Goal: Communication & Community: Answer question/provide support

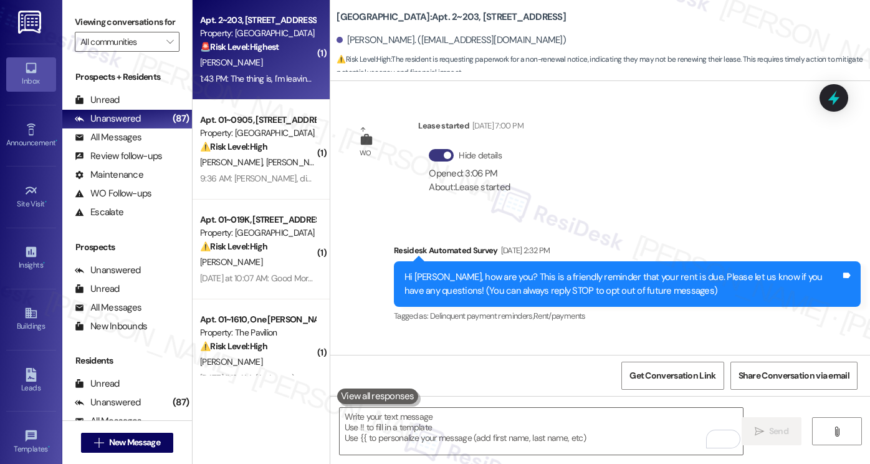
scroll to position [3352, 0]
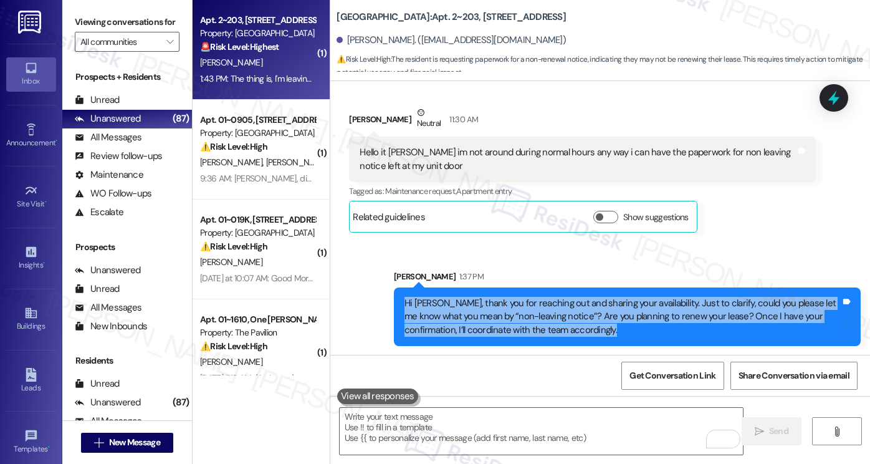
click at [488, 323] on div "Hi Ricky, thank you for reaching out and sharing your availability. Just to cla…" at bounding box center [622, 317] width 436 height 40
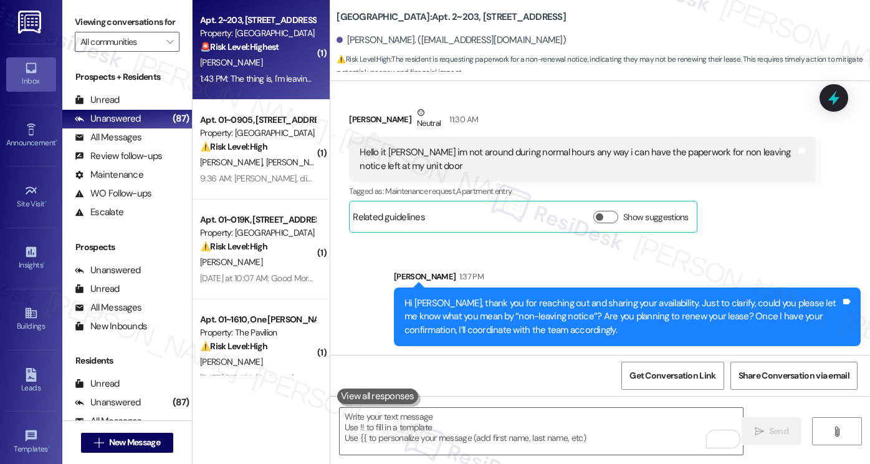
click at [583, 321] on div "Hi Ricky, thank you for reaching out and sharing your availability. Just to cla…" at bounding box center [622, 317] width 436 height 40
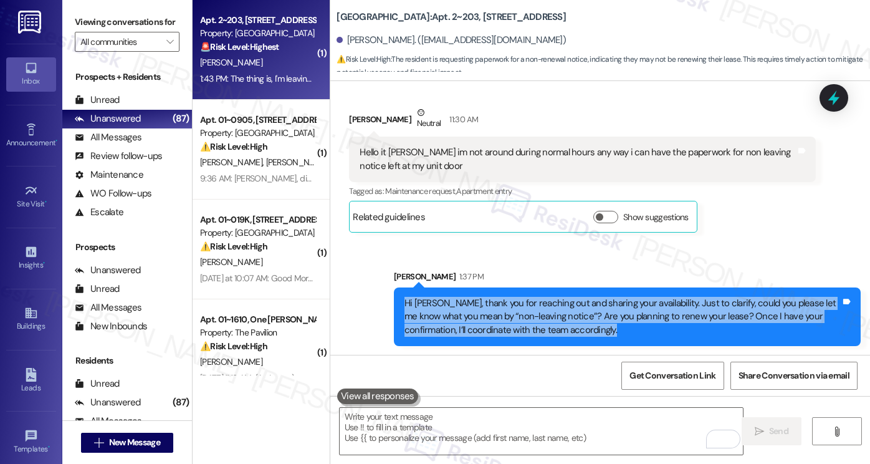
click at [583, 321] on div "Hi Ricky, thank you for reaching out and sharing your availability. Just to cla…" at bounding box center [622, 317] width 436 height 40
click at [502, 316] on div "Hi Ricky, thank you for reaching out and sharing your availability. Just to cla…" at bounding box center [622, 317] width 436 height 40
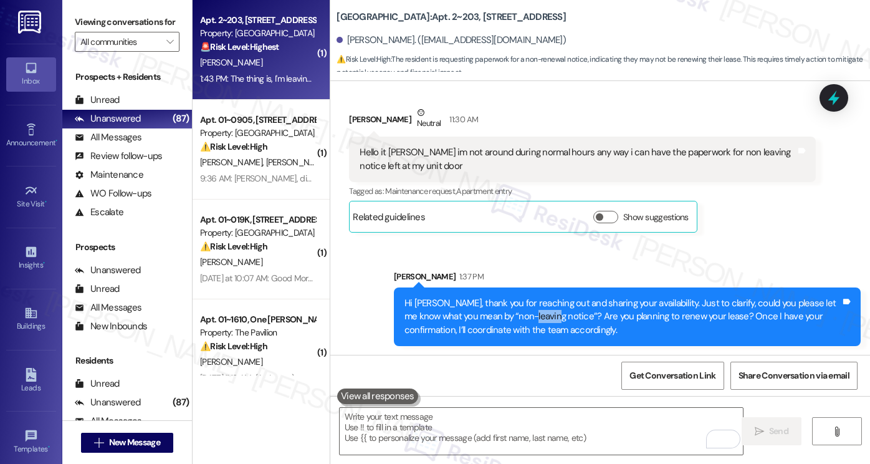
click at [502, 316] on div "Hi Ricky, thank you for reaching out and sharing your availability. Just to cla…" at bounding box center [622, 317] width 436 height 40
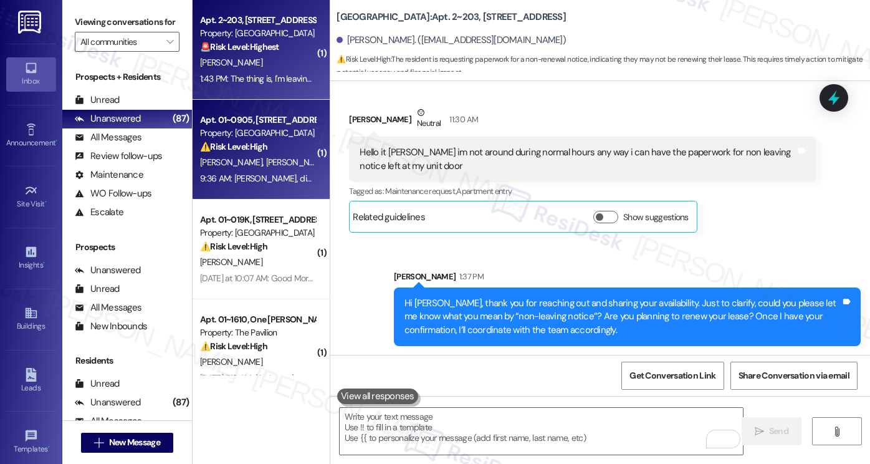
click at [227, 128] on div "Property: [GEOGRAPHIC_DATA]" at bounding box center [257, 133] width 115 height 13
click at [257, 53] on div "🚨 Risk Level: Highest The resident is providing official notice of non-renewal …" at bounding box center [257, 47] width 115 height 13
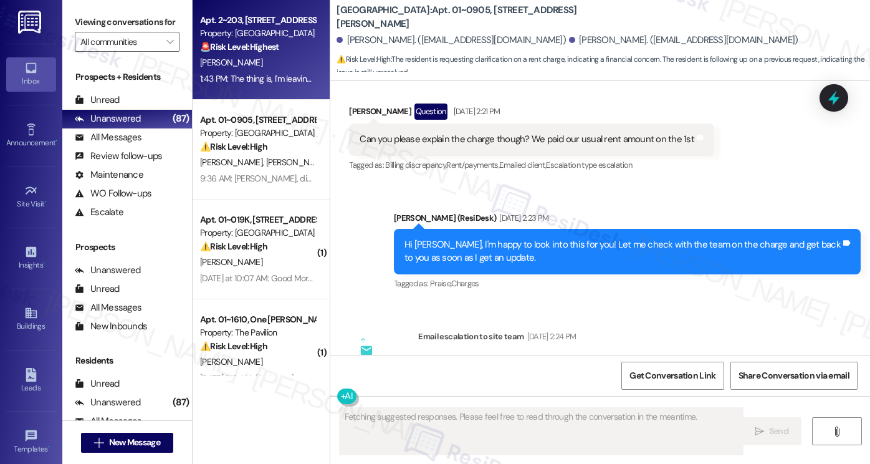
scroll to position [15082, 0]
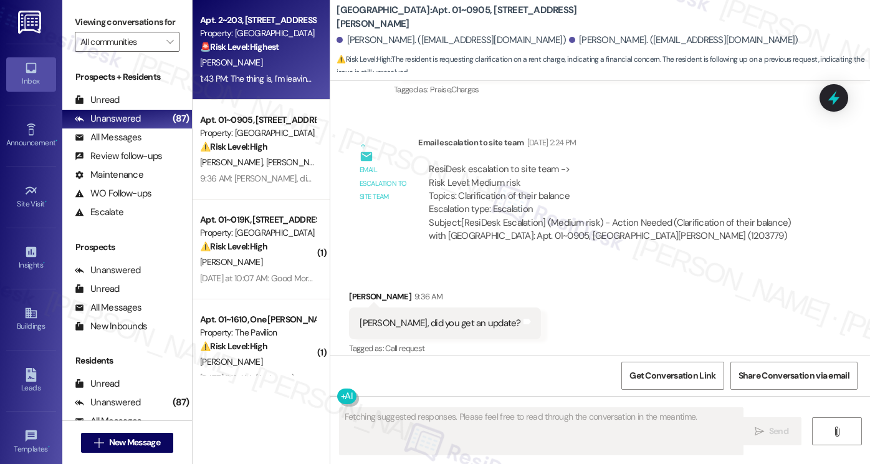
click at [426, 317] on div "Sarah, did you get an update?" at bounding box center [440, 323] width 161 height 13
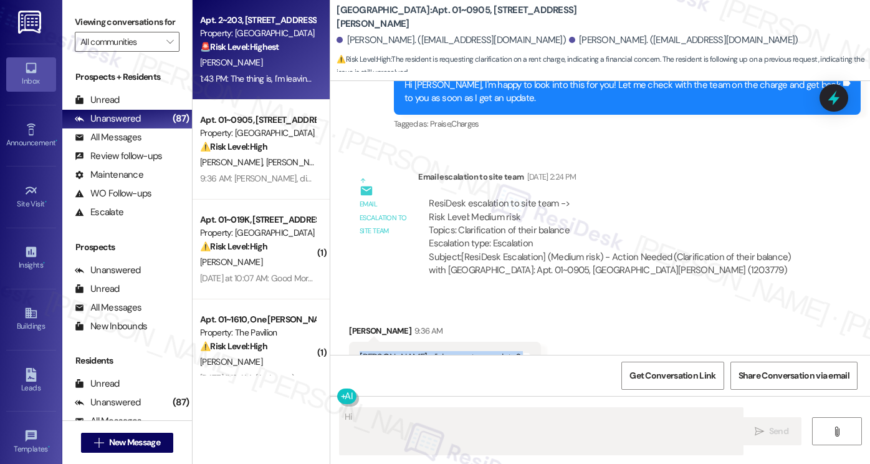
scroll to position [15020, 0]
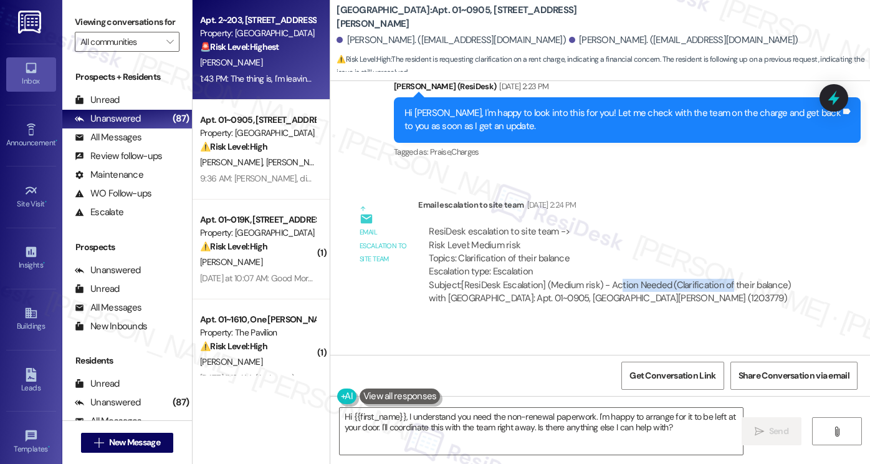
drag, startPoint x: 613, startPoint y: 158, endPoint x: 720, endPoint y: 153, distance: 107.9
click at [720, 279] on div "Subject: [ResiDesk Escalation] (Medium risk) - Action Needed (Clarification of …" at bounding box center [617, 292] width 376 height 27
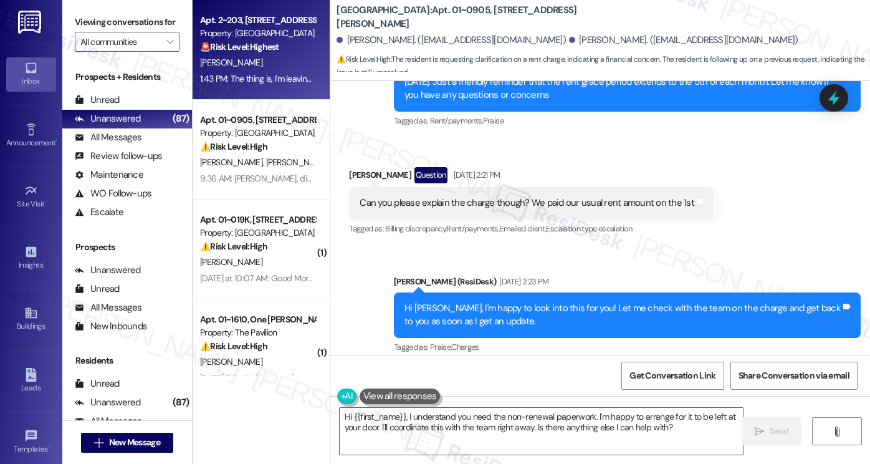
scroll to position [14708, 0]
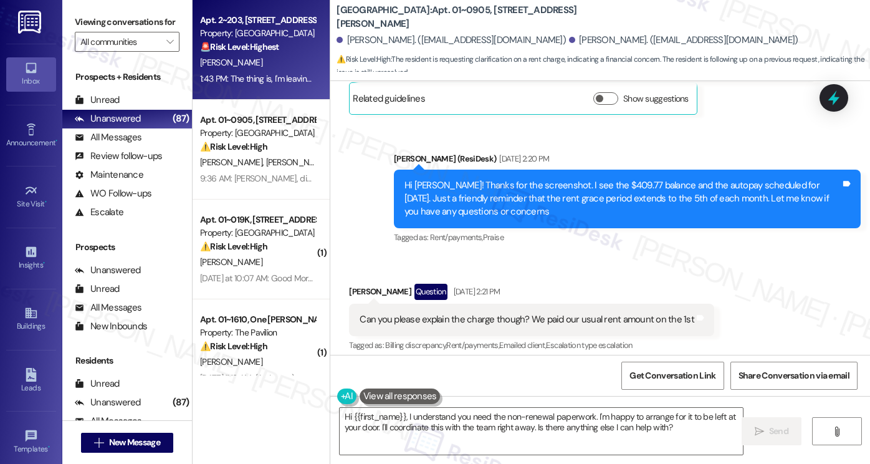
click at [476, 304] on div "Can you please explain the charge though? We paid our usual rent amount on the …" at bounding box center [531, 320] width 365 height 32
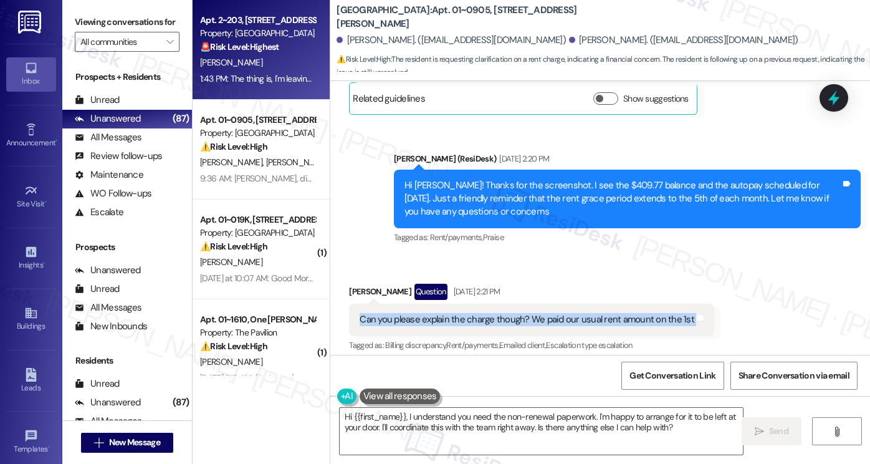
click at [476, 304] on div "Can you please explain the charge though? We paid our usual rent amount on the …" at bounding box center [531, 320] width 365 height 32
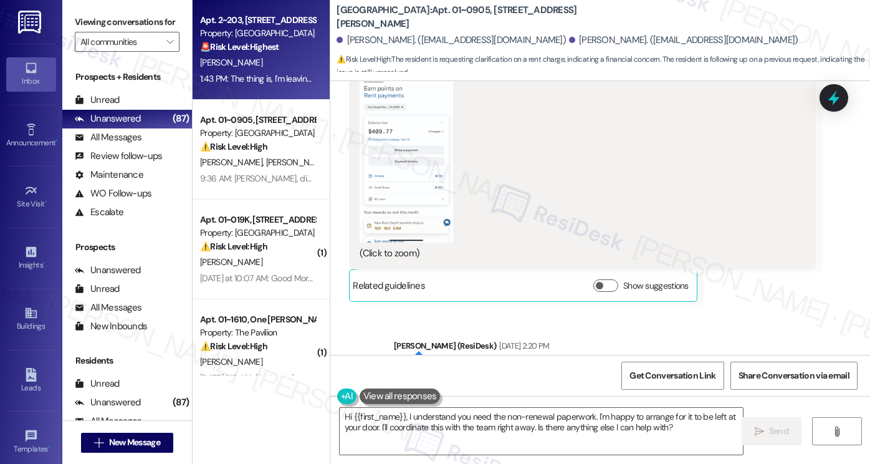
click at [473, 366] on div "Hi Mckenzie! Thanks for the screenshot. I see the $409.77 balance and the autop…" at bounding box center [622, 386] width 436 height 40
click at [468, 366] on div "Hi Mckenzie! Thanks for the screenshot. I see the $409.77 balance and the autop…" at bounding box center [622, 386] width 436 height 40
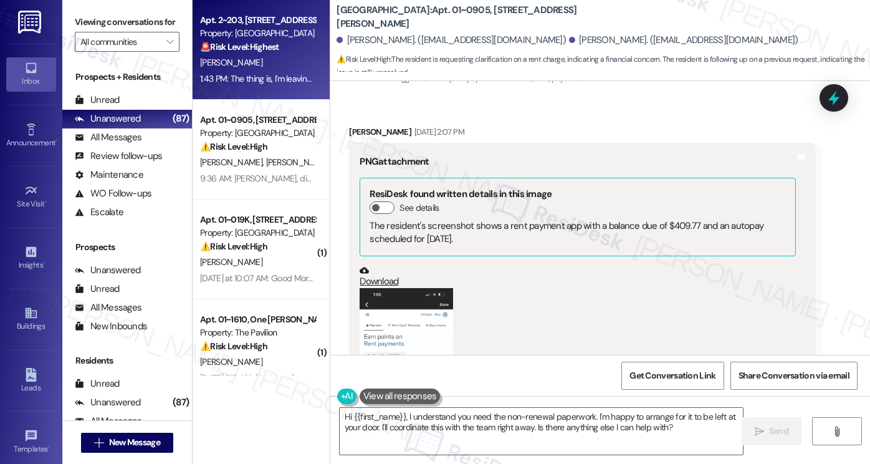
scroll to position [14272, 0]
click at [411, 289] on button "Zoom image" at bounding box center [406, 390] width 93 height 203
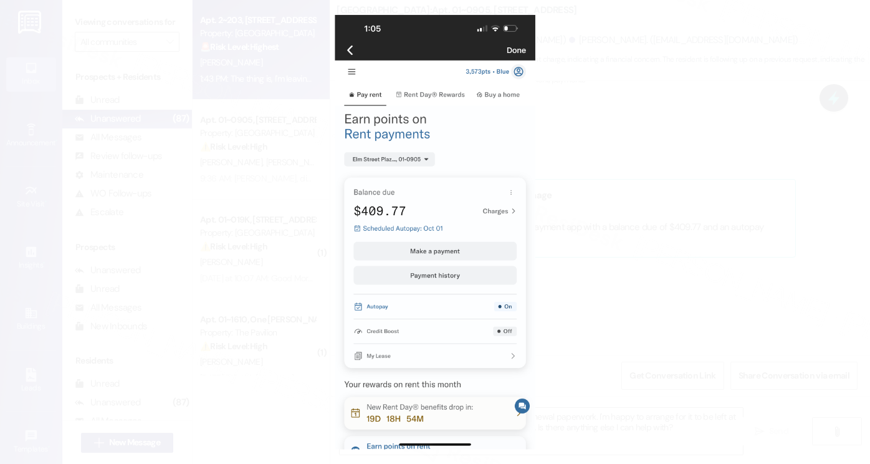
click at [629, 231] on button "Unzoom image" at bounding box center [435, 232] width 870 height 464
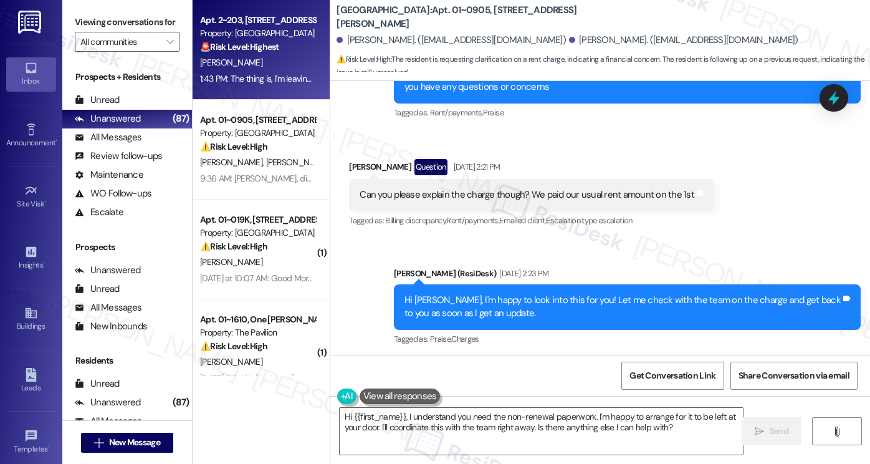
scroll to position [15082, 0]
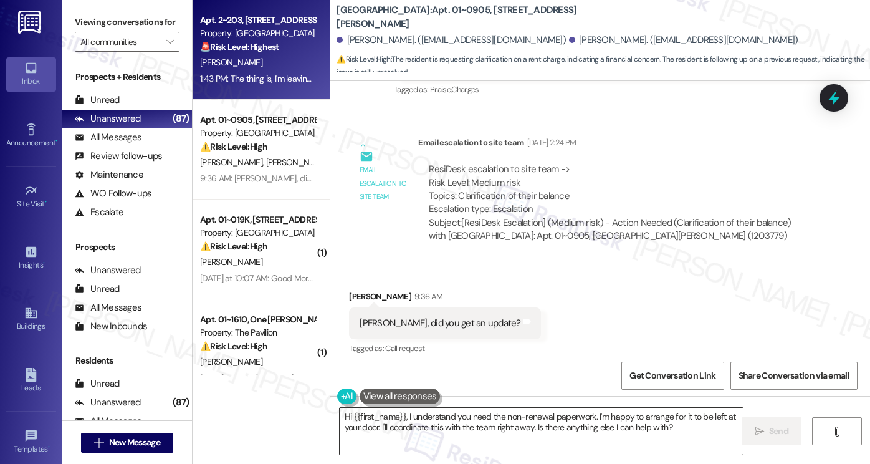
click at [431, 414] on textarea "Hi {{first_name}}, I understand you need the non-renewal paperwork. I'm happy t…" at bounding box center [541, 431] width 403 height 47
click at [351, 39] on div "Elise Burns. (eliseburns.7@gmail.com)" at bounding box center [451, 40] width 229 height 13
copy div "Elise"
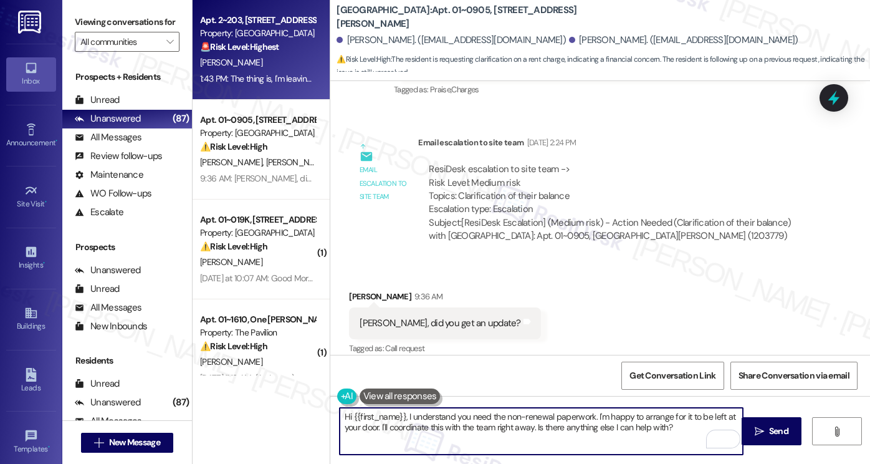
drag, startPoint x: 347, startPoint y: 416, endPoint x: 401, endPoint y: 411, distance: 55.1
click at [401, 411] on textarea "Hi {{first_name}}, I understand you need the non-renewal paperwork. I'm happy t…" at bounding box center [541, 431] width 403 height 47
paste textarea "Elise"
drag, startPoint x: 659, startPoint y: 433, endPoint x: 371, endPoint y: 418, distance: 287.7
click at [371, 419] on textarea "Hi Elise, I understand you need the non-renewal paperwork. I'm happy to arrange…" at bounding box center [541, 431] width 403 height 47
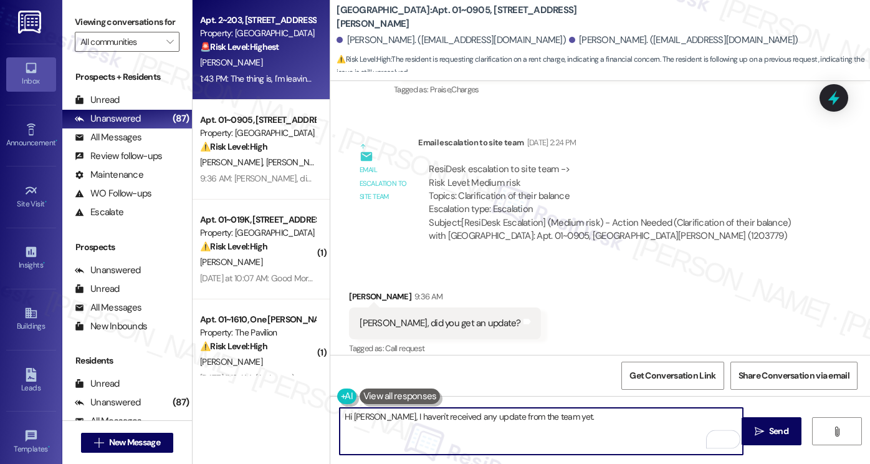
click at [596, 414] on textarea "Hi Elise, I haven't received any update from the team yet." at bounding box center [541, 431] width 403 height 47
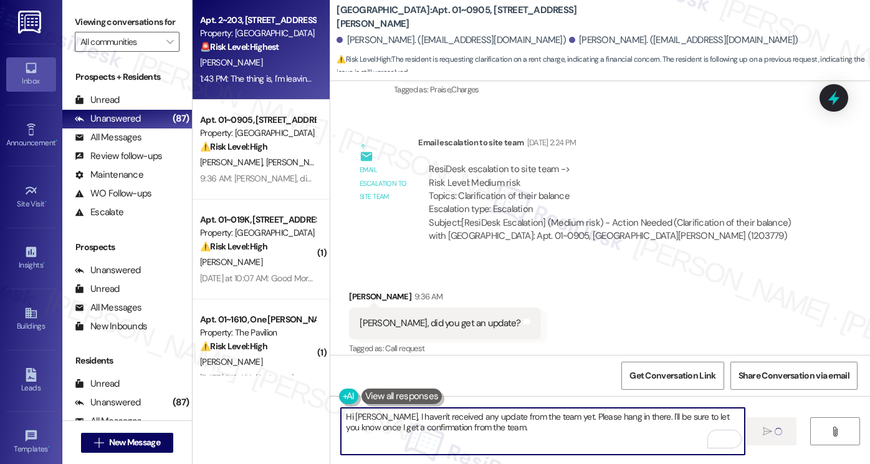
click at [512, 427] on textarea "Hi Elise, I haven't received any update from the team yet. Please hang in there…" at bounding box center [542, 431] width 403 height 47
click at [643, 395] on div "Collections Status 10:03 AM" at bounding box center [615, 403] width 395 height 17
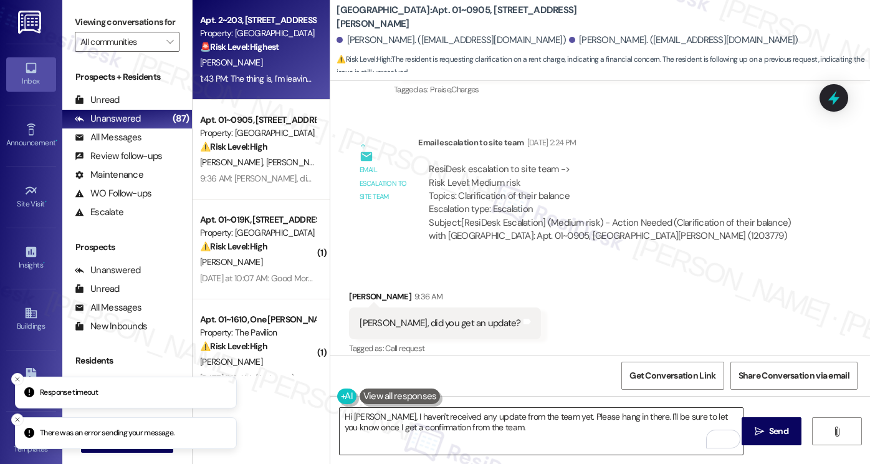
click at [431, 418] on textarea "Hi Elise, I haven't received any update from the team yet. Please hang in there…" at bounding box center [541, 431] width 403 height 47
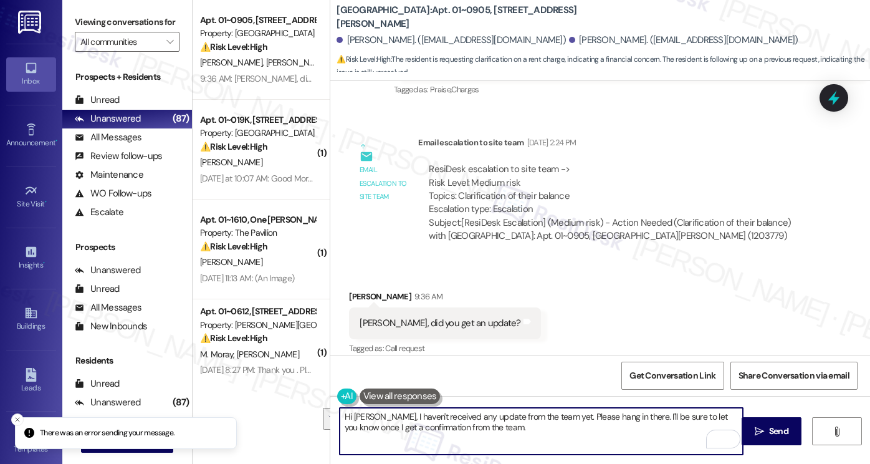
click at [573, 251] on div "Lease started Jul 07, 2024 at 8:00 PM Survey, sent via SMS Residesk Automated S…" at bounding box center [600, 218] width 540 height 274
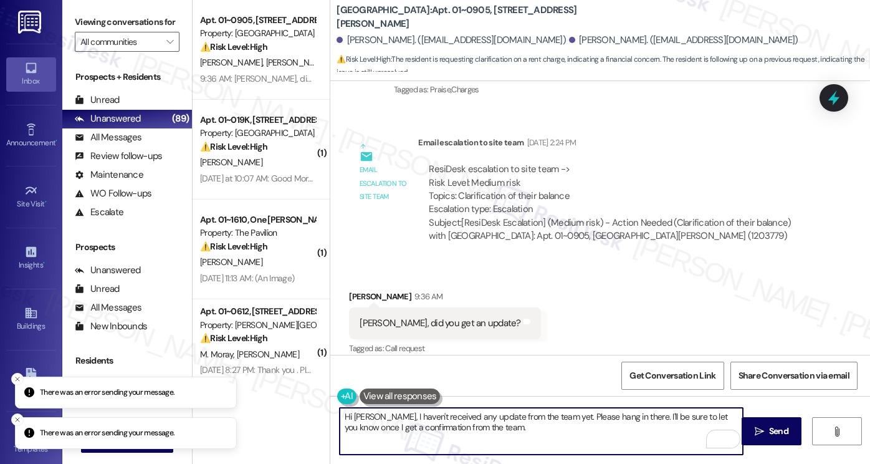
click at [498, 416] on textarea "Hi Elise, I haven't received any update from the team yet. Please hang in there…" at bounding box center [541, 431] width 403 height 47
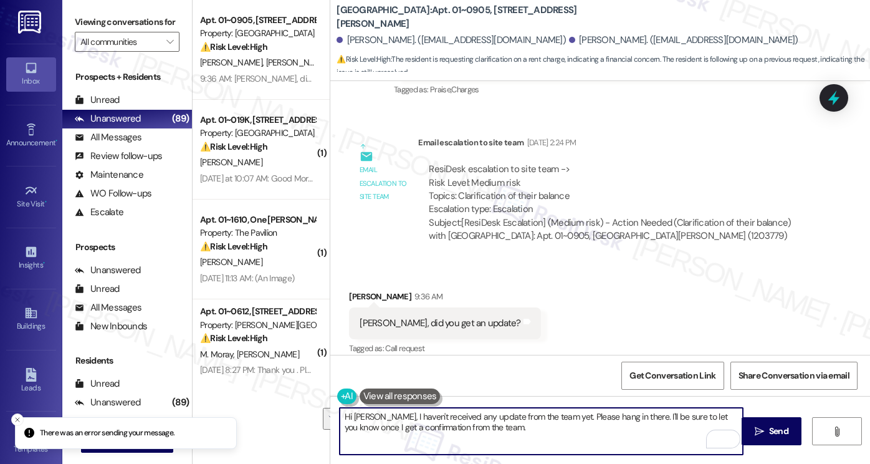
click at [459, 418] on textarea "Hi Elise, I haven't received any update from the team yet. Please hang in there…" at bounding box center [541, 431] width 403 height 47
click at [367, 418] on textarea "Hi Elise, I haven't received any update from the team yet. Please hang in there…" at bounding box center [541, 431] width 403 height 47
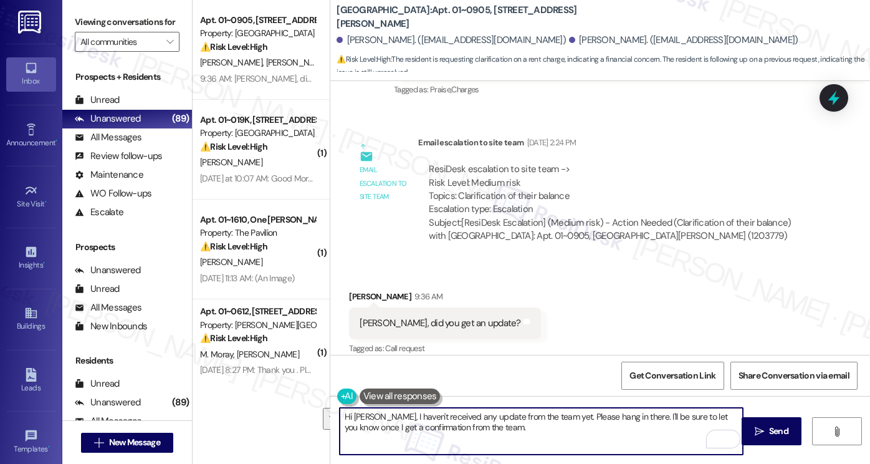
click at [484, 421] on textarea "Hi Elise, I haven't received any update from the team yet. Please hang in there…" at bounding box center [541, 431] width 403 height 47
drag, startPoint x: 540, startPoint y: 414, endPoint x: 626, endPoint y: 413, distance: 85.4
click at [626, 413] on textarea "Hi Elise, I haven't received any update from the team yet. Please hang in there…" at bounding box center [541, 431] width 403 height 47
click at [563, 419] on textarea "Hi Elise, I haven't received any update from the team yet. Please hang in there…" at bounding box center [541, 431] width 403 height 47
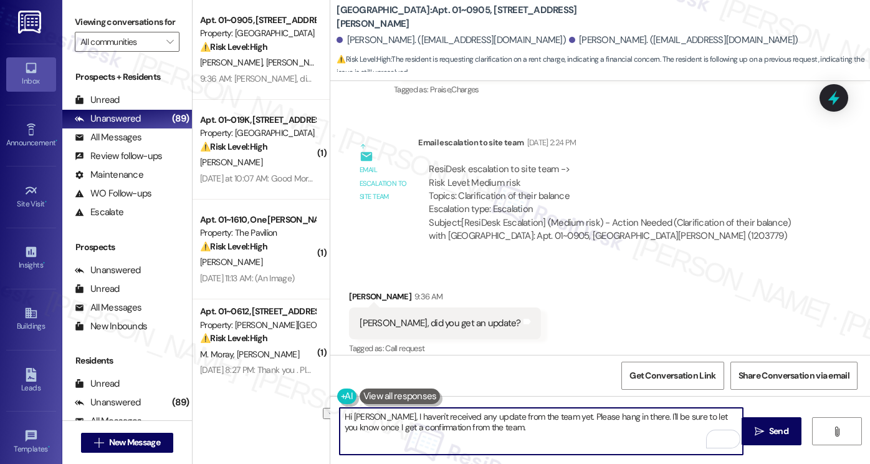
click at [563, 419] on textarea "Hi Elise, I haven't received any update from the team yet. Please hang in there…" at bounding box center [541, 431] width 403 height 47
click at [668, 428] on textarea "Hi Elise, I haven't received any update from the team yet. Please hang in there…" at bounding box center [541, 431] width 403 height 47
drag, startPoint x: 484, startPoint y: 431, endPoint x: 433, endPoint y: 429, distance: 50.5
click at [433, 429] on textarea "Hi Elise, I haven't received any update from the team yet. Please hang in there…" at bounding box center [541, 431] width 403 height 47
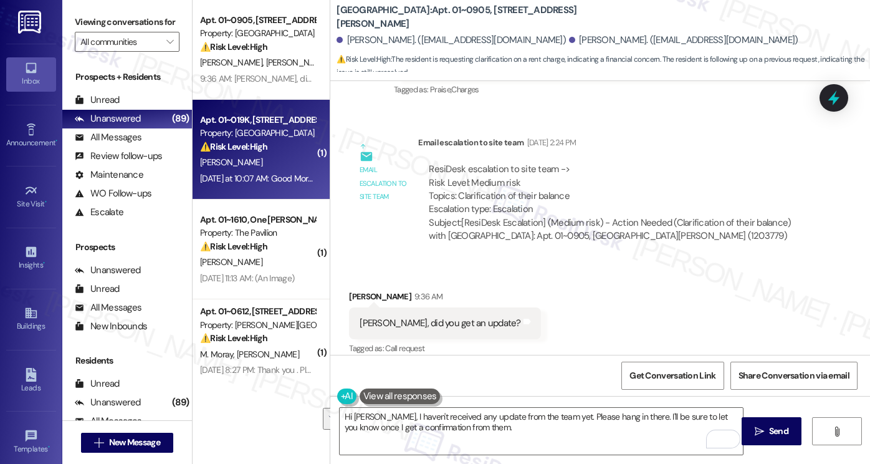
drag, startPoint x: 95, startPoint y: 23, endPoint x: 239, endPoint y: 125, distance: 177.1
click at [95, 23] on label "Viewing conversations for" at bounding box center [127, 21] width 105 height 19
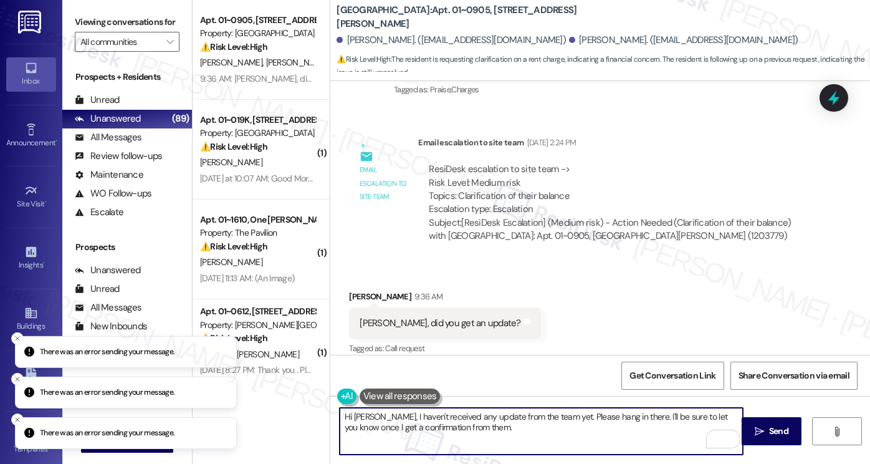
click at [454, 431] on textarea "Hi Elise, I haven't received any update from the team yet. Please hang in there…" at bounding box center [541, 431] width 403 height 47
paste textarea "I haven’t heard back from the team just yet, but I’ll keep you posted. Thanks f…"
type textarea "I haven’t heard back from the team just yet, but I’ll keep you posted. Thanks f…"
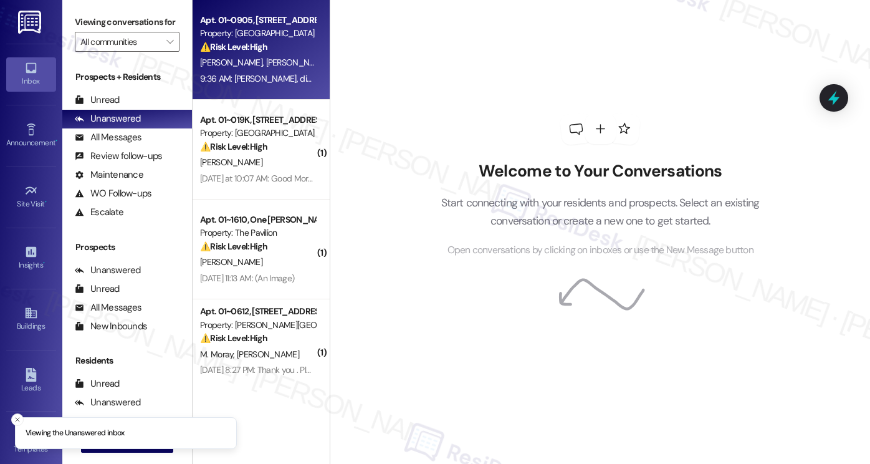
click at [271, 78] on div "9:36 AM: [PERSON_NAME], did you get an update? 9:36 AM: [PERSON_NAME], did you …" at bounding box center [292, 78] width 184 height 11
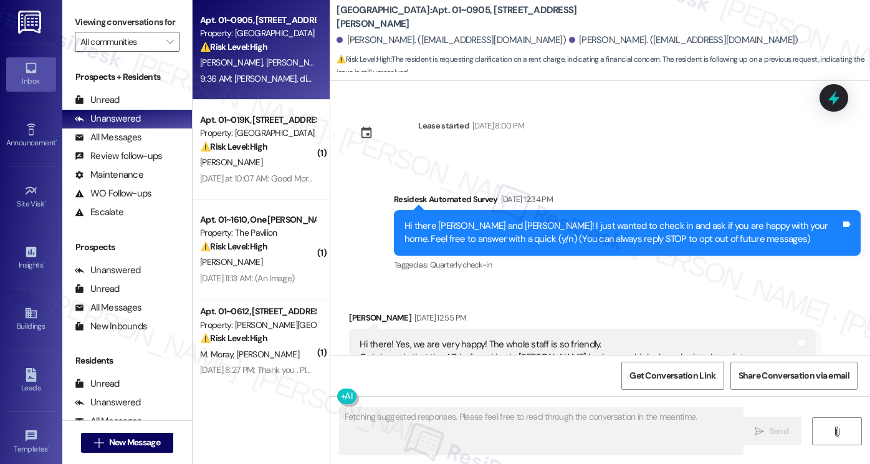
scroll to position [15082, 0]
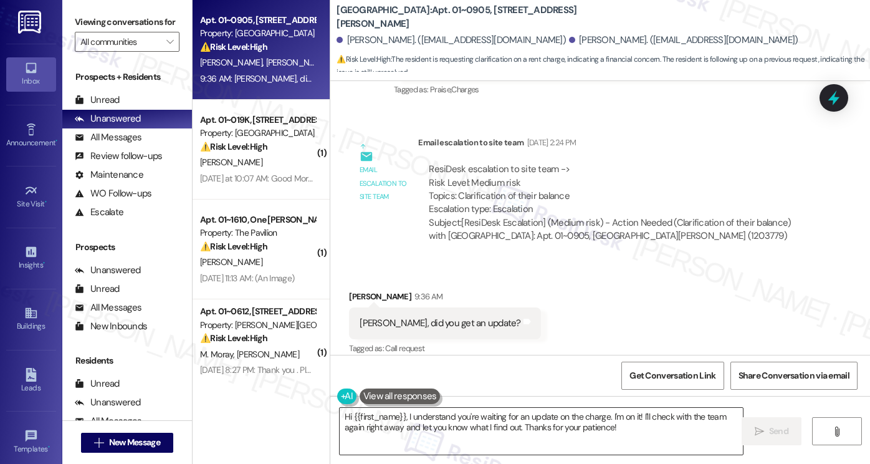
click at [459, 423] on textarea "Hi {{first_name}}, I understand you're waiting for an update on the charge. I'm…" at bounding box center [541, 431] width 403 height 47
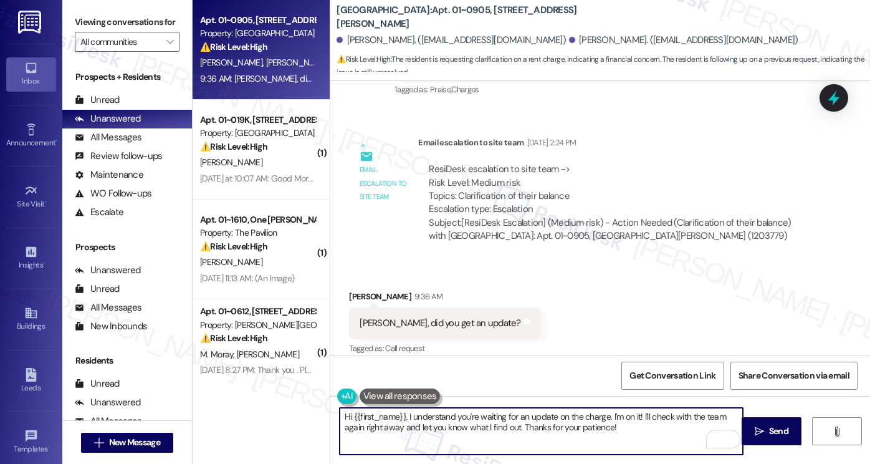
paste textarea "I haven’t heard back from the team just yet, but I’ll keep you posted. Thanks f…"
click at [340, 414] on textarea "I haven’t heard back from the team just yet, but I’ll keep you posted. Thanks f…" at bounding box center [541, 431] width 403 height 47
type textarea "Hi Elise! I haven’t heard back from the team just yet, but I’ll keep you posted…"
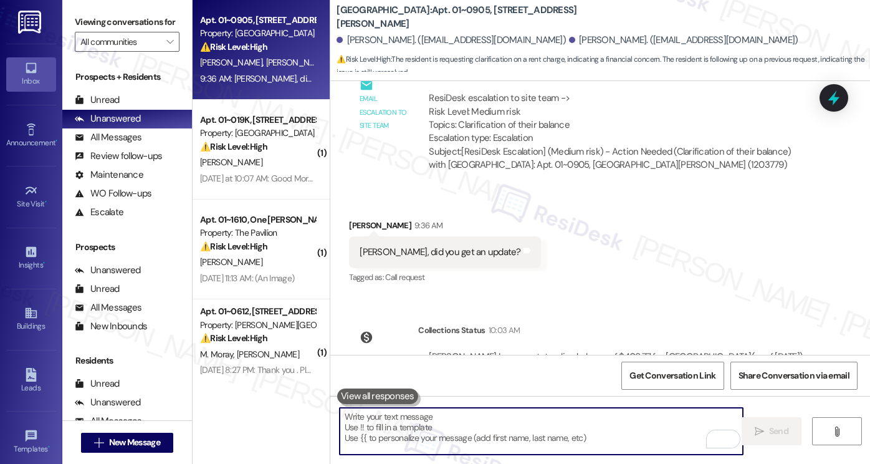
scroll to position [15182, 0]
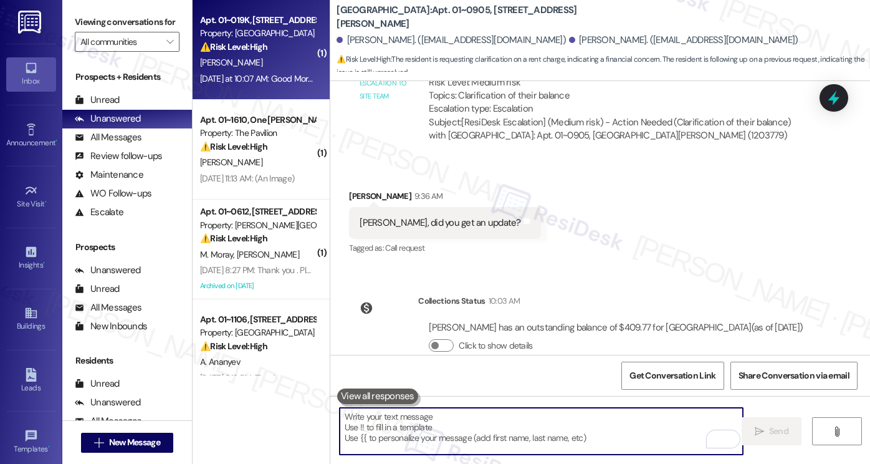
click at [280, 77] on div "Yesterday at 10:07 AM: Good Morning! How do I receive a refund for malfunctioni…" at bounding box center [434, 78] width 469 height 11
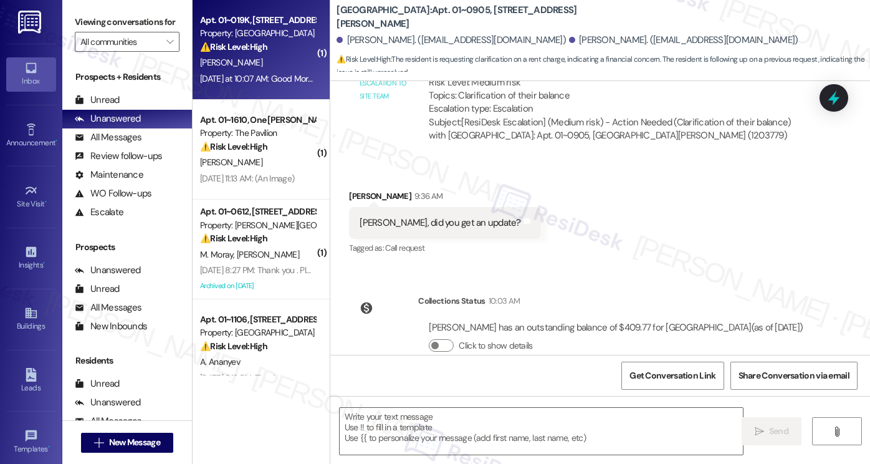
type textarea "Fetching suggested responses. Please feel free to read through the conversation…"
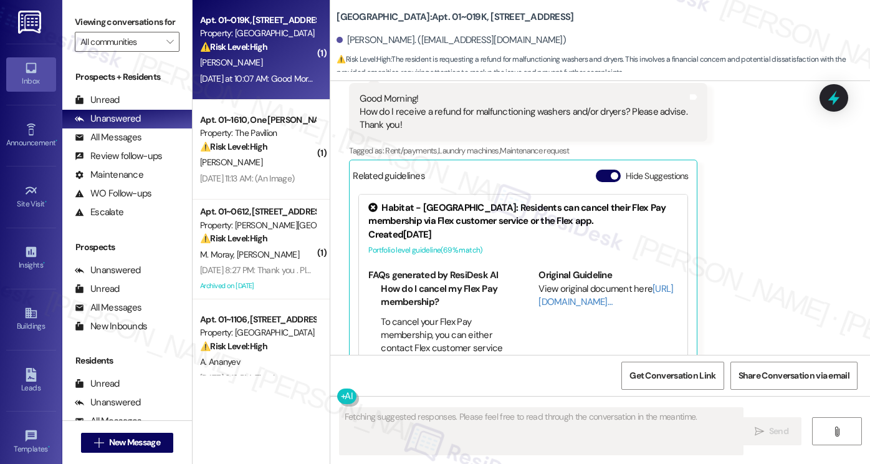
scroll to position [15479, 0]
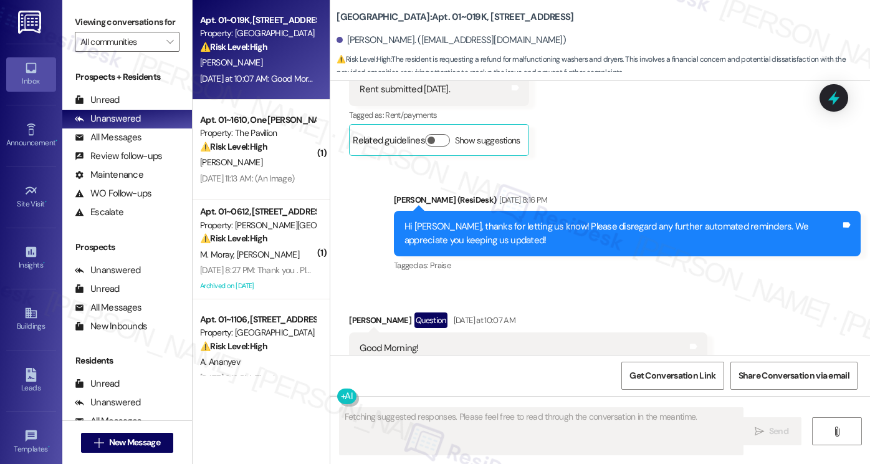
click at [414, 342] on div "Good Morning! How do I receive a refund for malfunctioning washers and/or dryer…" at bounding box center [524, 362] width 328 height 40
click at [413, 342] on div "Good Morning! How do I receive a refund for malfunctioning washers and/or dryer…" at bounding box center [524, 362] width 328 height 40
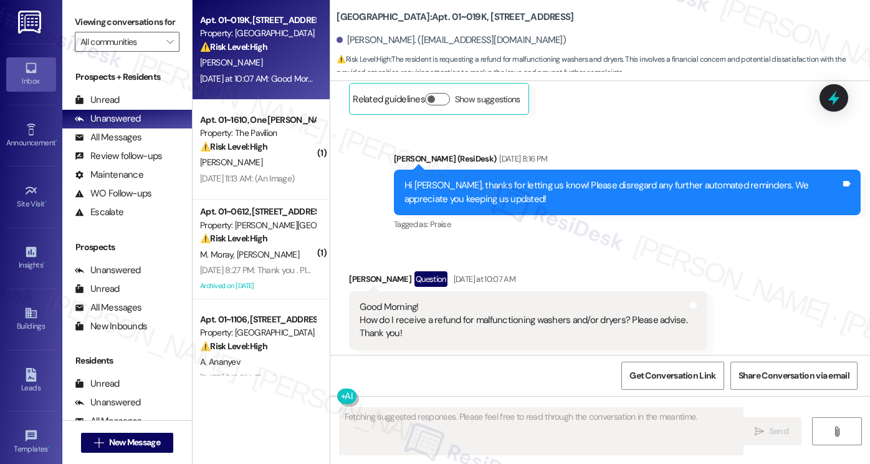
scroll to position [15541, 0]
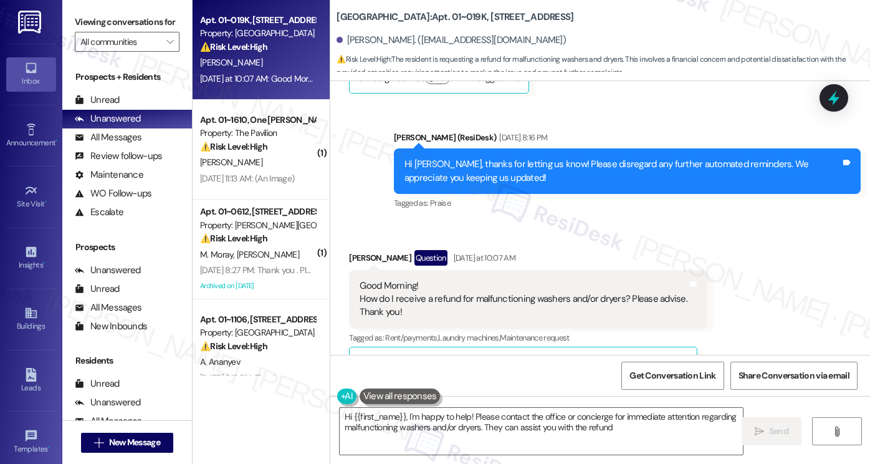
click at [472, 279] on div "Good Morning! How do I receive a refund for malfunctioning washers and/or dryer…" at bounding box center [524, 299] width 328 height 40
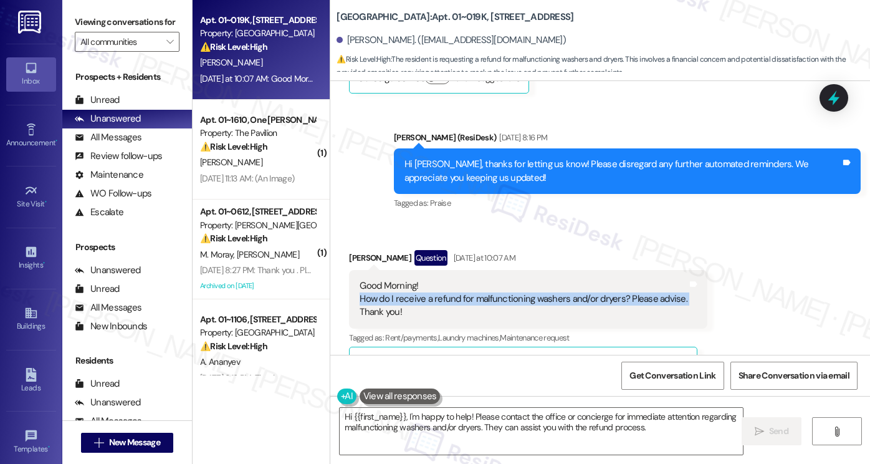
click at [472, 279] on div "Good Morning! How do I receive a refund for malfunctioning washers and/or dryer…" at bounding box center [524, 299] width 328 height 40
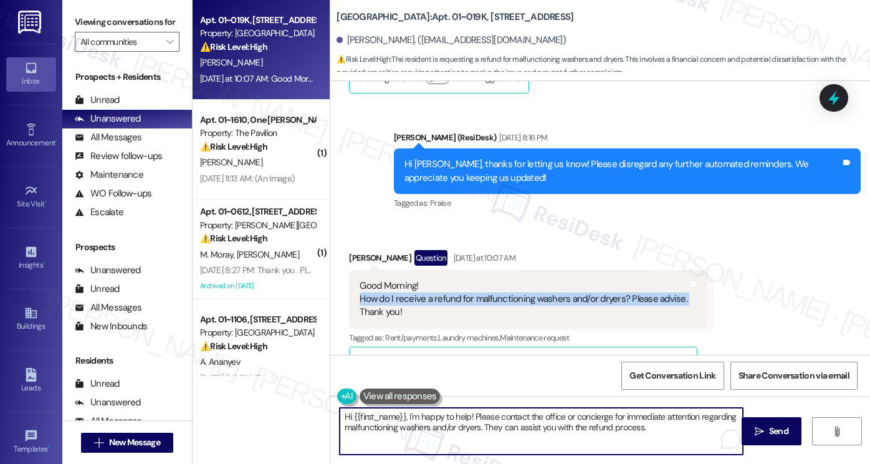
click at [454, 415] on textarea "Hi {{first_name}}, I'm happy to help! Please contact the office or concierge fo…" at bounding box center [541, 431] width 403 height 47
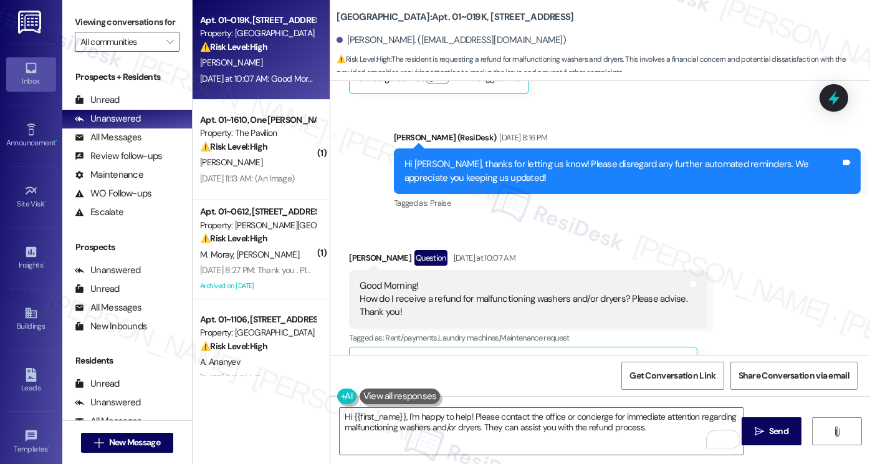
click at [438, 280] on div "Good Morning! How do I receive a refund for malfunctioning washers and/or dryer…" at bounding box center [524, 299] width 328 height 40
click at [395, 279] on div "Good Morning! How do I receive a refund for malfunctioning washers and/or dryer…" at bounding box center [524, 299] width 328 height 40
click at [396, 279] on div "Good Morning! How do I receive a refund for malfunctioning washers and/or dryer…" at bounding box center [524, 299] width 328 height 40
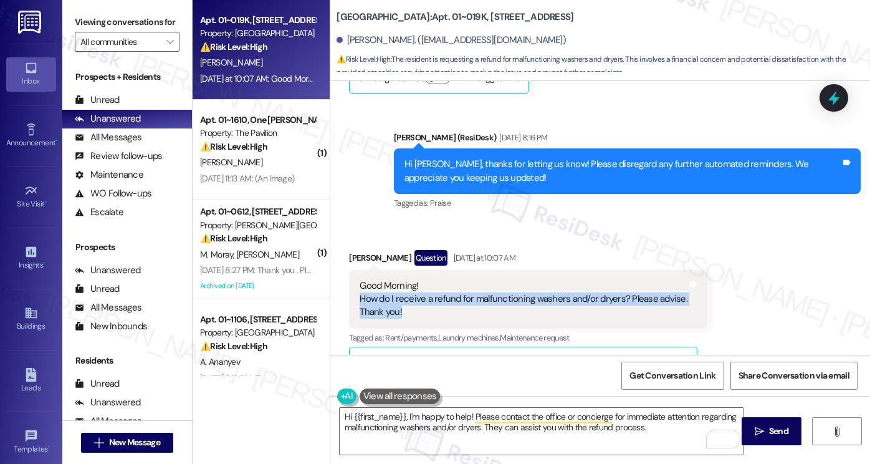
drag, startPoint x: 418, startPoint y: 284, endPoint x: 353, endPoint y: 266, distance: 67.9
click at [358, 279] on div "Good Morning! How do I receive a refund for malfunctioning washers and/or dryer…" at bounding box center [523, 299] width 330 height 40
copy div "How do I receive a refund for malfunctioning washers and/or dryers? Please advi…"
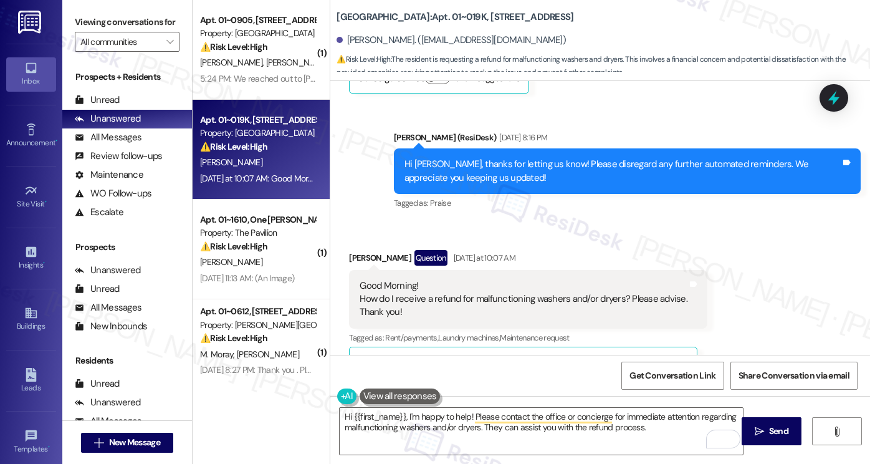
drag, startPoint x: 120, startPoint y: 22, endPoint x: 129, endPoint y: 32, distance: 12.8
click at [120, 22] on label "Viewing conversations for" at bounding box center [127, 21] width 105 height 19
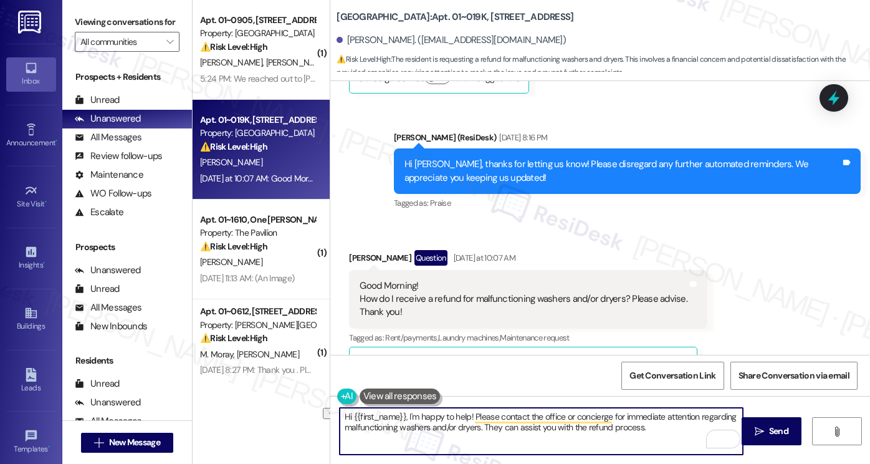
drag, startPoint x: 663, startPoint y: 427, endPoint x: 444, endPoint y: 424, distance: 218.8
click at [444, 424] on textarea "Hi {{first_name}}, I'm happy to help! Please contact the office or concierge fo…" at bounding box center [541, 431] width 403 height 47
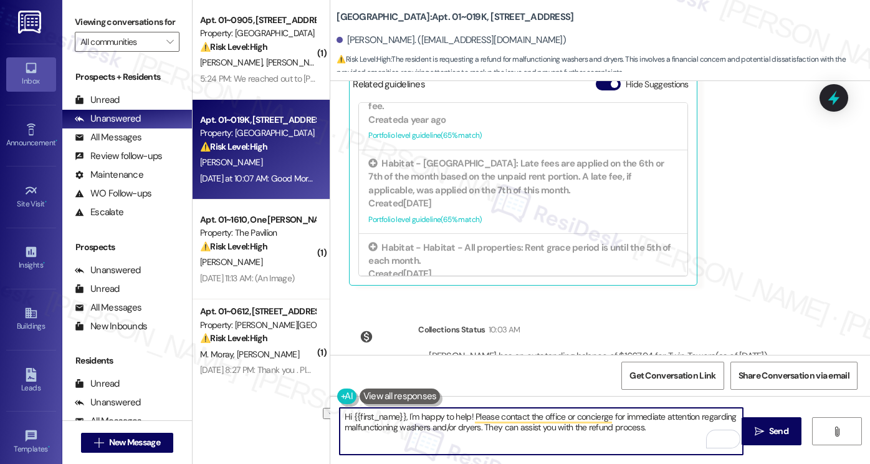
scroll to position [15843, 0]
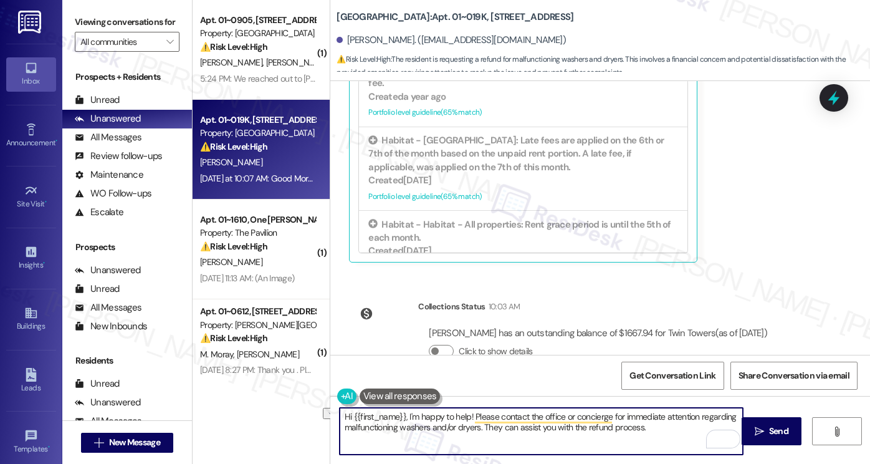
click at [613, 327] on div "Kimberly Tobias has an outstanding balance of $1667.94 for Twin Towers (as of S…" at bounding box center [598, 333] width 338 height 13
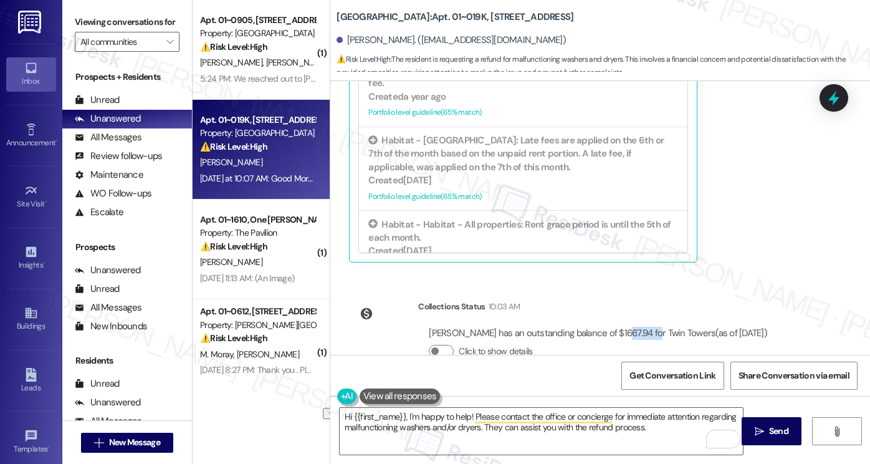
click at [613, 327] on div "Kimberly Tobias has an outstanding balance of $1667.94 for Twin Towers (as of S…" at bounding box center [598, 333] width 338 height 13
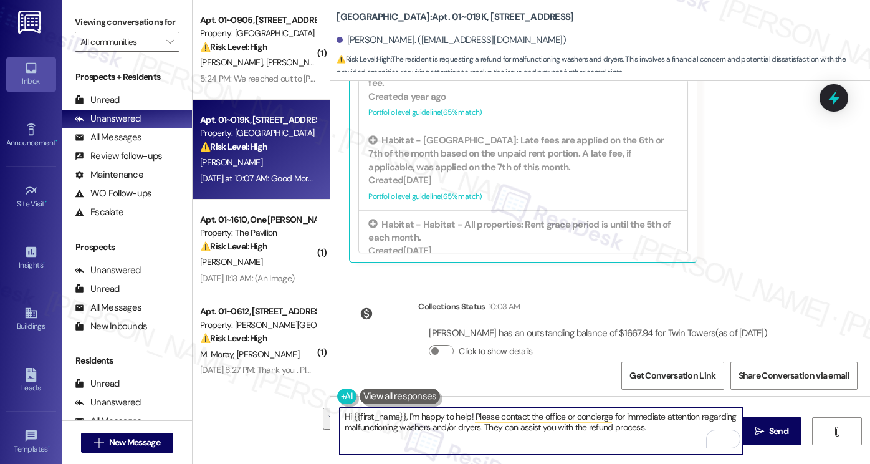
drag, startPoint x: 644, startPoint y: 433, endPoint x: 408, endPoint y: 414, distance: 237.0
click at [405, 414] on textarea "Hi {{first_name}}, I'm happy to help! Please contact the office or concierge fo…" at bounding box center [541, 431] width 403 height 47
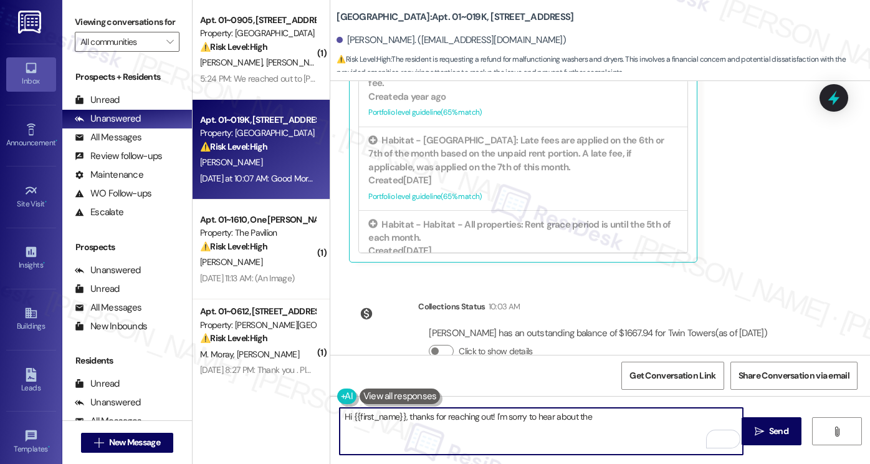
paste textarea "malfunctioning washer or dryer"
click at [702, 411] on textarea "Hi {{first_name}}, thanks for reaching out! I'm sorry to hear about the malfunc…" at bounding box center [541, 431] width 403 height 47
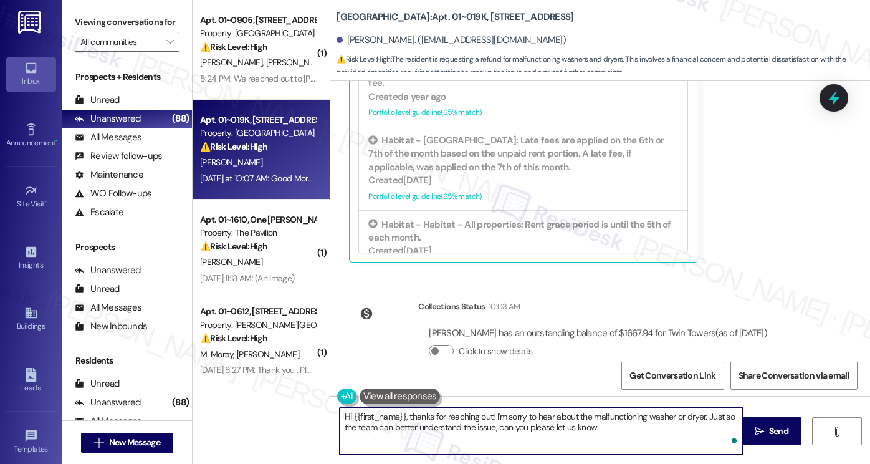
click at [599, 430] on textarea "Hi {{first_name}}, thanks for reaching out! I'm sorry to hear about the malfunc…" at bounding box center [541, 431] width 403 height 47
paste textarea "About when did this happen, and how many times were you charged?"
click at [593, 425] on textarea "Hi {{first_name}}, thanks for reaching out! I'm sorry to hear about the malfunc…" at bounding box center [541, 431] width 403 height 47
drag, startPoint x: 440, startPoint y: 447, endPoint x: 638, endPoint y: 440, distance: 198.3
click at [638, 440] on textarea "Hi {{first_name}}, thanks for reaching out! I'm sorry to hear about the malfunc…" at bounding box center [541, 431] width 403 height 47
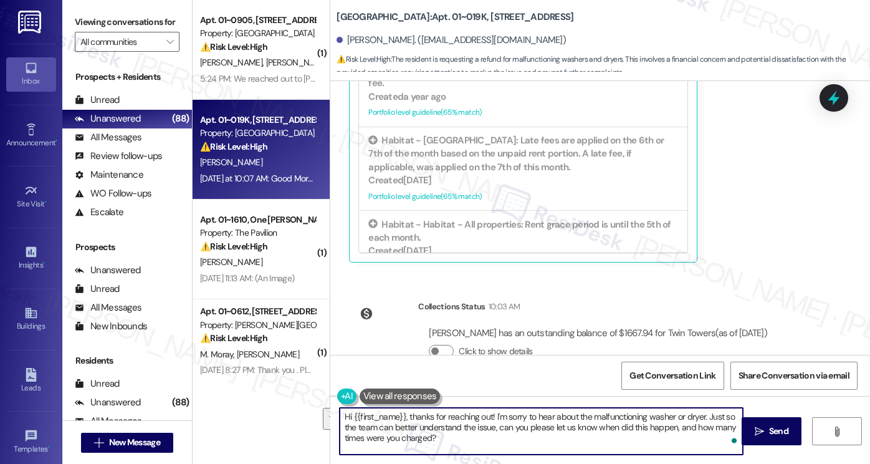
drag, startPoint x: 558, startPoint y: 445, endPoint x: 679, endPoint y: 418, distance: 123.8
click at [673, 427] on textarea "Hi {{first_name}}, thanks for reaching out! I'm sorry to hear about the malfunc…" at bounding box center [541, 431] width 403 height 47
click at [659, 429] on textarea "Hi {{first_name}}, thanks for reaching out! I'm sorry to hear about the malfunc…" at bounding box center [541, 431] width 403 height 47
click at [658, 429] on textarea "Hi {{first_name}}, thanks for reaching out! I'm sorry to hear about the malfunc…" at bounding box center [541, 431] width 403 height 47
click at [680, 439] on textarea "Hi {{first_name}}, thanks for reaching out! I'm sorry to hear about the malfunc…" at bounding box center [541, 431] width 403 height 47
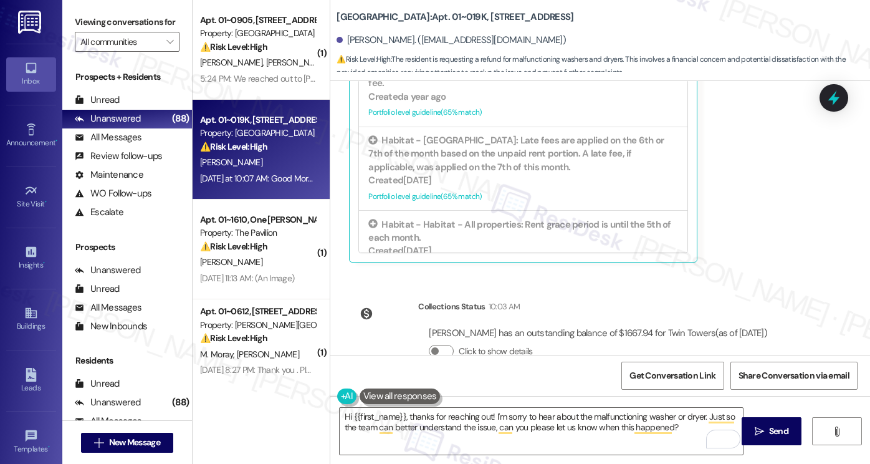
click at [127, 32] on label "Viewing conversations for" at bounding box center [127, 21] width 105 height 19
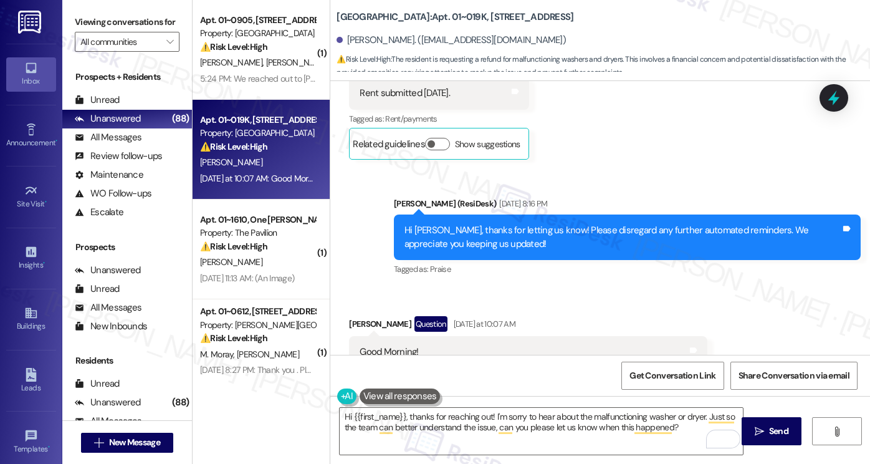
scroll to position [15469, 0]
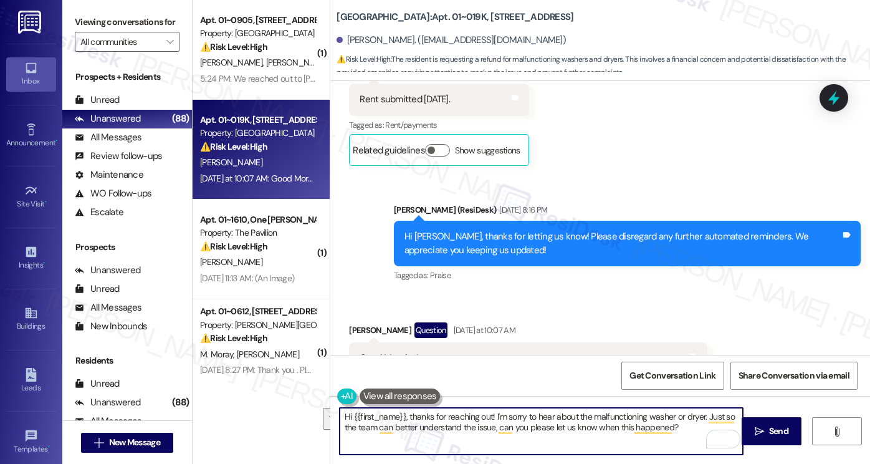
drag, startPoint x: 679, startPoint y: 424, endPoint x: 333, endPoint y: 422, distance: 345.3
click at [340, 422] on textarea "Hi {{first_name}}, thanks for reaching out! I'm sorry to hear about the malfunc…" at bounding box center [541, 431] width 403 height 47
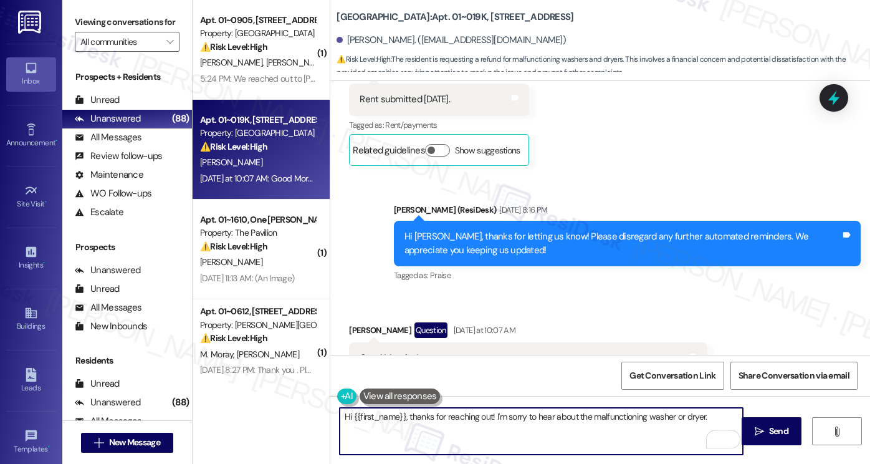
paste textarea "Can you share a bit more about what happened with the washer/dryer — for exampl…"
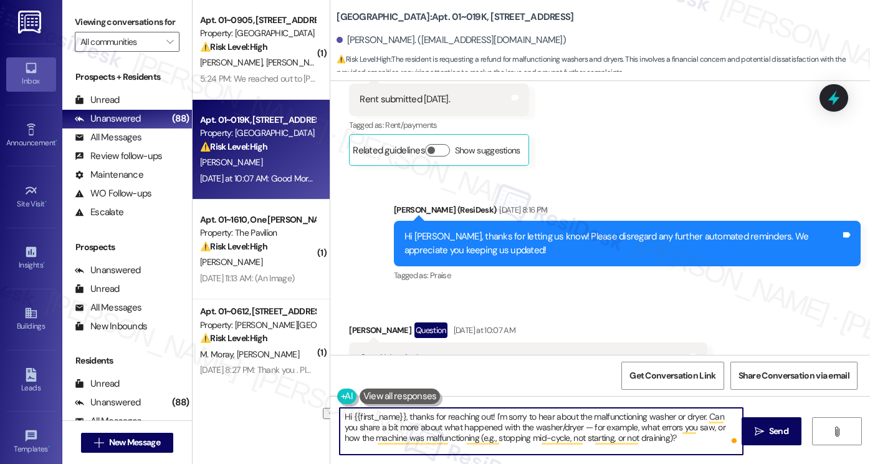
drag, startPoint x: 558, startPoint y: 426, endPoint x: 613, endPoint y: 423, distance: 55.5
click at [613, 423] on textarea "Hi {{first_name}}, thanks for reaching out! I'm sorry to hear about the malfunc…" at bounding box center [541, 431] width 403 height 47
click at [626, 428] on textarea "Hi {{first_name}}, thanks for reaching out! I'm sorry to hear about the malfunc…" at bounding box center [541, 431] width 403 height 47
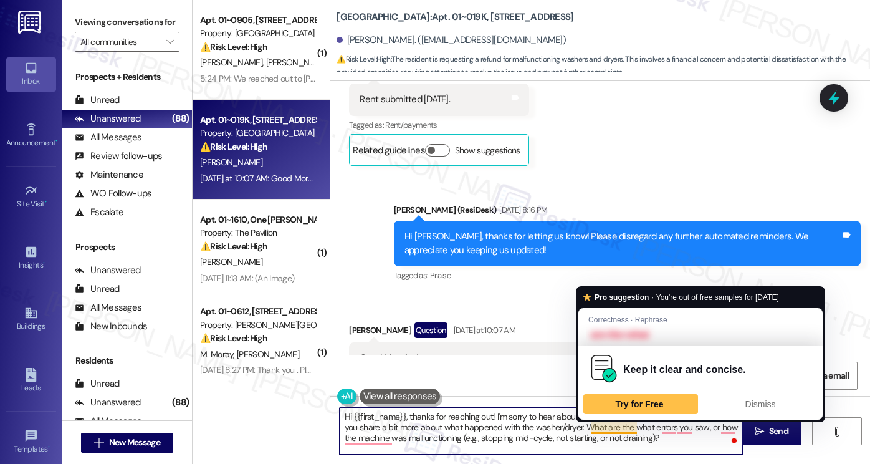
click at [626, 428] on textarea "Hi {{first_name}}, thanks for reaching out! I'm sorry to hear about the malfunc…" at bounding box center [541, 431] width 403 height 47
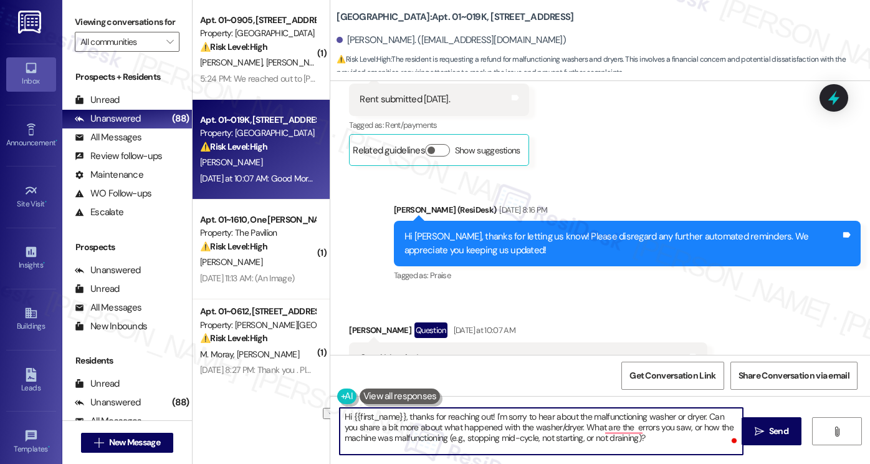
drag, startPoint x: 463, startPoint y: 435, endPoint x: 443, endPoint y: 436, distance: 20.6
click at [443, 436] on textarea "Hi {{first_name}}, thanks for reaching out! I'm sorry to hear about the malfunc…" at bounding box center [541, 431] width 403 height 47
drag, startPoint x: 666, startPoint y: 441, endPoint x: 545, endPoint y: 434, distance: 121.7
click at [545, 434] on textarea "Hi {{first_name}}, thanks for reaching out! I'm sorry to hear about the malfunc…" at bounding box center [541, 431] width 403 height 47
drag, startPoint x: 669, startPoint y: 426, endPoint x: 683, endPoint y: 426, distance: 14.3
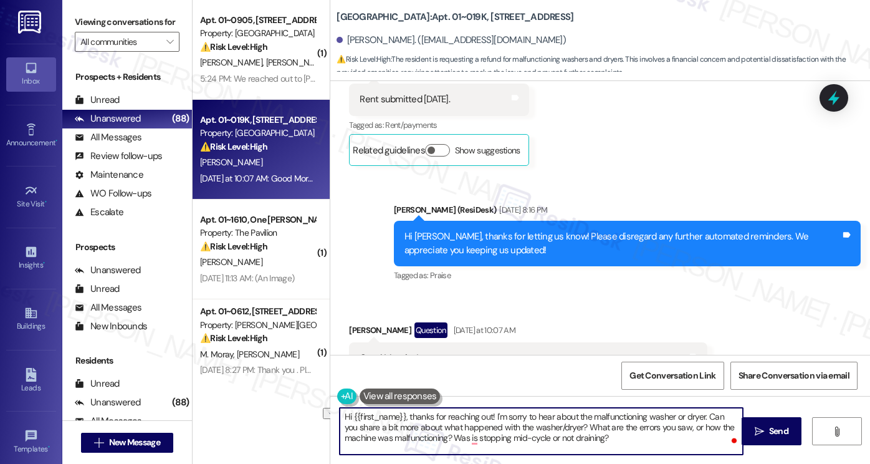
click at [683, 426] on textarea "Hi {{first_name}}, thanks for reaching out! I'm sorry to hear about the malfunc…" at bounding box center [541, 431] width 403 height 47
drag, startPoint x: 601, startPoint y: 441, endPoint x: 454, endPoint y: 433, distance: 147.9
click at [454, 434] on textarea "Hi {{first_name}}, thanks for reaching out! I'm sorry to hear about the malfunc…" at bounding box center [541, 431] width 403 height 47
click at [499, 418] on textarea "Hi {{first_name}}, thanks for reaching out! I'm sorry to hear about the malfunc…" at bounding box center [541, 431] width 403 height 47
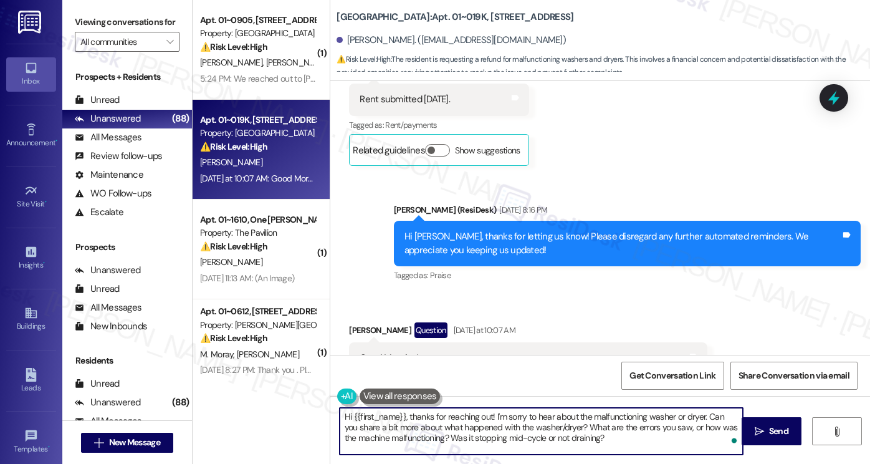
click at [499, 418] on textarea "Hi {{first_name}}, thanks for reaching out! I'm sorry to hear about the malfunc…" at bounding box center [541, 431] width 403 height 47
click at [543, 416] on textarea "Hi {{first_name}}, thanks for reaching out! I'm sorry to hear about the malfunc…" at bounding box center [541, 431] width 403 height 47
drag, startPoint x: 562, startPoint y: 427, endPoint x: 479, endPoint y: 428, distance: 82.9
click at [479, 428] on textarea "Hi {{first_name}}, thanks for reaching out! I'm sorry to hear about the malfunc…" at bounding box center [541, 431] width 403 height 47
type textarea "Hi {{first_name}}, thanks for reaching out! I'm sorry to hear about the malfunc…"
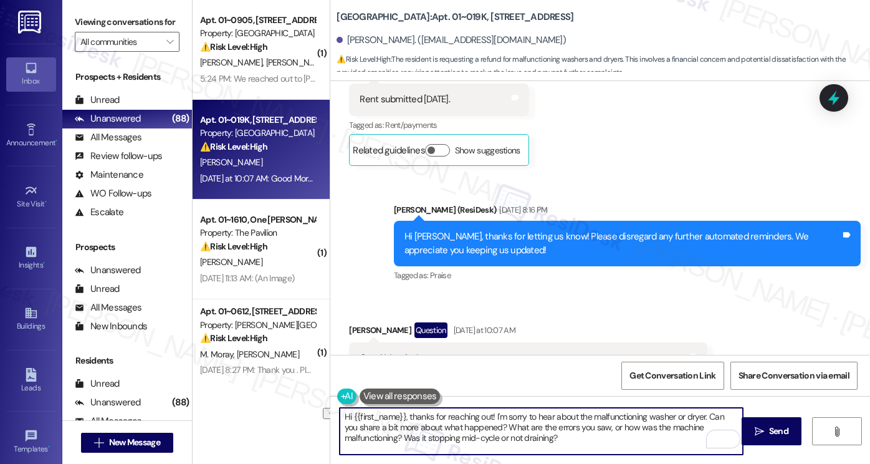
drag, startPoint x: 578, startPoint y: 439, endPoint x: 401, endPoint y: 434, distance: 177.7
click at [401, 434] on textarea "Hi {{first_name}}, thanks for reaching out! I'm sorry to hear about the malfunc…" at bounding box center [541, 431] width 403 height 47
click at [580, 428] on textarea "Hi {{first_name}}, thanks for reaching out! I'm sorry to hear about the malfunc…" at bounding box center [541, 431] width 403 height 47
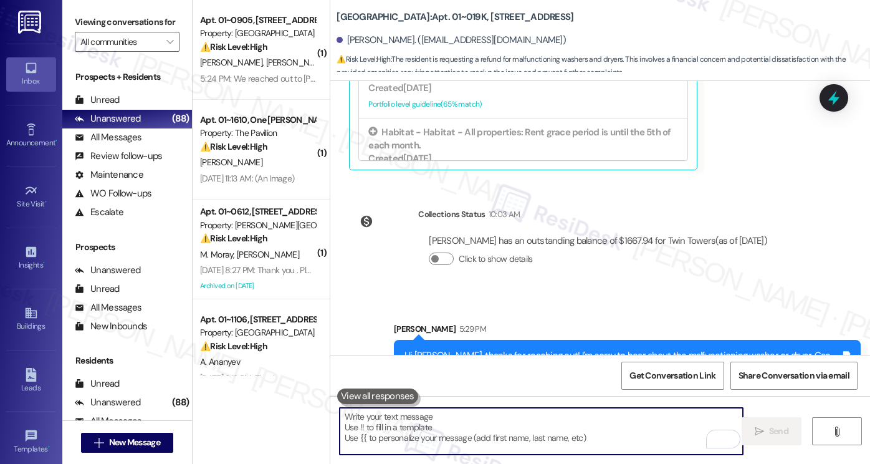
scroll to position [15957, 0]
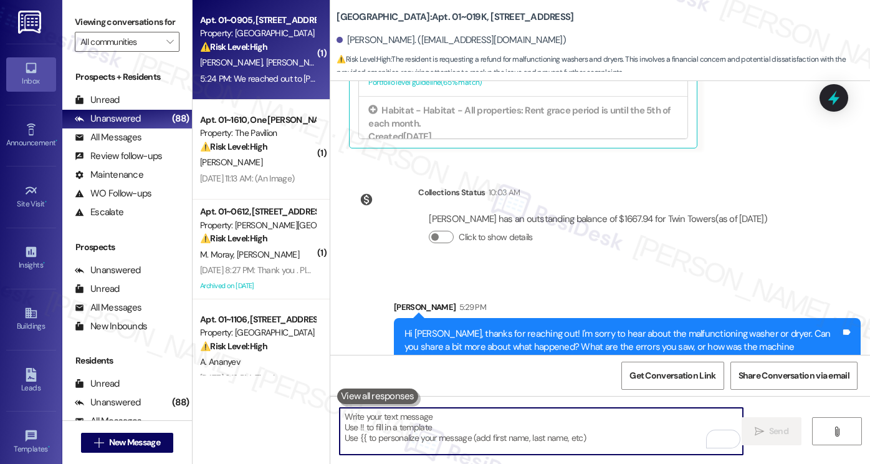
click at [266, 64] on span "E. Burns" at bounding box center [297, 62] width 62 height 11
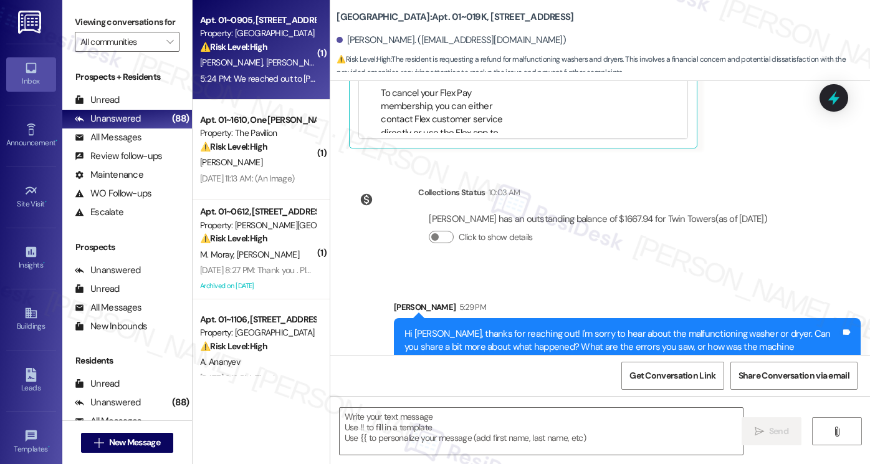
type textarea "Fetching suggested responses. Please feel free to read through the conversation…"
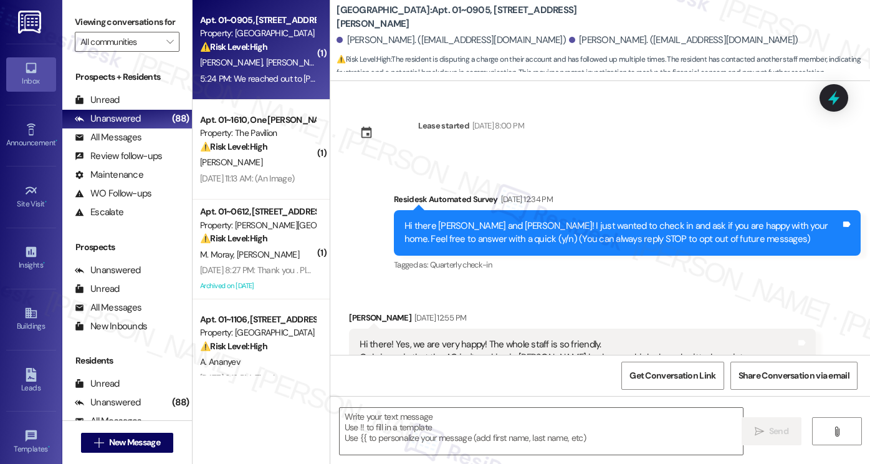
scroll to position [15306, 0]
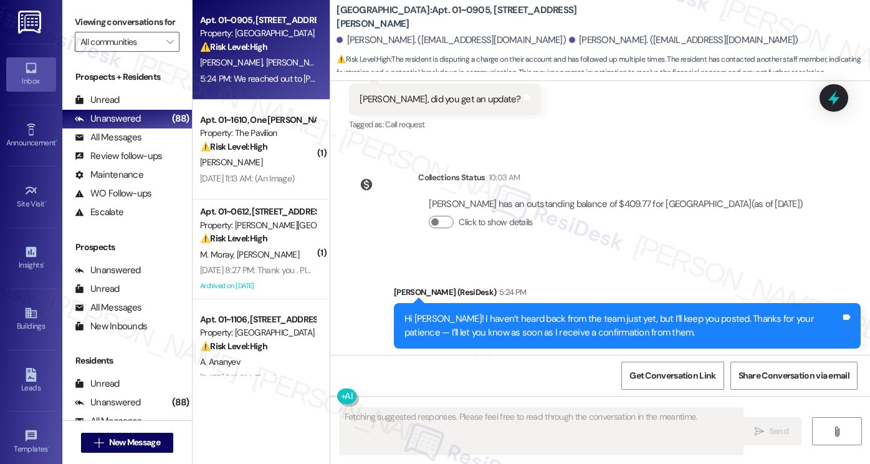
click at [540, 312] on div "Hi Elise! I haven’t heard back from the team just yet, but I’ll keep you posted…" at bounding box center [622, 325] width 436 height 27
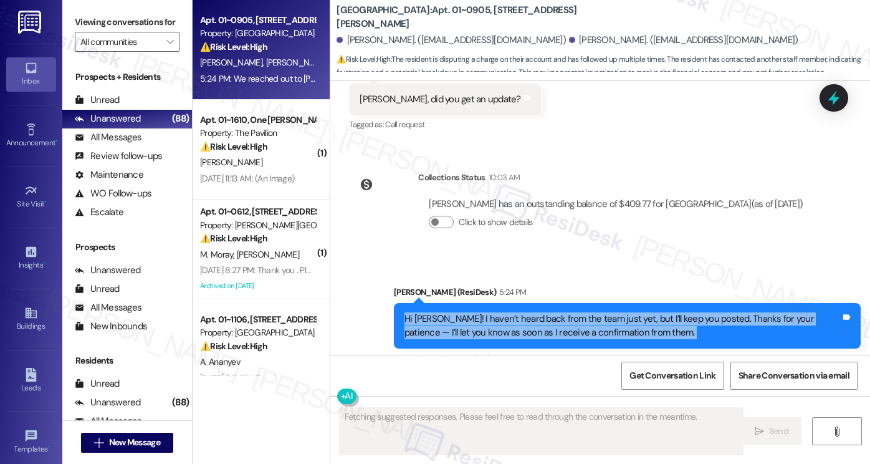
click at [540, 312] on div "Hi Elise! I haven’t heard back from the team just yet, but I’ll keep you posted…" at bounding box center [622, 325] width 436 height 27
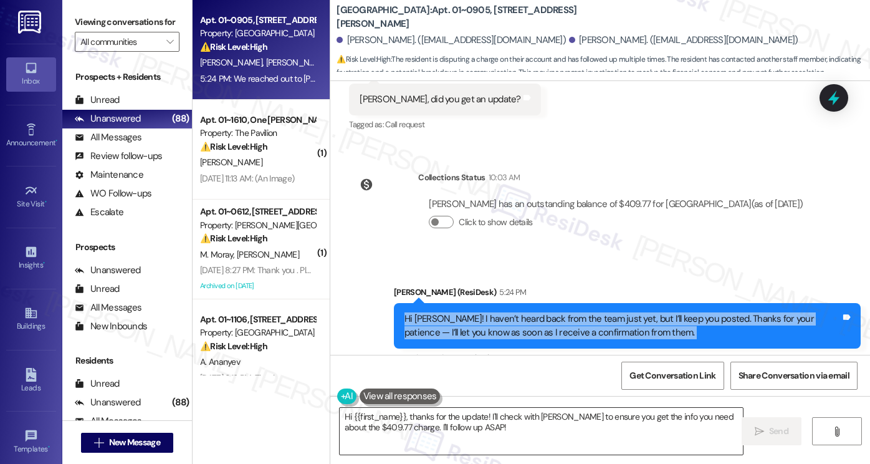
click at [456, 428] on textarea "Hi {{first_name}}, thanks for the update! I'll check with Angela to ensure you …" at bounding box center [541, 431] width 403 height 47
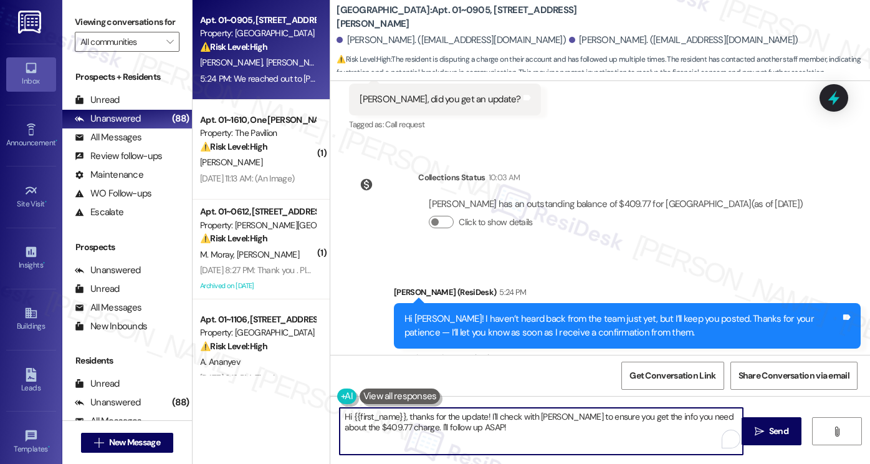
click at [456, 428] on textarea "Hi {{first_name}}, thanks for the update! I'll check with Angela to ensure you …" at bounding box center [541, 431] width 403 height 47
click at [499, 436] on textarea "Hi {{first_name}}, thanks for the update! I'll check with Angela to ensure you …" at bounding box center [541, 431] width 403 height 47
drag, startPoint x: 504, startPoint y: 430, endPoint x: 269, endPoint y: 386, distance: 239.1
click at [264, 391] on div "Apt. 01~0905, 1130 N. Dearborn Property: Elm Street ⚠️ Risk Level: High The res…" at bounding box center [531, 232] width 677 height 464
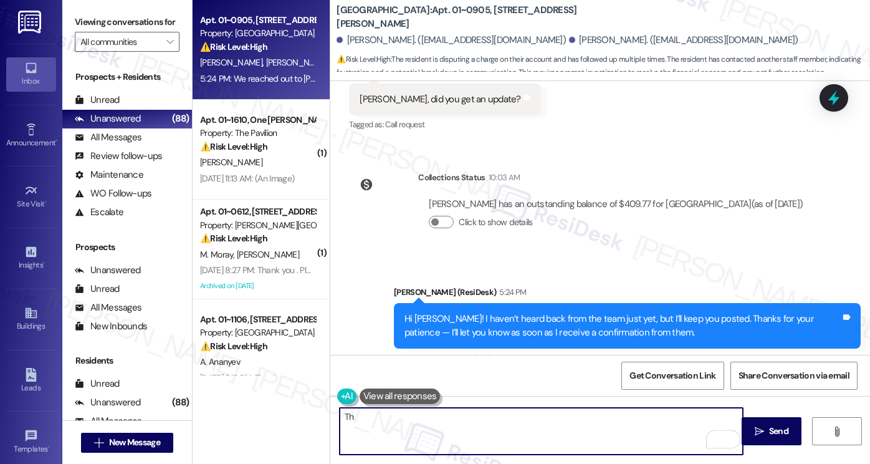
type textarea "T"
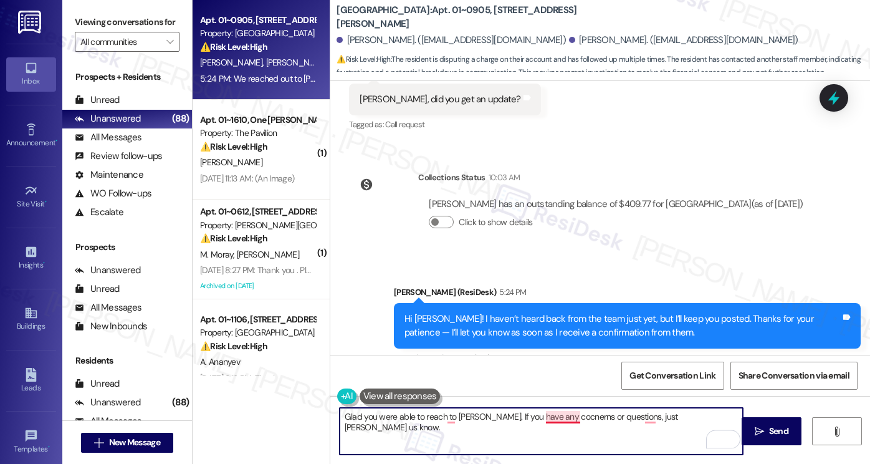
click at [563, 413] on textarea "Glad you were able to reach to Angelica. If you have any cocnerns or questions,…" at bounding box center [541, 431] width 403 height 47
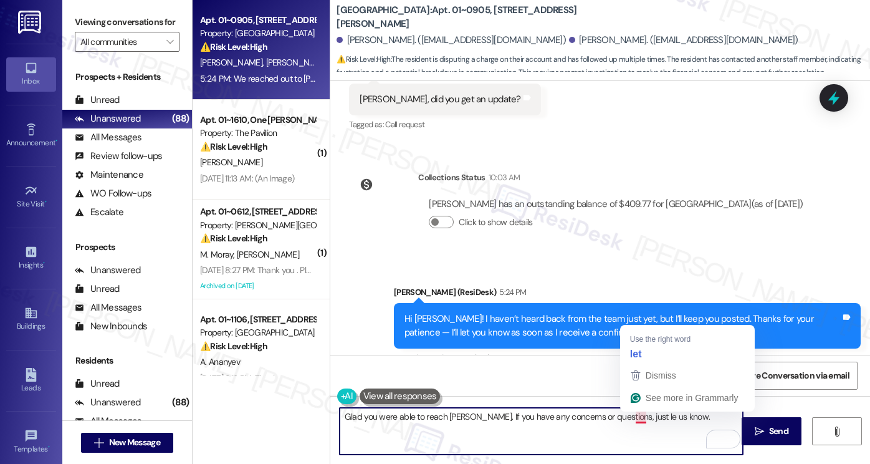
type textarea "Glad you were able to reach Angelica. If you have any concerns or questions, ju…"
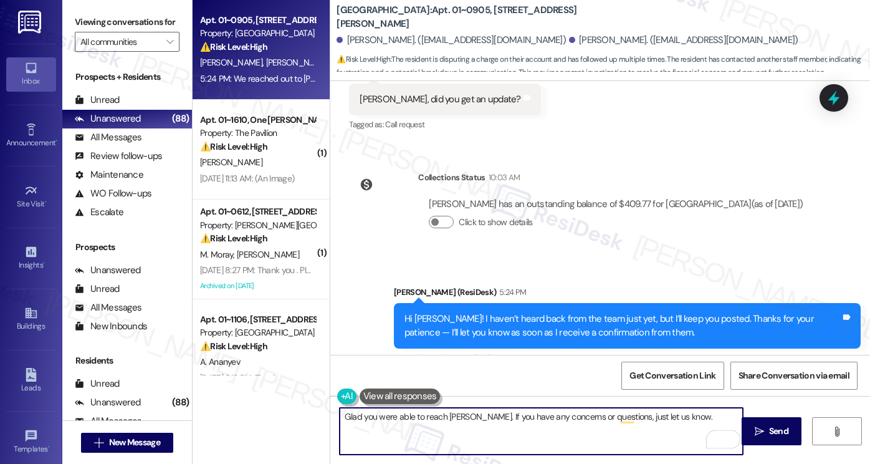
click at [681, 413] on textarea "Glad you were able to reach Angelica. If you have any concerns or questions, ju…" at bounding box center [541, 431] width 403 height 47
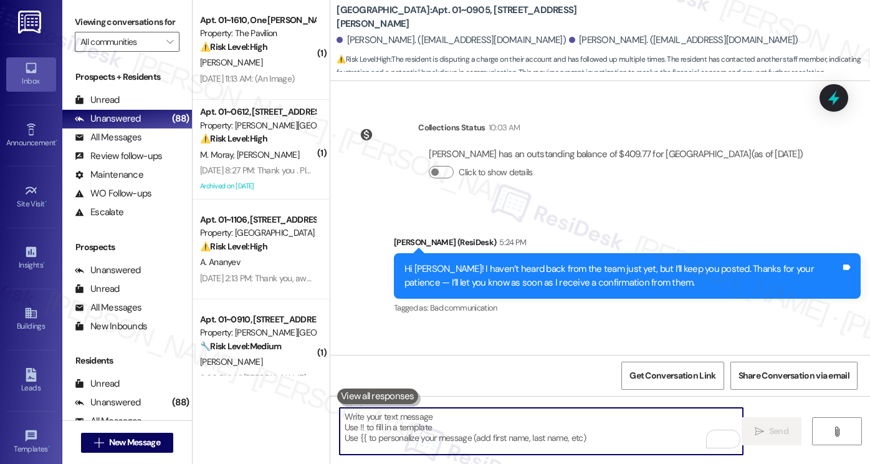
scroll to position [15392, 0]
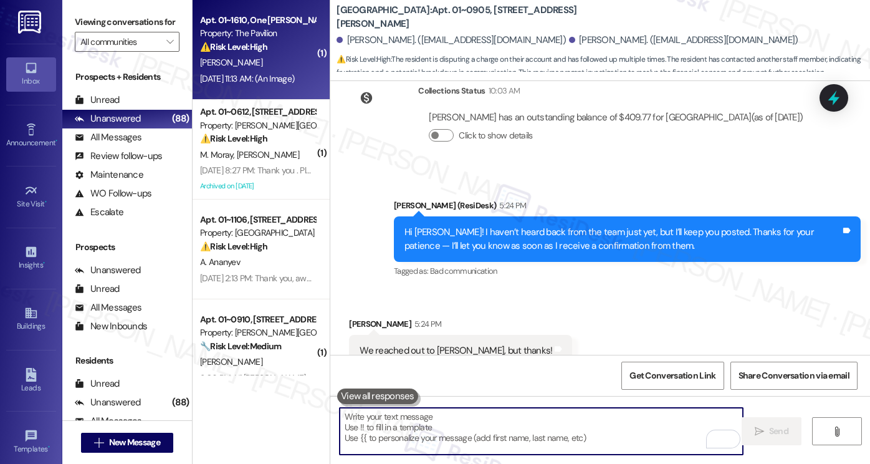
click at [239, 80] on div "Sep 06, 2025 at 11:13 AM: (An Image) Sep 06, 2025 at 11:13 AM: (An Image)" at bounding box center [247, 78] width 94 height 11
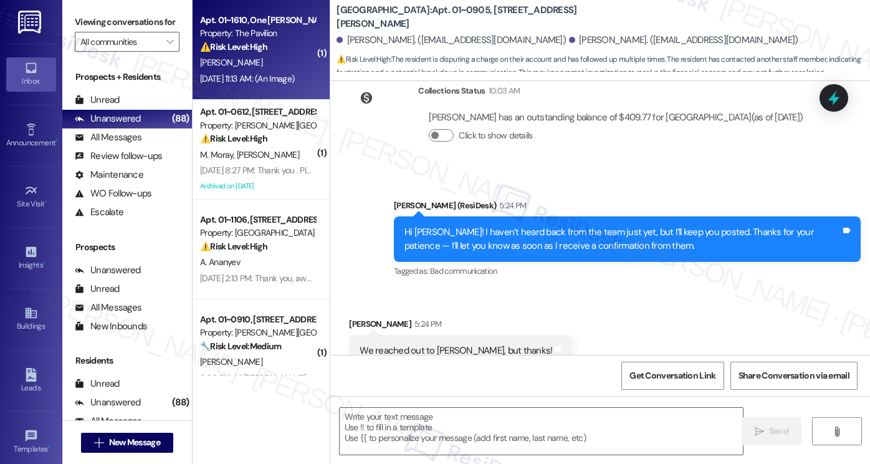
type textarea "Fetching suggested responses. Please feel free to read through the conversation…"
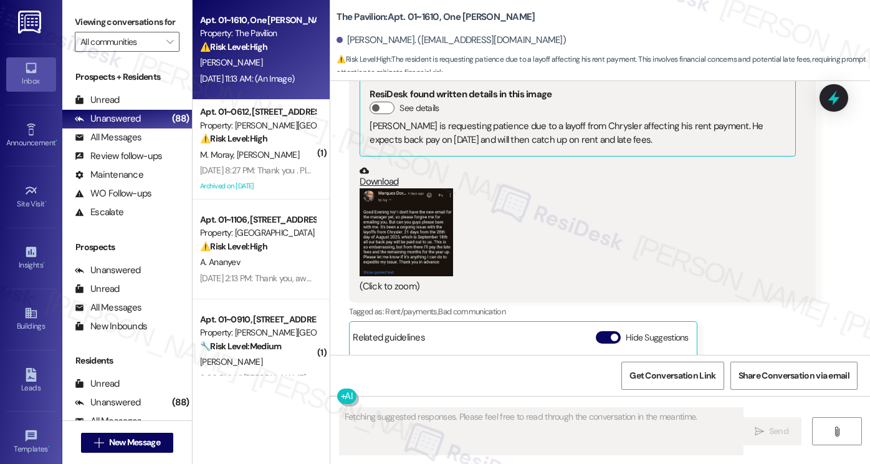
scroll to position [16952, 0]
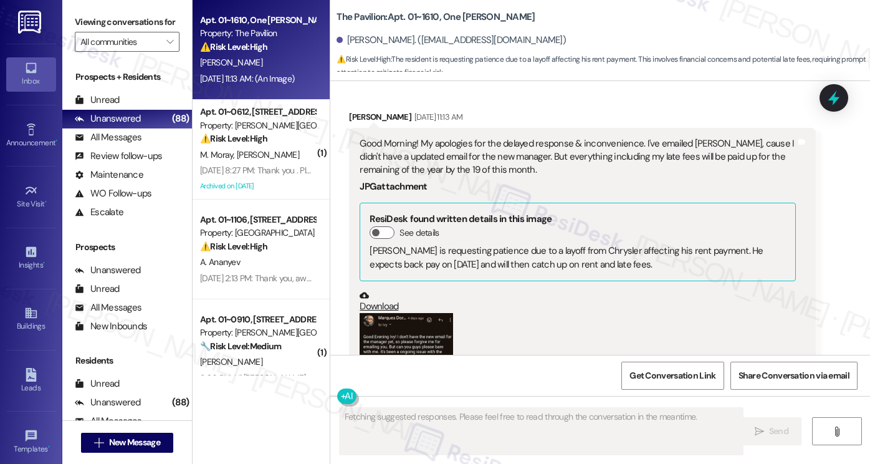
click at [385, 313] on button "Zoom image" at bounding box center [406, 356] width 93 height 87
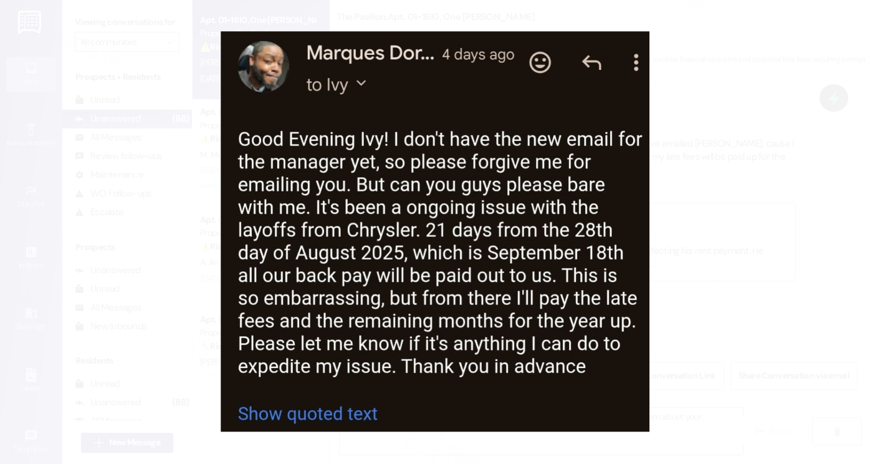
click at [698, 225] on button "Unzoom image" at bounding box center [435, 232] width 870 height 464
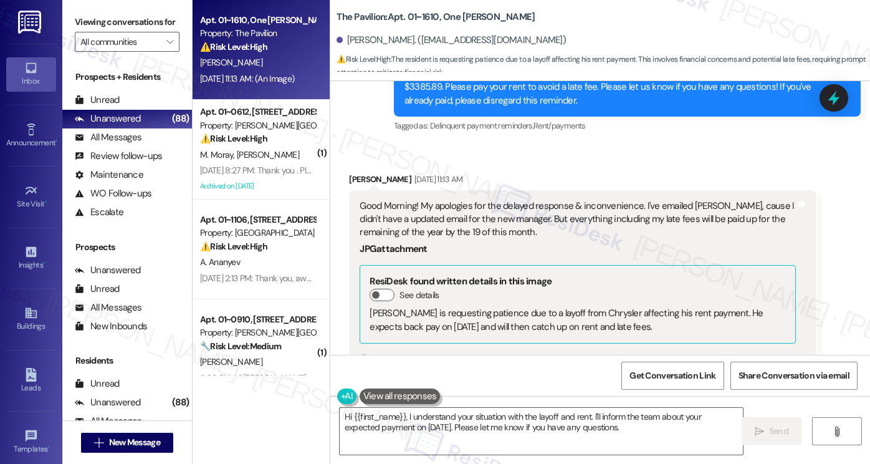
scroll to position [16766, 0]
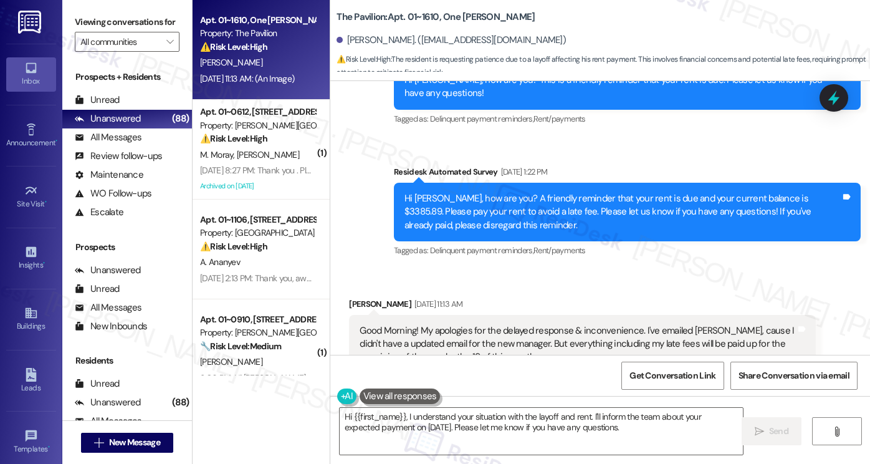
click at [520, 324] on div "Good Morning! My apologies for the delayed response & inconvenience. I've email…" at bounding box center [578, 344] width 436 height 40
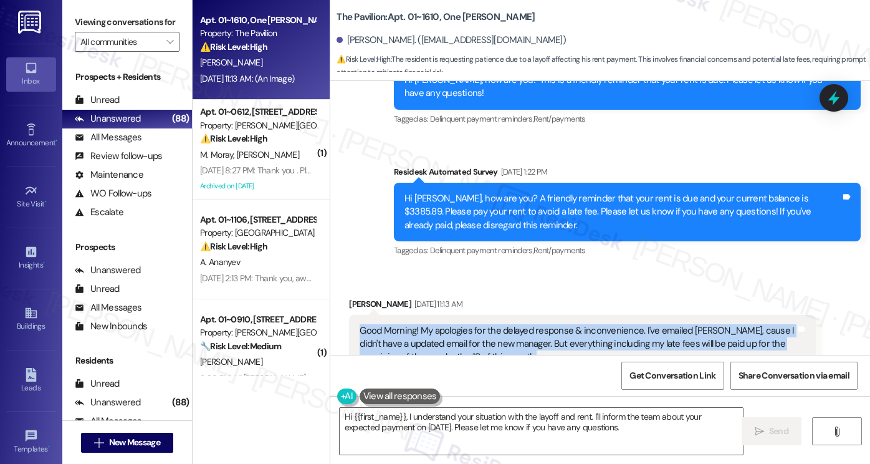
click at [520, 324] on div "Good Morning! My apologies for the delayed response & inconvenience. I've email…" at bounding box center [578, 344] width 436 height 40
click at [445, 324] on div "Good Morning! My apologies for the delayed response & inconvenience. I've email…" at bounding box center [578, 344] width 436 height 40
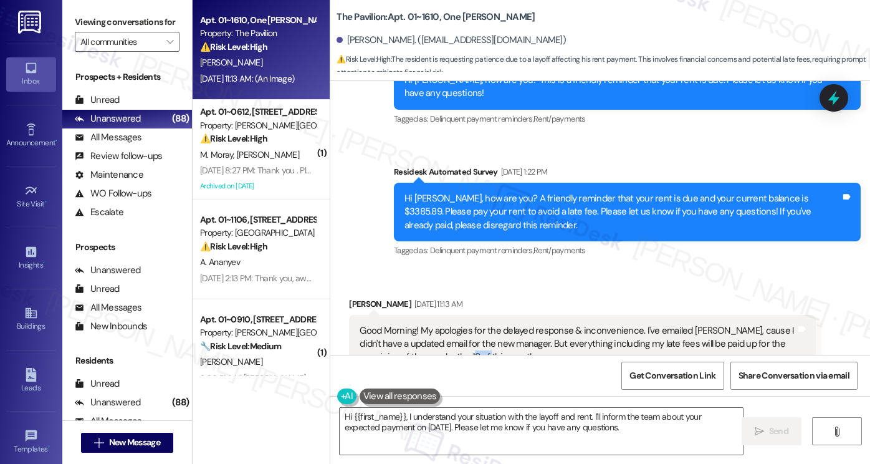
click at [445, 324] on div "Good Morning! My apologies for the delayed response & inconvenience. I've email…" at bounding box center [578, 344] width 436 height 40
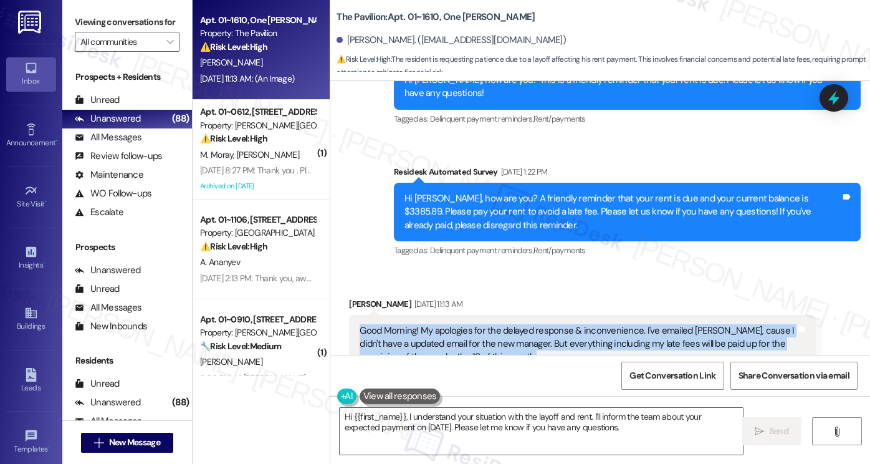
click at [445, 324] on div "Good Morning! My apologies for the delayed response & inconvenience. I've email…" at bounding box center [578, 344] width 436 height 40
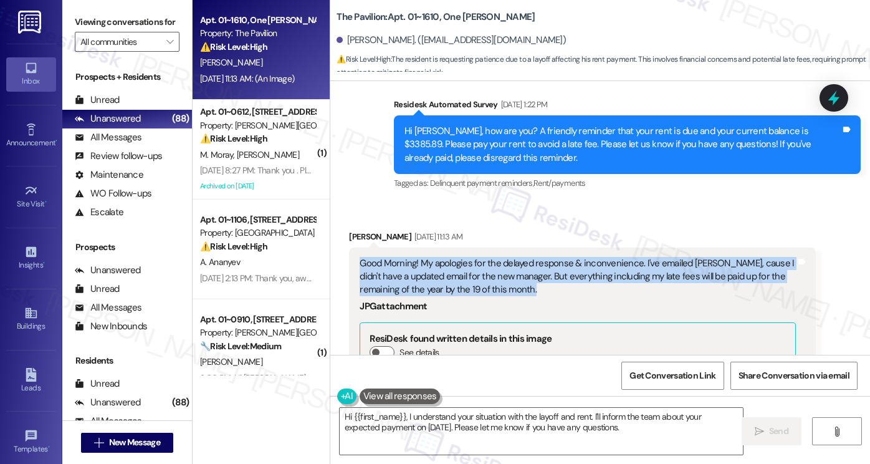
scroll to position [16832, 0]
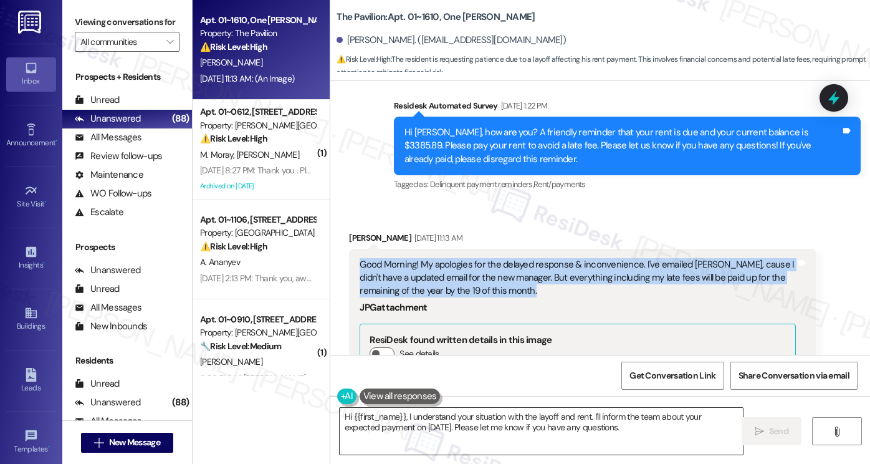
click at [585, 416] on textarea "Hi {{first_name}}, I understand your situation with the layoff and rent. I'll i…" at bounding box center [541, 431] width 403 height 47
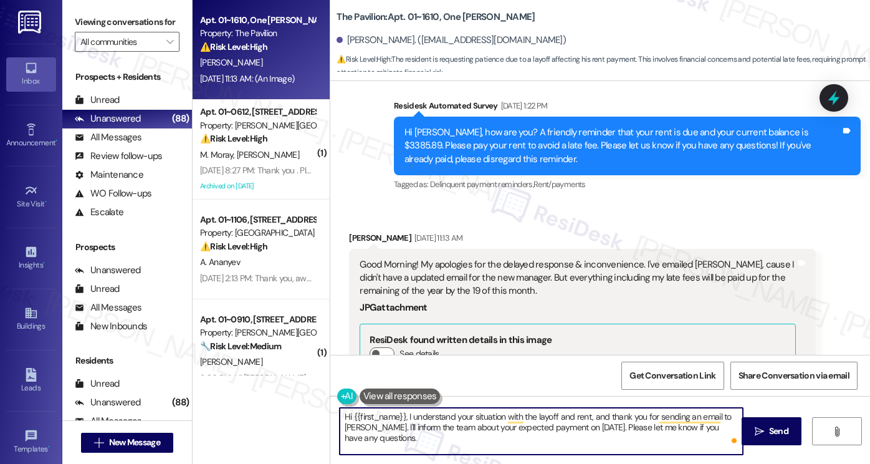
scroll to position [17019, 0]
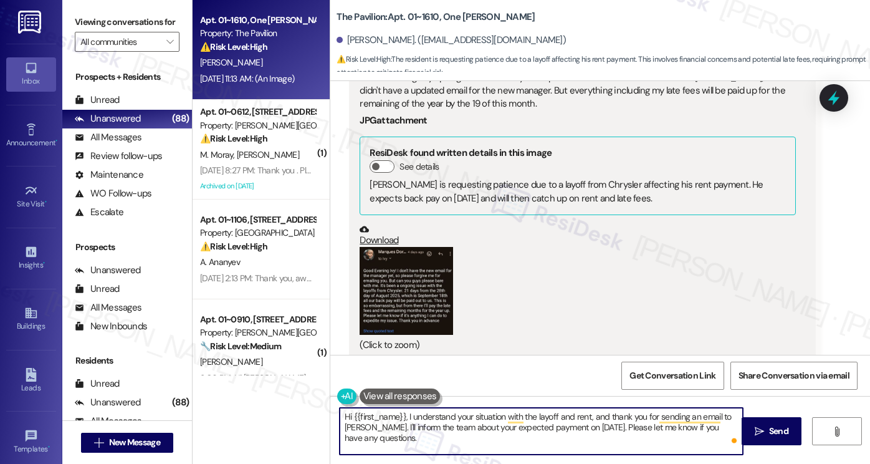
type textarea "Hi {{first_name}}, I understand your situation with the layoff and rent, and th…"
click at [424, 247] on button "Zoom image" at bounding box center [406, 290] width 93 height 87
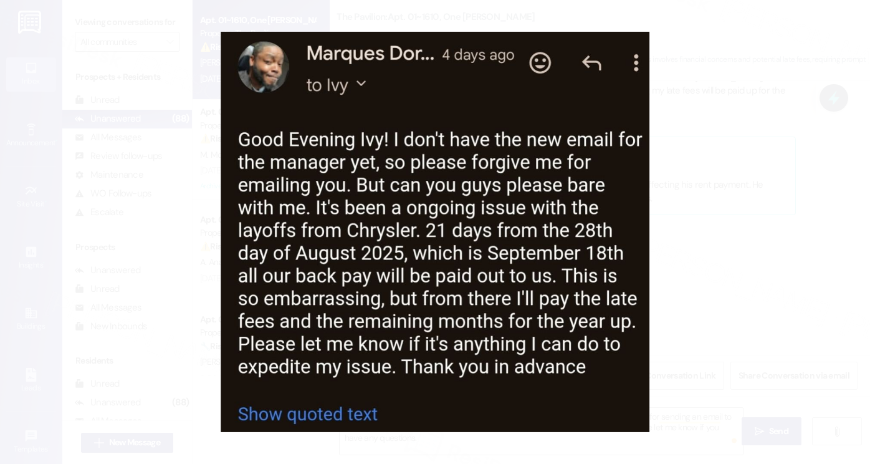
click at [755, 173] on button "Unzoom image" at bounding box center [435, 232] width 870 height 464
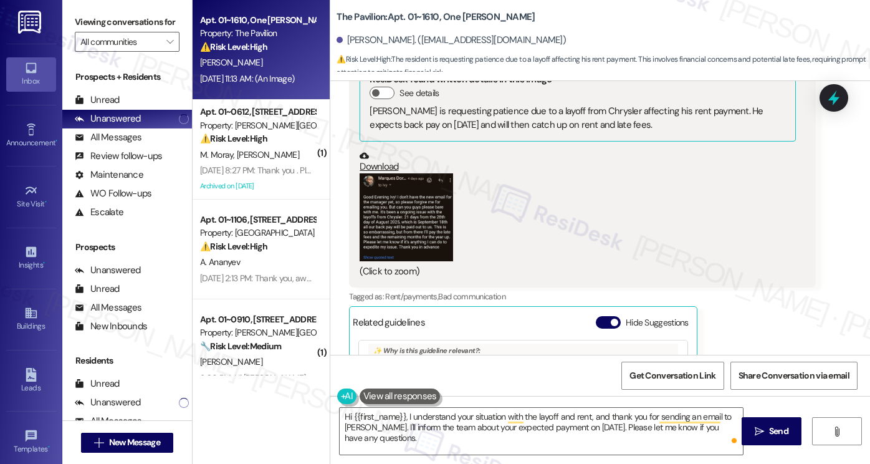
scroll to position [17268, 0]
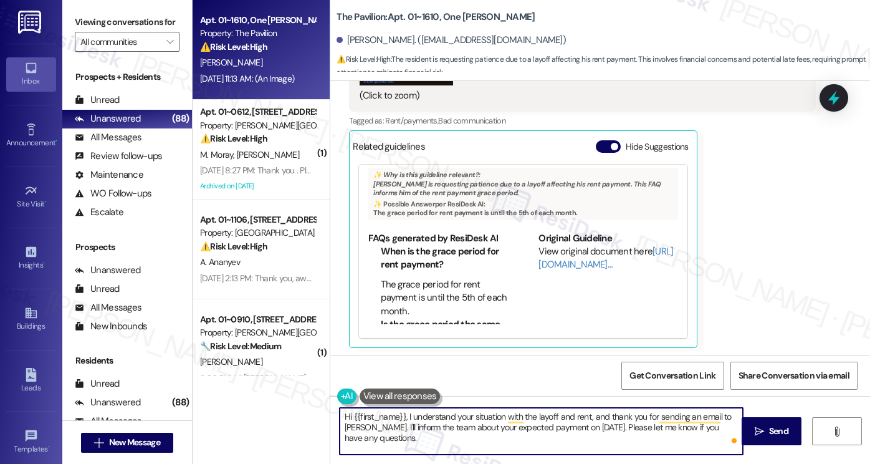
click at [698, 431] on textarea "Hi {{first_name}}, I understand your situation with the layoff and rent, and th…" at bounding box center [541, 431] width 403 height 47
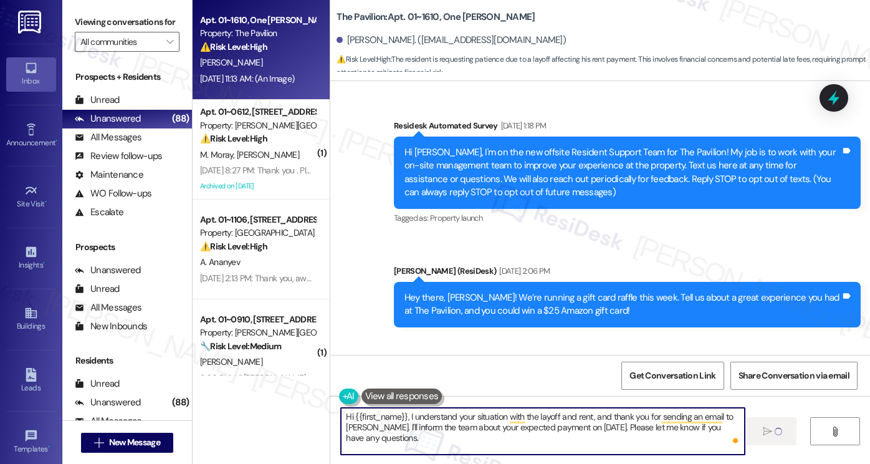
scroll to position [62, 0]
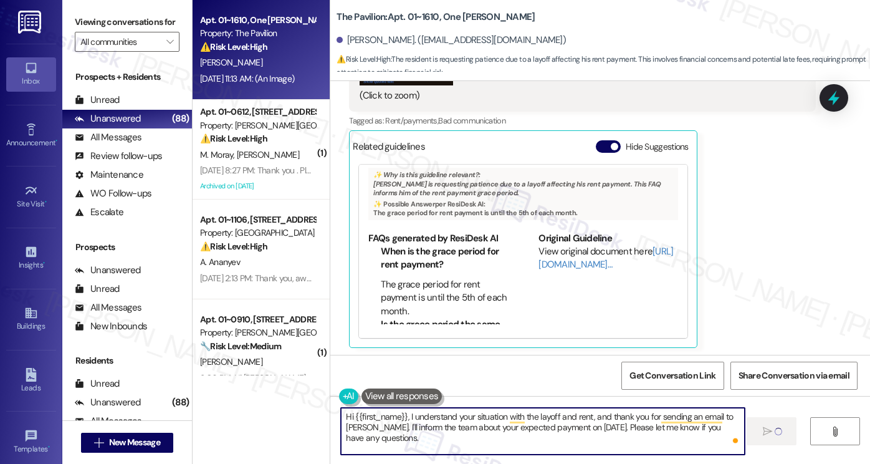
click at [469, 418] on textarea "Hi {{first_name}}, I understand your situation with the layoff and rent, and th…" at bounding box center [542, 431] width 403 height 47
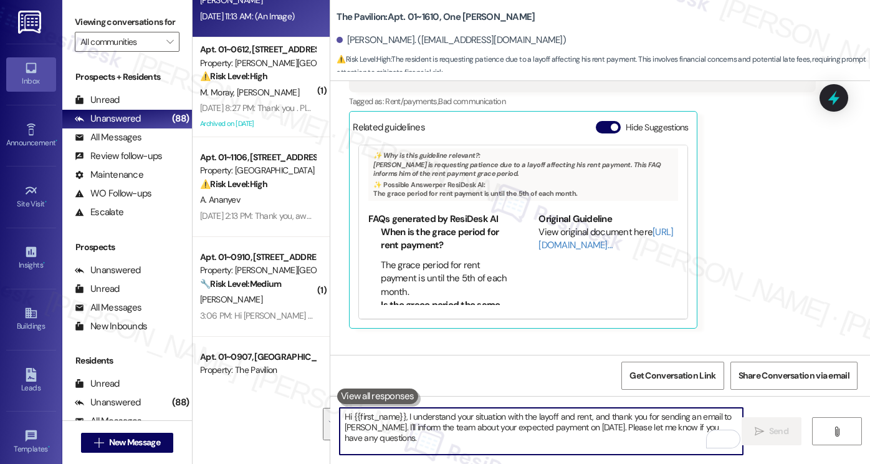
scroll to position [17381, 0]
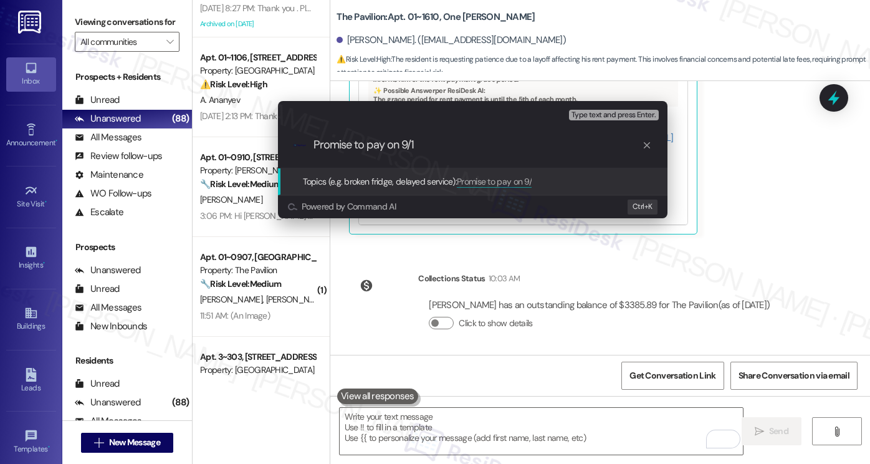
type input "Promise to pay on 9/18"
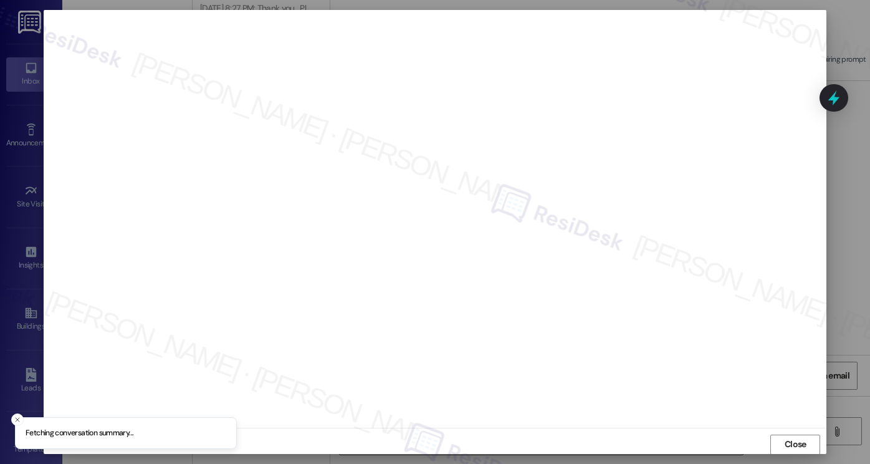
scroll to position [0, 0]
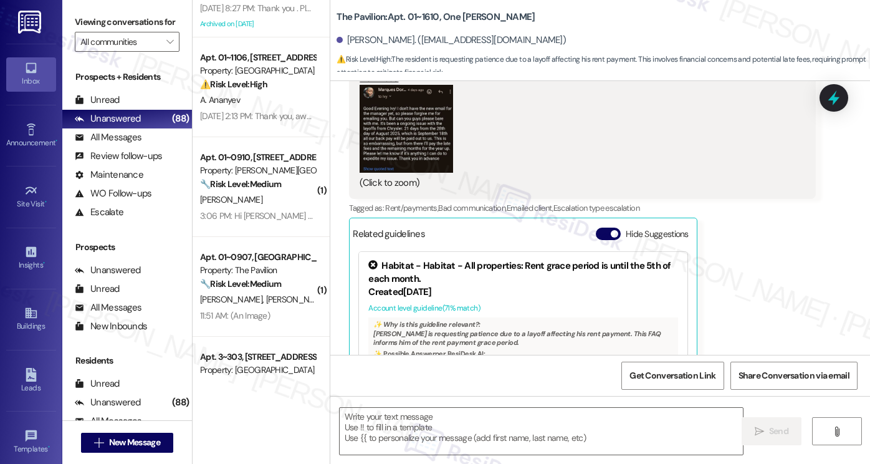
type textarea "Fetching suggested responses. Please feel free to read through the conversation…"
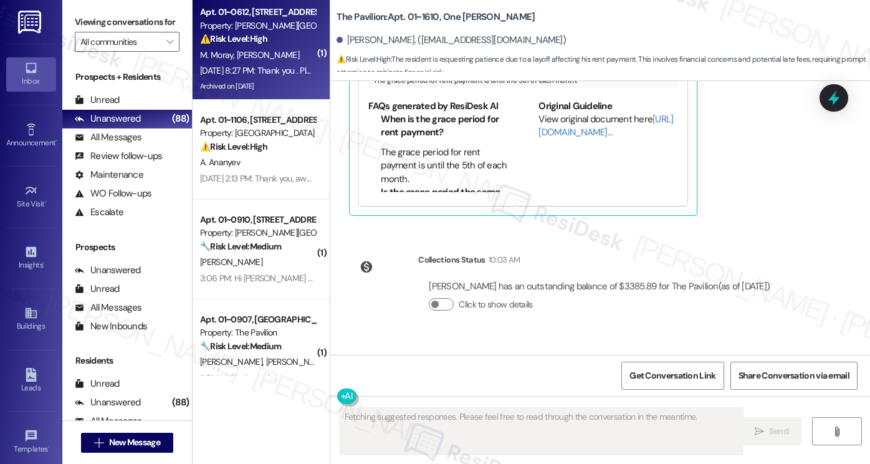
click at [247, 68] on div "Sep 05, 2025 at 8:27 PM: Thank you . Please make sure your records are correcte…" at bounding box center [473, 70] width 546 height 11
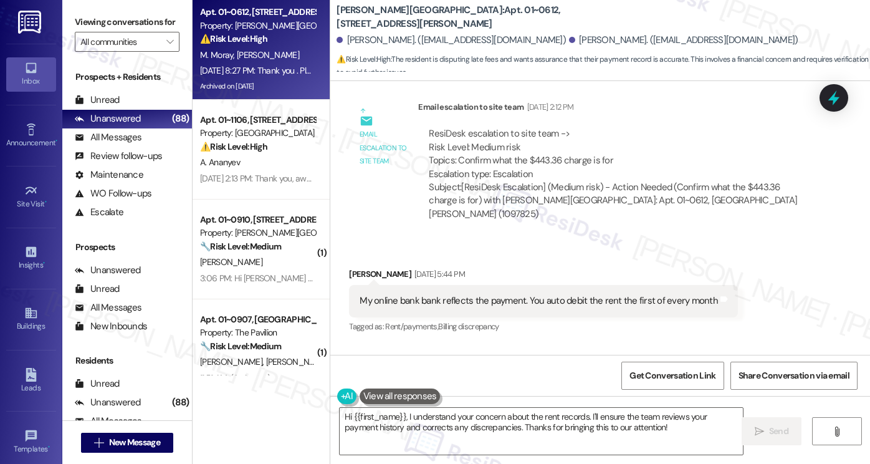
scroll to position [5314, 0]
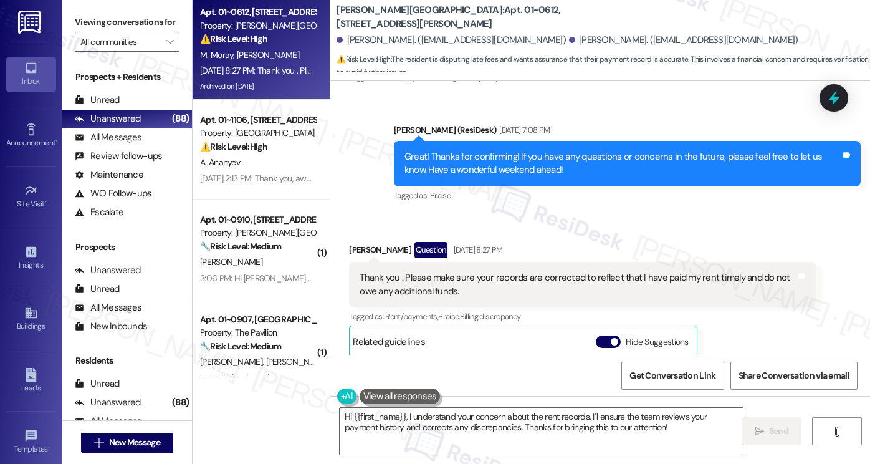
click at [516, 271] on div "Thank you . Please make sure your records are corrected to reflect that I have …" at bounding box center [578, 284] width 436 height 27
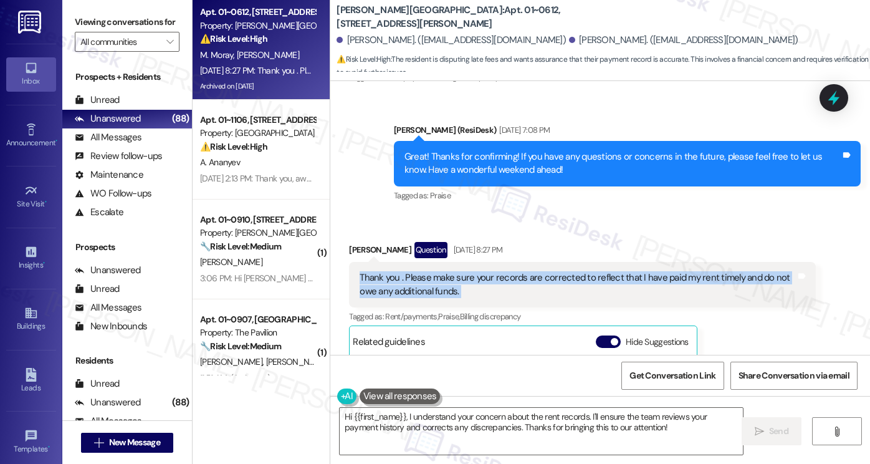
click at [516, 271] on div "Thank you . Please make sure your records are corrected to reflect that I have …" at bounding box center [578, 284] width 436 height 27
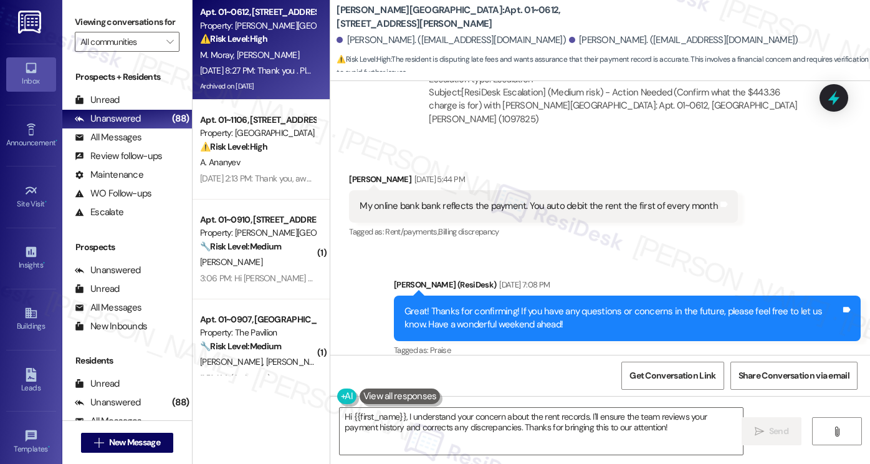
scroll to position [5065, 0]
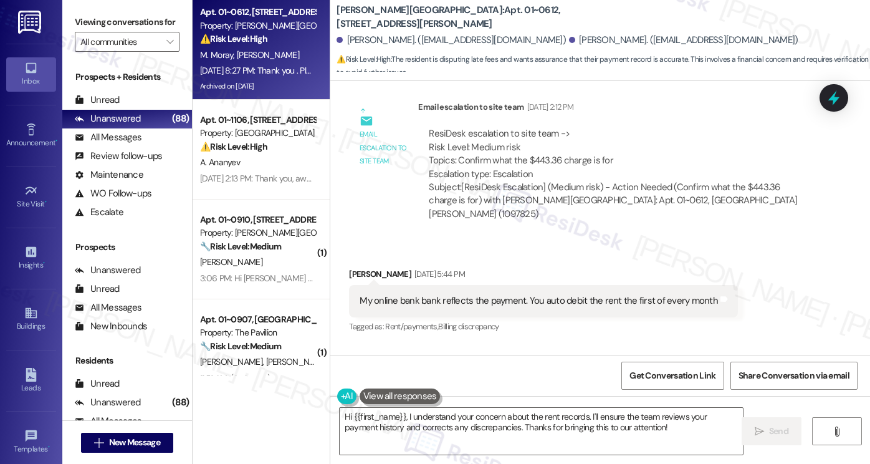
click at [483, 400] on div "Great! Thanks for confirming! If you have any questions or concerns in the futu…" at bounding box center [622, 413] width 436 height 27
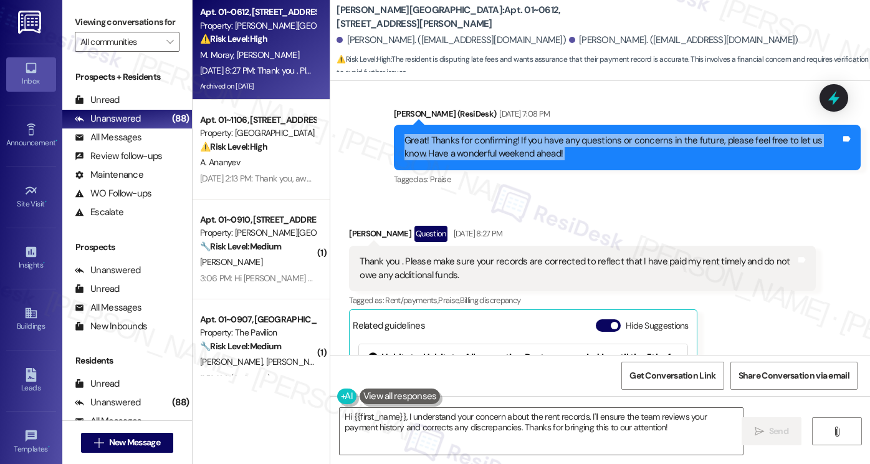
scroll to position [5492, 0]
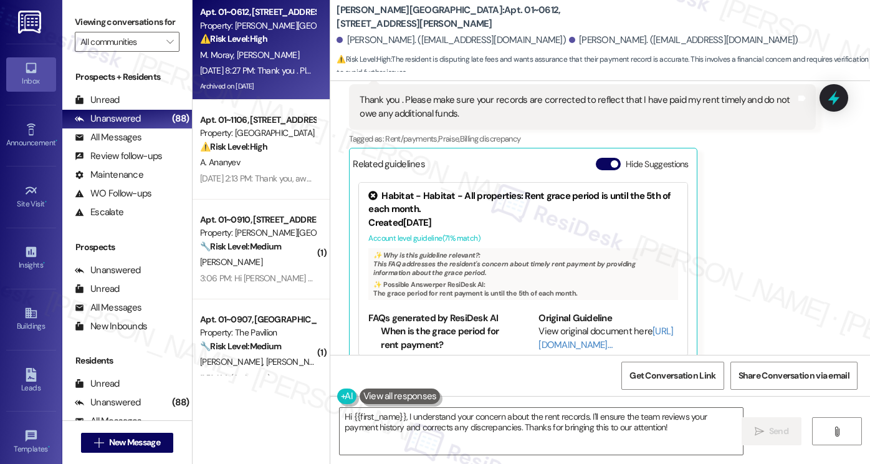
drag, startPoint x: 593, startPoint y: 299, endPoint x: 629, endPoint y: 299, distance: 35.5
click at [628, 429] on div "Mitchell Levy has an outstanding balance of $443.36 for Asbury Plaza (as of Sep…" at bounding box center [617, 442] width 376 height 27
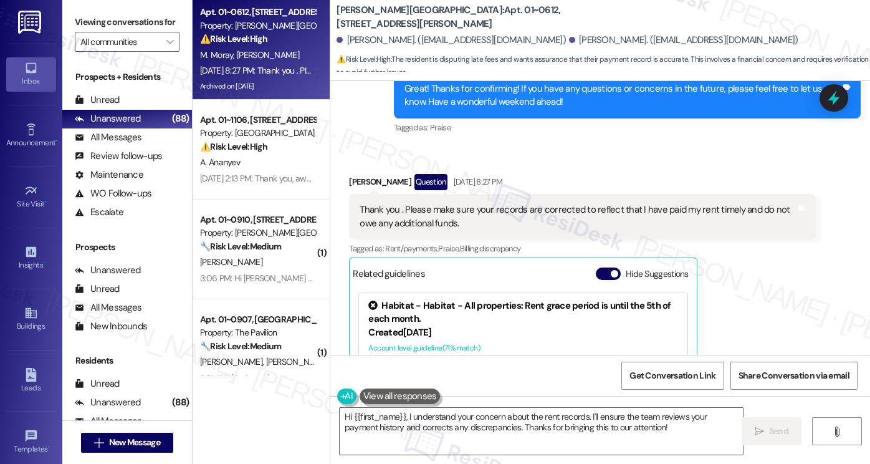
scroll to position [5243, 0]
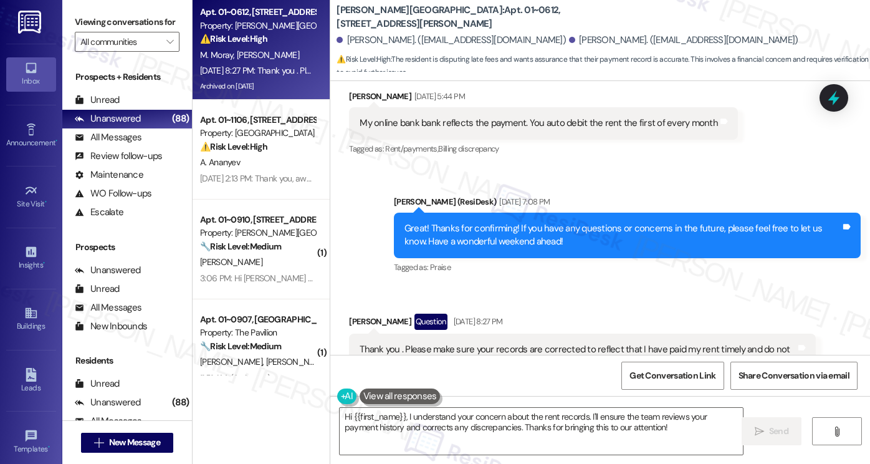
click at [364, 304] on div "Received via SMS Mitchell Levy Question Sep 05, 2025 at 8:27 PM Thank you . Ple…" at bounding box center [583, 464] width 486 height 320
click at [364, 313] on div "Mitchell Levy Question Sep 05, 2025 at 8:27 PM" at bounding box center [582, 323] width 467 height 20
copy div "Mitchell"
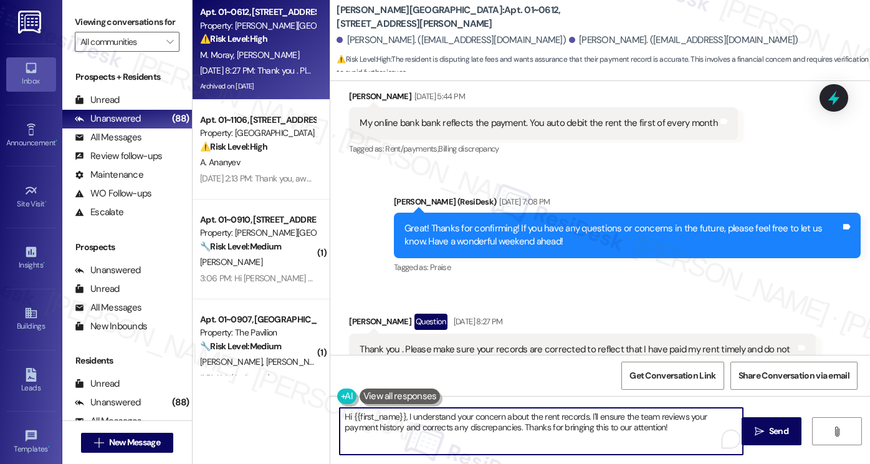
drag, startPoint x: 352, startPoint y: 415, endPoint x: 402, endPoint y: 416, distance: 50.5
click at [402, 416] on textarea "Hi {{first_name}}, I understand your concern about the rent records. I'll ensur…" at bounding box center [541, 431] width 403 height 47
paste textarea "Mitchell"
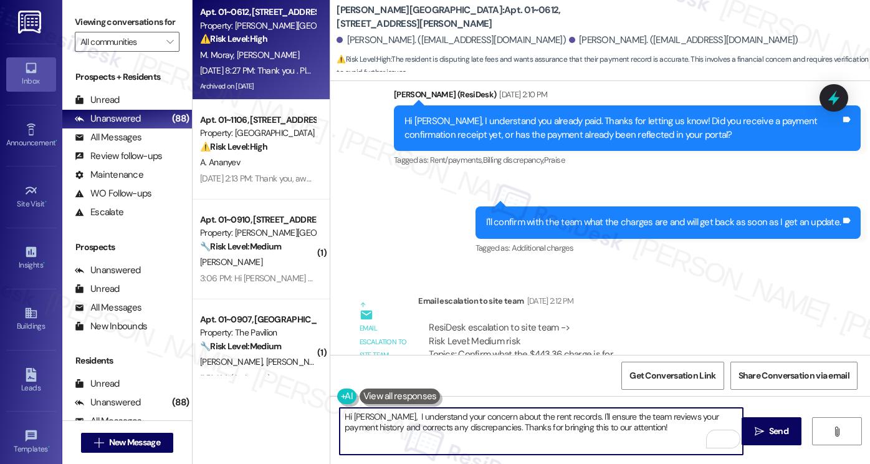
scroll to position [4869, 0]
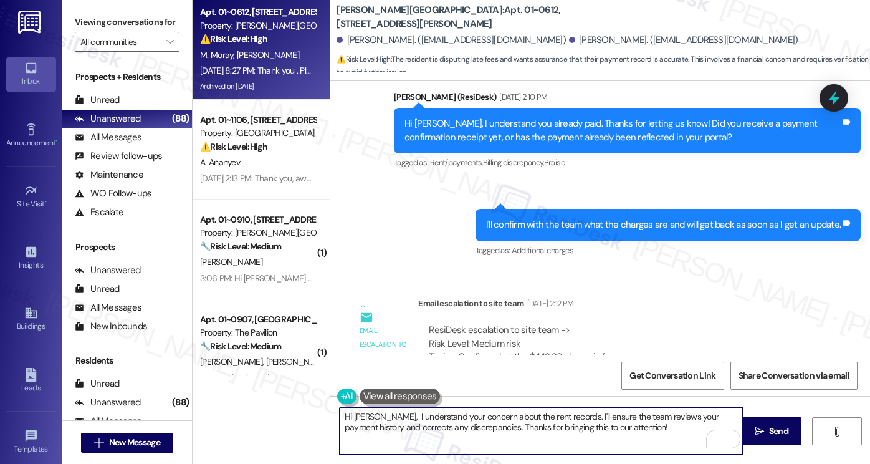
click at [536, 323] on div "ResiDesk escalation to site team -> Risk Level: Medium risk Topics: Confirm wha…" at bounding box center [617, 350] width 376 height 54
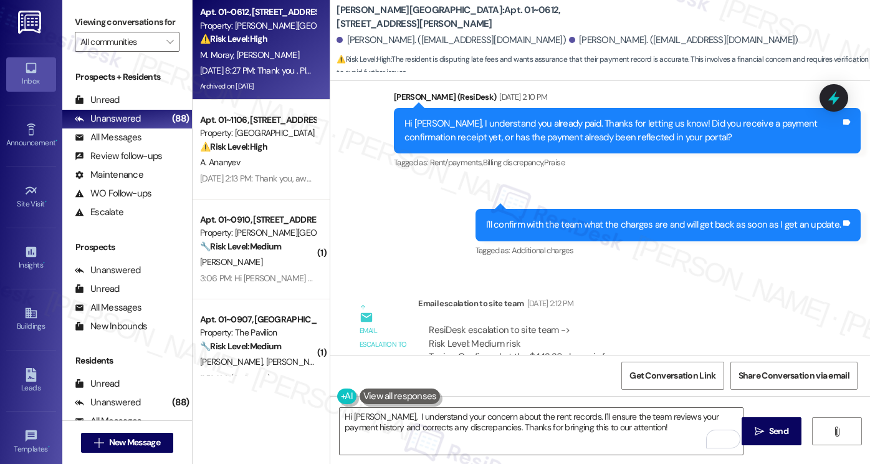
click at [536, 323] on div "ResiDesk escalation to site team -> Risk Level: Medium risk Topics: Confirm wha…" at bounding box center [617, 350] width 376 height 54
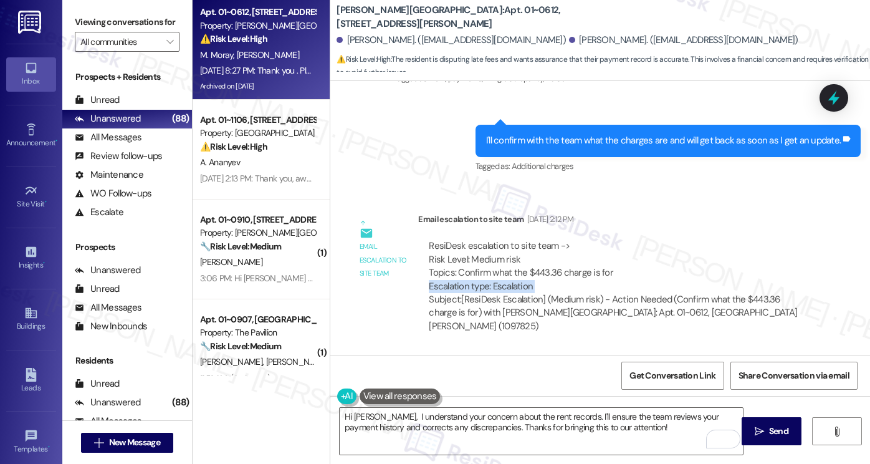
scroll to position [5056, 0]
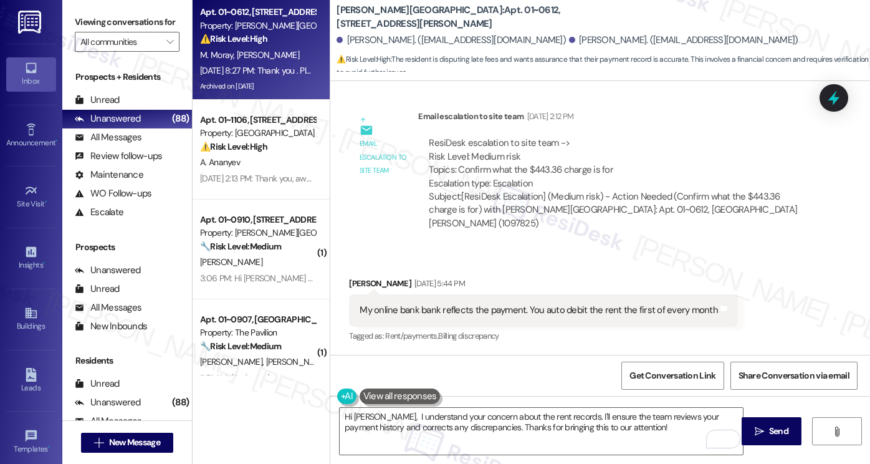
click at [578, 304] on div "My online bank bank reflects the payment. You auto debit the rent the first of …" at bounding box center [539, 310] width 358 height 13
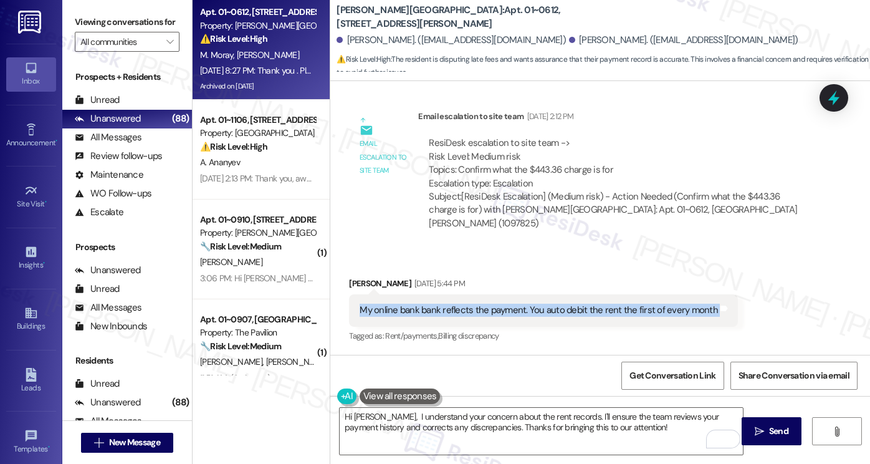
drag, startPoint x: 578, startPoint y: 173, endPoint x: 573, endPoint y: 178, distance: 6.6
click at [578, 304] on div "My online bank bank reflects the payment. You auto debit the rent the first of …" at bounding box center [539, 310] width 358 height 13
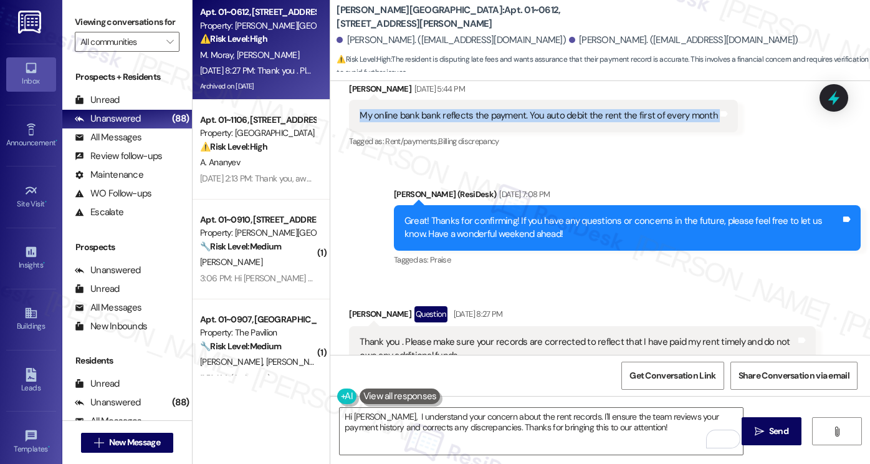
scroll to position [5243, 0]
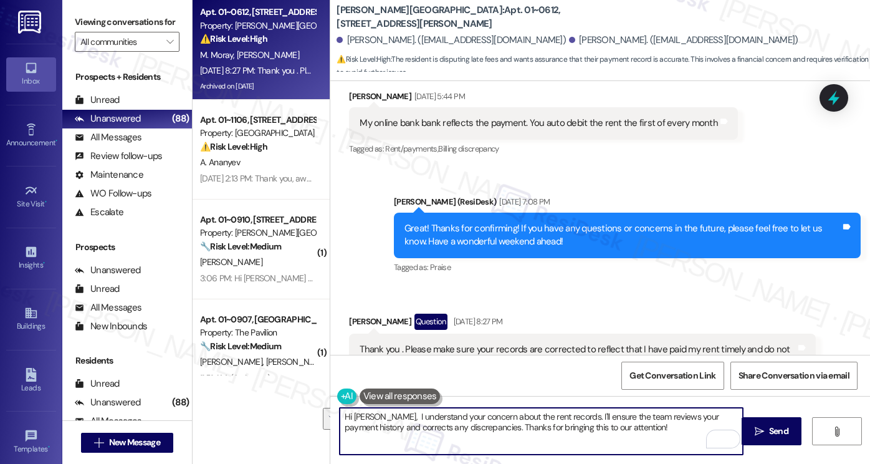
drag, startPoint x: 641, startPoint y: 428, endPoint x: 580, endPoint y: 411, distance: 63.8
click at [566, 413] on textarea "Hi Mitchell, I understand your concern about the rent records. I'll ensure the …" at bounding box center [541, 431] width 403 height 47
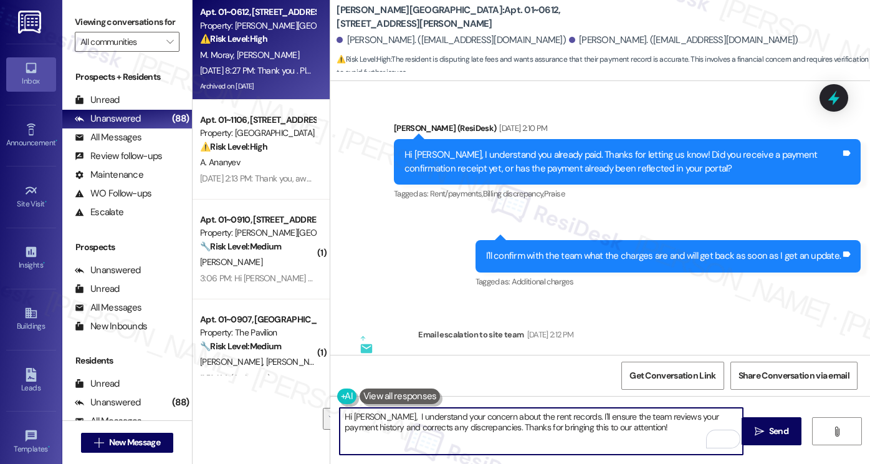
scroll to position [4807, 0]
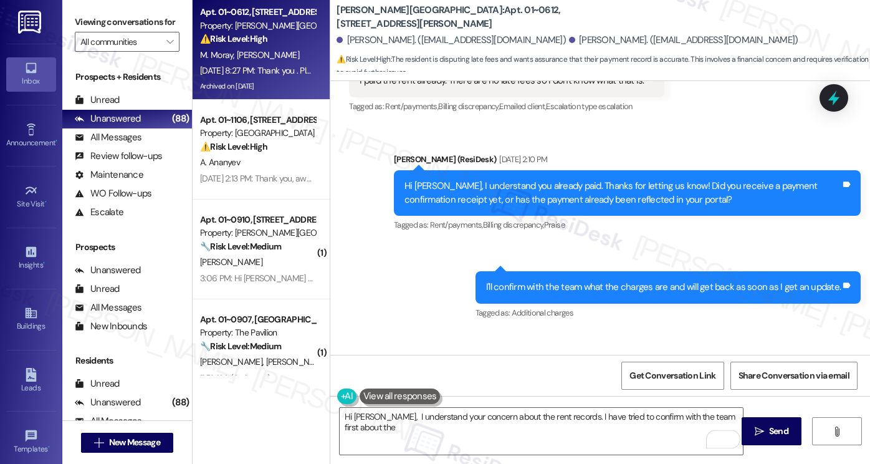
drag, startPoint x: 522, startPoint y: 294, endPoint x: 613, endPoint y: 301, distance: 91.3
click at [613, 386] on div "ResiDesk escalation to site team -> Risk Level: Medium risk Topics: Confirm wha…" at bounding box center [617, 413] width 376 height 54
copy div "$443.36 charge is for"
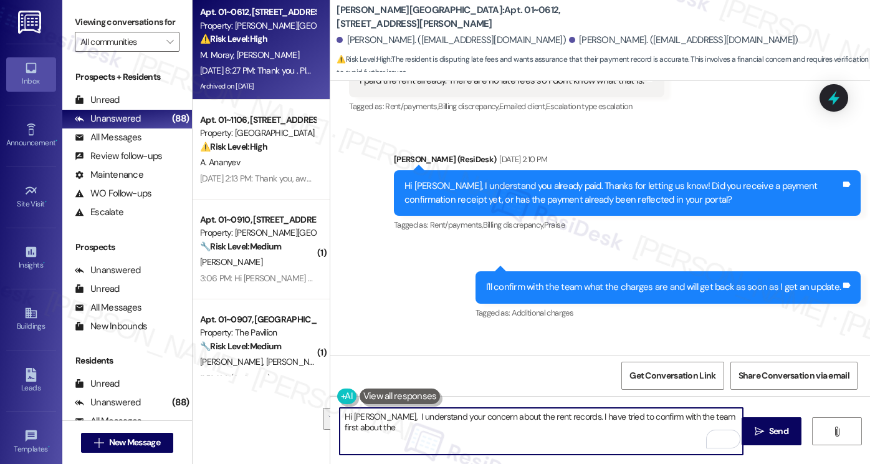
drag, startPoint x: 368, startPoint y: 433, endPoint x: 583, endPoint y: 411, distance: 216.2
click at [583, 411] on textarea "Hi Mitchell, I understand your concern about the rent records. I have tried to …" at bounding box center [541, 431] width 403 height 47
paste textarea "$443.36 charge is for"
drag, startPoint x: 361, startPoint y: 429, endPoint x: 404, endPoint y: 421, distance: 43.1
click at [361, 429] on textarea "Hi Mitchell, I understand your concern about the rent records. I havent gotten …" at bounding box center [541, 431] width 403 height 47
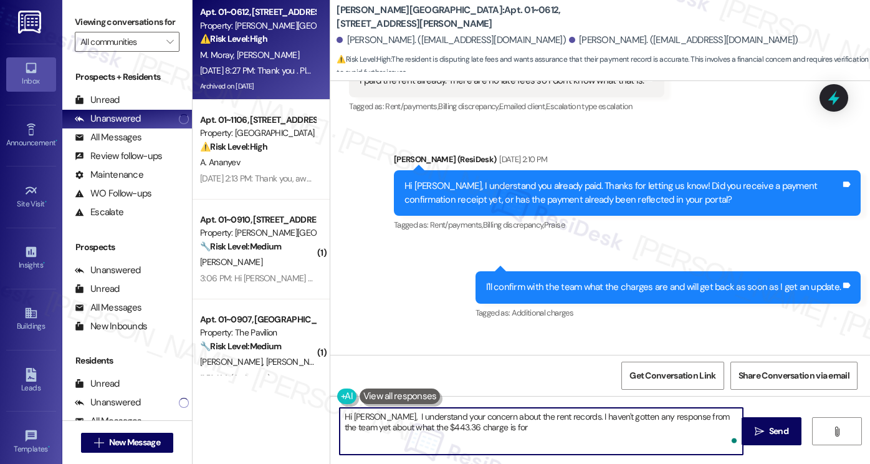
click at [522, 428] on textarea "Hi Mitchell, I understand your concern about the rent records. I haven't gotten…" at bounding box center [541, 431] width 403 height 47
click at [530, 433] on textarea "Hi Mitchell, I understand your concern about the rent records. I haven't gotten…" at bounding box center [541, 431] width 403 height 47
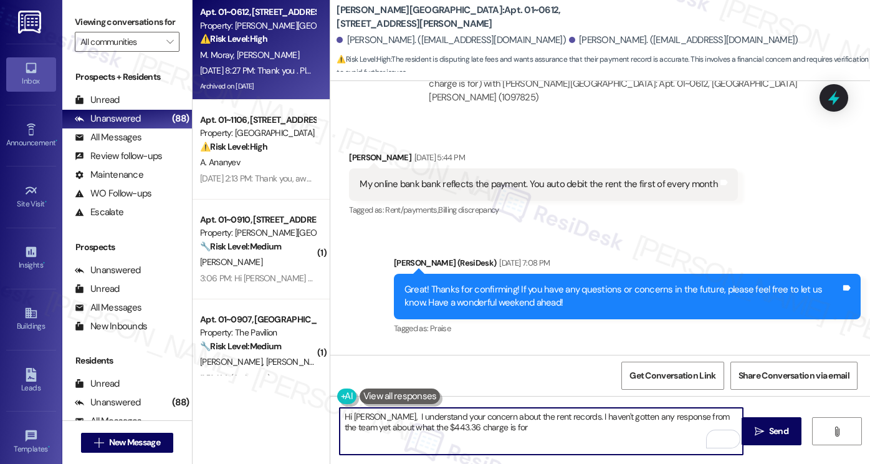
scroll to position [5180, 0]
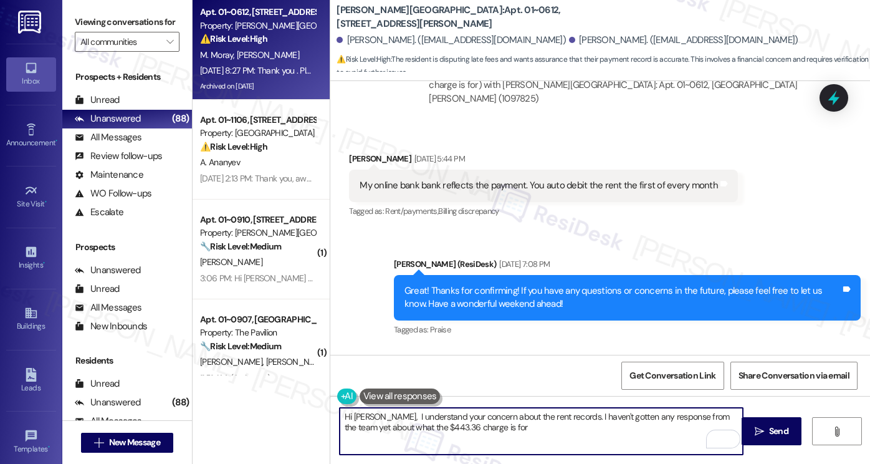
click at [489, 434] on textarea "Hi Mitchell, I understand your concern about the rent records. I haven't gotten…" at bounding box center [541, 431] width 403 height 47
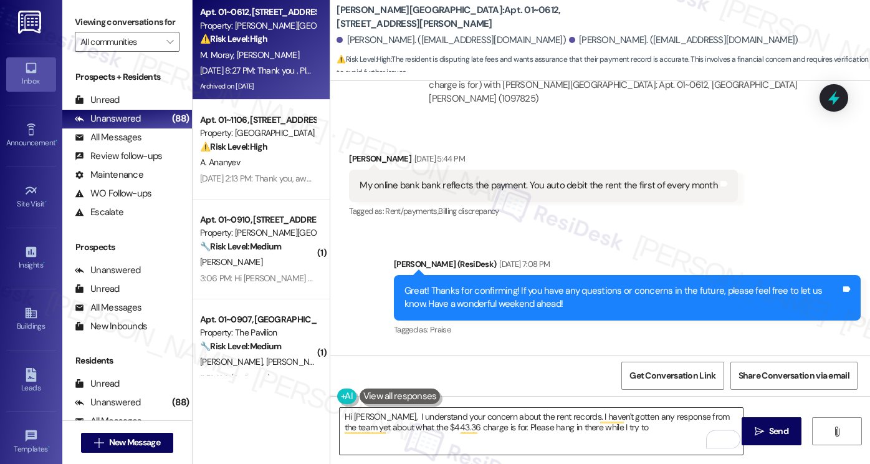
click at [608, 429] on textarea "Hi Mitchell, I understand your concern about the rent records. I haven't gotten…" at bounding box center [541, 431] width 403 height 47
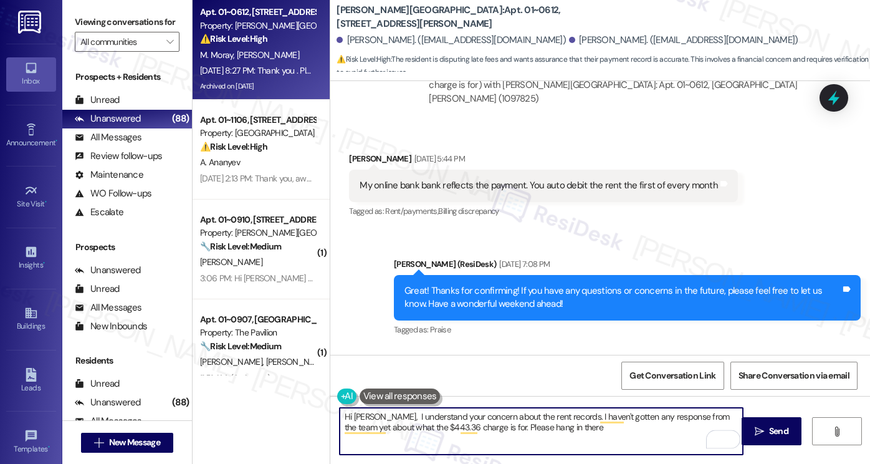
click at [381, 419] on textarea "Hi Mitchell, I understand your concern about the rent records. I haven't gotten…" at bounding box center [541, 431] width 403 height 47
click at [687, 425] on textarea "Hi Mitchell, I hope you had a great weekend! I understand your concern about th…" at bounding box center [541, 431] width 403 height 47
drag, startPoint x: 683, startPoint y: 430, endPoint x: 594, endPoint y: 424, distance: 89.3
click at [594, 424] on textarea "Hi Mitchell, I hope you had a great weekend! I understand your concern about th…" at bounding box center [541, 431] width 403 height 47
type textarea "Hi Mitchell, I hope you had a great weekend! I understand your concern about th…"
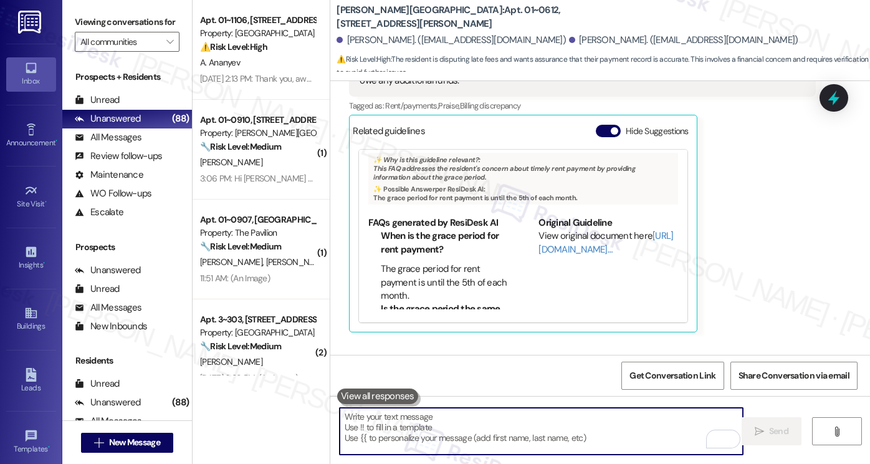
scroll to position [5592, 0]
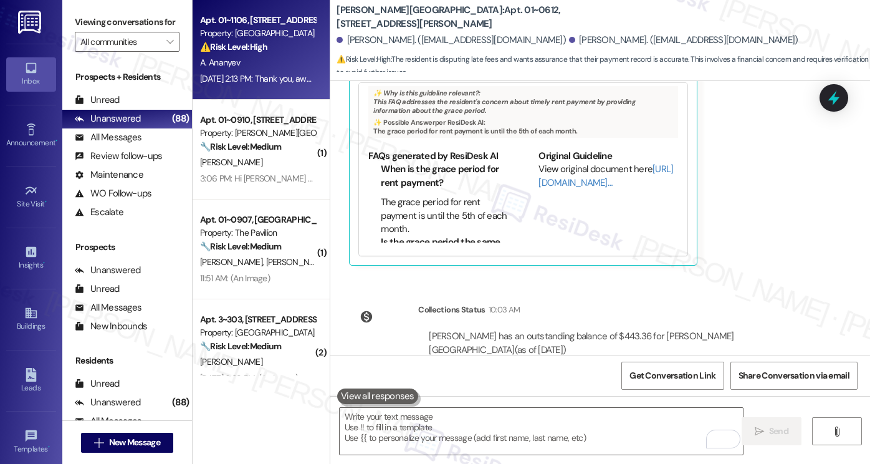
click at [270, 81] on div "Sep 05, 2025 at 2:13 PM: Thank you, awaiting for your reply Sep 05, 2025 at 2:1…" at bounding box center [288, 78] width 176 height 11
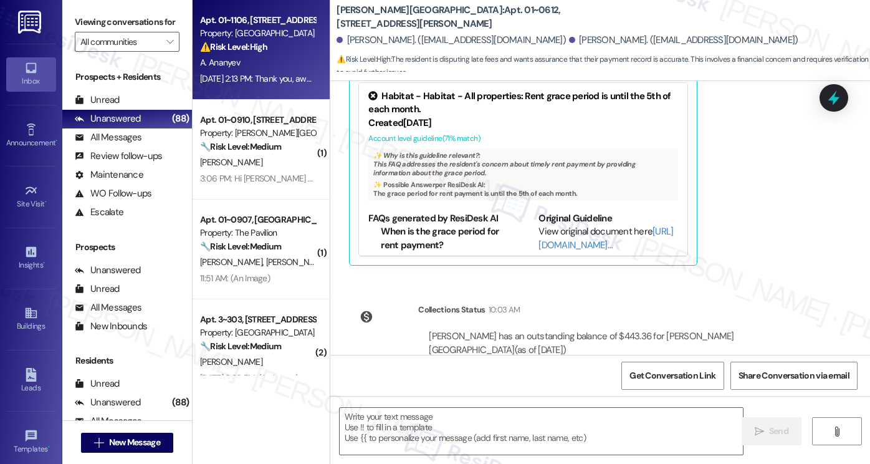
type textarea "Fetching suggested responses. Please feel free to read through the conversation…"
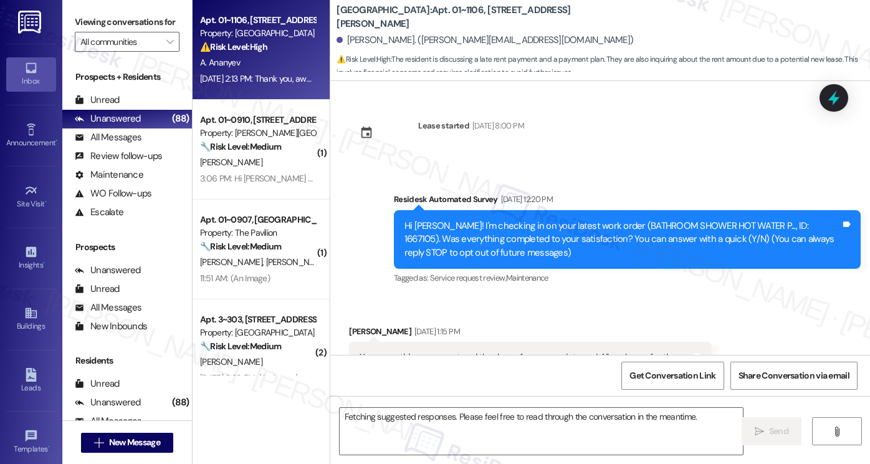
scroll to position [7296, 0]
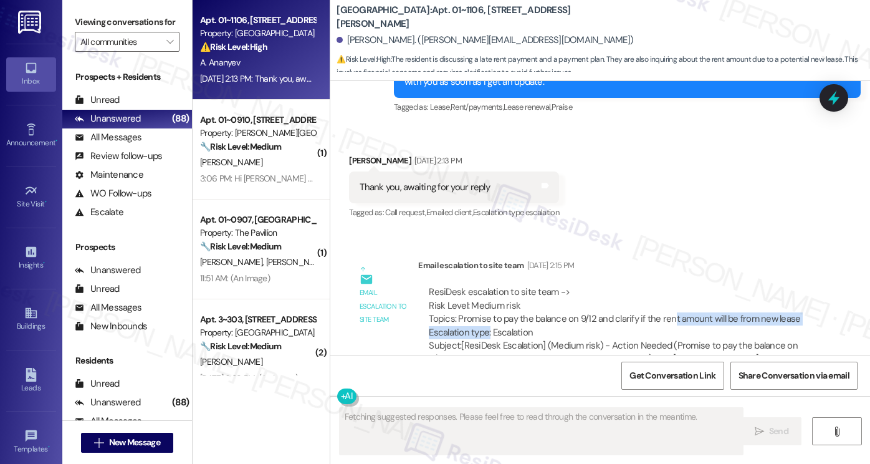
drag, startPoint x: 484, startPoint y: 285, endPoint x: 664, endPoint y: 278, distance: 180.9
click at [664, 285] on div "ResiDesk escalation to site team -> Risk Level: Medium risk Topics: Promise to …" at bounding box center [617, 312] width 376 height 54
click at [636, 285] on div "ResiDesk escalation to site team -> Risk Level: Medium risk Topics: Promise to …" at bounding box center [617, 312] width 376 height 54
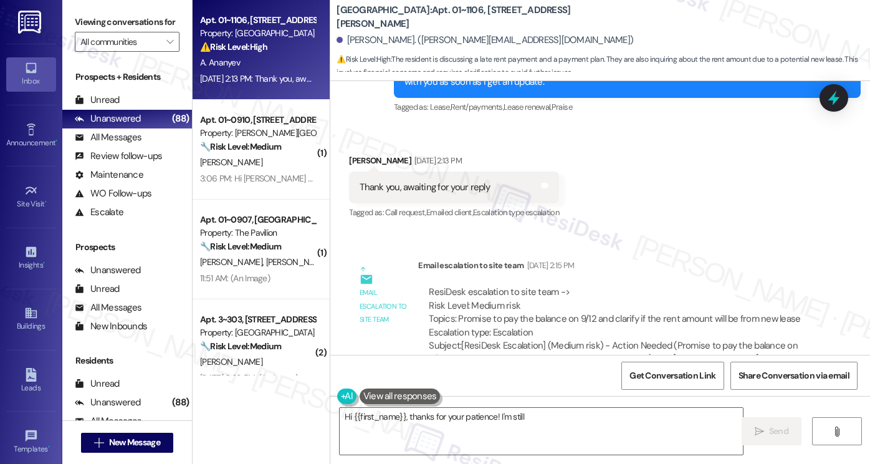
click at [446, 181] on div "Thank you, awaiting for your reply" at bounding box center [425, 187] width 130 height 13
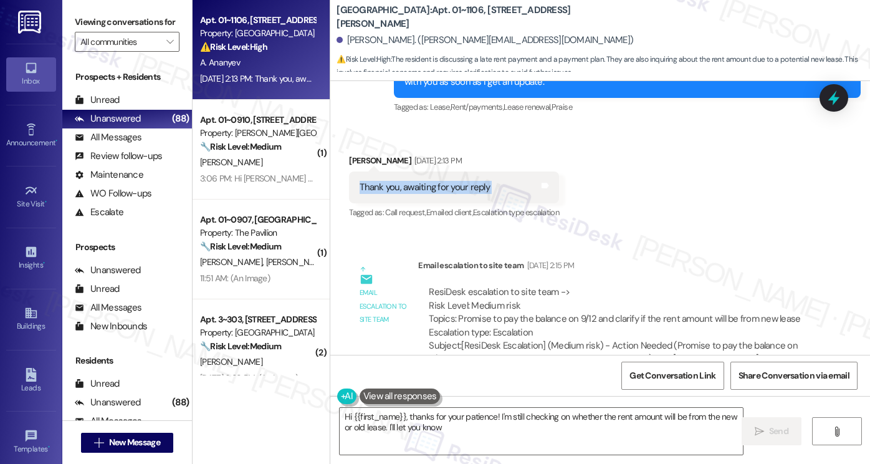
click at [446, 181] on div "Thank you, awaiting for your reply" at bounding box center [425, 187] width 130 height 13
click at [558, 285] on div "ResiDesk escalation to site team -> Risk Level: Medium risk Topics: Promise to …" at bounding box center [617, 312] width 376 height 54
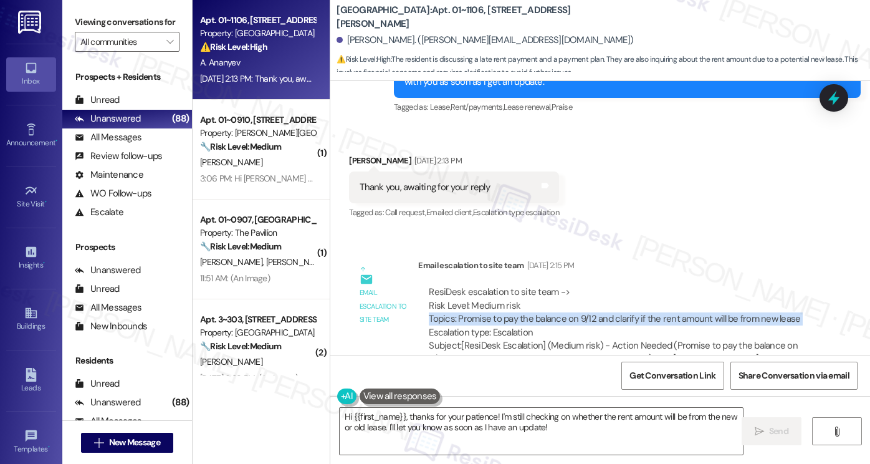
click at [558, 285] on div "ResiDesk escalation to site team -> Risk Level: Medium risk Topics: Promise to …" at bounding box center [617, 312] width 376 height 54
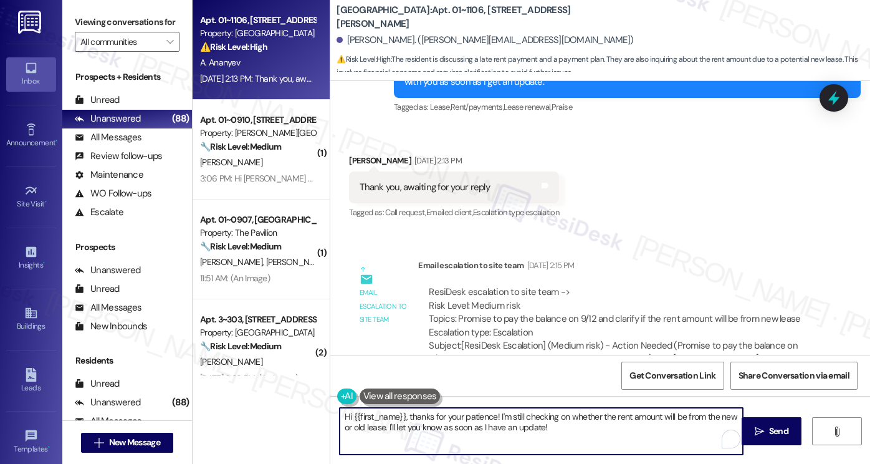
drag, startPoint x: 591, startPoint y: 431, endPoint x: 550, endPoint y: 419, distance: 42.8
click at [550, 419] on textarea "Hi {{first_name}}, thanks for your patience! I'm still checking on whether the …" at bounding box center [541, 431] width 403 height 47
click at [530, 422] on textarea "Hi {{first_name}}, thanks for your patience! I'm still checking on whether the …" at bounding box center [541, 431] width 403 height 47
click at [556, 422] on textarea "Hi {{first_name}}, thanks for your patience! I'm still checking on whether the …" at bounding box center [541, 431] width 403 height 47
drag, startPoint x: 404, startPoint y: 411, endPoint x: 449, endPoint y: 411, distance: 44.9
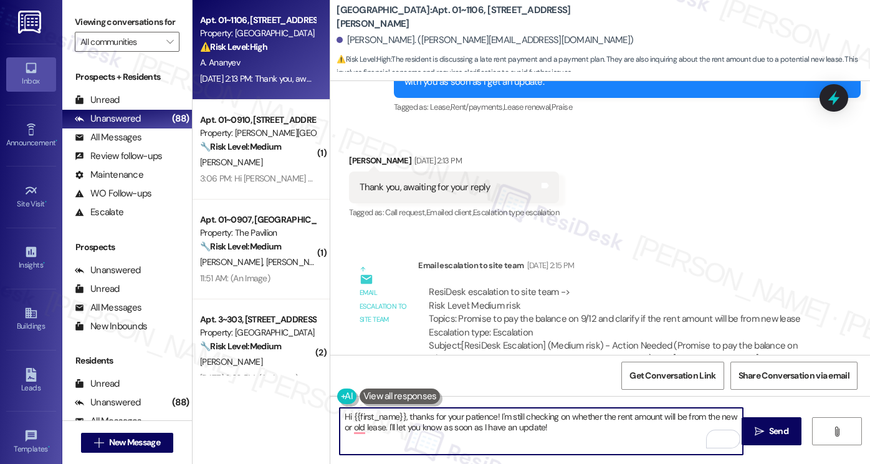
click at [404, 411] on textarea "Hi {{first_name}}, thanks for your patience! I'm still checking on whether the …" at bounding box center [541, 431] width 403 height 47
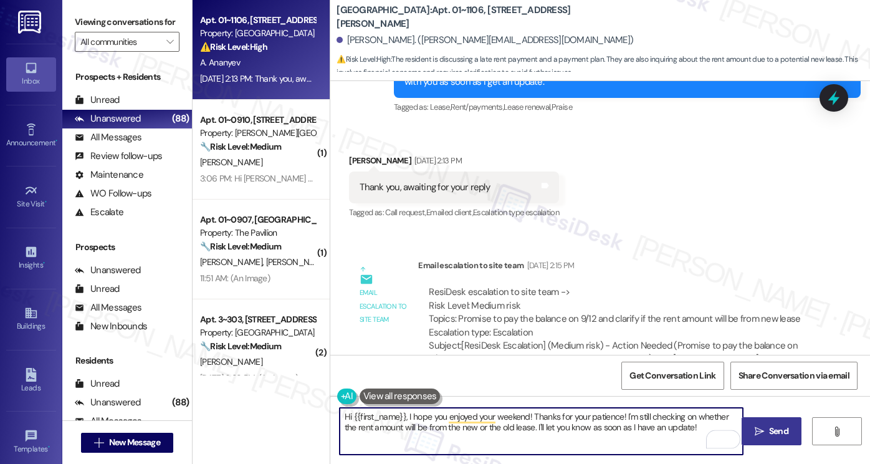
type textarea "Hi {{first_name}}, I hope you enjoyed your weekend! Thanks for your patience! I…"
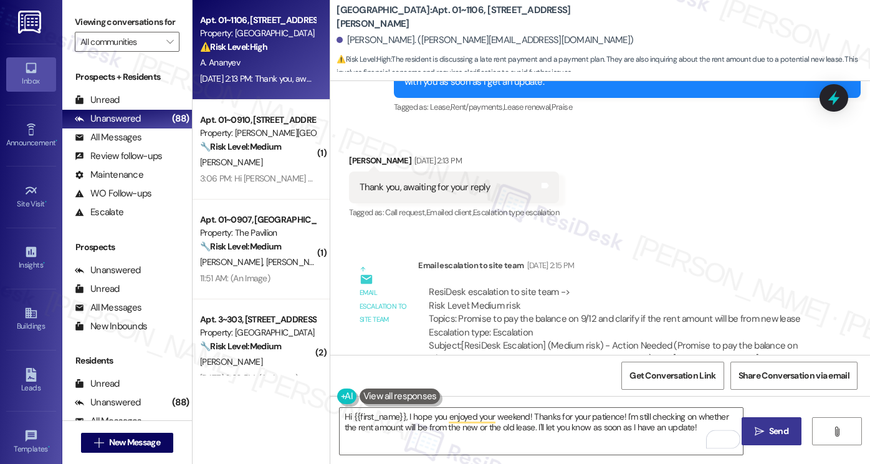
click at [752, 428] on span " Send" at bounding box center [771, 430] width 39 height 13
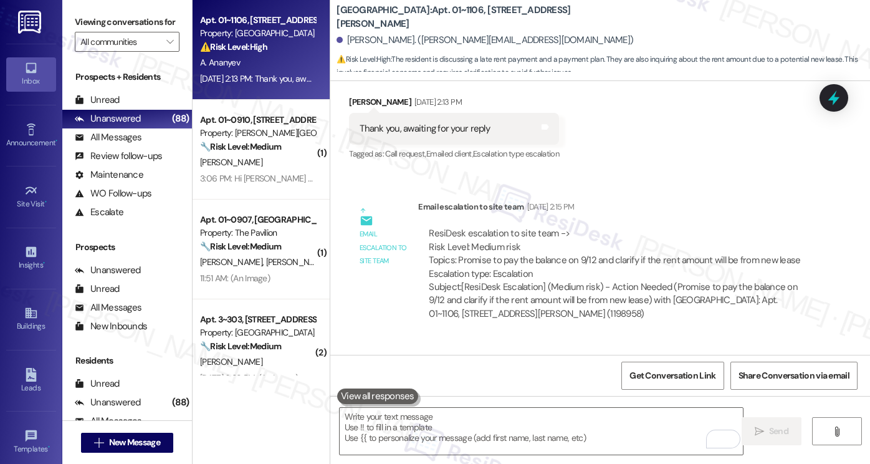
scroll to position [7396, 0]
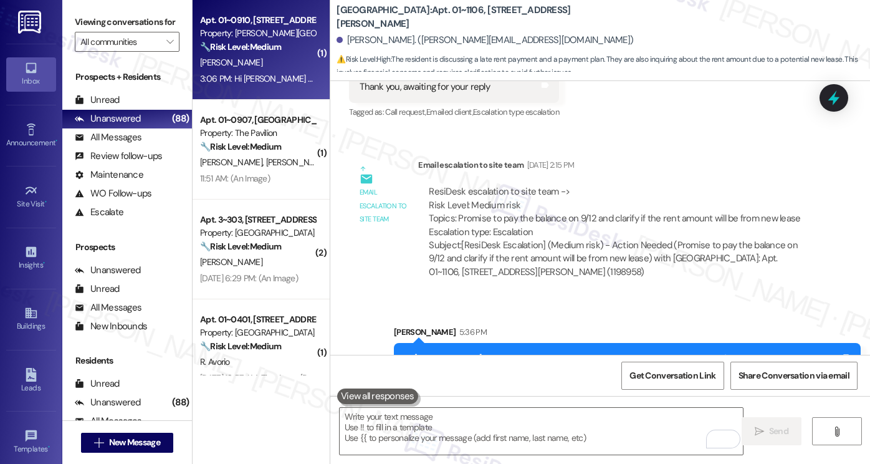
click at [279, 87] on div "Apt. 01~0910, 520 North Kingsbury Property: Kingsbury Plaza 🔧 Risk Level: Mediu…" at bounding box center [261, 50] width 137 height 100
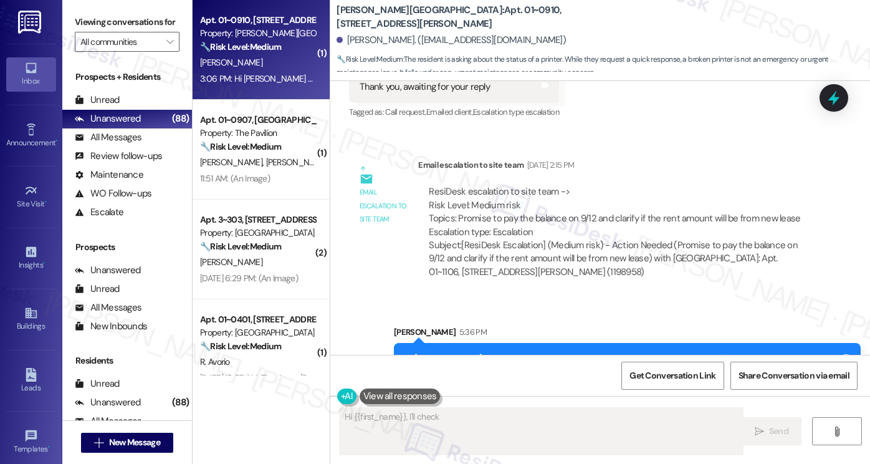
scroll to position [0, 0]
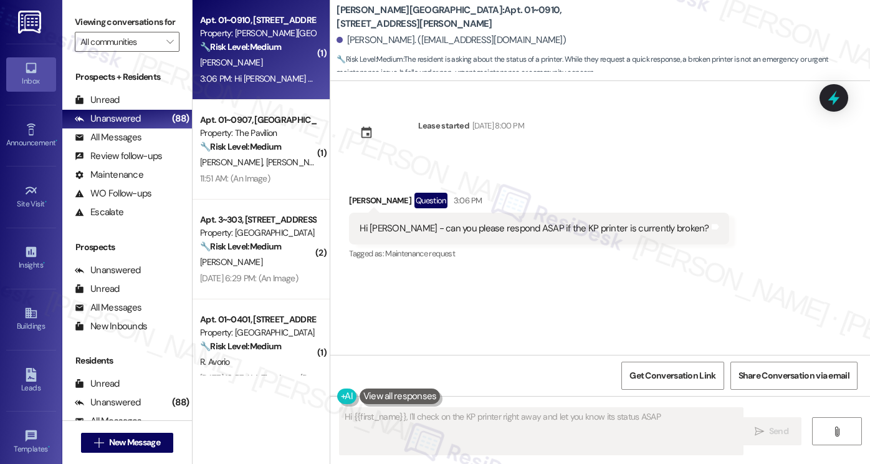
type textarea "Hi {{first_name}}, I'll check on the KP printer right away and let you know its…"
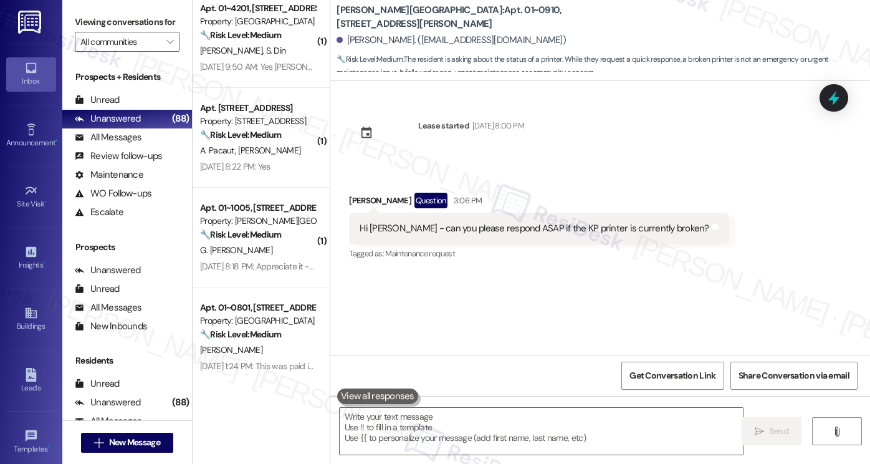
scroll to position [312, 0]
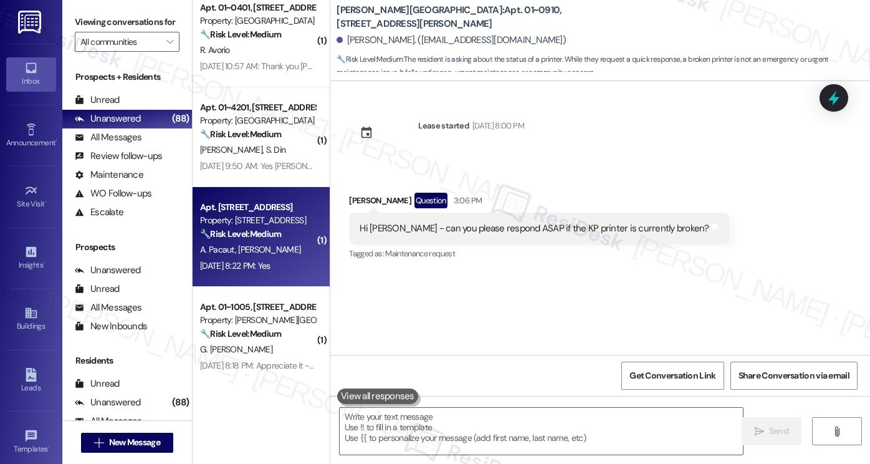
click at [253, 213] on div "Apt. 606, 1333 South Wabash" at bounding box center [257, 207] width 115 height 13
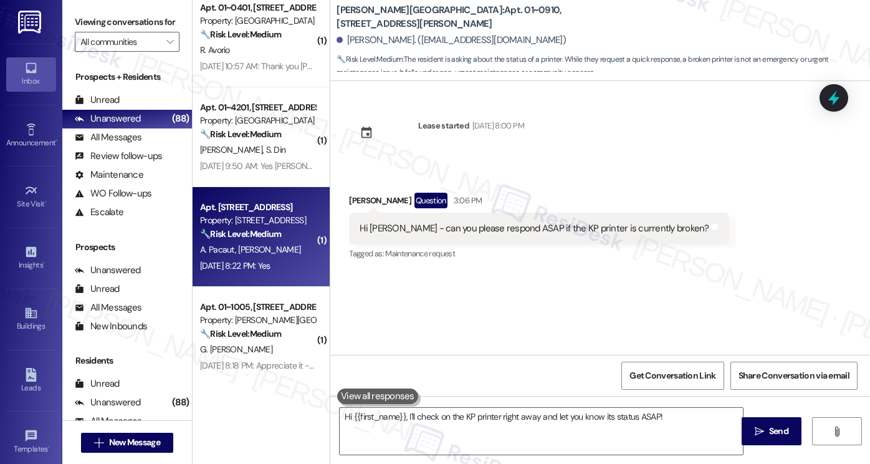
type textarea "Fetching suggested responses. Please feel free to read through the conversation…"
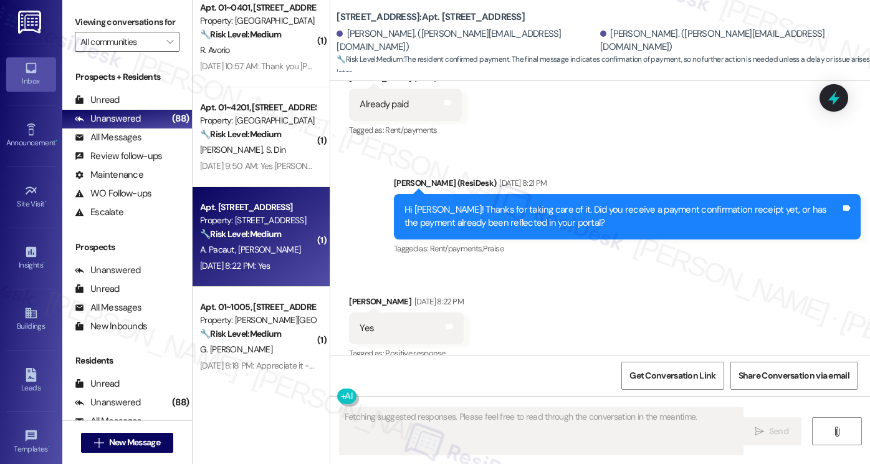
scroll to position [912, 0]
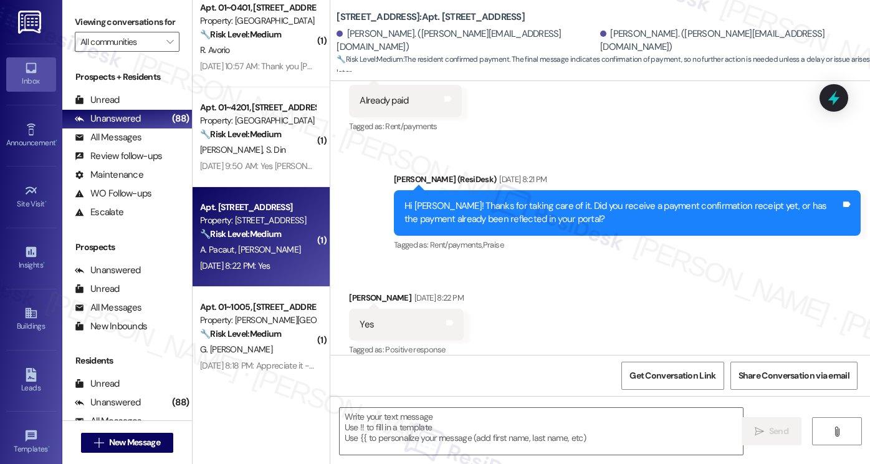
click at [501, 199] on div "Hi Alice! Thanks for taking care of it. Did you receive a payment confirmation …" at bounding box center [622, 212] width 436 height 27
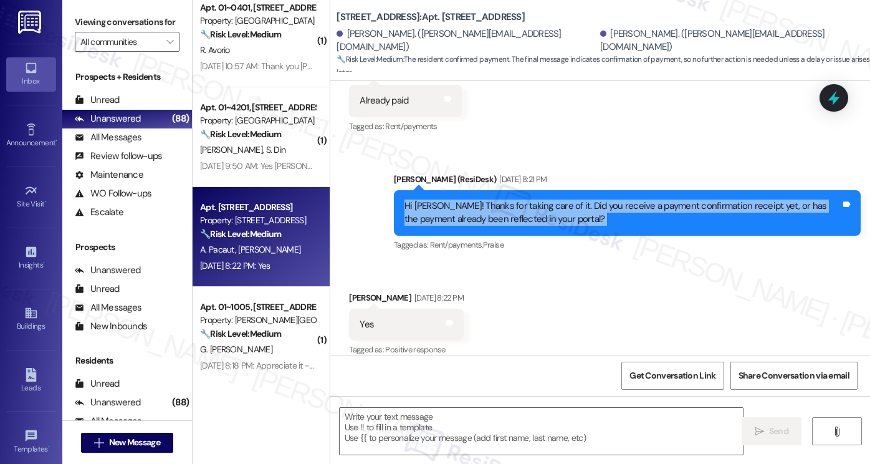
click at [501, 199] on div "Hi Alice! Thanks for taking care of it. Did you receive a payment confirmation …" at bounding box center [622, 212] width 436 height 27
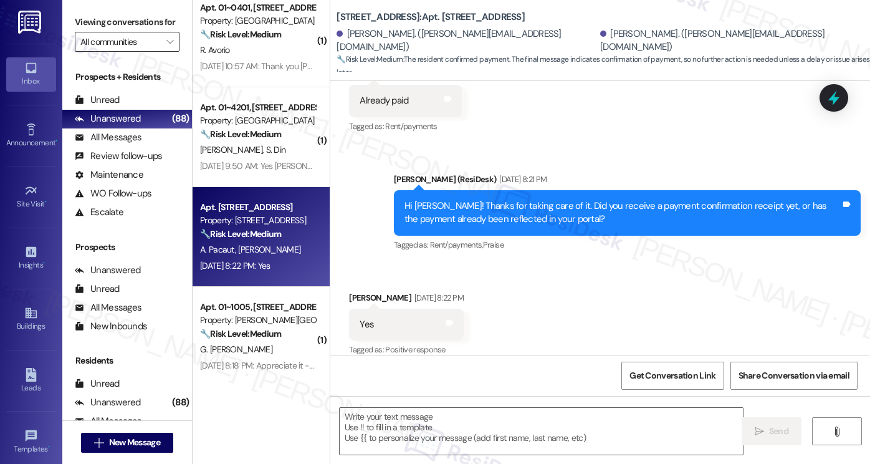
drag, startPoint x: 105, startPoint y: 26, endPoint x: 136, endPoint y: 47, distance: 38.2
click at [105, 26] on label "Viewing conversations for" at bounding box center [127, 21] width 105 height 19
click at [391, 413] on textarea at bounding box center [541, 431] width 403 height 47
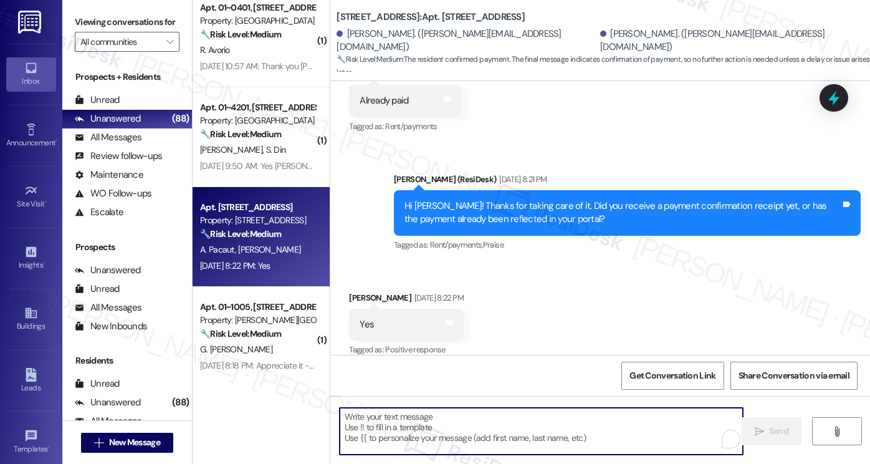
paste textarea "Great! Thanks for confirming. If you have any questions or concerns in the futu…"
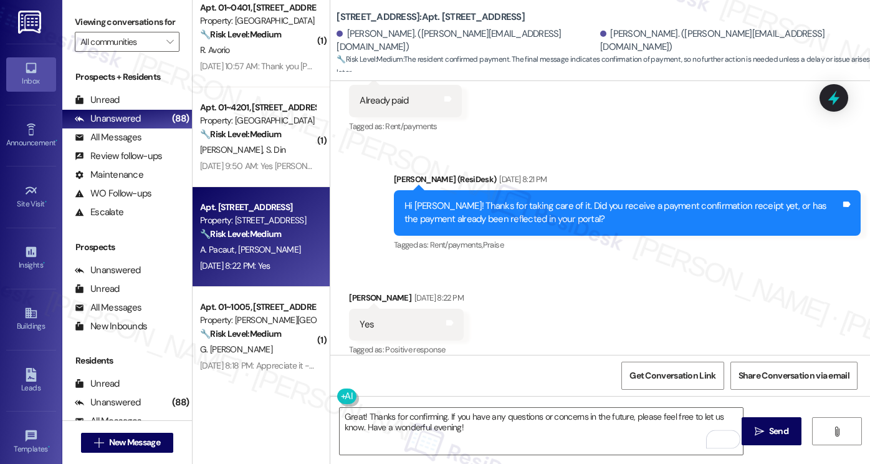
click at [354, 291] on div "Alice Pacaut Sep 05, 2025 at 8:22 PM" at bounding box center [406, 299] width 114 height 17
copy div "Alice"
click at [439, 416] on textarea "Great! Thanks for confirming. If you have any questions or concerns in the futu…" at bounding box center [541, 431] width 403 height 47
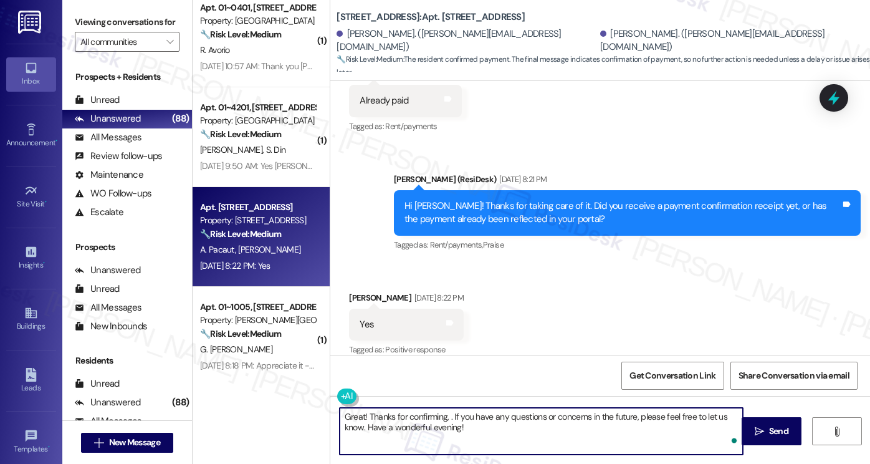
paste textarea "Alice"
type textarea "Great! Thanks for confirming, Alice! If you have any questions or concerns in t…"
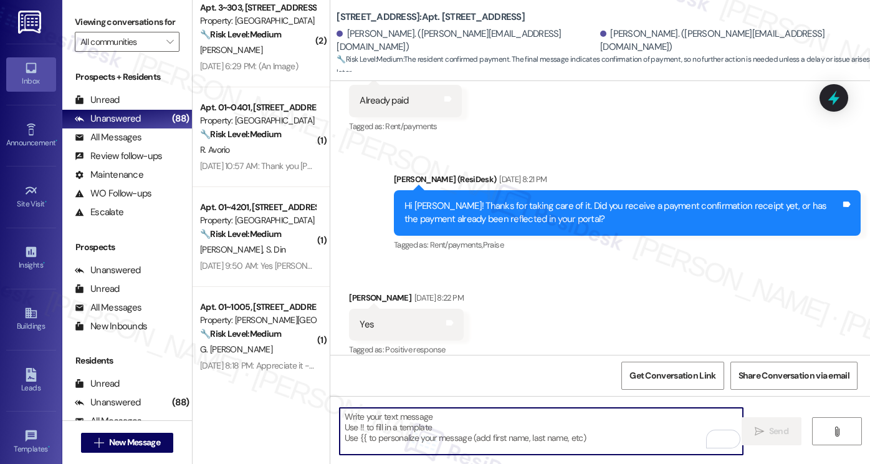
scroll to position [1013, 0]
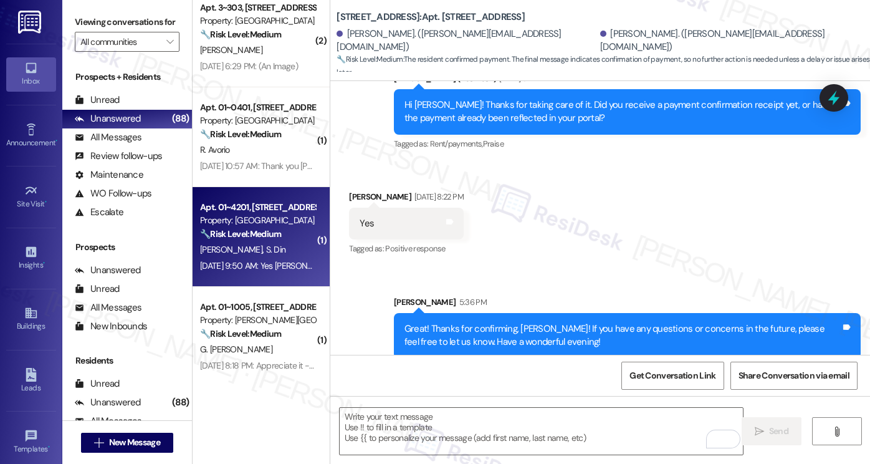
click at [276, 245] on div "M. Ahmad S. Din" at bounding box center [258, 250] width 118 height 16
type textarea "Fetching suggested responses. Please feel free to read through the conversation…"
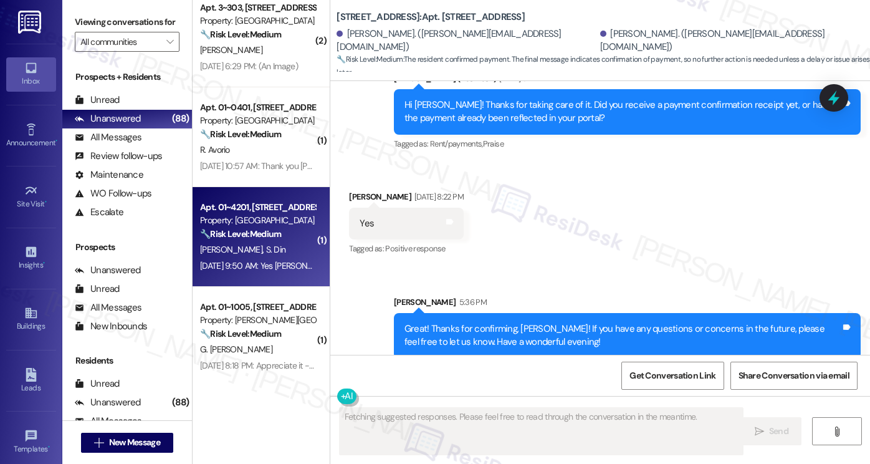
scroll to position [611, 0]
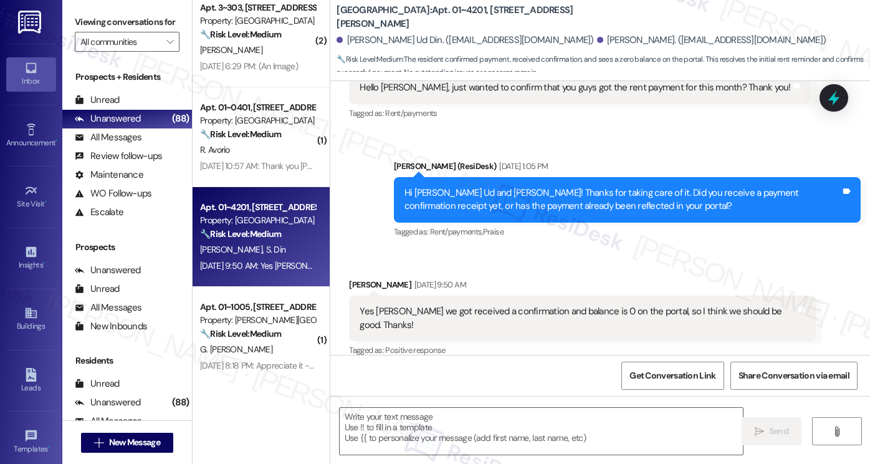
click at [471, 311] on div "Yes Sarah we got received a confirmation and balance is 0 on the portal, so I t…" at bounding box center [578, 318] width 436 height 27
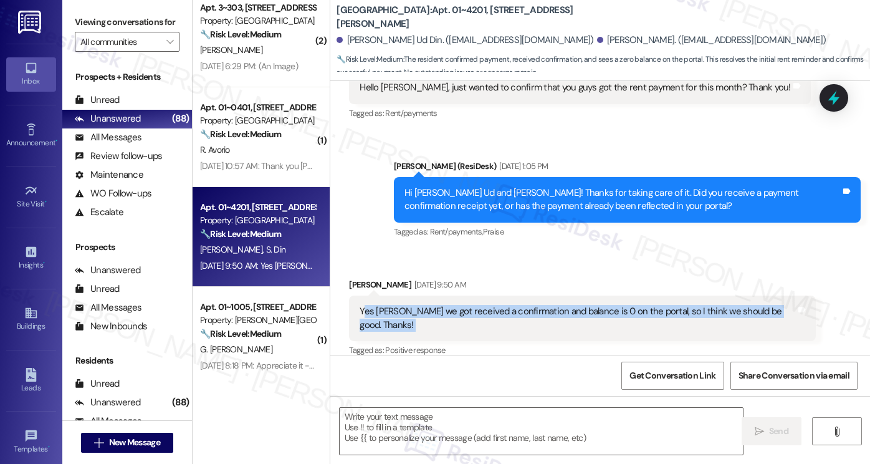
click at [472, 311] on div "Yes Sarah we got received a confirmation and balance is 0 on the portal, so I t…" at bounding box center [578, 318] width 436 height 27
click at [439, 426] on textarea at bounding box center [541, 431] width 403 height 47
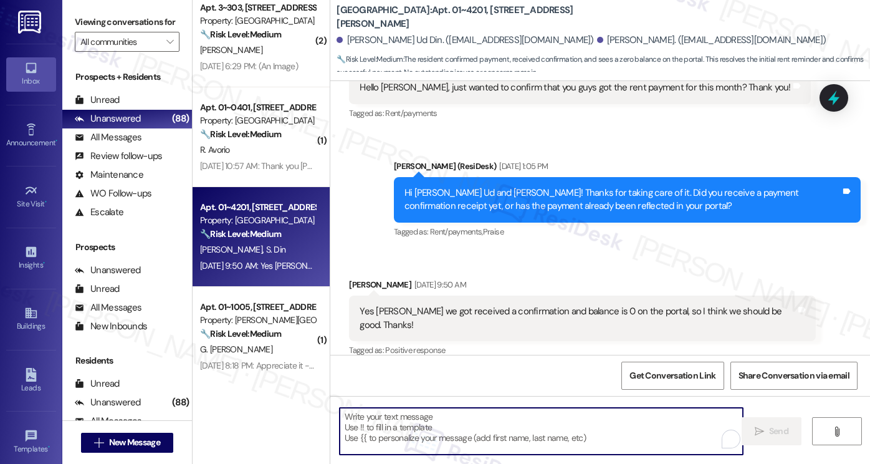
paste textarea "Great! Thanks for confirming. If you have any questions or concerns in the futu…"
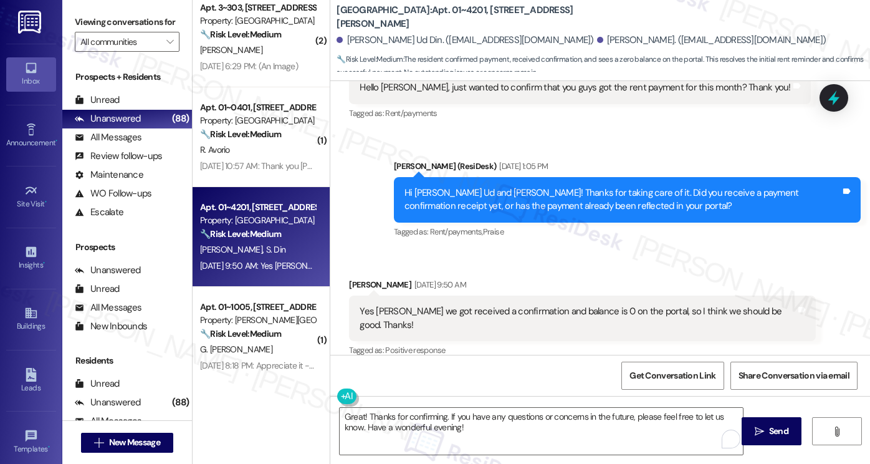
click at [330, 267] on div "Received via SMS Maira Ahmad Sep 06, 2025 at 9:50 AM Yes Sarah we got received …" at bounding box center [600, 309] width 540 height 118
click at [355, 283] on div "Maira Ahmad Sep 06, 2025 at 9:50 AM" at bounding box center [582, 286] width 467 height 17
copy div "Maira"
click at [439, 410] on textarea "Great! Thanks for confirming. If you have any questions or concerns in the futu…" at bounding box center [541, 431] width 403 height 47
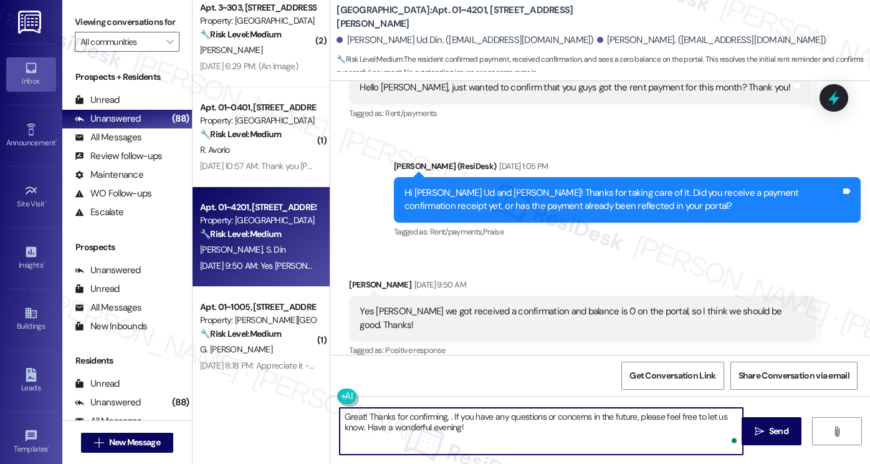
paste textarea "Maira"
type textarea "Great! Thanks for confirming, [PERSON_NAME]! If you have any questions or conce…"
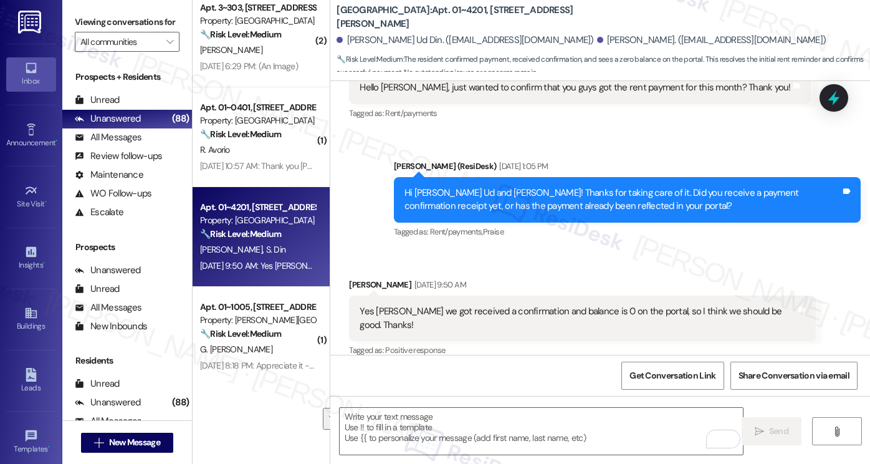
click at [107, 21] on label "Viewing conversations for" at bounding box center [127, 21] width 105 height 19
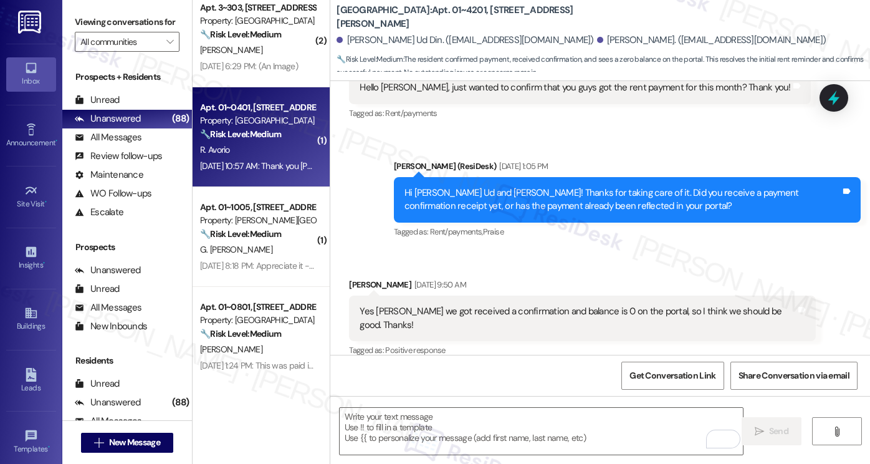
click at [301, 161] on div "Sep 06, 2025 at 10:57 AM: Thank you Sarah. It's very kind of you🫠 Sep 06, 2025 …" at bounding box center [322, 165] width 244 height 11
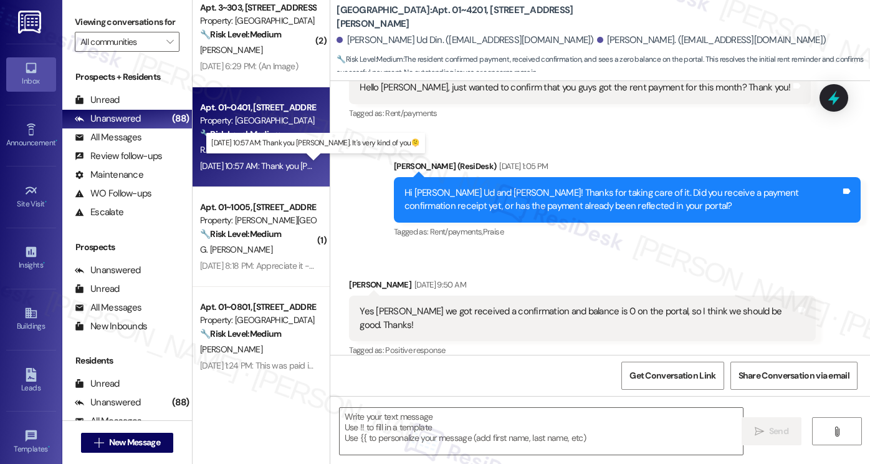
type textarea "Fetching suggested responses. Please feel free to read through the conversation…"
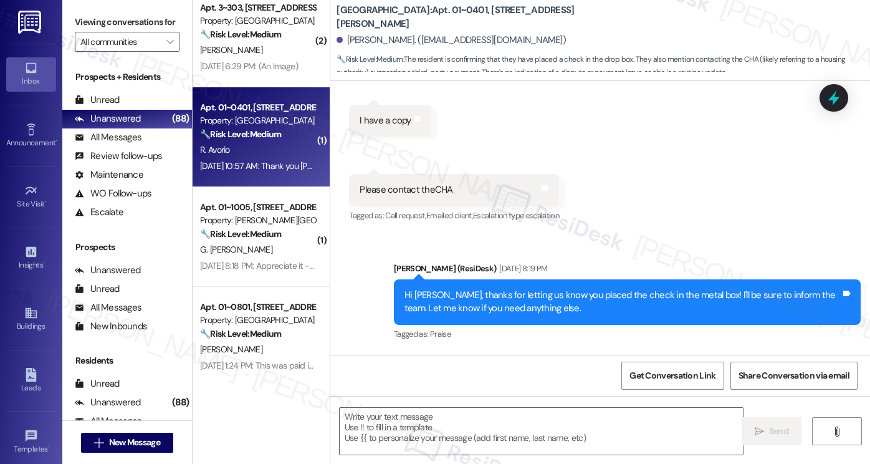
type textarea "Fetching suggested responses. Please feel free to read through the conversation…"
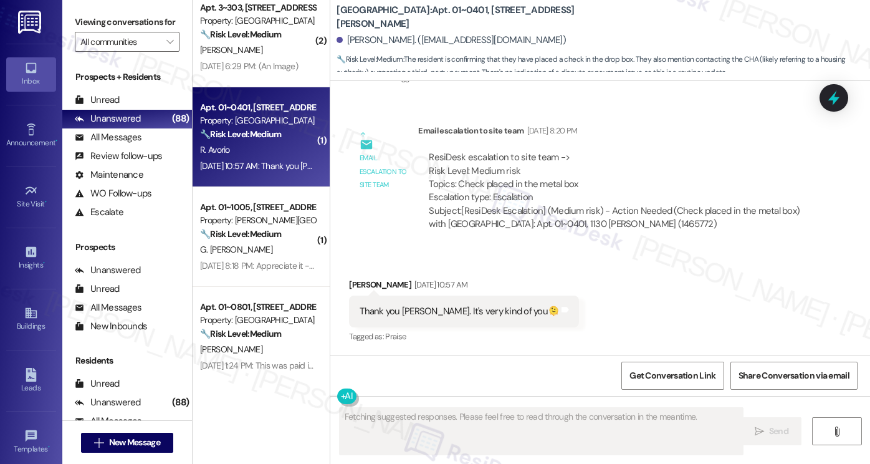
scroll to position [720, 0]
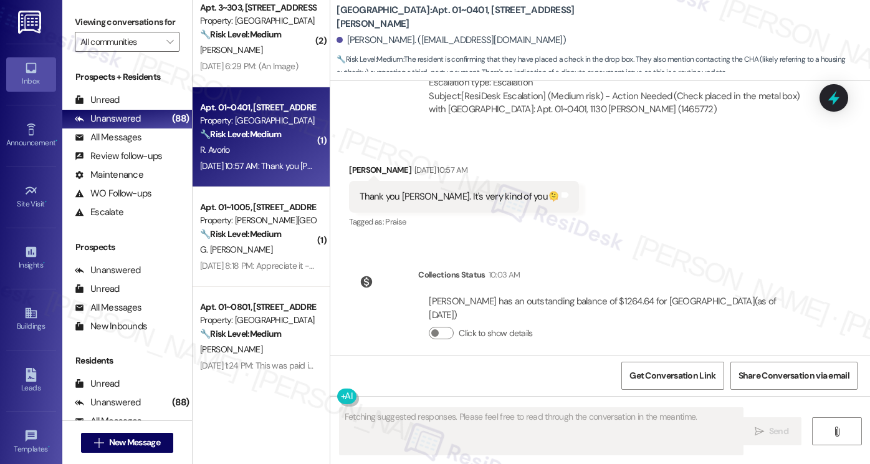
click at [469, 199] on div "Thank you Sarah. It's very kind of you🫠" at bounding box center [459, 196] width 199 height 13
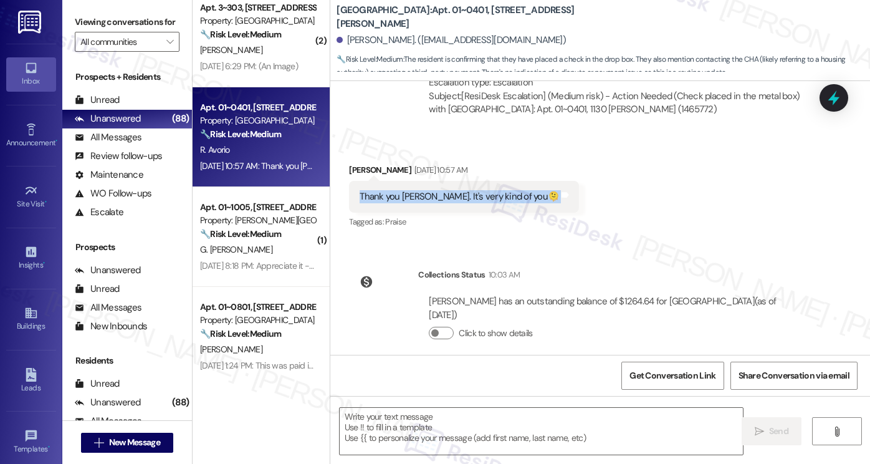
click at [469, 199] on div "Thank you Sarah. It's very kind of you🫠" at bounding box center [459, 196] width 199 height 13
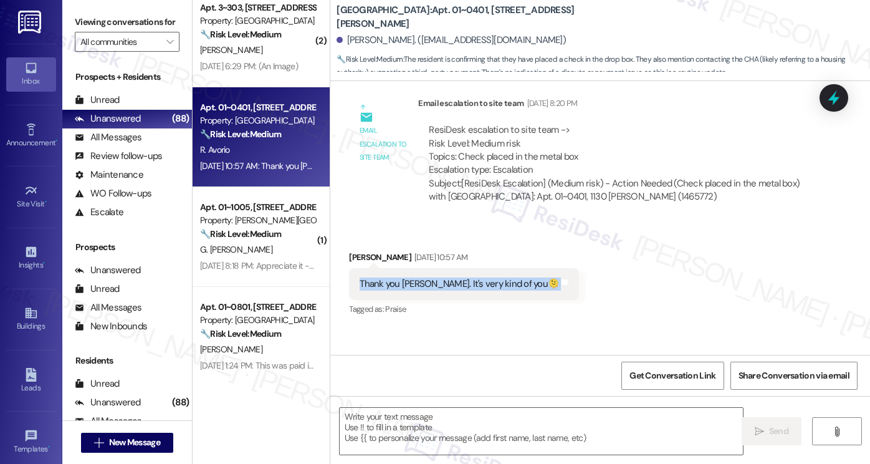
scroll to position [534, 0]
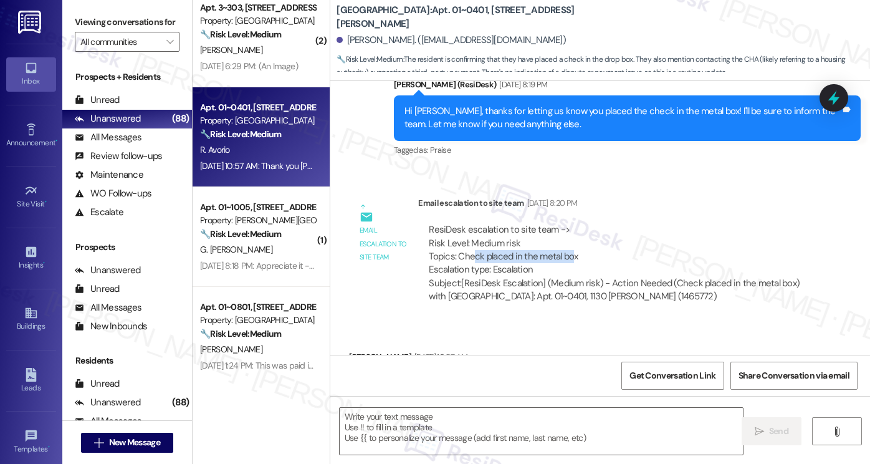
drag, startPoint x: 469, startPoint y: 254, endPoint x: 567, endPoint y: 255, distance: 97.9
click at [567, 255] on div "ResiDesk escalation to site team -> Risk Level: Medium risk Topics: Check place…" at bounding box center [617, 250] width 376 height 54
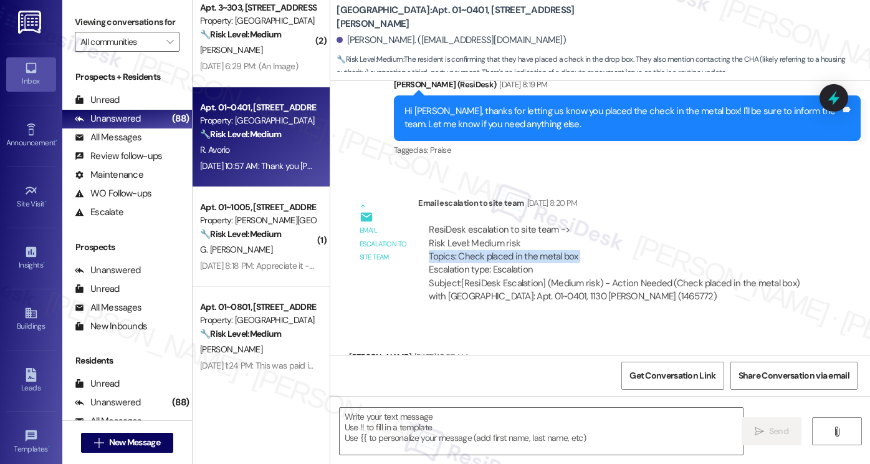
click at [567, 255] on div "ResiDesk escalation to site team -> Risk Level: Medium risk Topics: Check place…" at bounding box center [617, 250] width 376 height 54
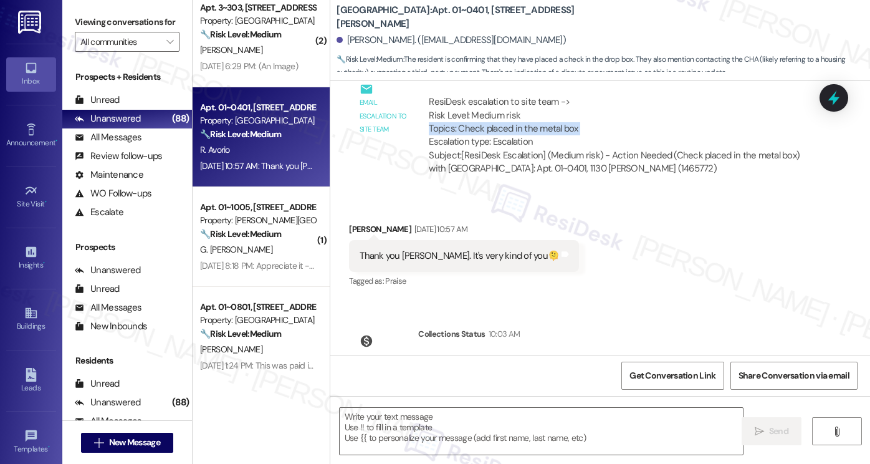
scroll to position [720, 0]
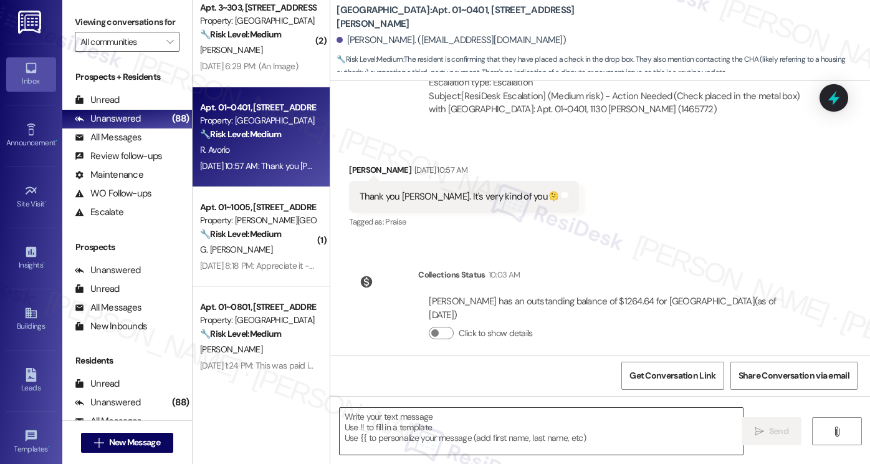
click at [501, 416] on textarea at bounding box center [541, 431] width 403 height 47
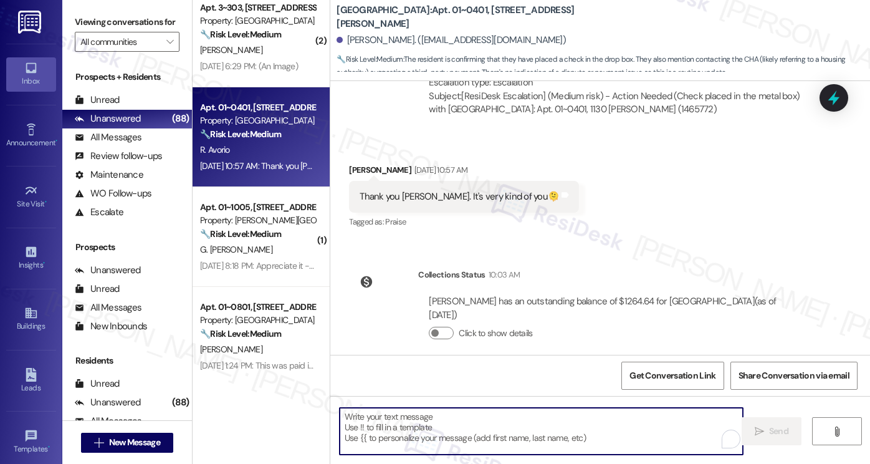
click at [469, 196] on div "Thank you Sarah. It's very kind of you🫠" at bounding box center [459, 196] width 199 height 13
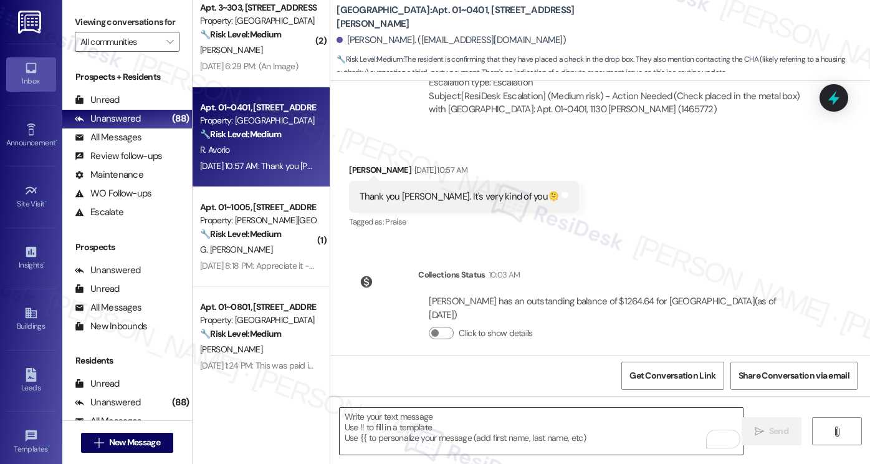
drag, startPoint x: 521, startPoint y: 412, endPoint x: 527, endPoint y: 409, distance: 6.7
click at [522, 412] on textarea "To enrich screen reader interactions, please activate Accessibility in Grammarl…" at bounding box center [541, 431] width 403 height 47
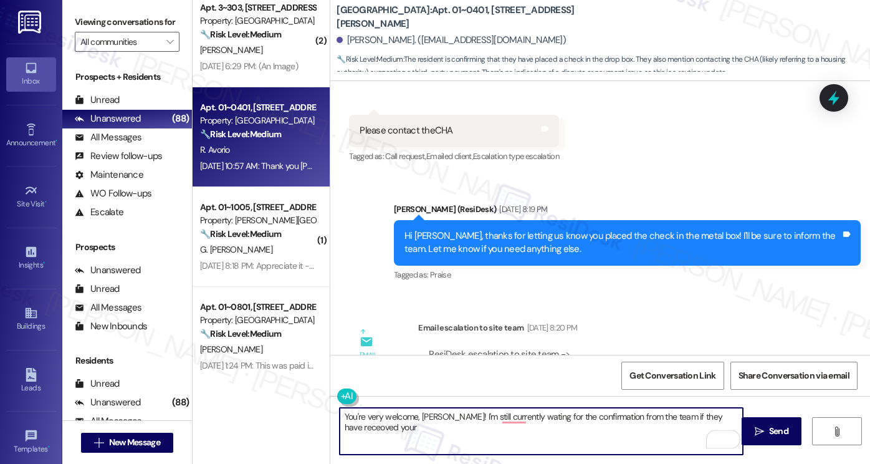
scroll to position [534, 0]
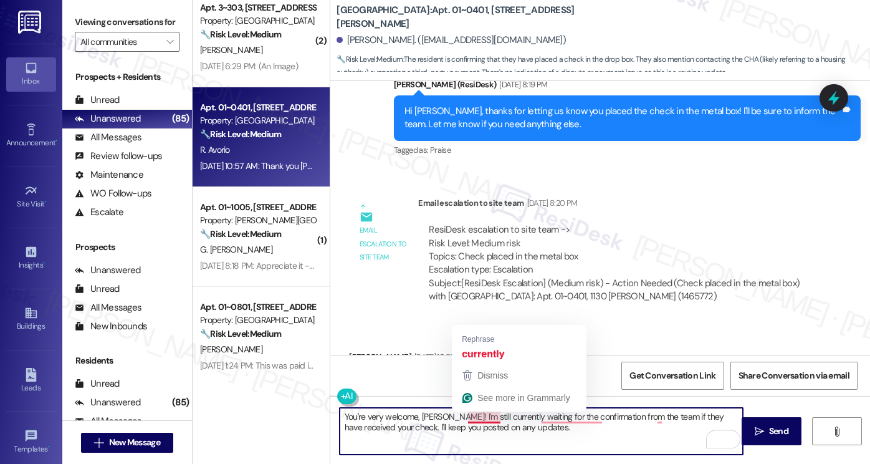
click at [470, 419] on textarea "You're very welcome, Rose! I'm still currently waiting for the confirmation fro…" at bounding box center [541, 431] width 403 height 47
click at [526, 421] on textarea "You're very welcome, Rose! I'm still currently waiting for the confirmation fro…" at bounding box center [541, 431] width 403 height 47
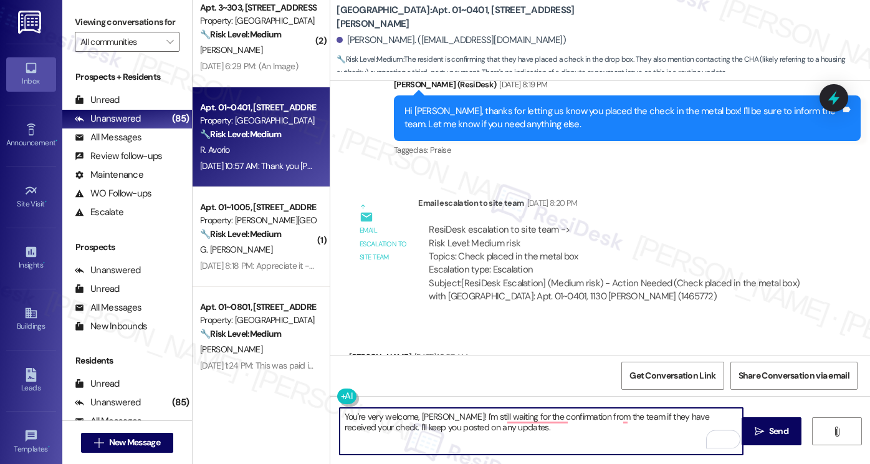
type textarea "You're very welcome, Rose! I'm still waiting for confirmation from the team if …"
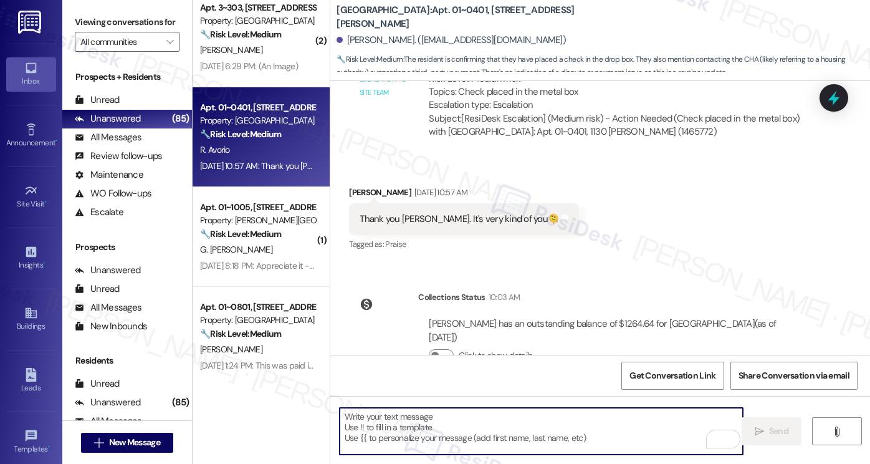
scroll to position [821, 0]
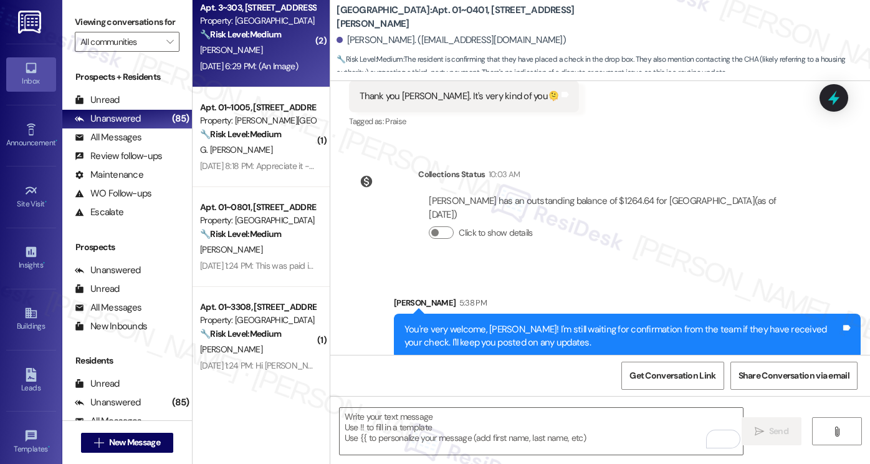
click at [289, 64] on div "Sep 06, 2025 at 6:29 PM: (An Image) Sep 06, 2025 at 6:29 PM: (An Image)" at bounding box center [249, 65] width 98 height 11
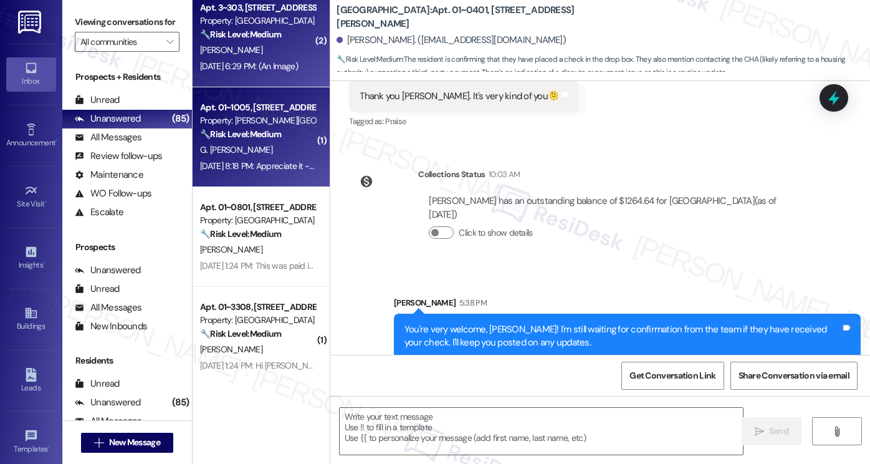
type textarea "Fetching suggested responses. Please feel free to read through the conversation…"
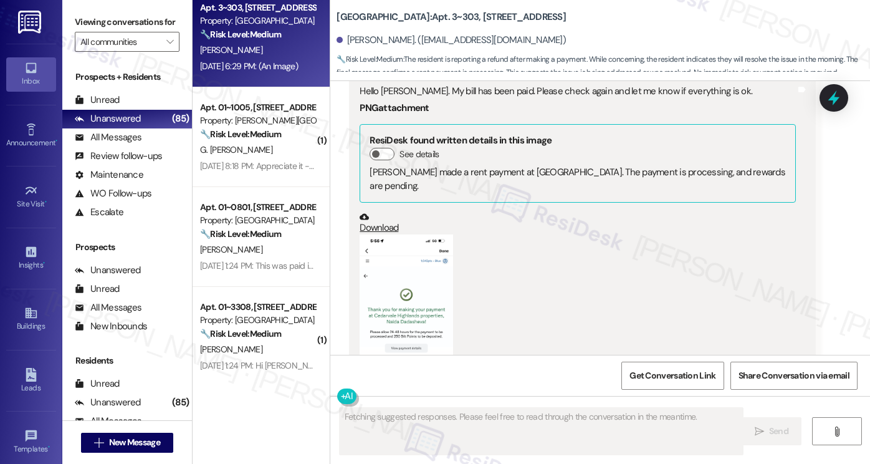
scroll to position [5396, 0]
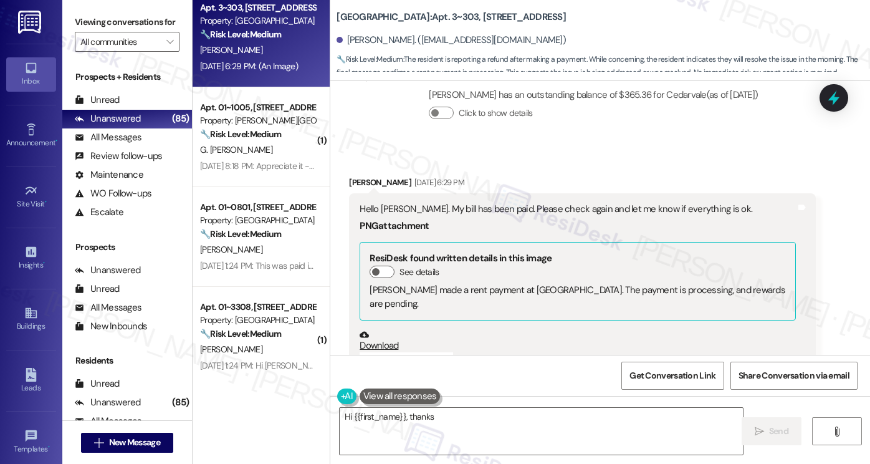
click at [436, 203] on div "Hello Sarah. My bill has been paid. Please check again and let me know if every…" at bounding box center [578, 209] width 436 height 13
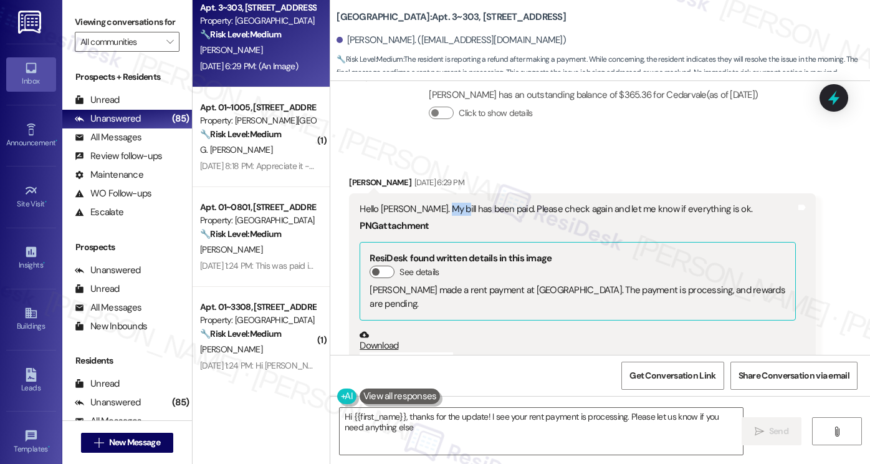
click at [436, 203] on div "Hello Sarah. My bill has been paid. Please check again and let me know if every…" at bounding box center [578, 209] width 436 height 13
type textarea "Hi {{first_name}}, thanks for the update! I see your rent payment is processing…"
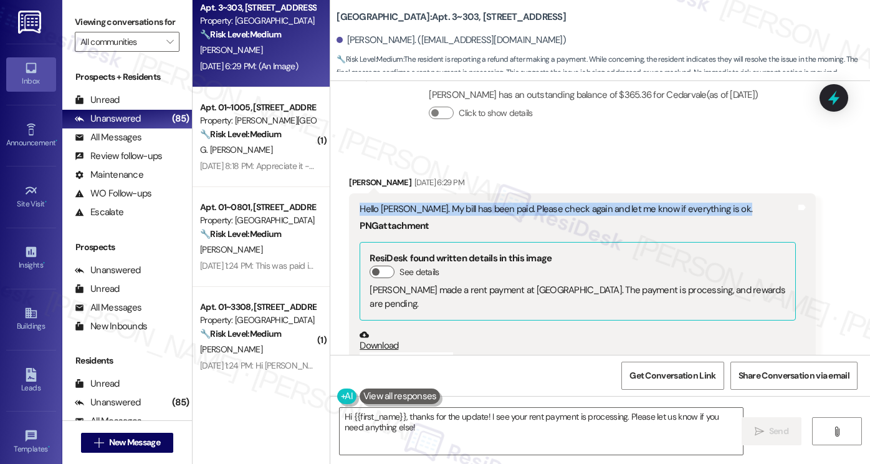
click at [436, 203] on div "Hello Sarah. My bill has been paid. Please check again and let me know if every…" at bounding box center [578, 209] width 436 height 13
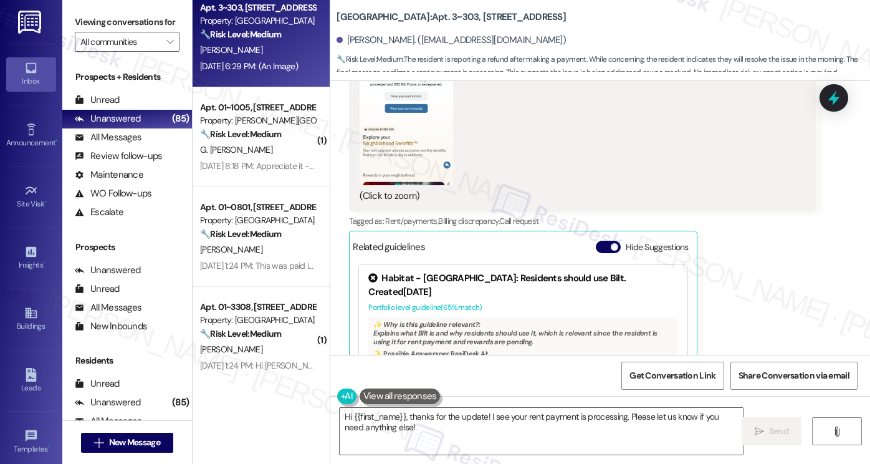
scroll to position [5652, 0]
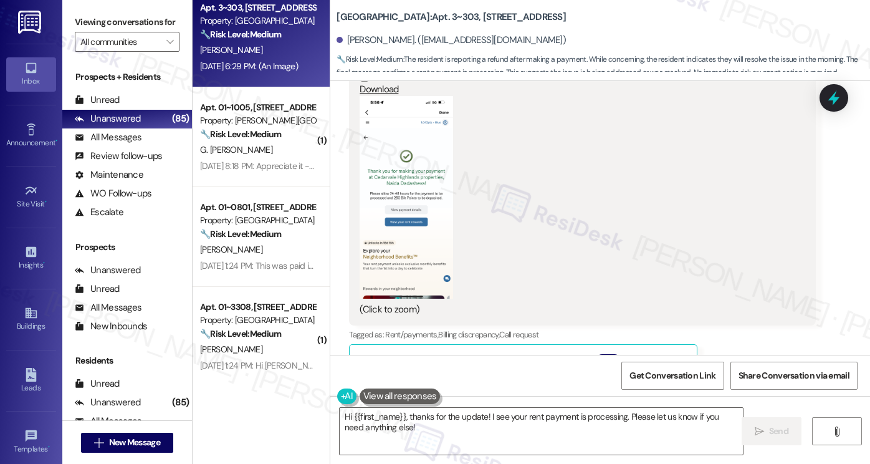
click at [349, 202] on div "Hello Sarah. My bill has been paid. Please check again and let me know if every…" at bounding box center [582, 131] width 467 height 388
click at [419, 199] on button "Zoom image" at bounding box center [406, 197] width 93 height 203
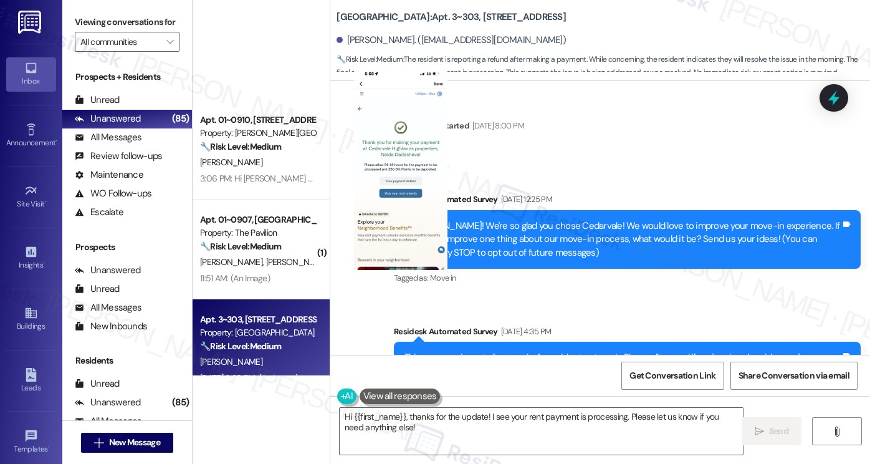
scroll to position [5652, 0]
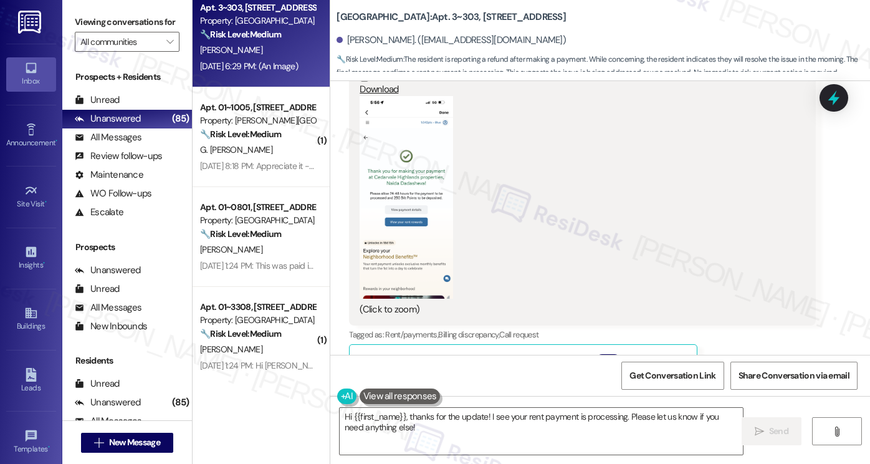
click at [79, 12] on div "Viewing conversations for All communities " at bounding box center [127, 32] width 130 height 64
click at [432, 421] on textarea "Hi {{first_name}}, thanks for the update! I see your rent payment is processing…" at bounding box center [541, 431] width 403 height 47
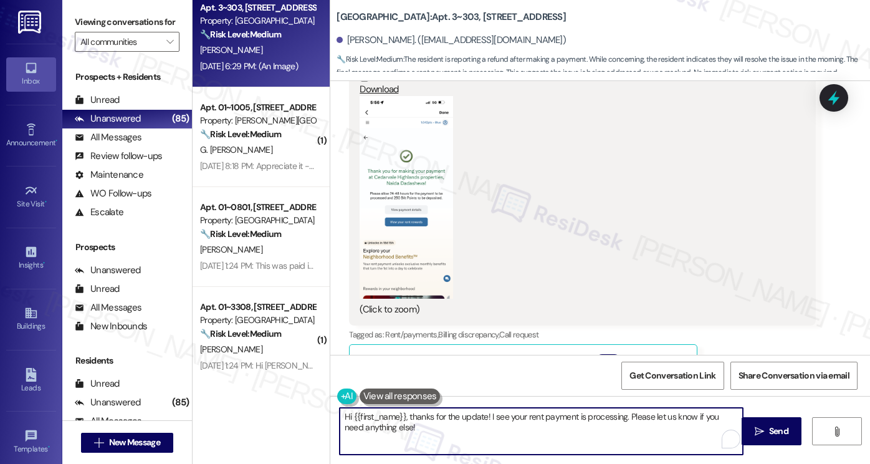
paste textarea "Great! Thanks for confirming, [PERSON_NAME]! If you have any questions or conce…"
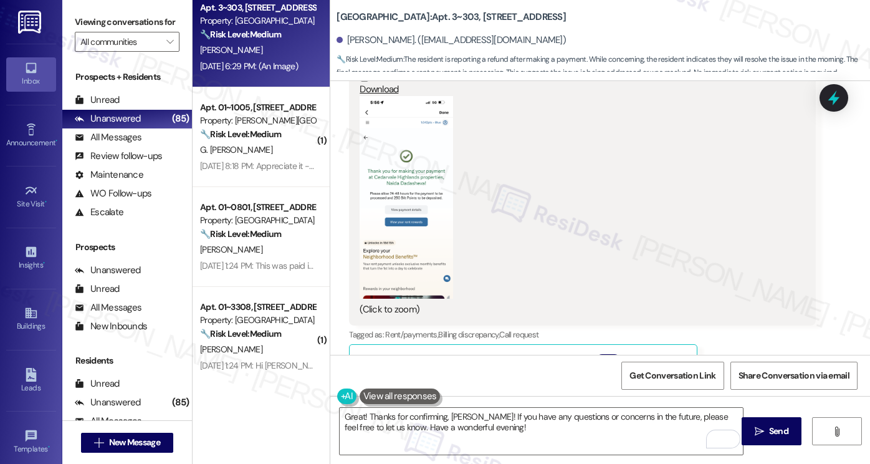
click at [357, 42] on div "[PERSON_NAME]. ([EMAIL_ADDRESS][DOMAIN_NAME])" at bounding box center [451, 40] width 229 height 13
click at [451, 414] on textarea "Great! Thanks for confirming, [PERSON_NAME]! If you have any questions or conce…" at bounding box center [541, 431] width 403 height 47
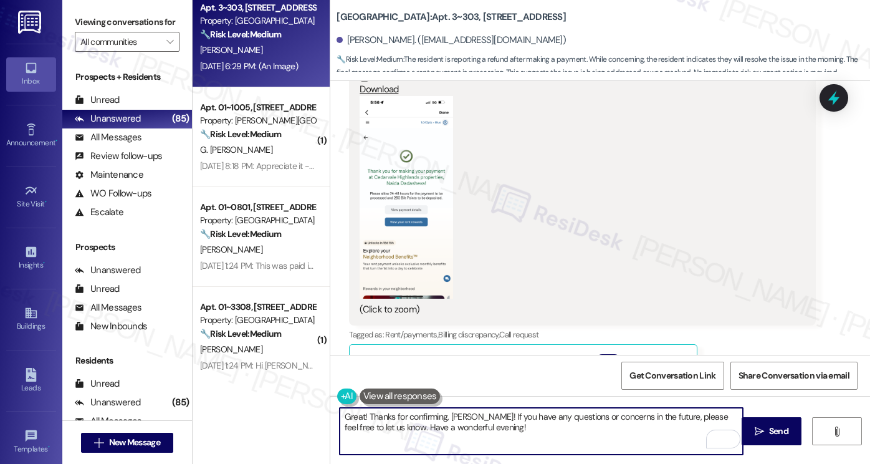
click at [451, 415] on textarea "Great! Thanks for confirming, [PERSON_NAME]! If you have any questions or conce…" at bounding box center [541, 431] width 403 height 47
paste textarea "Great! Thanks for confirming, [PERSON_NAME]! If you have any questions or conce…"
click at [349, 36] on div "[PERSON_NAME]. ([EMAIL_ADDRESS][DOMAIN_NAME])" at bounding box center [451, 40] width 229 height 13
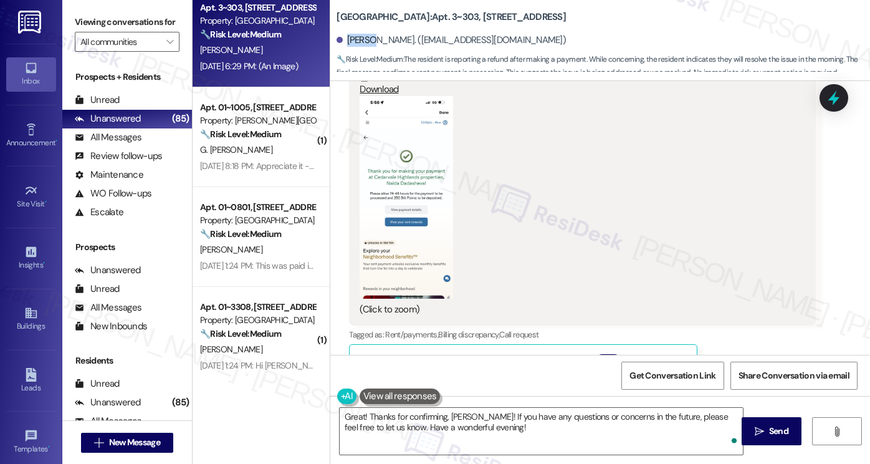
click at [349, 36] on div "[PERSON_NAME]. ([EMAIL_ADDRESS][DOMAIN_NAME])" at bounding box center [451, 40] width 229 height 13
copy div "[PERSON_NAME]"
click at [457, 410] on textarea "Great! Thanks for confirming, [PERSON_NAME]! If you have any questions or conce…" at bounding box center [541, 431] width 403 height 47
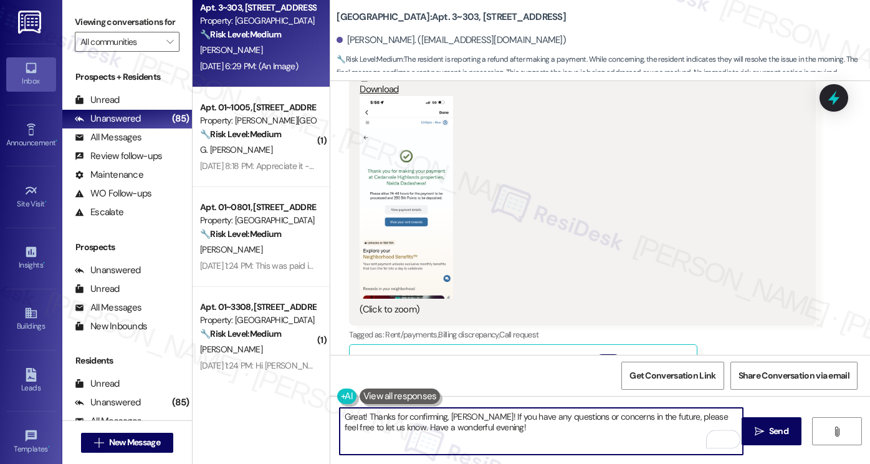
click at [457, 409] on textarea "Great! Thanks for confirming, [PERSON_NAME]! If you have any questions or conce…" at bounding box center [541, 431] width 403 height 47
paste textarea "[PERSON_NAME]"
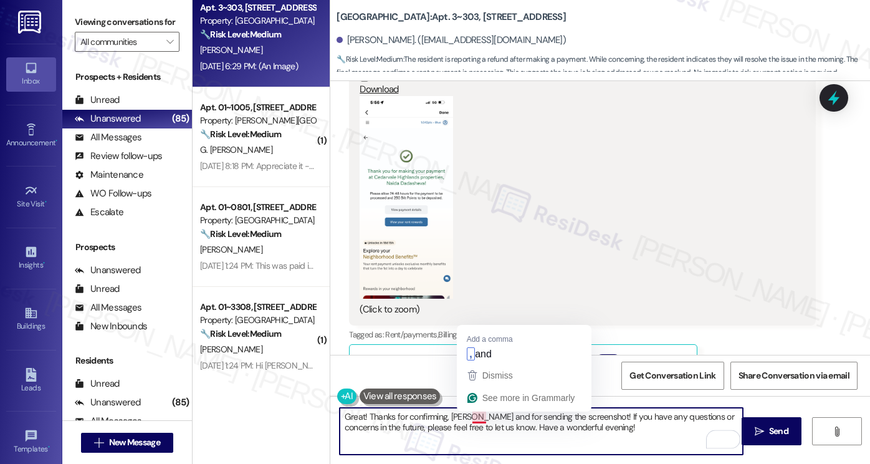
type textarea "Great! Thanks for confirming, [PERSON_NAME], and for sending the screenshot! If…"
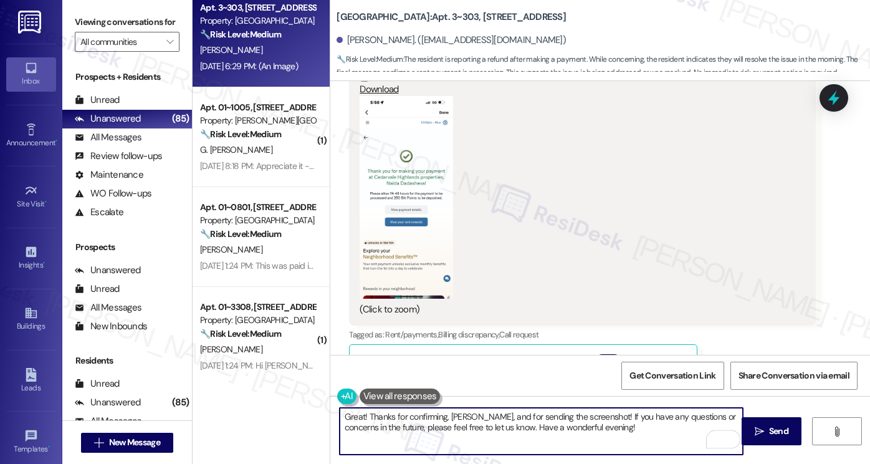
click at [424, 410] on textarea "Great! Thanks for confirming, [PERSON_NAME], and for sending the screenshot! If…" at bounding box center [541, 431] width 403 height 47
click at [605, 428] on textarea "Great! Thanks for confirming, [PERSON_NAME], and for sending the screenshot! If…" at bounding box center [541, 431] width 403 height 47
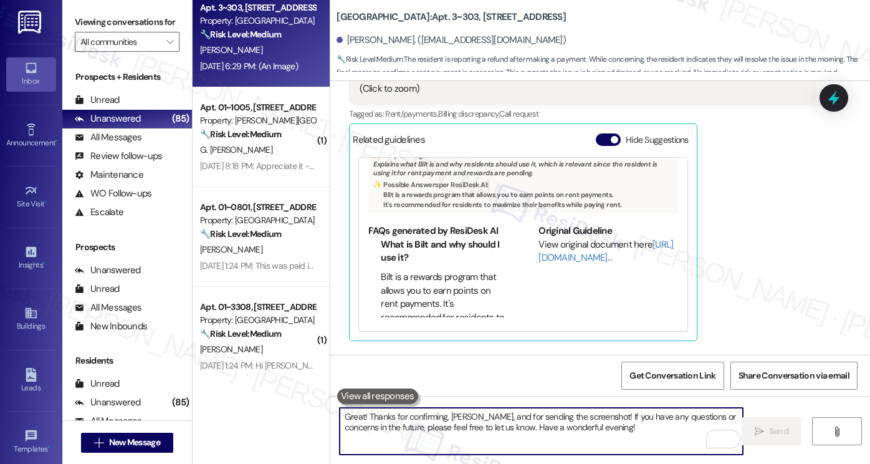
scroll to position [5938, 0]
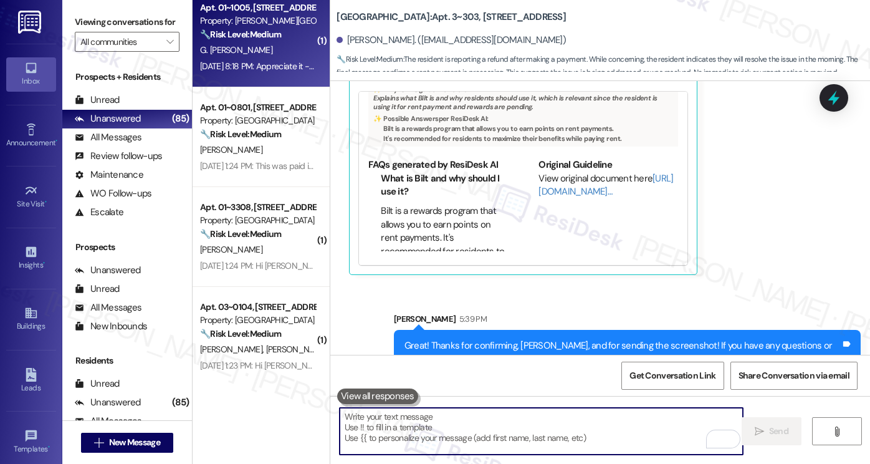
click at [265, 73] on div "[DATE] 8:18 PM: Appreciate it - have a good weekend [DATE] 8:18 PM: Appreciate …" at bounding box center [258, 67] width 118 height 16
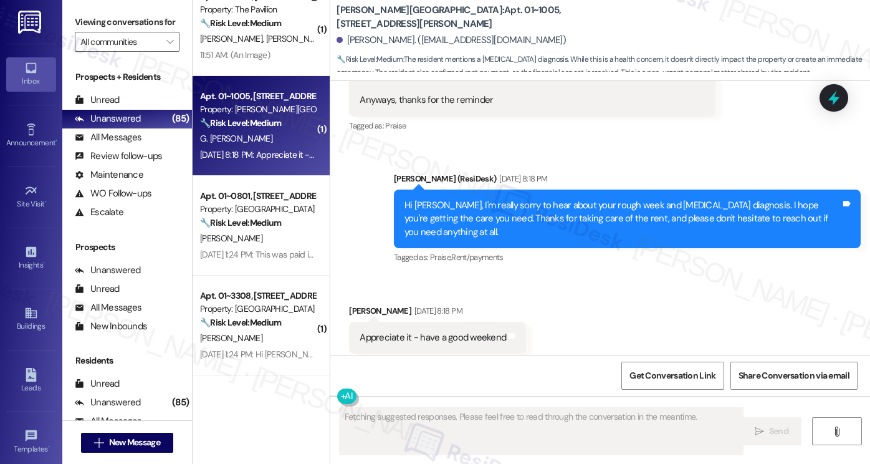
scroll to position [125, 0]
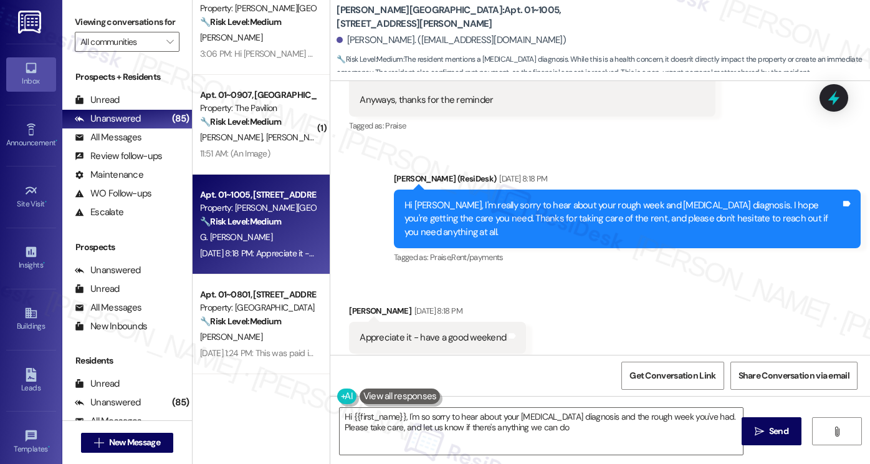
click at [598, 203] on div "Hi [PERSON_NAME], I'm really sorry to hear about your rough week and [MEDICAL_D…" at bounding box center [622, 219] width 436 height 40
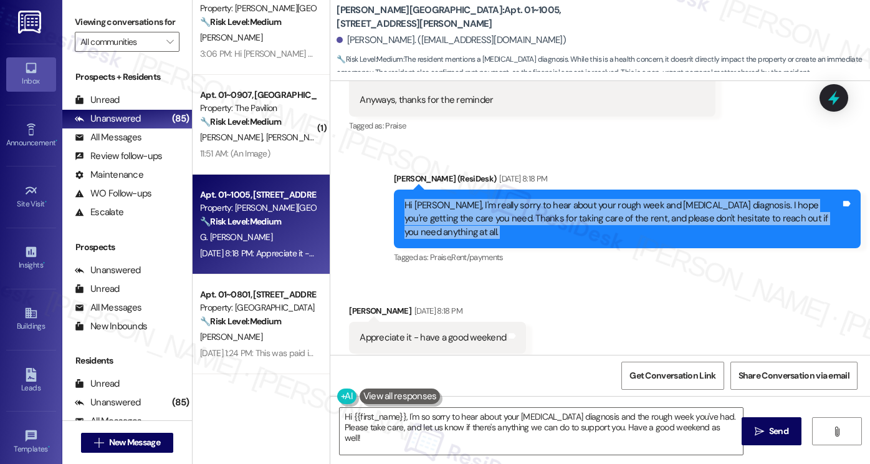
click at [598, 203] on div "Hi [PERSON_NAME], I'm really sorry to hear about your rough week and [MEDICAL_D…" at bounding box center [622, 219] width 436 height 40
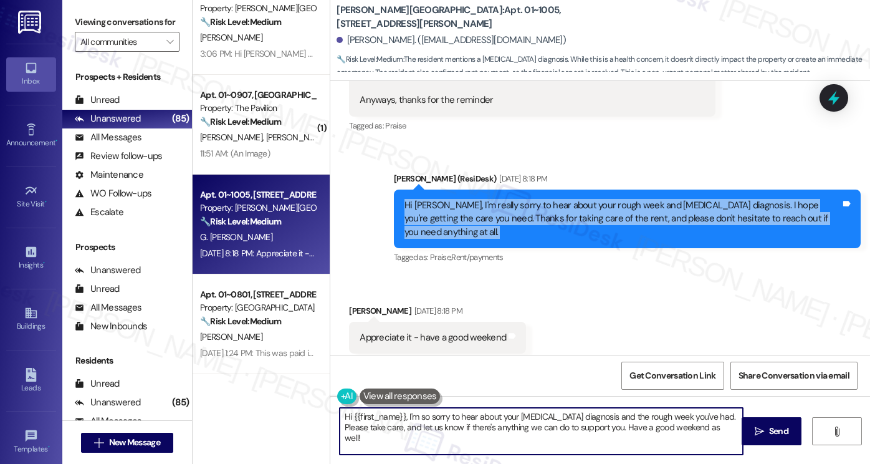
click at [477, 421] on textarea "Hi {{first_name}}, I'm so sorry to hear about your [MEDICAL_DATA] diagnosis and…" at bounding box center [541, 431] width 403 height 47
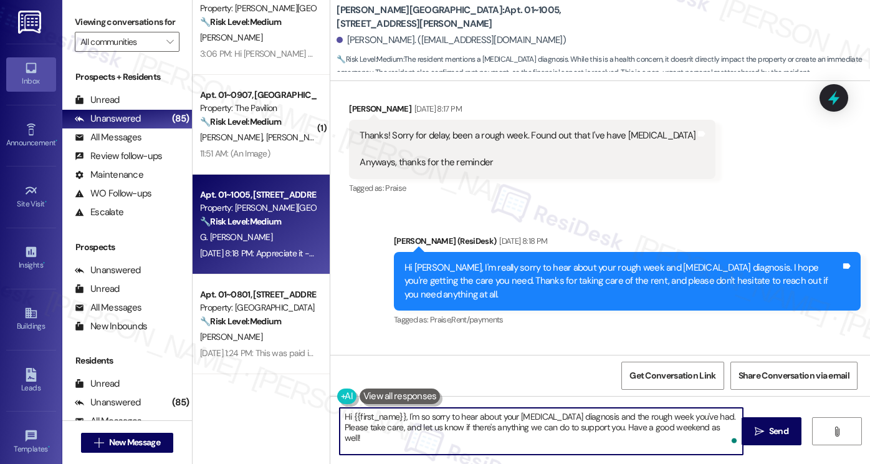
scroll to position [886, 0]
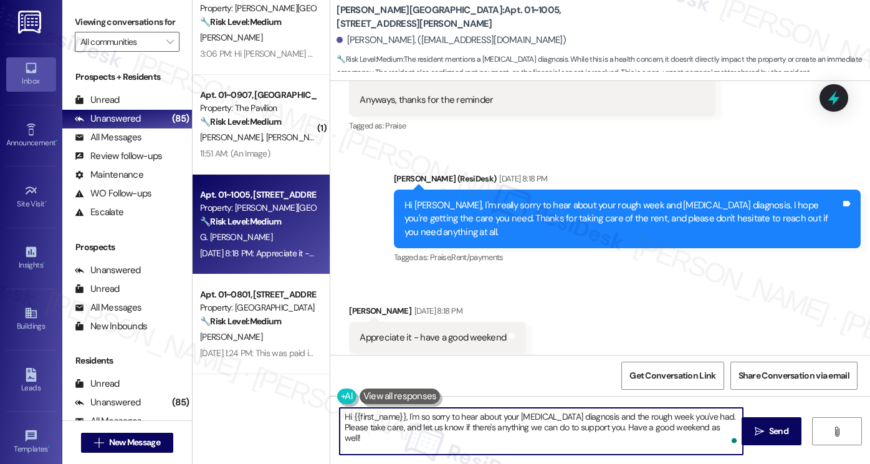
click at [613, 199] on div "Hi [PERSON_NAME], I'm really sorry to hear about your rough week and [MEDICAL_D…" at bounding box center [622, 219] width 436 height 40
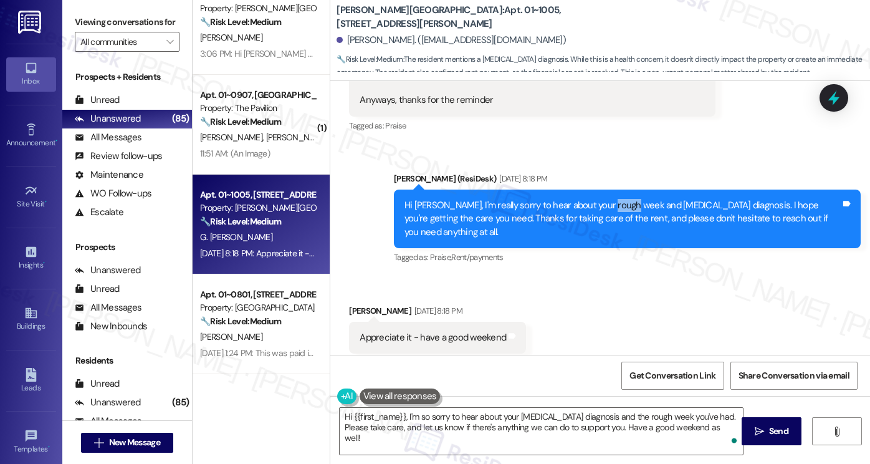
click at [613, 199] on div "Hi [PERSON_NAME], I'm really sorry to hear about your rough week and [MEDICAL_D…" at bounding box center [622, 219] width 436 height 40
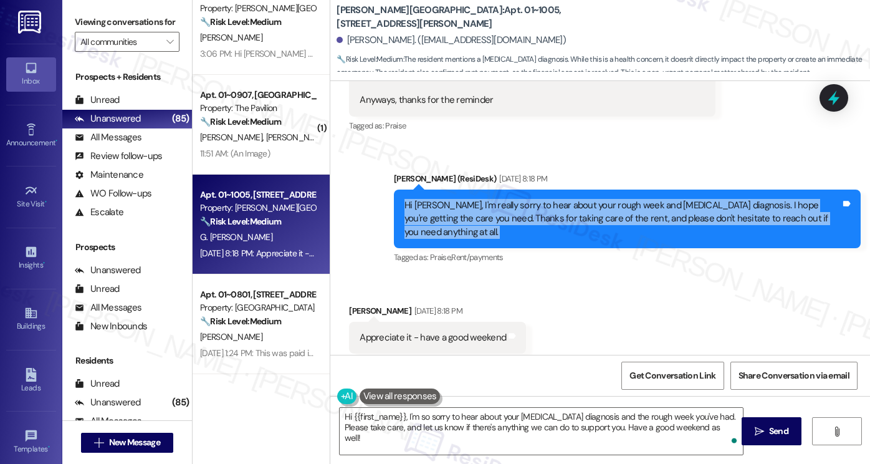
click at [613, 199] on div "Hi [PERSON_NAME], I'm really sorry to hear about your rough week and [MEDICAL_D…" at bounding box center [622, 219] width 436 height 40
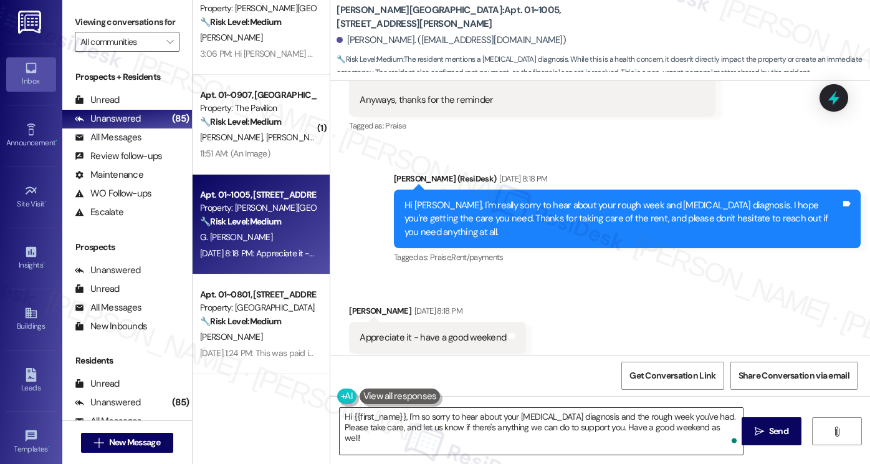
click at [504, 418] on textarea "Hi {{first_name}}, I'm so sorry to hear about your [MEDICAL_DATA] diagnosis and…" at bounding box center [541, 431] width 403 height 47
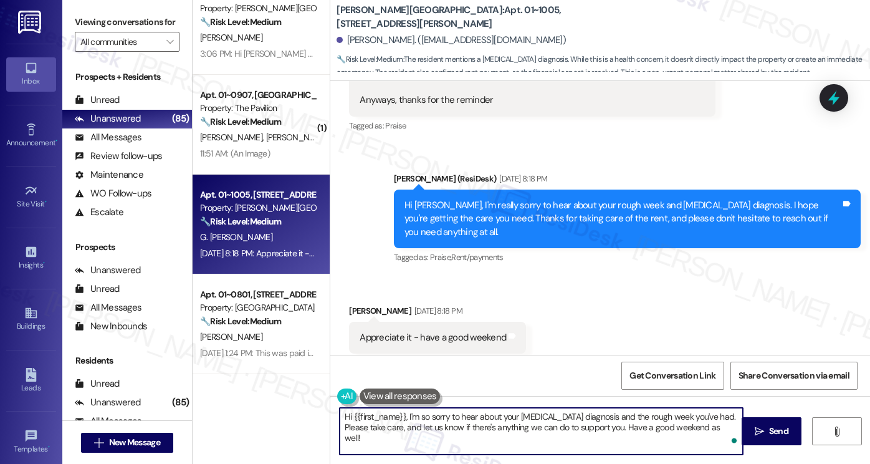
click at [504, 418] on textarea "Hi {{first_name}}, I'm so sorry to hear about your [MEDICAL_DATA] diagnosis and…" at bounding box center [541, 431] width 403 height 47
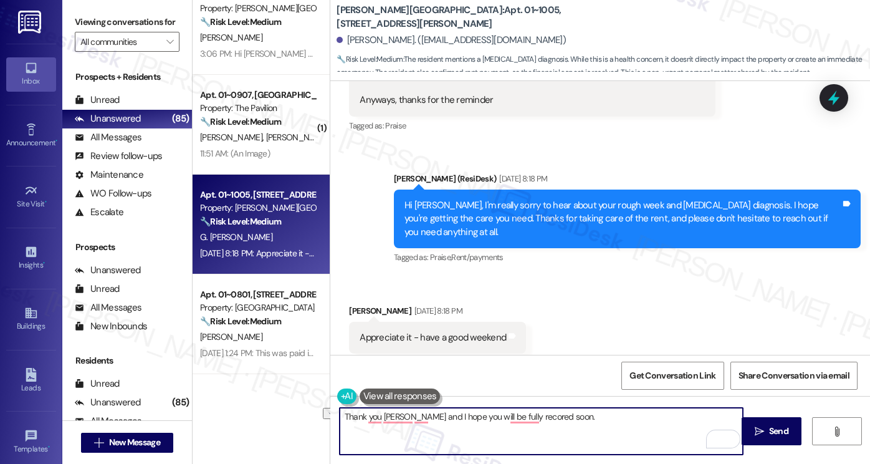
drag, startPoint x: 565, startPoint y: 418, endPoint x: 449, endPoint y: 413, distance: 116.0
click at [449, 413] on textarea "Thank you [PERSON_NAME] and I hope you will be fully recored soon." at bounding box center [541, 431] width 403 height 47
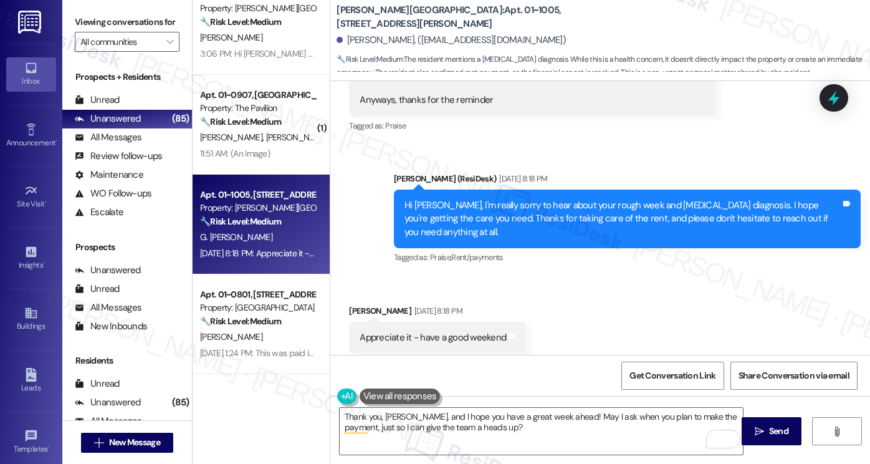
click at [409, 331] on div "Appreciate it - have a good weekend" at bounding box center [433, 337] width 146 height 13
click at [408, 331] on div "Appreciate it - have a good weekend" at bounding box center [433, 337] width 146 height 13
click at [449, 421] on textarea "Thank you, [PERSON_NAME], and I hope you have a great week ahead! May I ask whe…" at bounding box center [541, 431] width 403 height 47
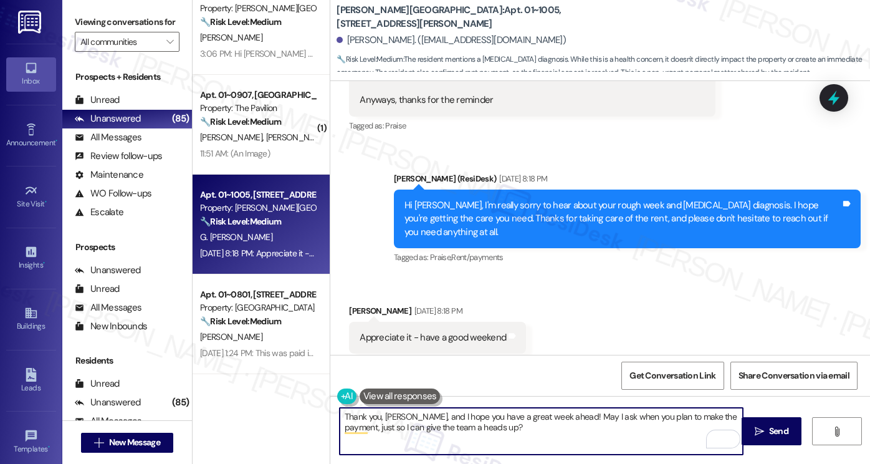
click at [449, 421] on textarea "Thank you, [PERSON_NAME], and I hope you have a great week ahead! May I ask whe…" at bounding box center [541, 431] width 403 height 47
click at [506, 425] on textarea "Thank you, [PERSON_NAME], and I hope you have a great week ahead! May I ask whe…" at bounding box center [541, 431] width 403 height 47
drag, startPoint x: 559, startPoint y: 414, endPoint x: 581, endPoint y: 412, distance: 22.5
click at [559, 414] on textarea "Thank you, [PERSON_NAME], and I hope you have a great week ahead! May I ask whe…" at bounding box center [541, 431] width 403 height 47
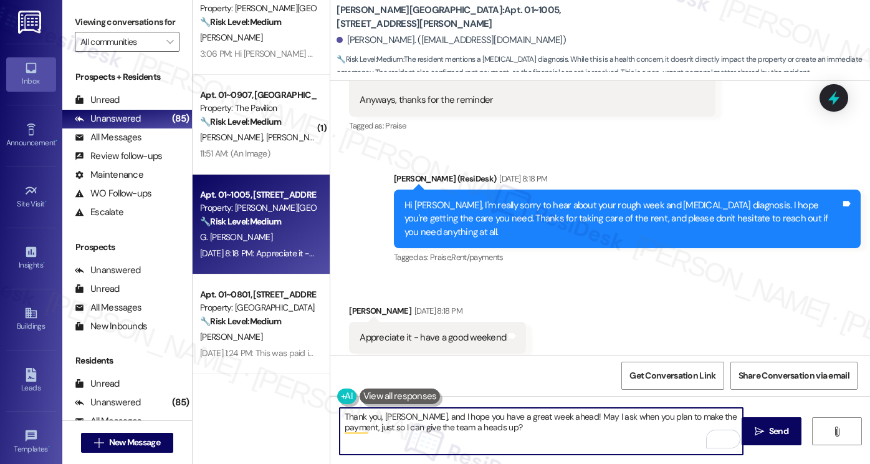
drag, startPoint x: 577, startPoint y: 416, endPoint x: 587, endPoint y: 416, distance: 10.6
click at [577, 416] on textarea "Thank you, [PERSON_NAME], and I hope you have a great week ahead! May I ask whe…" at bounding box center [541, 431] width 403 height 47
click at [580, 416] on textarea "Thank you, [PERSON_NAME], and I hope you have a great week ahead! May I please …" at bounding box center [541, 431] width 403 height 47
type textarea "Thank you, [PERSON_NAME], and I hope you have a great week ahead! May I please …"
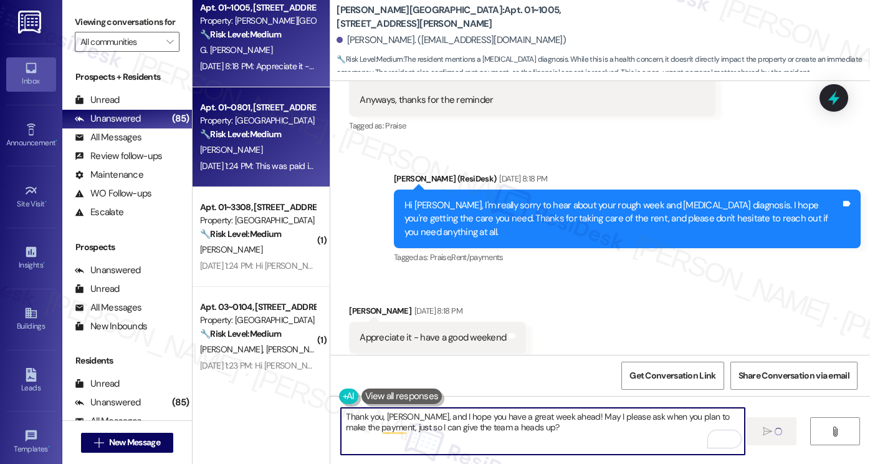
scroll to position [187, 0]
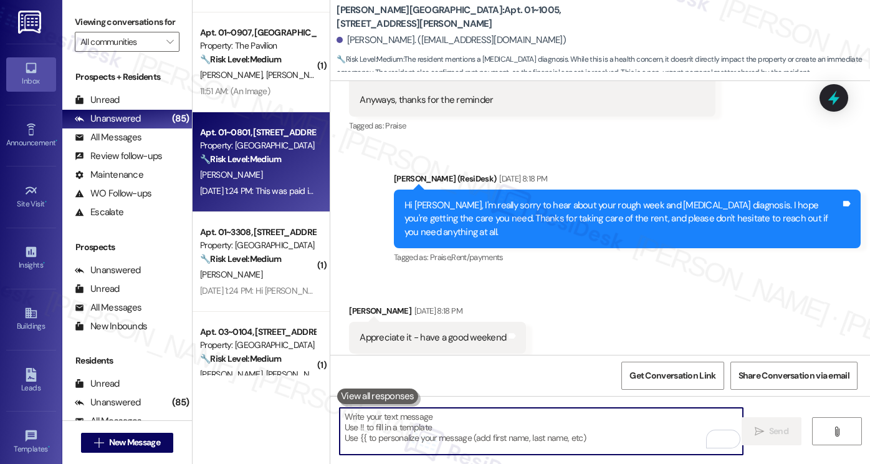
click at [284, 174] on div "[PERSON_NAME]" at bounding box center [258, 175] width 118 height 16
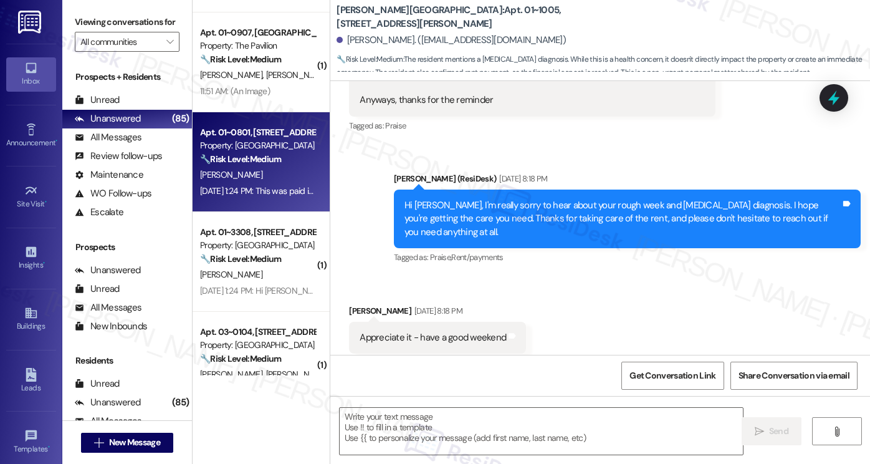
type textarea "Fetching suggested responses. Please feel free to read through the conversation…"
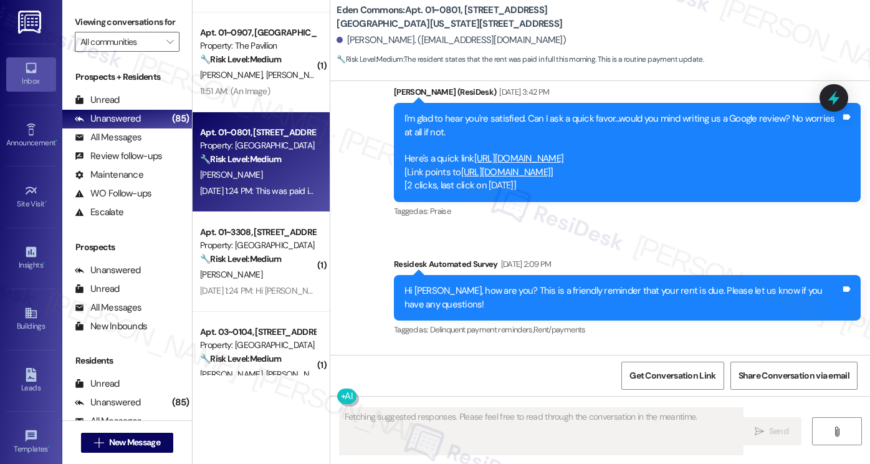
scroll to position [13639, 0]
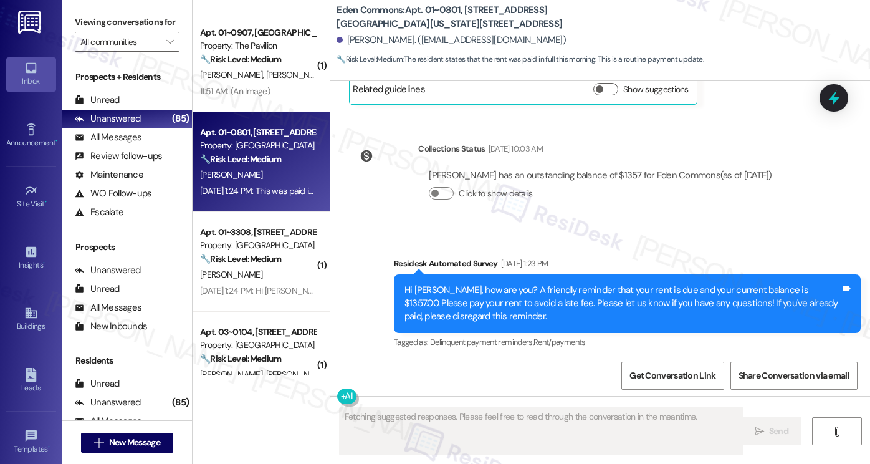
click at [439, 415] on div "This was paid in full this morning" at bounding box center [423, 421] width 127 height 13
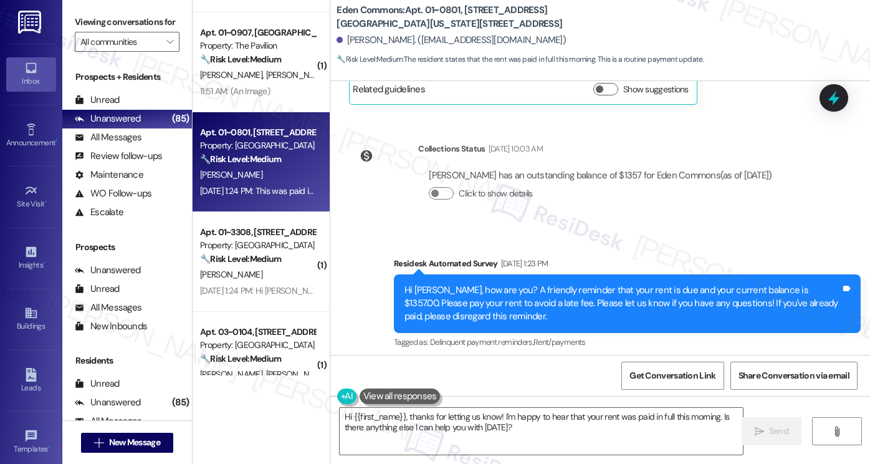
click at [117, 14] on label "Viewing conversations for" at bounding box center [127, 21] width 105 height 19
click at [439, 425] on textarea "Hi {{first_name}}, thanks for letting us know! I'm happy to hear that your rent…" at bounding box center [541, 431] width 403 height 47
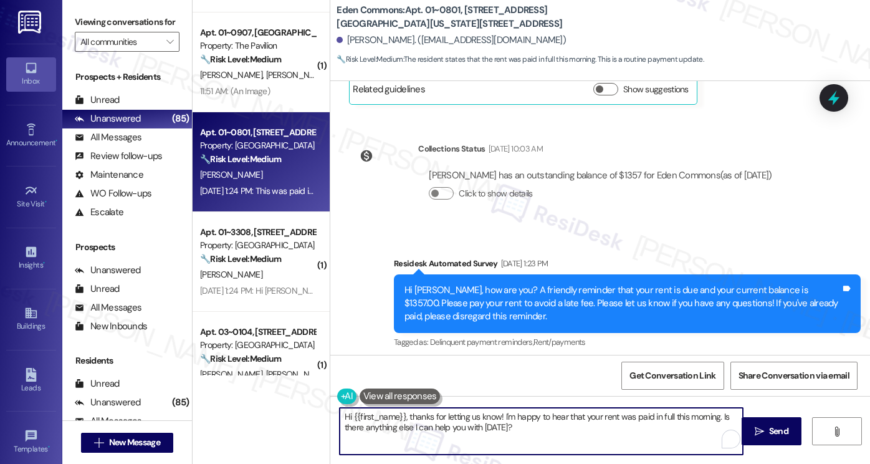
paste textarea "Thanks for letting us know you made your payment on [DATE], [PERSON_NAME]! Did …"
click at [340, 415] on textarea "Thanks for letting us know you made your payment on [DATE], [PERSON_NAME]! Did …" at bounding box center [541, 431] width 403 height 47
click at [340, 410] on textarea "Thanks for letting us know you made your payment on [DATE], [PERSON_NAME]! Did …" at bounding box center [541, 431] width 403 height 47
click at [628, 411] on textarea "Hi Tambra! Thanks for letting us know you made your payment on September 3rd, A…" at bounding box center [541, 431] width 403 height 47
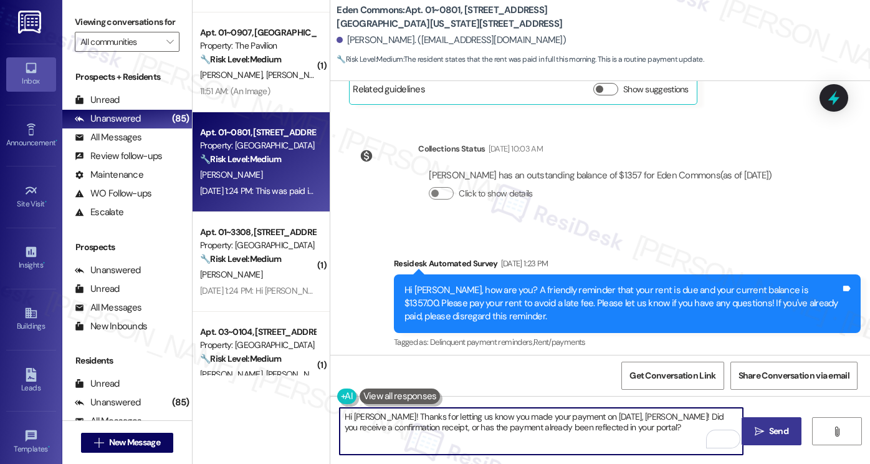
type textarea "Hi Tambra! Thanks for letting us know you made your payment on September 5th, A…"
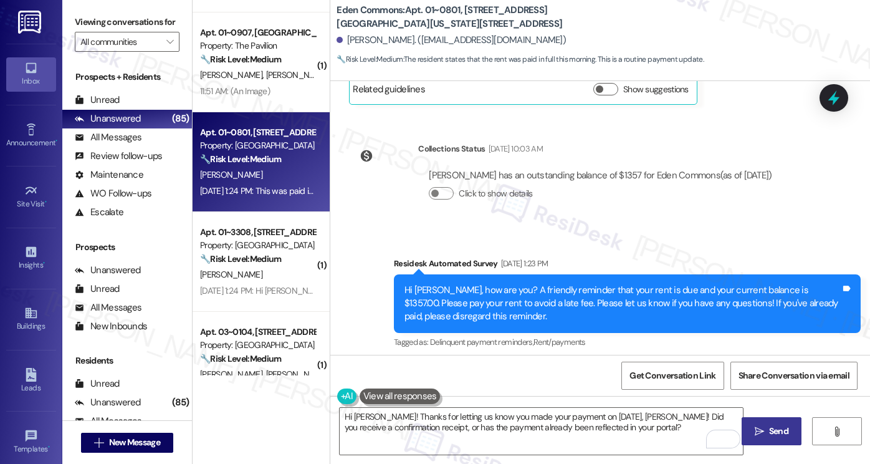
click at [773, 421] on button " Send" at bounding box center [772, 431] width 60 height 28
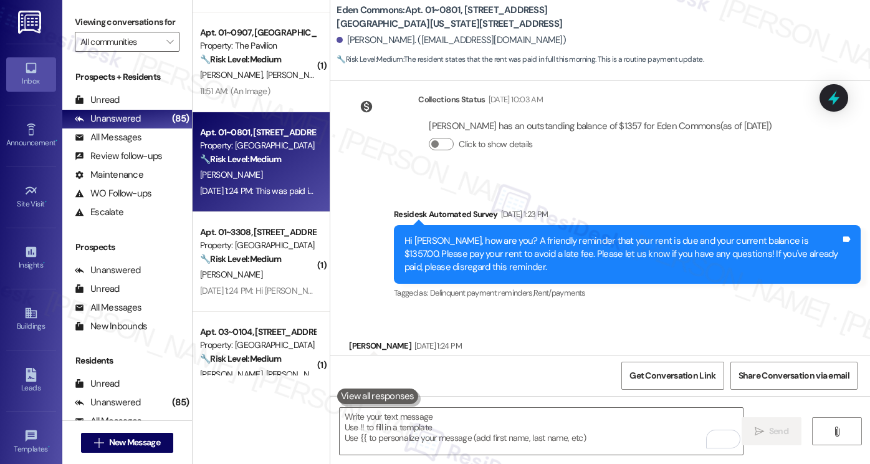
scroll to position [13740, 0]
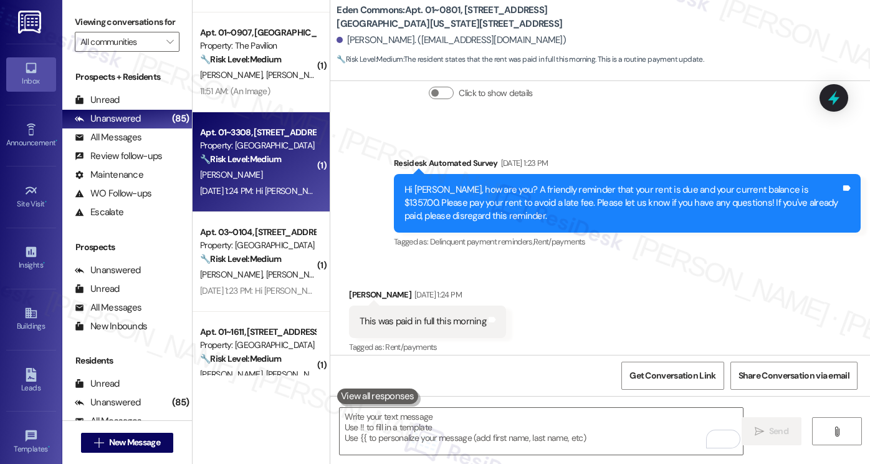
click at [251, 191] on div "Sep 05, 2025 at 1:24 PM: Hi Sarah, this was paid this morning Sep 05, 2025 at 1…" at bounding box center [312, 190] width 224 height 11
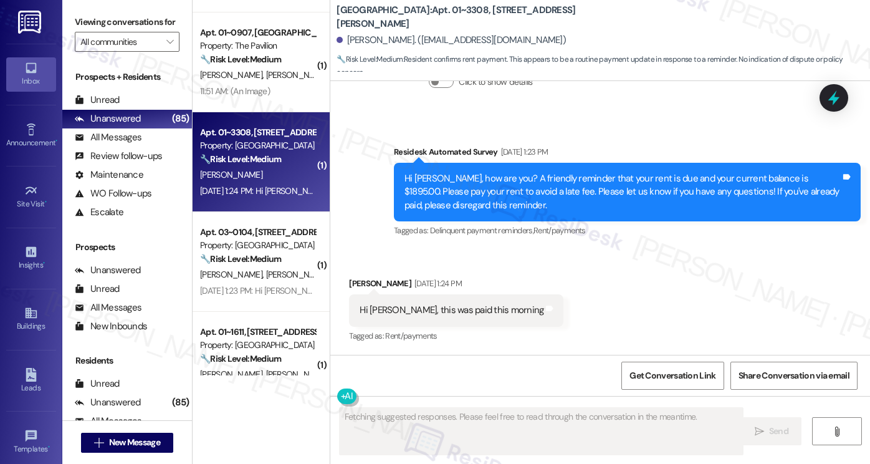
scroll to position [2391, 0]
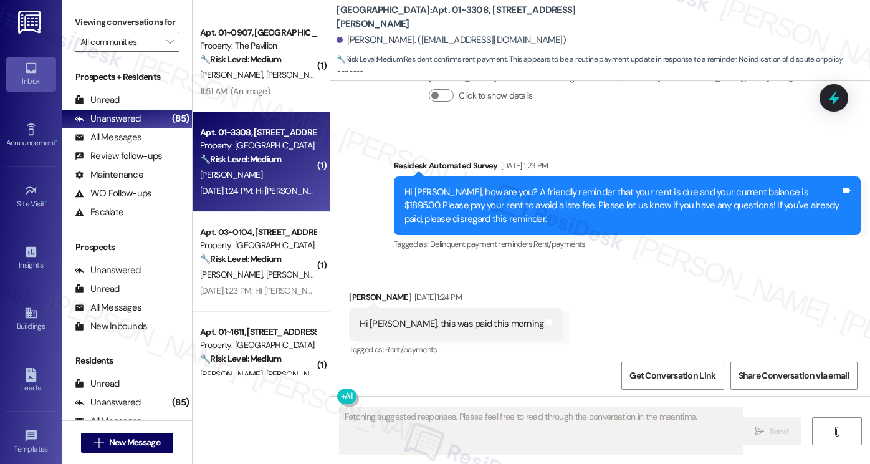
click at [461, 317] on div "Hi Sarah, this was paid this morning" at bounding box center [452, 323] width 184 height 13
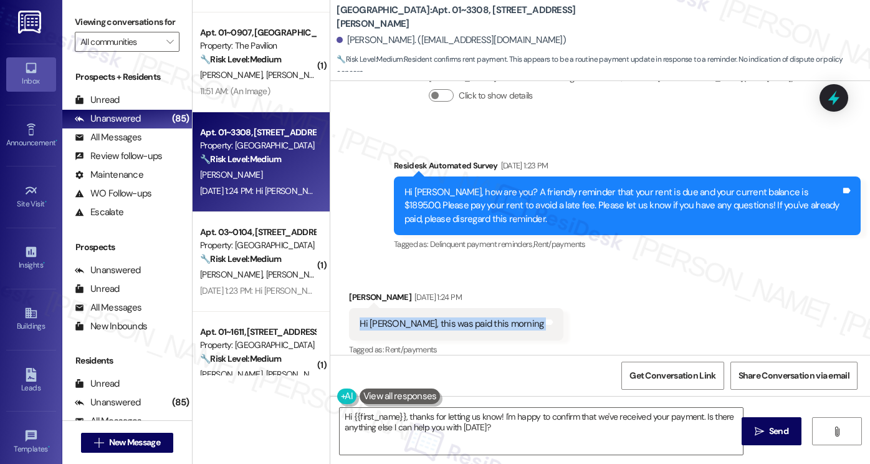
click at [122, 22] on label "Viewing conversations for" at bounding box center [127, 21] width 105 height 19
click at [434, 416] on textarea "Hi {{first_name}}, thanks for letting us know! I'm happy to confirm that we've …" at bounding box center [541, 431] width 403 height 47
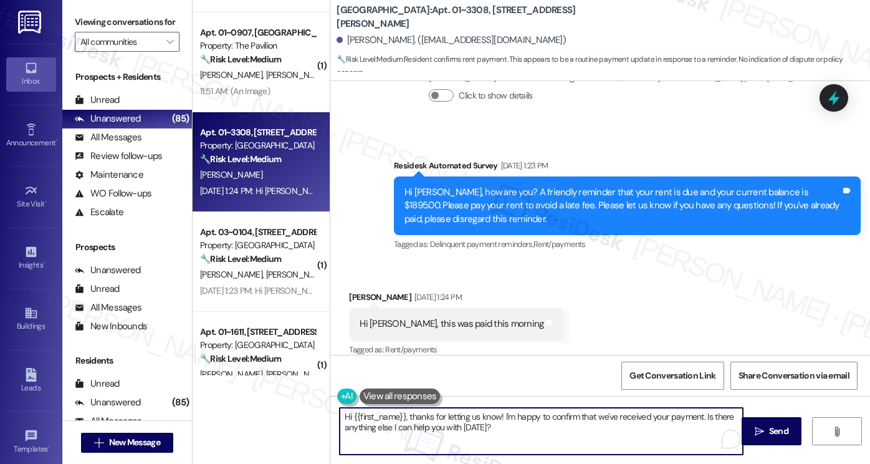
paste textarea "! Thanks for taking care of it. Did you receive a payment confirmation receipt …"
type textarea "Hi {{first_name}}! Thanks for taking care of it. Did you receive a payment conf…"
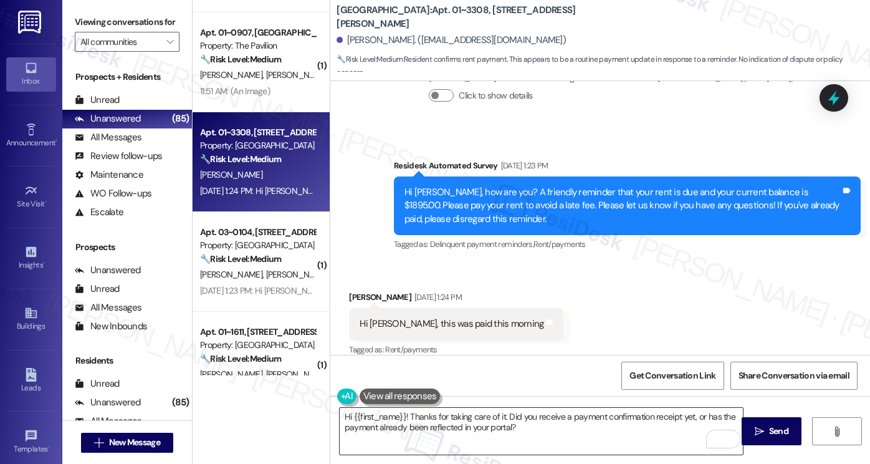
click at [555, 443] on textarea "Hi {{first_name}}! Thanks for taking care of it. Did you receive a payment conf…" at bounding box center [541, 431] width 403 height 47
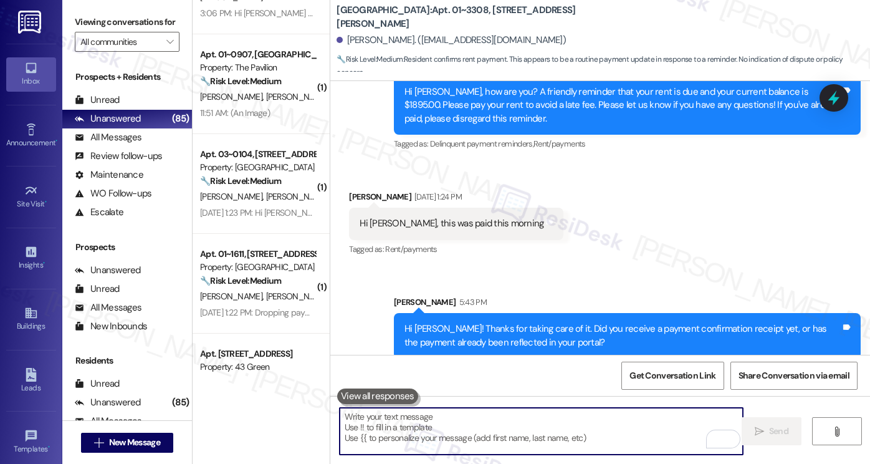
scroll to position [187, 0]
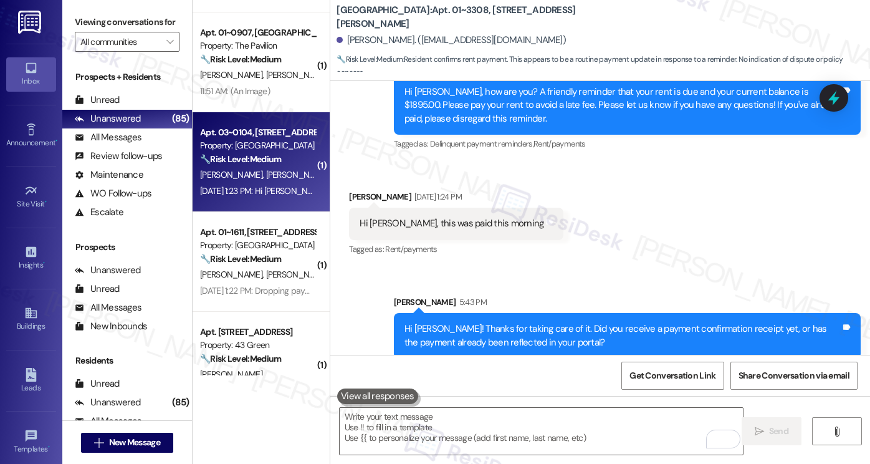
click at [266, 173] on span "E. Mcafee" at bounding box center [297, 174] width 62 height 11
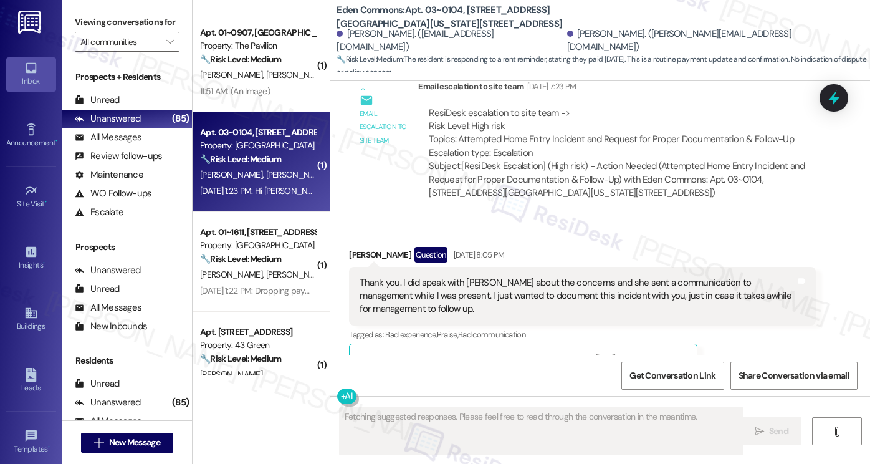
scroll to position [12600, 0]
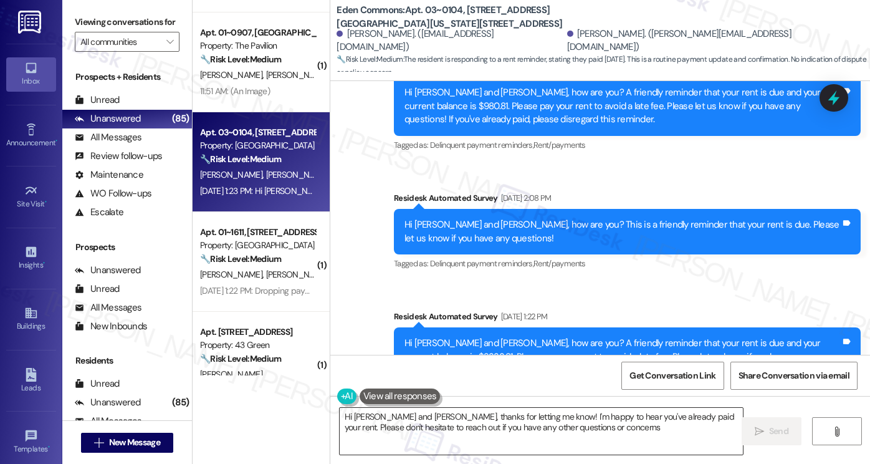
click at [475, 419] on textarea "Hi Evonne and Christal, thanks for letting me know! I'm happy to hear you've al…" at bounding box center [541, 431] width 403 height 47
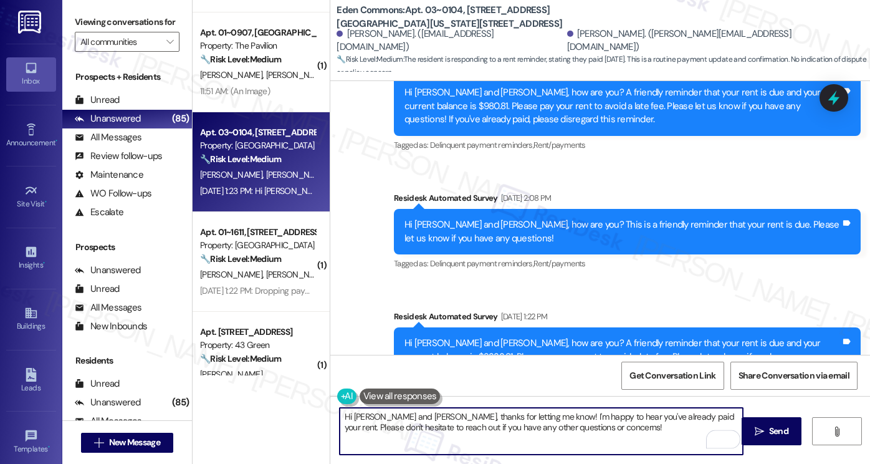
paste textarea "{{first_name}}! Thanks for taking care of it. Did you receive a payment confirm…"
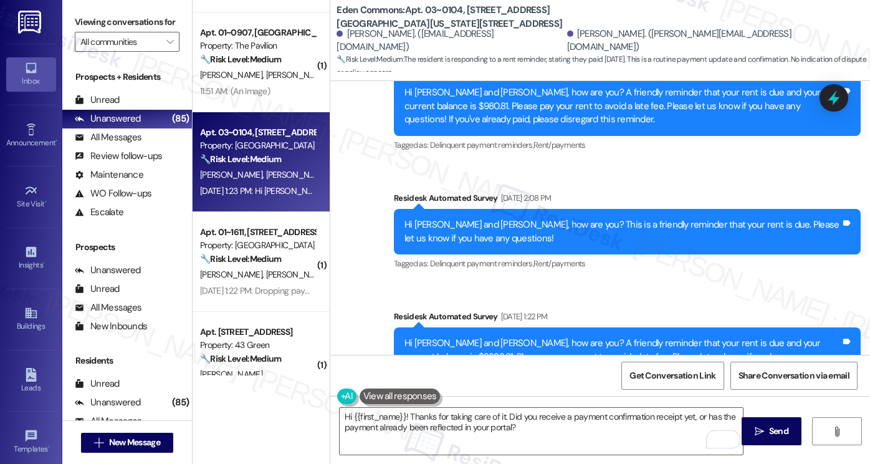
click at [352, 442] on div "Christal Burton Sep 05, 2025 at 1:23 PM" at bounding box center [452, 450] width 207 height 17
copy div "Christal"
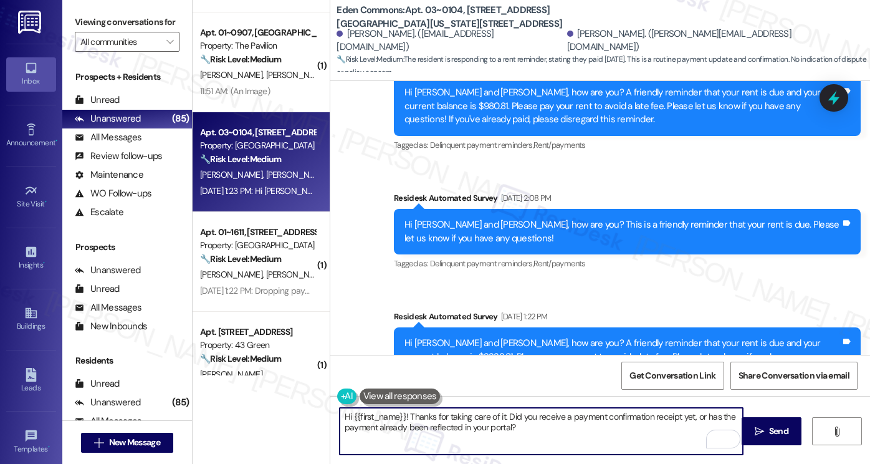
drag, startPoint x: 348, startPoint y: 412, endPoint x: 399, endPoint y: 410, distance: 50.5
click at [399, 410] on textarea "Hi {{first_name}}! Thanks for taking care of it. Did you receive a payment conf…" at bounding box center [541, 431] width 403 height 47
paste textarea "Christal"
type textarea "Hi Christal! Thanks for taking care of it. Did you receive a payment confirmati…"
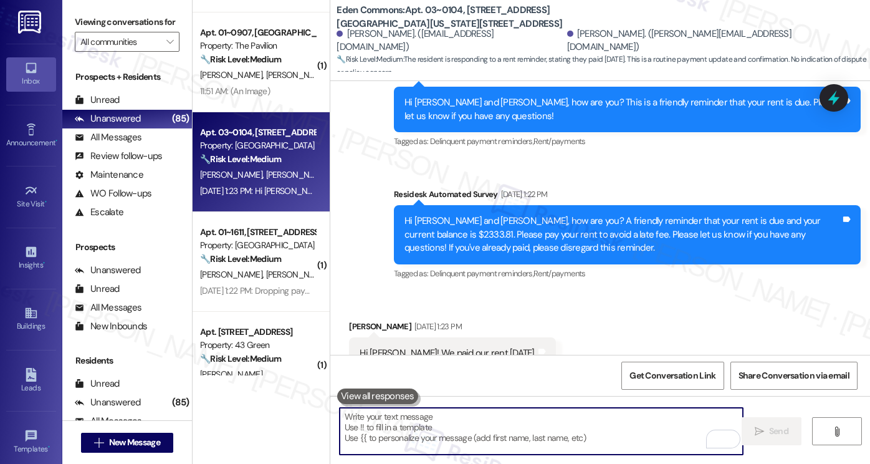
scroll to position [12814, 0]
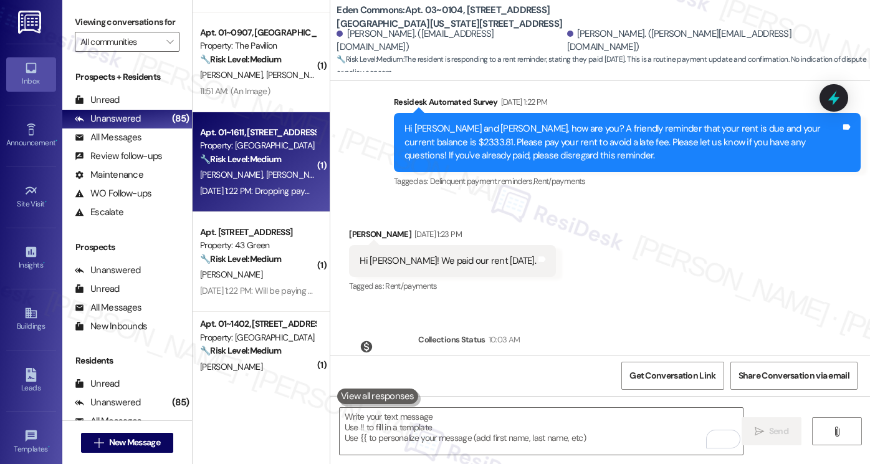
click at [266, 166] on div "🔧 Risk Level: Medium The resident is informing that they will drop off the paym…" at bounding box center [257, 159] width 115 height 13
type textarea "Fetching suggested responses. Please feel free to read through the conversation…"
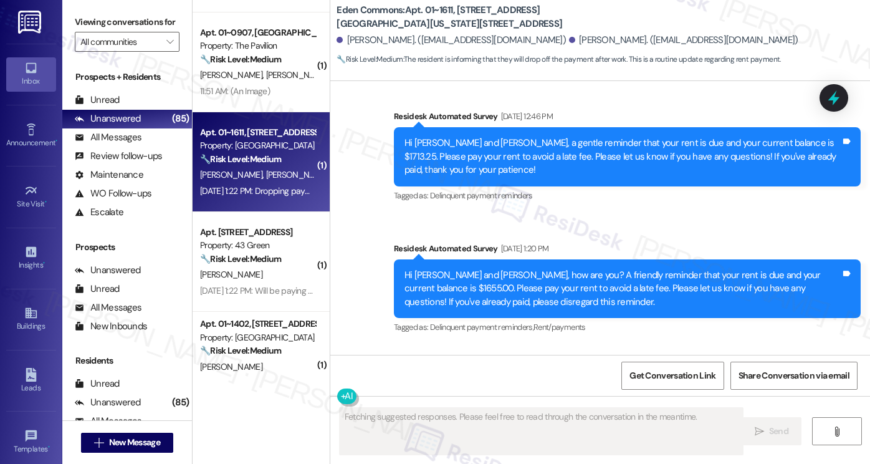
scroll to position [2992, 0]
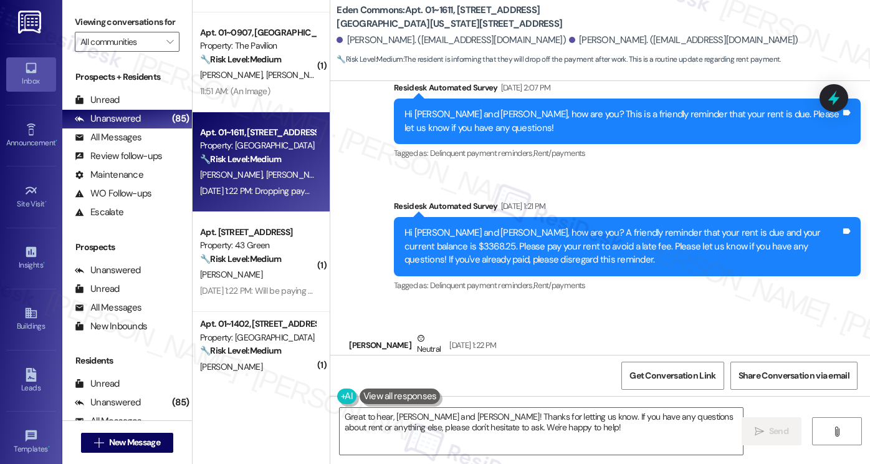
click at [351, 332] on div "Glen Graf Graf Neutral Sep 05, 2025 at 1:22 PM" at bounding box center [428, 347] width 159 height 31
copy div "Glen"
click at [406, 411] on textarea "Great to hear, Tammy and Glen! Thanks for letting us know. If you have any ques…" at bounding box center [541, 431] width 403 height 47
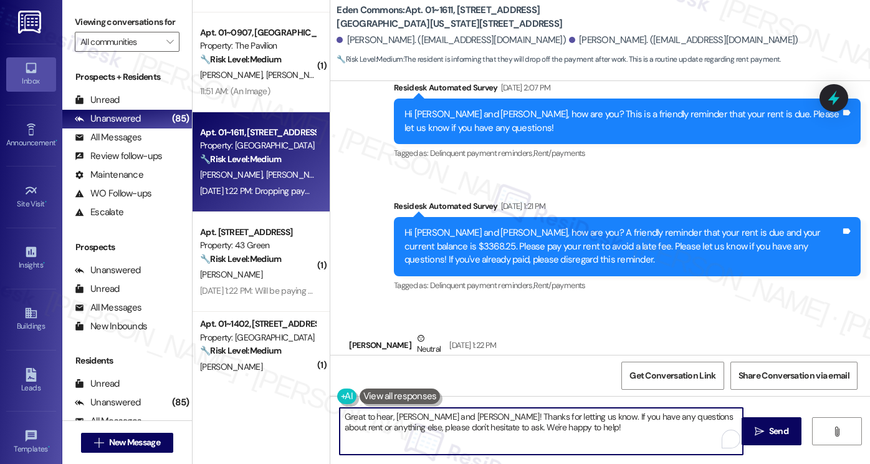
click at [406, 409] on textarea "Great to hear, Tammy and Glen! Thanks for letting us know. If you have any ques…" at bounding box center [541, 431] width 403 height 47
drag, startPoint x: 434, startPoint y: 414, endPoint x: 391, endPoint y: 412, distance: 43.1
click at [391, 412] on textarea "Great to hear, Tammy and Glen! Thanks for letting us know. If you have any ques…" at bounding box center [541, 431] width 403 height 47
type textarea "Great to hear, Glen! Thanks for letting us know. If you have any questions abou…"
click at [530, 420] on textarea "Great to hear, Glen! Thanks for letting us know. If you have any questions abou…" at bounding box center [541, 431] width 403 height 47
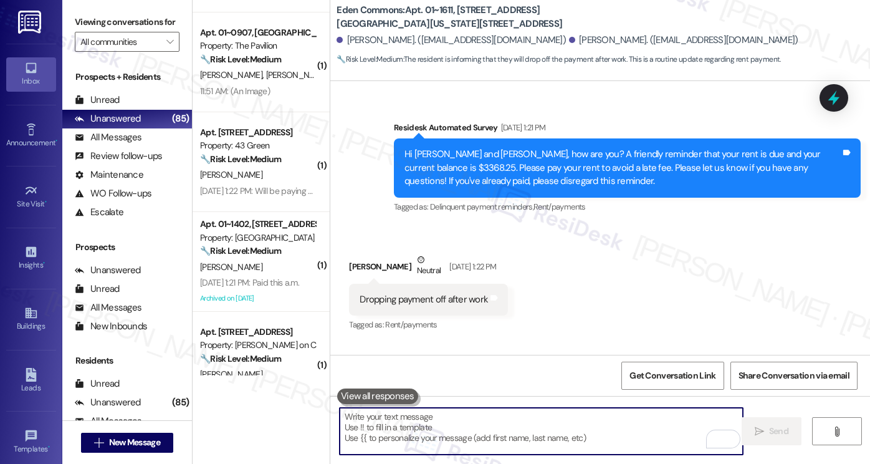
scroll to position [3208, 0]
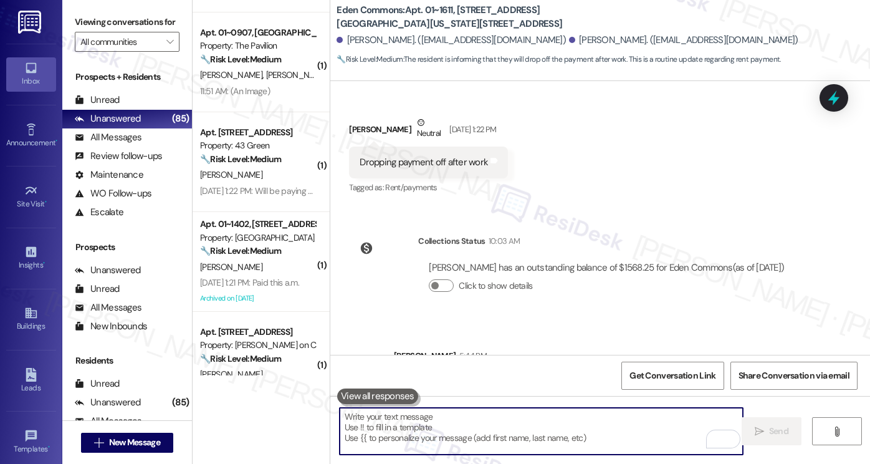
click at [546, 376] on div "Great to hear, Glen! Thanks for letting us know. If you have any questions abou…" at bounding box center [622, 389] width 436 height 27
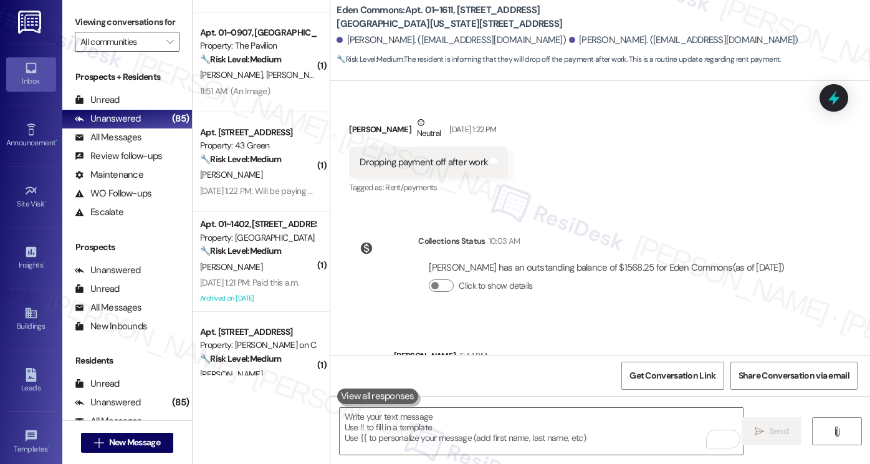
click at [546, 376] on div "Great to hear, Glen! Thanks for letting us know. If you have any questions abou…" at bounding box center [622, 389] width 436 height 27
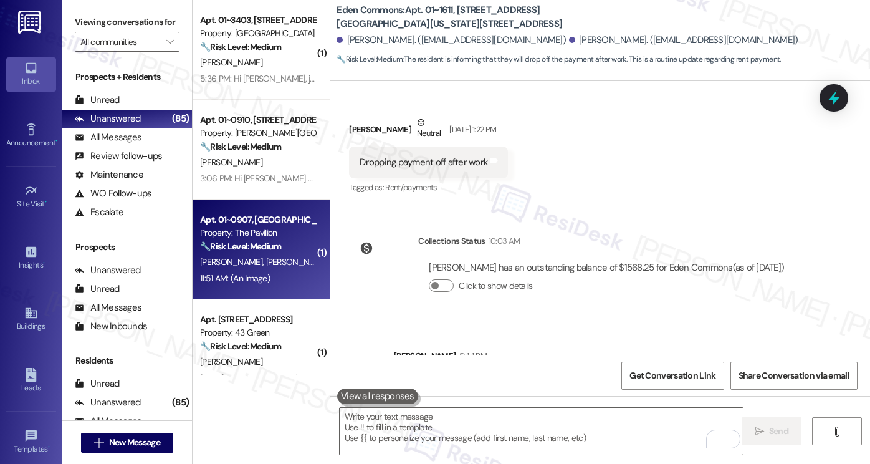
scroll to position [125, 0]
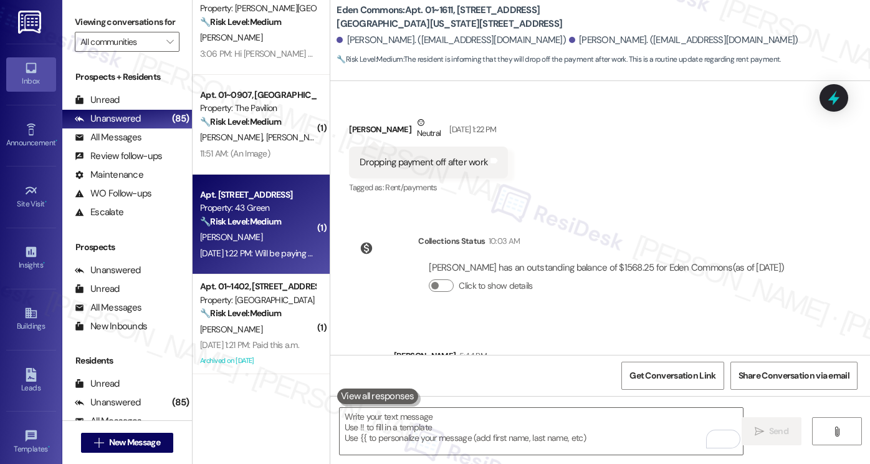
click at [262, 227] on div "🔧 Risk Level: Medium The resident is responding to a rent reminder and stating …" at bounding box center [257, 221] width 115 height 13
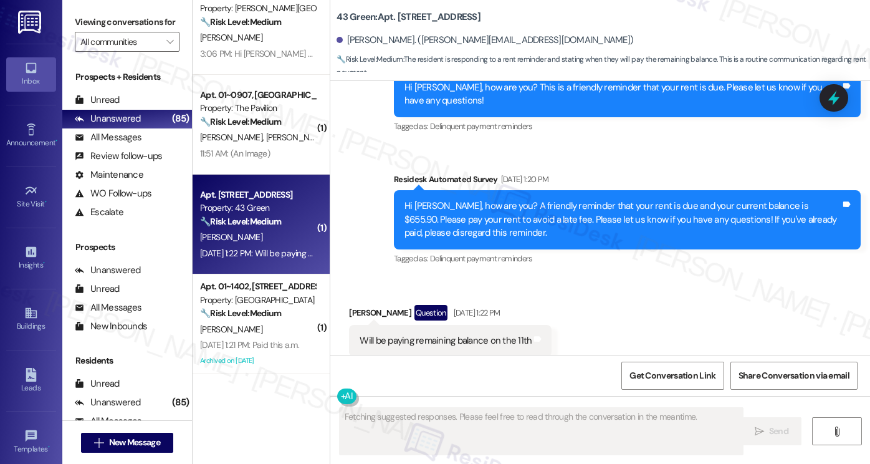
scroll to position [2606, 0]
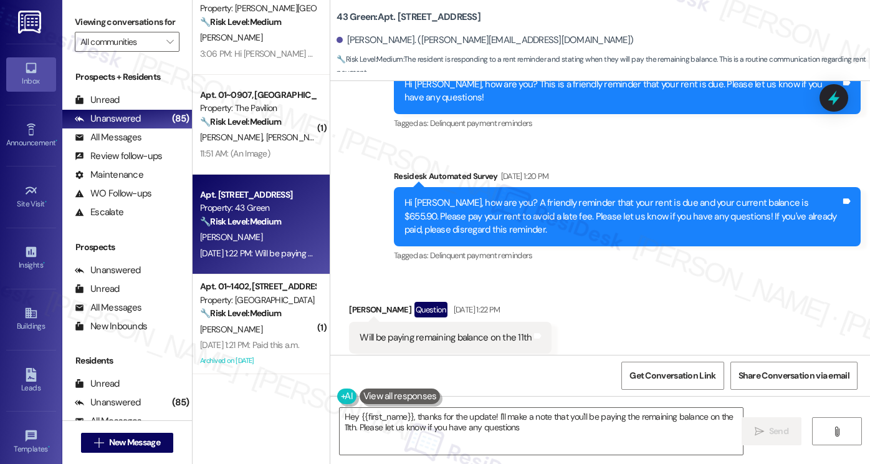
type textarea "Hey {{first_name}}, thanks for the update! I'll make a note that you'll be payi…"
click at [344, 418] on textarea "Hey {{first_name}}, thanks for the update! I'll make a note that you'll be payi…" at bounding box center [541, 431] width 403 height 47
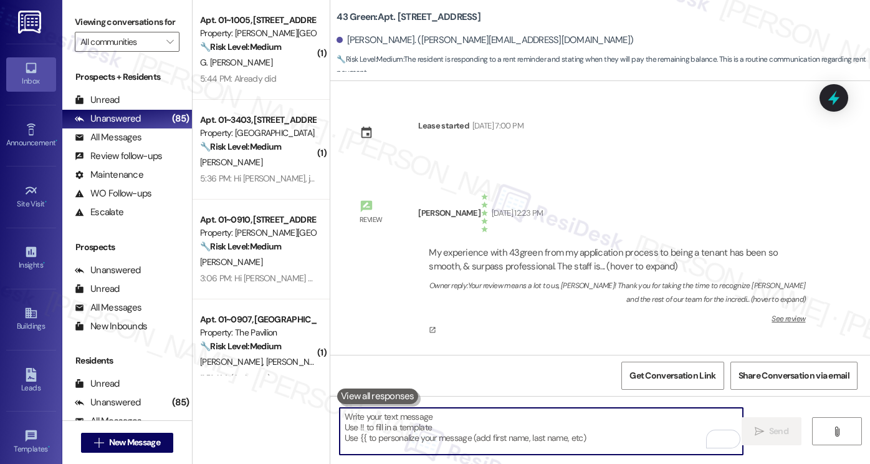
scroll to position [2821, 0]
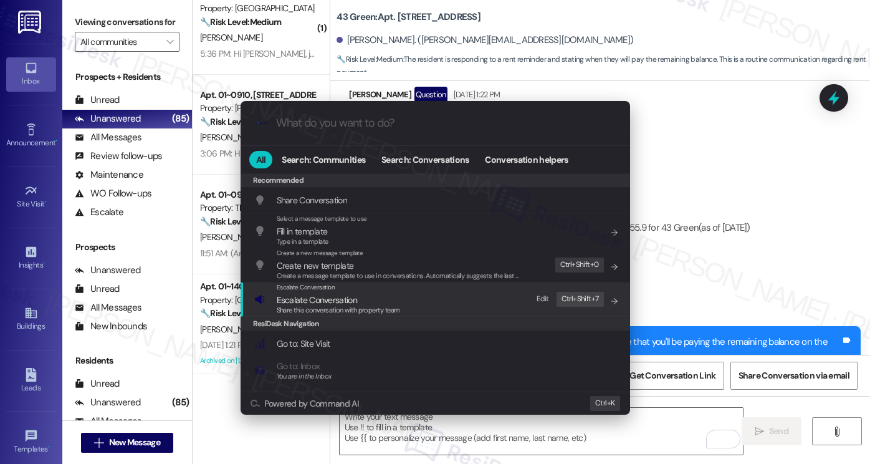
click at [401, 299] on div "Escalate Conversation Escalate Conversation Share this conversation with proper…" at bounding box center [436, 299] width 365 height 34
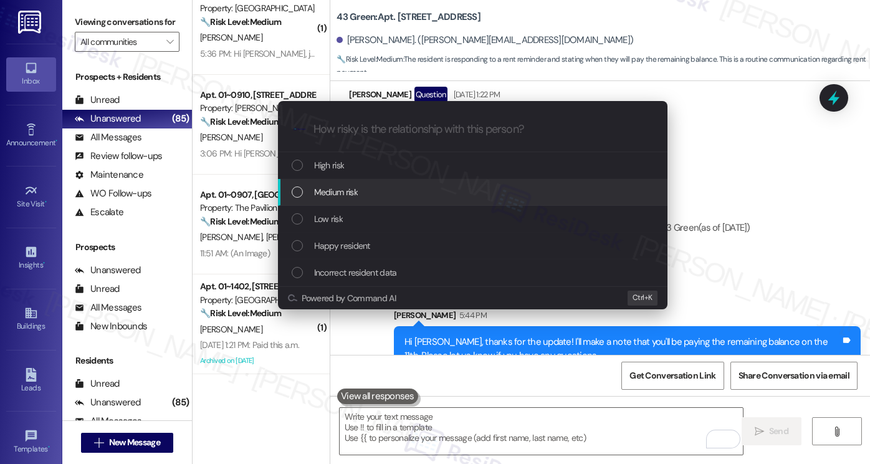
click at [386, 191] on div "Medium risk" at bounding box center [474, 192] width 365 height 14
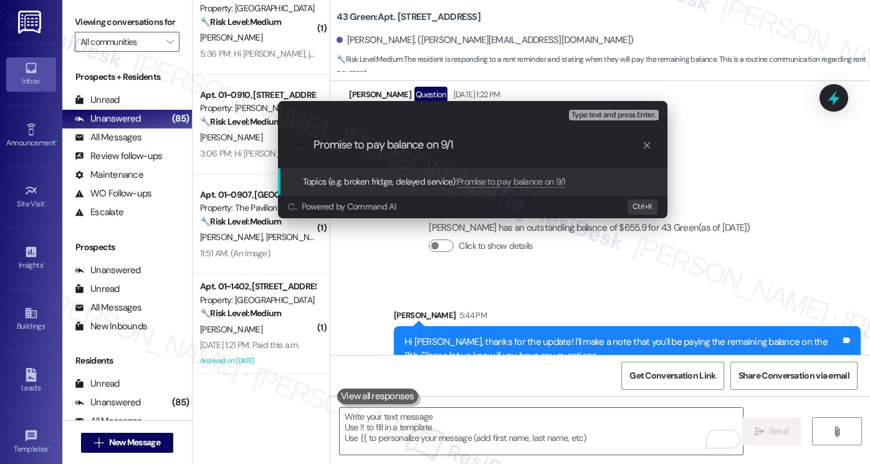
type input "Promise to pay balance on 9/11"
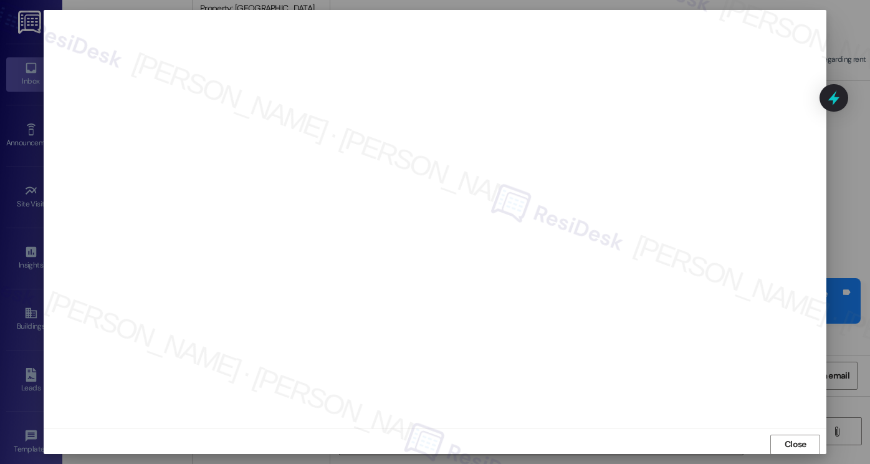
scroll to position [2908, 0]
click at [800, 439] on span "Close" at bounding box center [796, 444] width 22 height 13
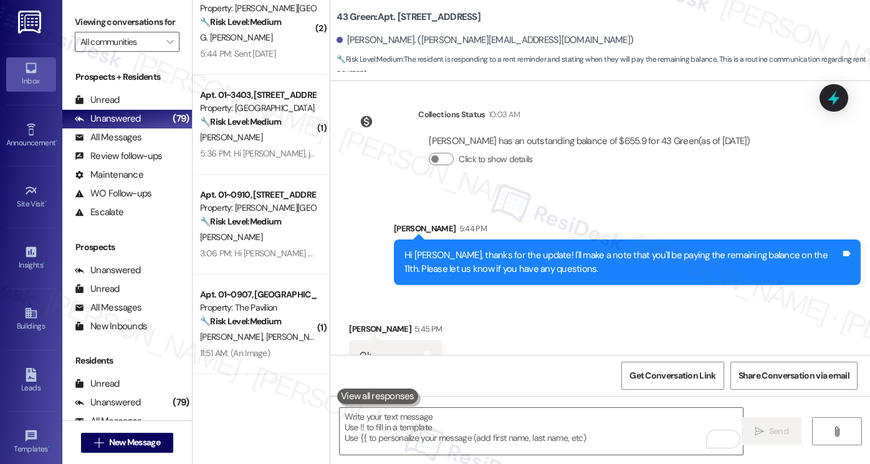
drag, startPoint x: 616, startPoint y: 257, endPoint x: 671, endPoint y: 241, distance: 57.6
click at [616, 257] on div "Hi [PERSON_NAME], thanks for the update! I'll make a note that you'll be paying…" at bounding box center [627, 261] width 467 height 45
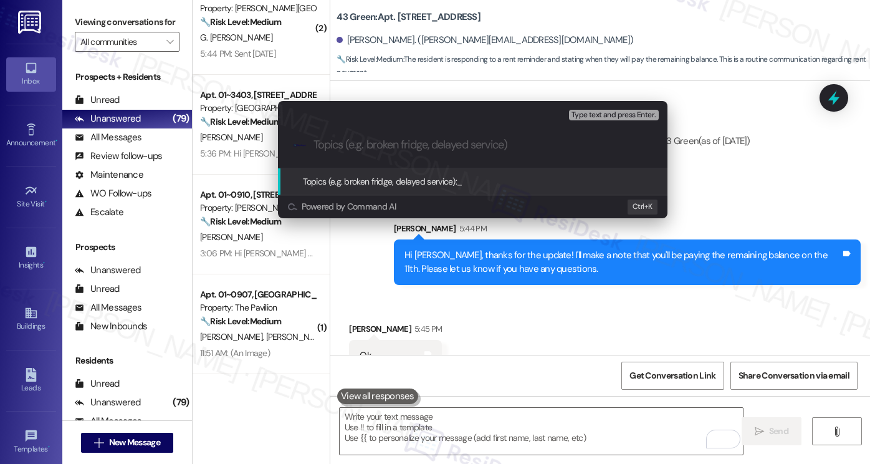
paste input "Promise to pay balance on 9/11"
type input "Promise to pay balance on 9/11"
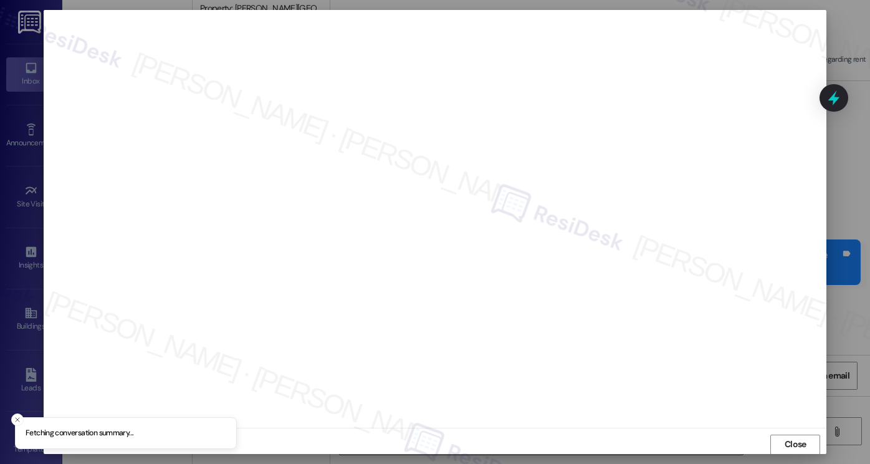
scroll to position [0, 0]
click at [786, 443] on button "Close" at bounding box center [795, 444] width 50 height 20
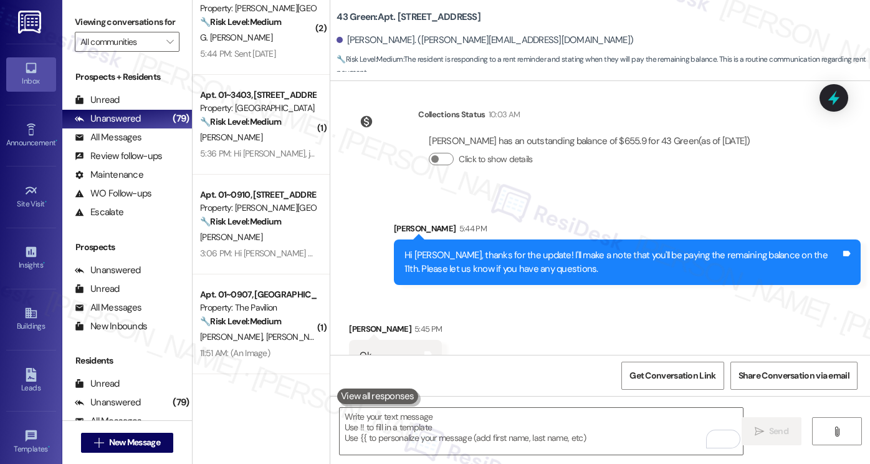
click at [551, 158] on div "Collections Status 10:03 AM [PERSON_NAME] has an outstanding balance of $655.9 …" at bounding box center [555, 146] width 430 height 96
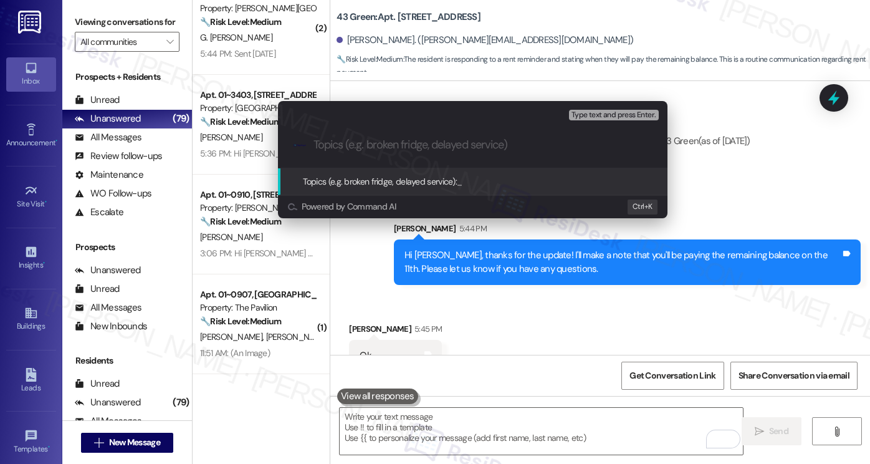
paste input "Promise to pay balance on 9/11"
type input "Promise to pay balance on 9/11"
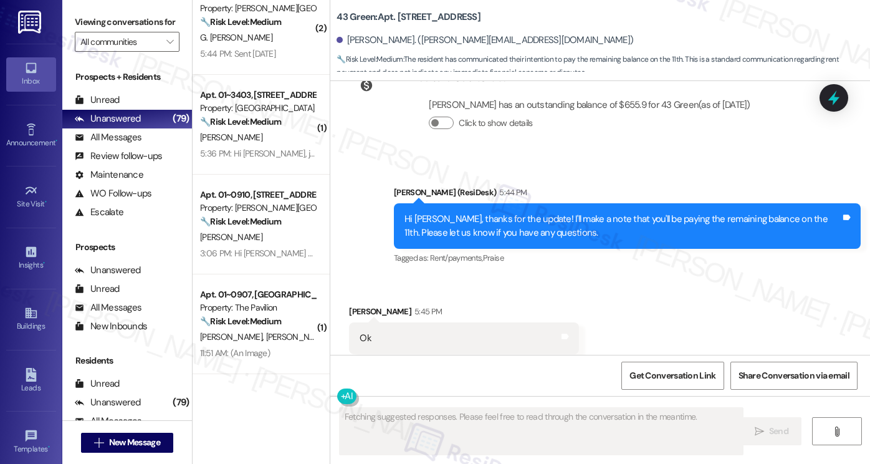
scroll to position [2945, 0]
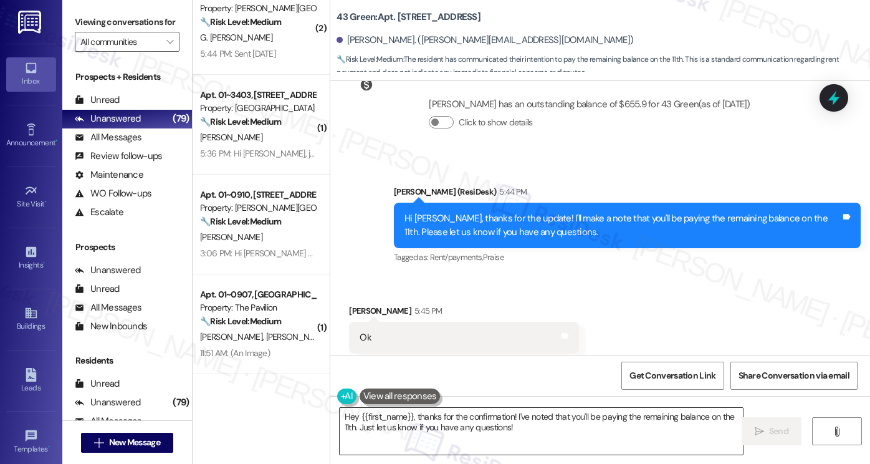
click at [491, 413] on textarea "Hey {{first_name}}, thanks for the confirmation! I've noted that you'll be payi…" at bounding box center [541, 431] width 403 height 47
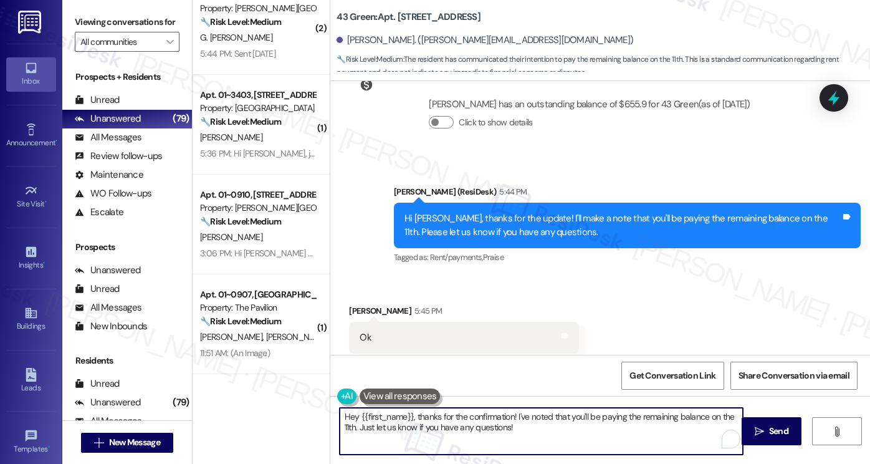
click at [491, 413] on textarea "Hey {{first_name}}, thanks for the confirmation! I've noted that you'll be payi…" at bounding box center [541, 431] width 403 height 47
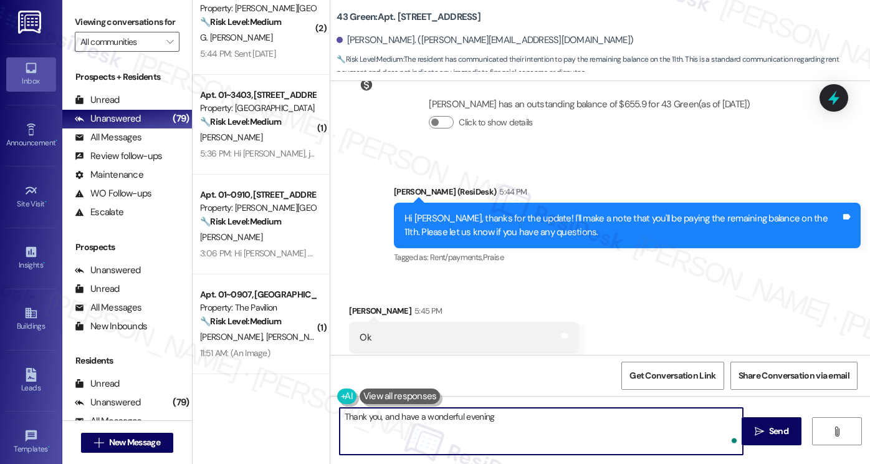
click at [497, 424] on textarea "Thank you, and have a wonderful evening" at bounding box center [541, 431] width 403 height 47
click at [450, 416] on textarea "Thank you, and have a wonderful evening!" at bounding box center [541, 431] width 403 height 47
type textarea "Thank you, and have a lovely evening!"
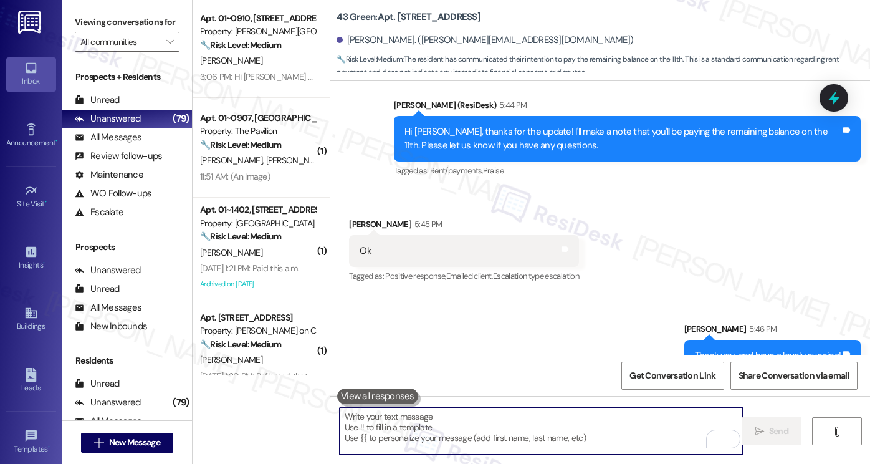
scroll to position [374, 0]
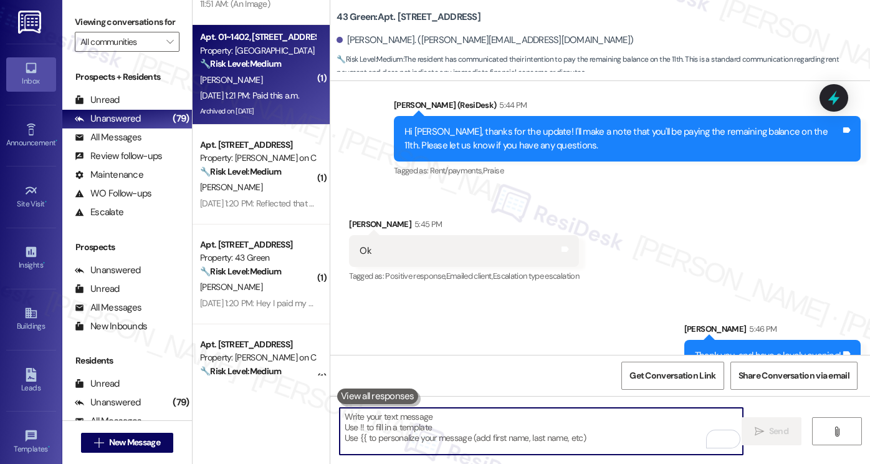
click at [259, 114] on div "Archived on [DATE]" at bounding box center [258, 111] width 118 height 16
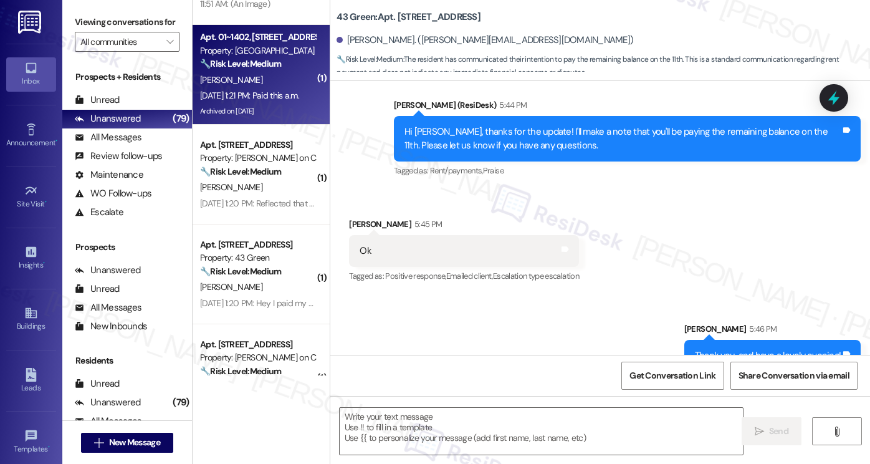
type textarea "Fetching suggested responses. Please feel free to read through the conversation…"
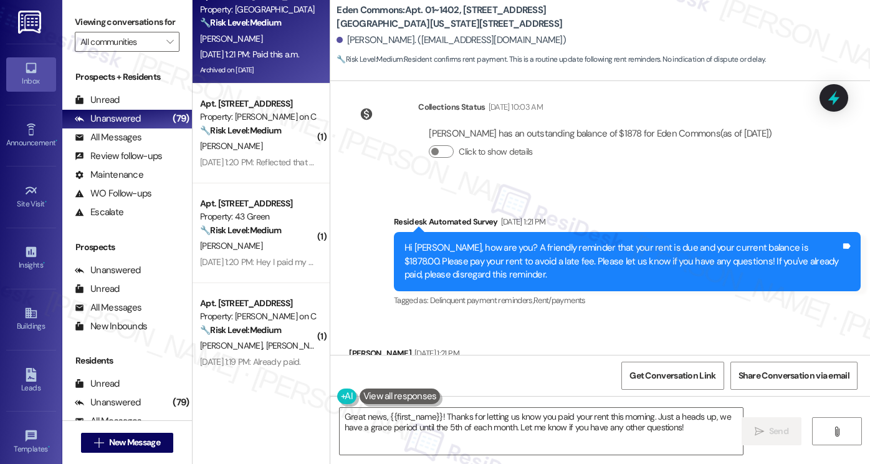
scroll to position [499, 0]
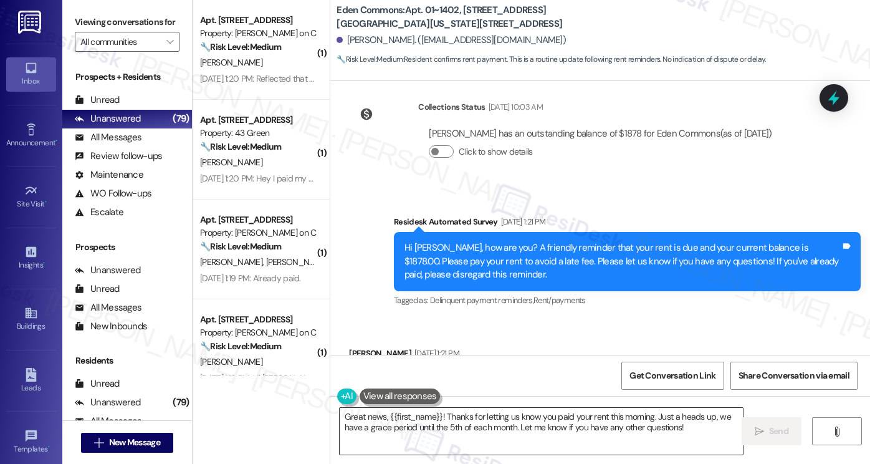
click at [631, 421] on textarea "Great news, {{first_name}}! Thanks for letting us know you paid your rent this …" at bounding box center [541, 431] width 403 height 47
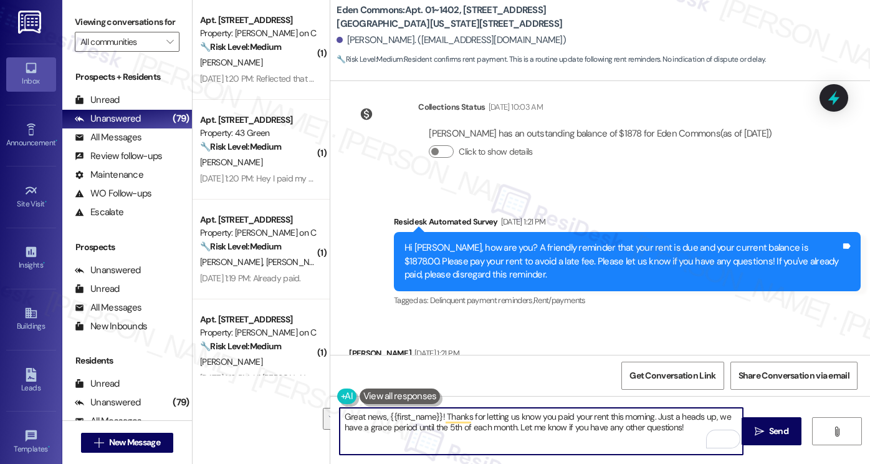
drag, startPoint x: 514, startPoint y: 428, endPoint x: 652, endPoint y: 410, distance: 139.5
click at [652, 410] on textarea "Great news, {{first_name}}! Thanks for letting us know you paid your rent this …" at bounding box center [541, 431] width 403 height 47
click at [632, 416] on textarea "Great news, {{first_name}}! Thanks for letting us know you paid your rent this …" at bounding box center [541, 431] width 403 height 47
type textarea "Great news, {{first_name}}! Thanks for letting us know you paid your rent [DATE…"
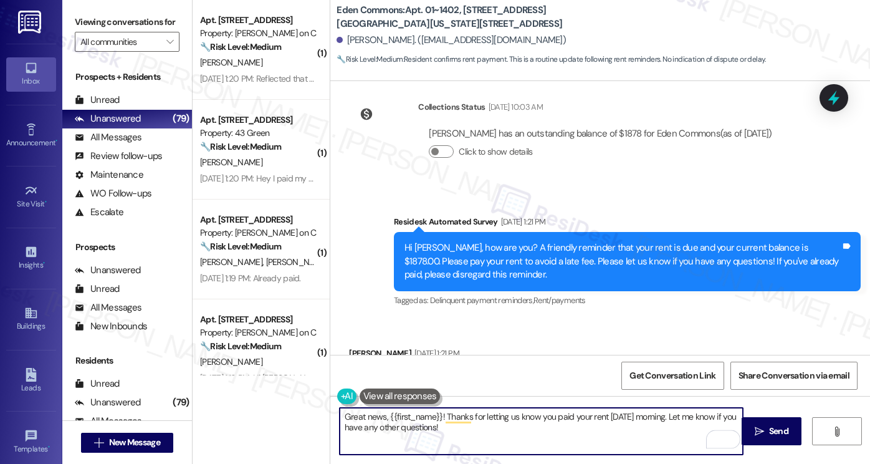
click at [505, 436] on textarea "Great news, {{first_name}}! Thanks for letting us know you paid your rent last …" at bounding box center [541, 431] width 403 height 47
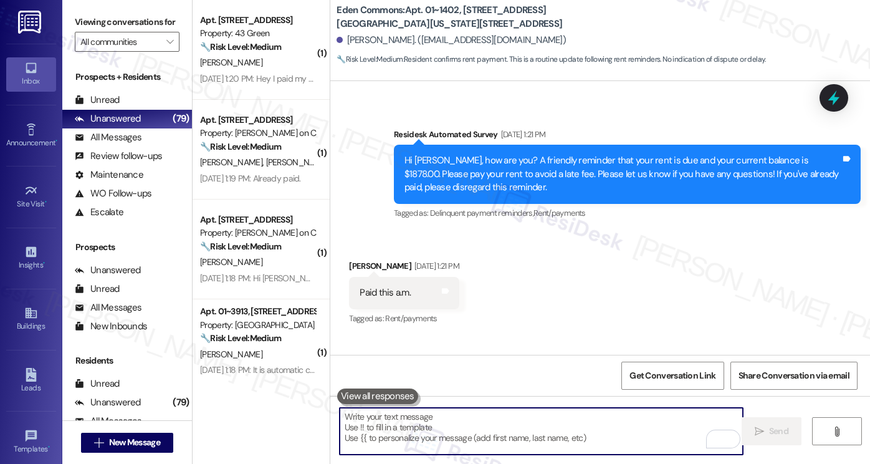
scroll to position [8182, 0]
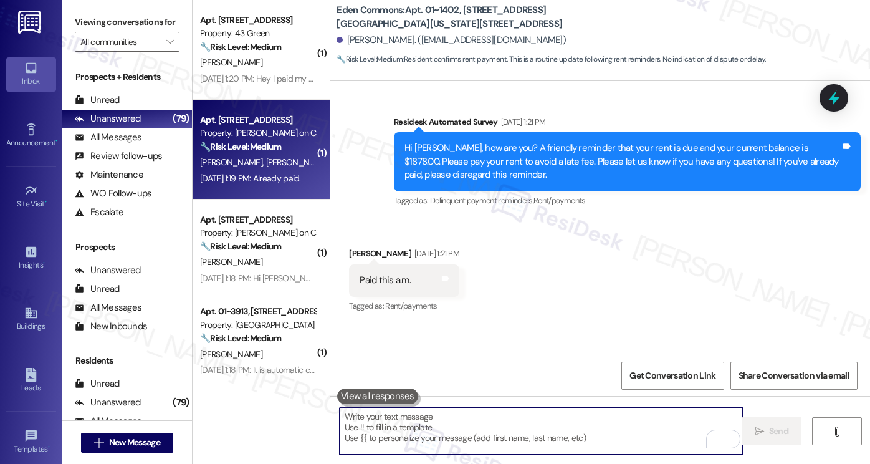
click at [282, 166] on div "G. Eggleston T. Aquino" at bounding box center [258, 163] width 118 height 16
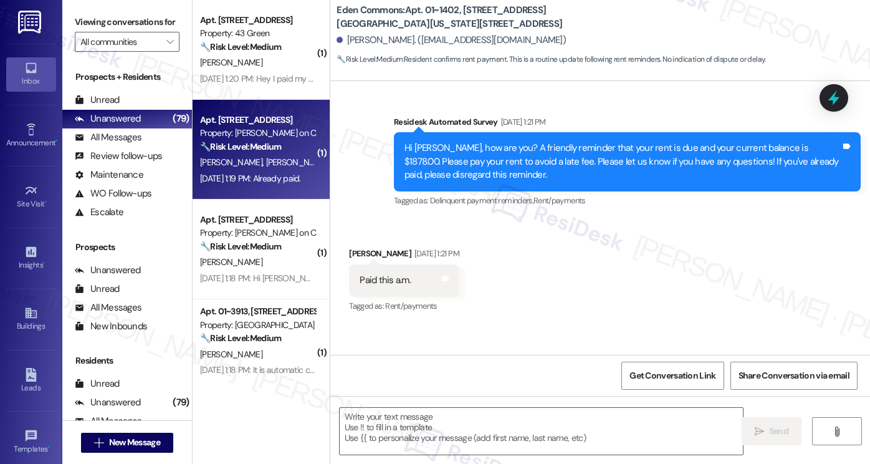
type textarea "Fetching suggested responses. Please feel free to read through the conversation…"
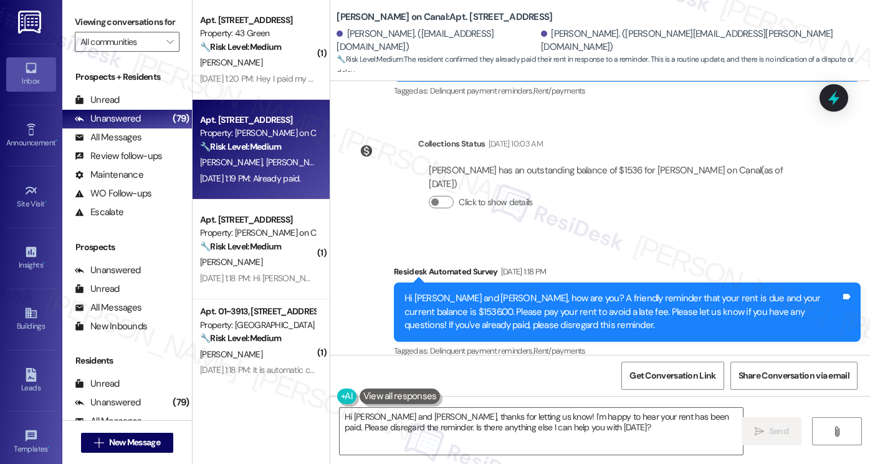
scroll to position [7899, 0]
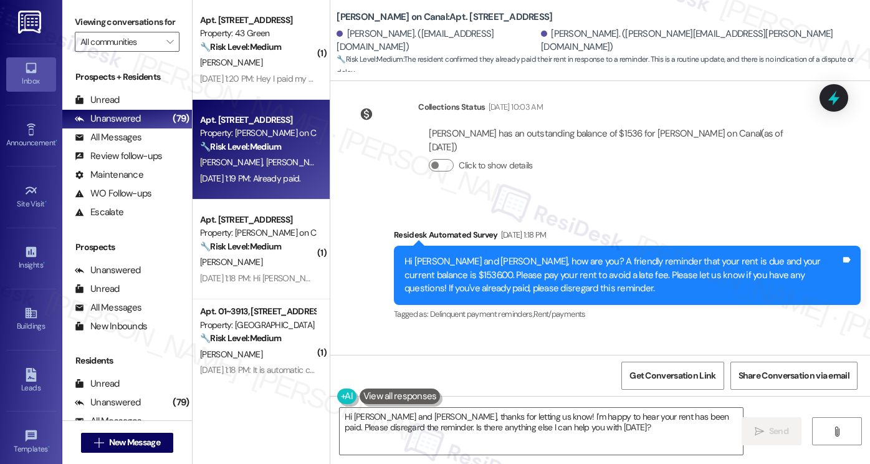
click at [109, 12] on label "Viewing conversations for" at bounding box center [127, 21] width 105 height 19
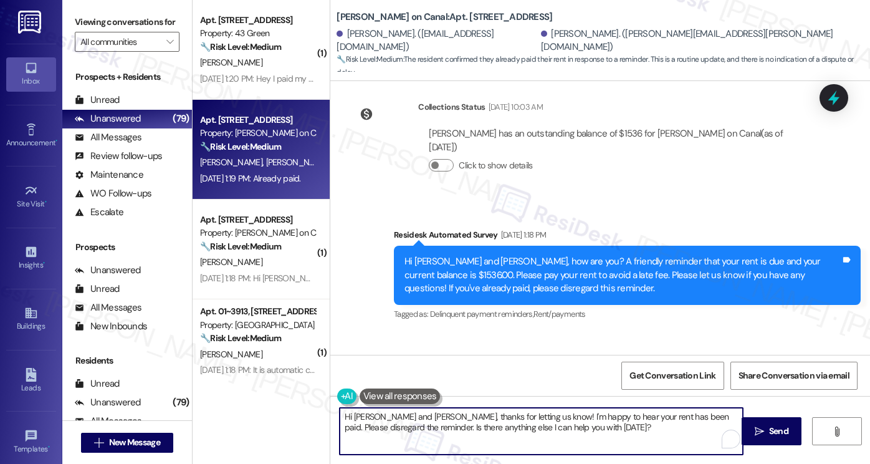
click at [498, 424] on textarea "Hi Terence and Gina, thanks for letting us know! I'm happy to hear your rent ha…" at bounding box center [541, 431] width 403 height 47
paste textarea "{{first_name}}! Thanks for taking care of it. Did you receive a payment confirm…"
click at [366, 360] on div "Terence Aquino Sep 05, 2025 at 1:19 PM" at bounding box center [404, 368] width 110 height 17
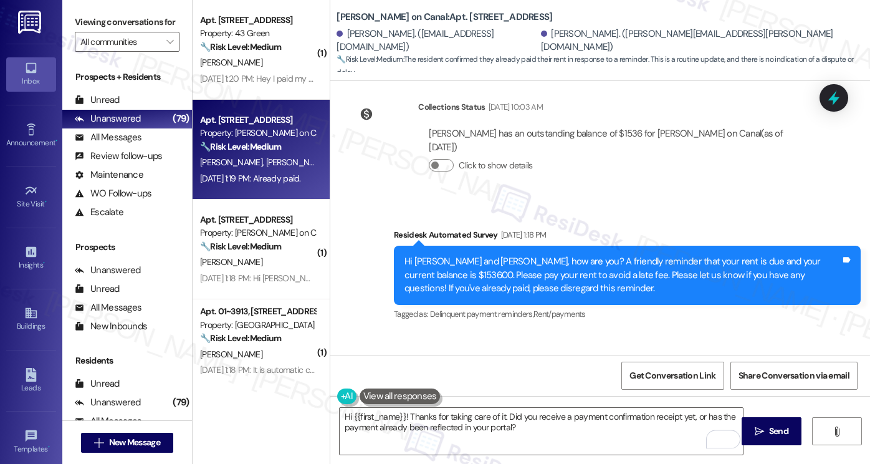
click at [366, 360] on div "Terence Aquino Sep 05, 2025 at 1:19 PM" at bounding box center [404, 368] width 110 height 17
copy div "Terence"
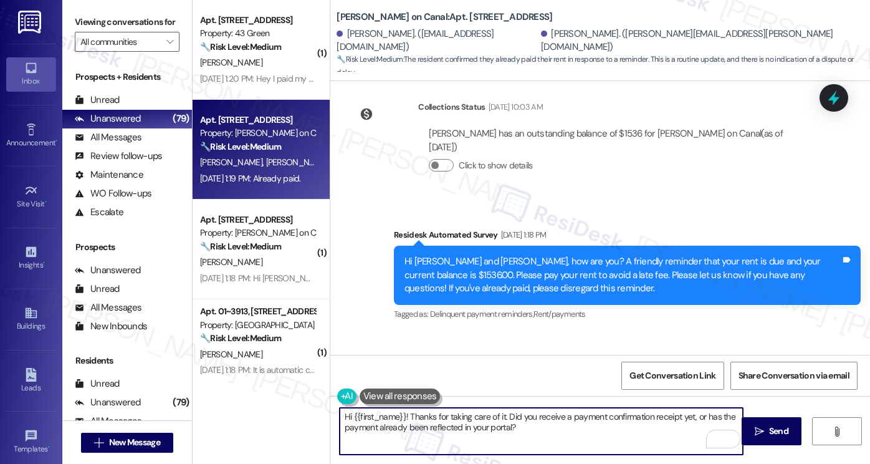
click at [398, 413] on textarea "Hi {{first_name}}! Thanks for taking care of it. Did you receive a payment conf…" at bounding box center [541, 431] width 403 height 47
drag, startPoint x: 401, startPoint y: 414, endPoint x: 347, endPoint y: 406, distance: 55.5
click at [347, 406] on div "Hi {{first_name}}! Thanks for taking care of it. Did you receive a payment conf…" at bounding box center [600, 442] width 540 height 93
paste textarea "Terence"
type textarea "Hi Terence! Thanks for taking care of it. Did you receive a payment confirmatio…"
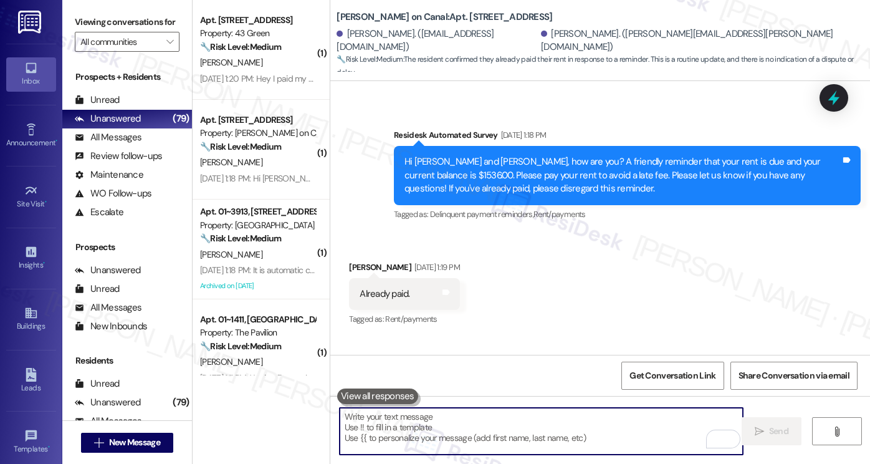
scroll to position [7999, 0]
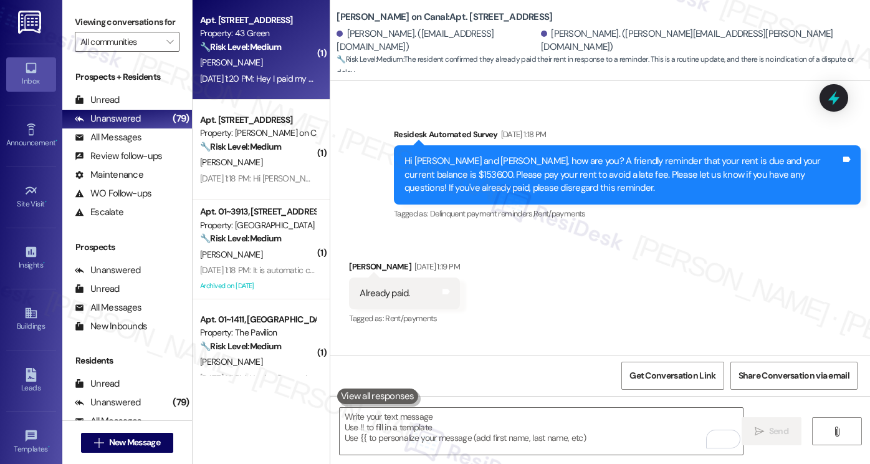
click at [250, 85] on div "Sep 05, 2025 at 1:20 PM: Hey I paid my rent!! Sep 05, 2025 at 1:20 PM: Hey I pa…" at bounding box center [258, 79] width 118 height 16
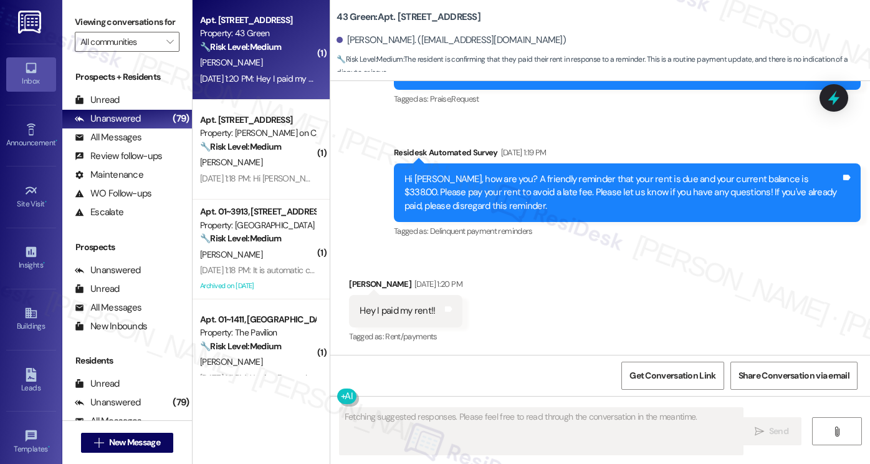
scroll to position [859, 0]
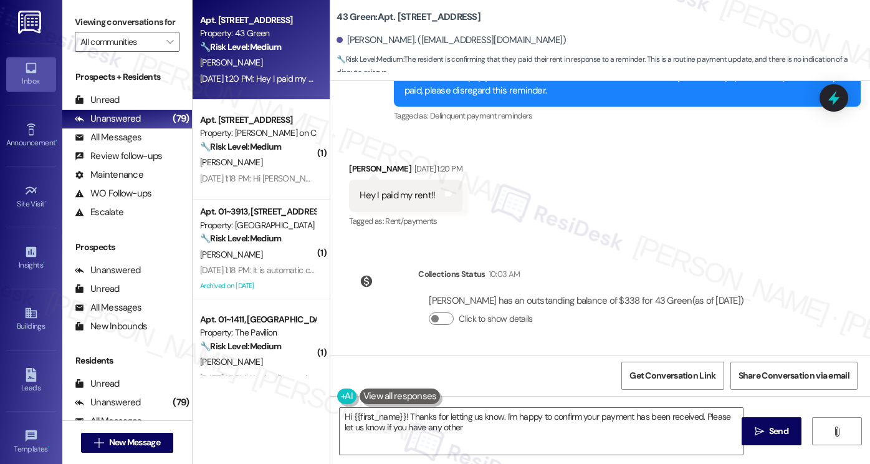
click at [421, 386] on div "Get Conversation Link Share Conversation via email" at bounding box center [600, 375] width 540 height 41
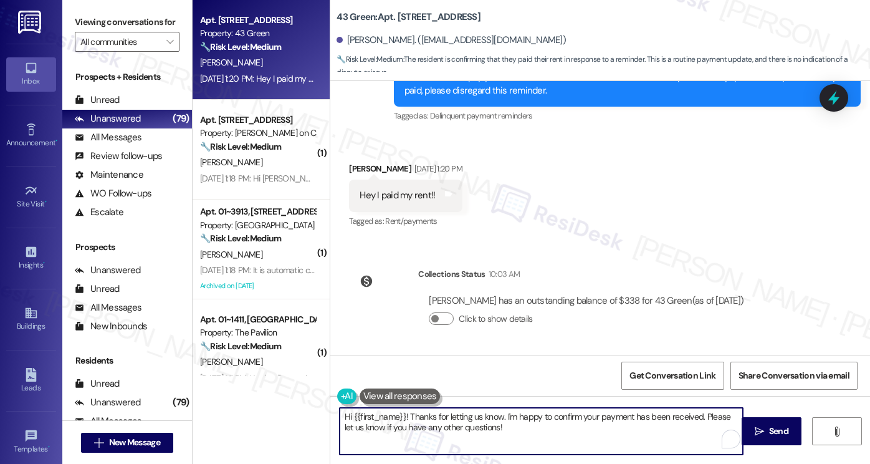
click at [499, 434] on textarea "Hi {{first_name}}! Thanks for letting us know. I'm happy to confirm your paymen…" at bounding box center [541, 431] width 403 height 47
drag, startPoint x: 698, startPoint y: 415, endPoint x: 501, endPoint y: 416, distance: 196.9
click at [501, 416] on textarea "Hi {{first_name}}! Thanks for letting us know. I'm happy to confirm your paymen…" at bounding box center [541, 431] width 403 height 47
type textarea "Hi {{first_name}}! Thanks for letting us know. IPlease let us know if you have …"
click at [573, 417] on textarea "Hi {{first_name}}! Thanks for letting us know. IPlease let us know if you have …" at bounding box center [541, 431] width 403 height 47
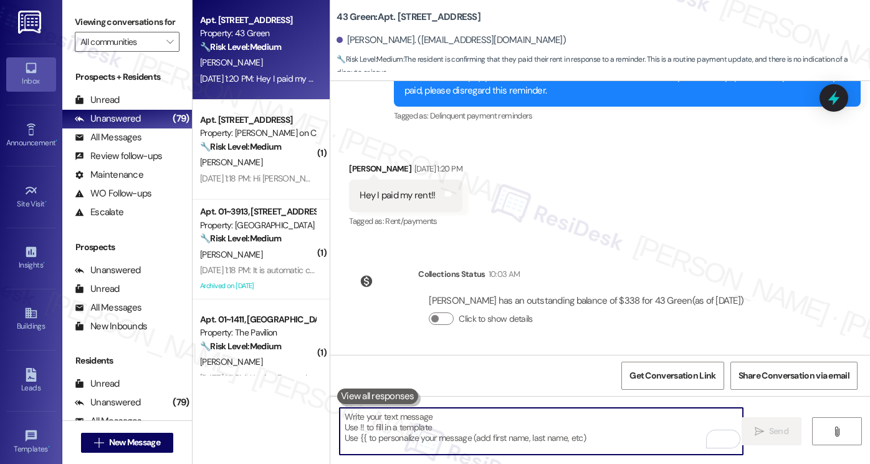
click at [433, 418] on textarea "To enrich screen reader interactions, please activate Accessibility in Grammarl…" at bounding box center [541, 431] width 403 height 47
click at [431, 418] on textarea "To enrich screen reader interactions, please activate Accessibility in Grammarl…" at bounding box center [541, 431] width 403 height 47
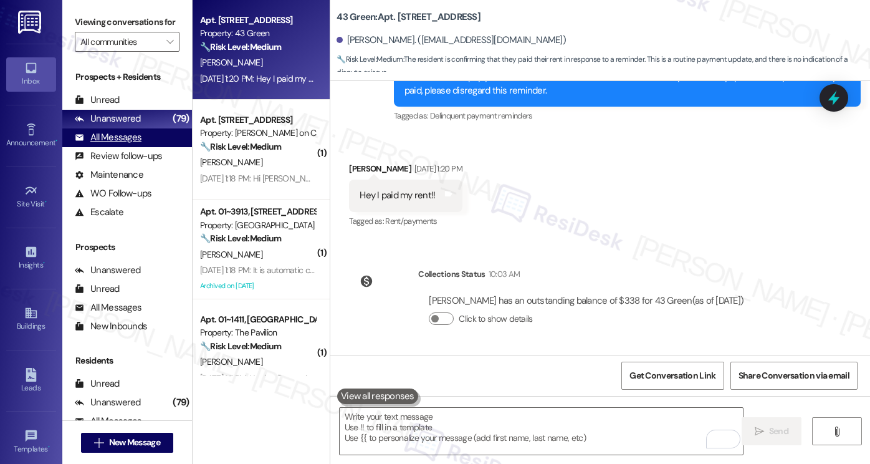
click at [121, 144] on div "All Messages" at bounding box center [108, 137] width 67 height 13
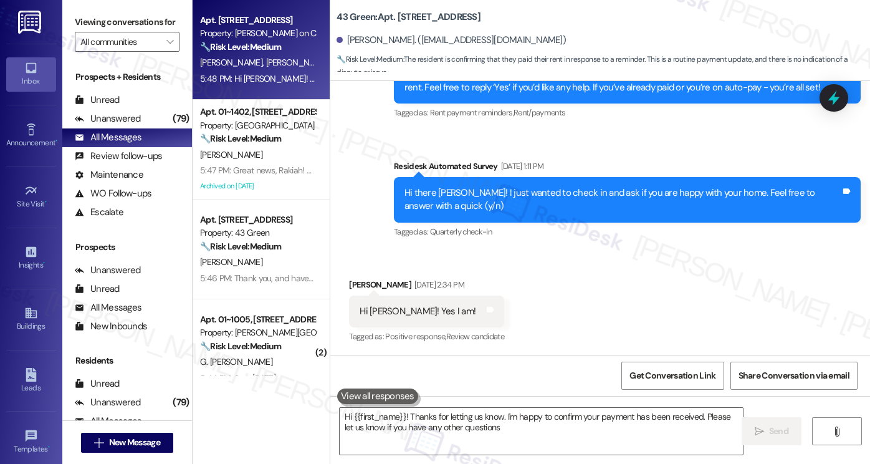
type textarea "Hi {{first_name}}! Thanks for letting us know. I'm happy to confirm your paymen…"
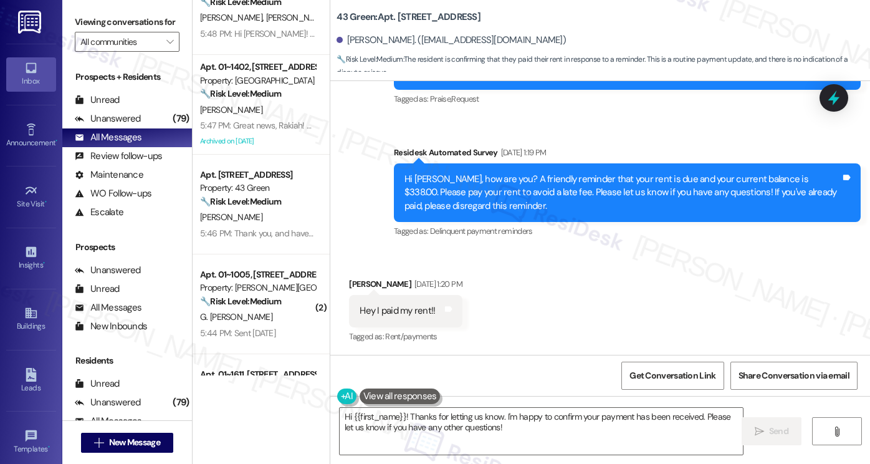
scroll to position [0, 0]
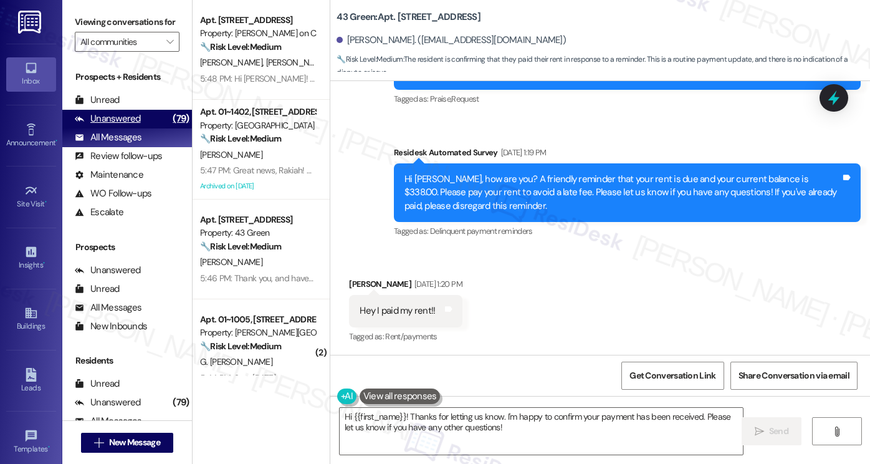
click at [89, 125] on div "Unanswered" at bounding box center [108, 118] width 66 height 13
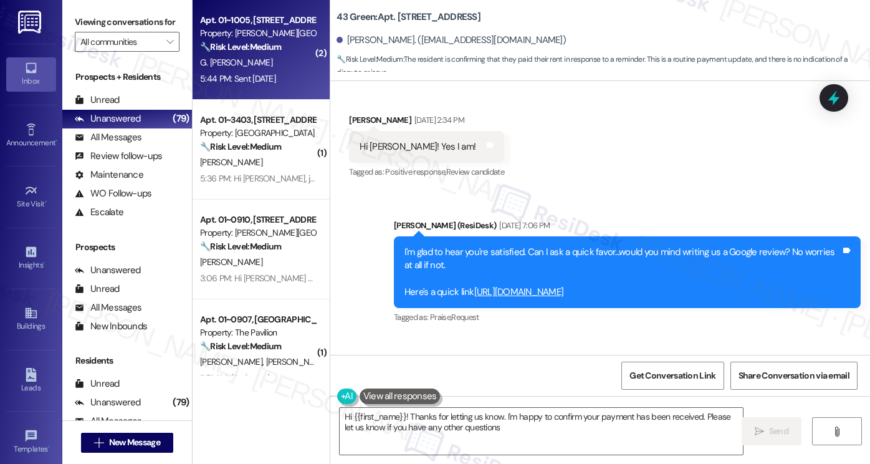
type textarea "Hi {{first_name}}! Thanks for letting us know. I'm happy to confirm your paymen…"
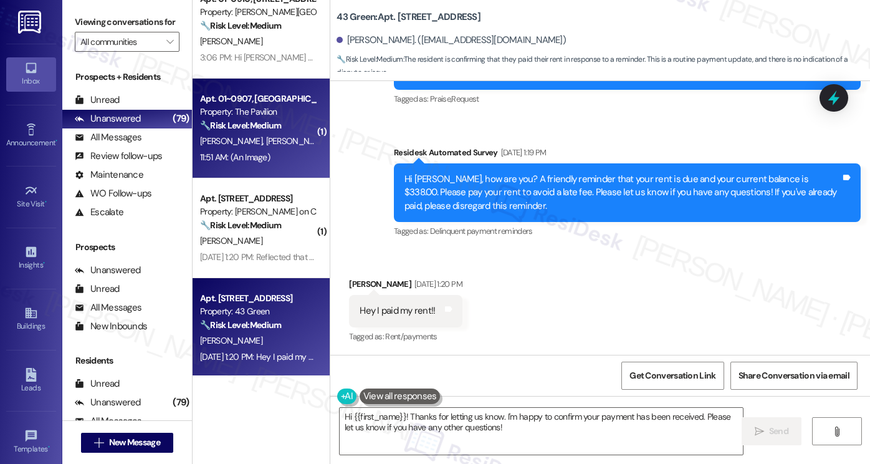
scroll to position [312, 0]
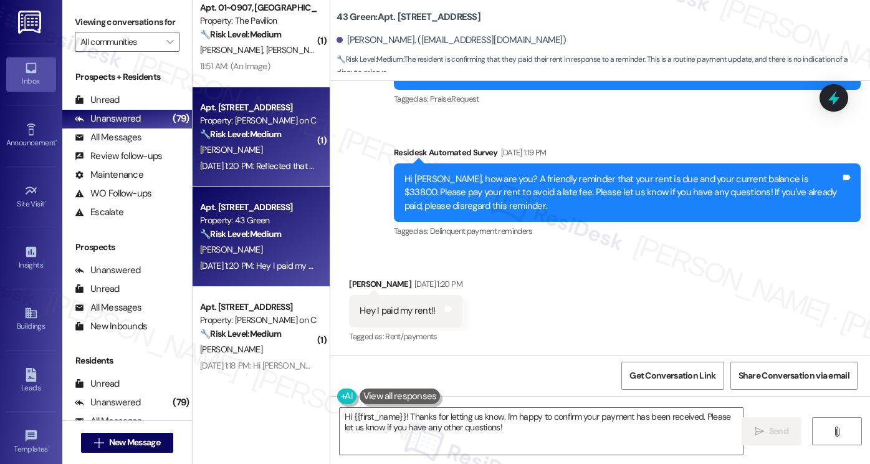
click at [280, 149] on div "A. Koszyk" at bounding box center [258, 150] width 118 height 16
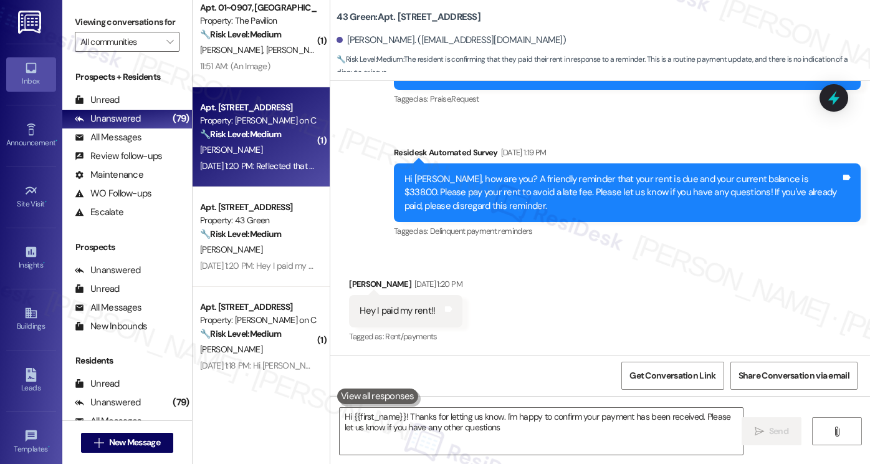
type textarea "Hi {{first_name}}! Thanks for letting us know. I'm happy to confirm your paymen…"
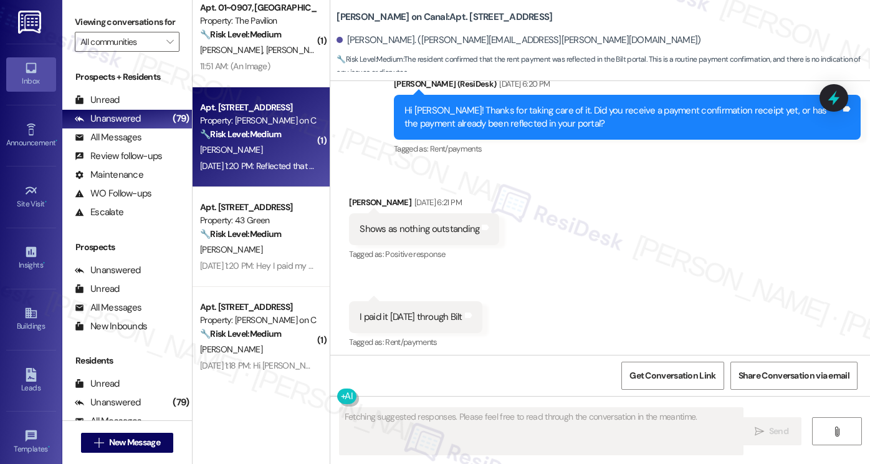
scroll to position [3371, 0]
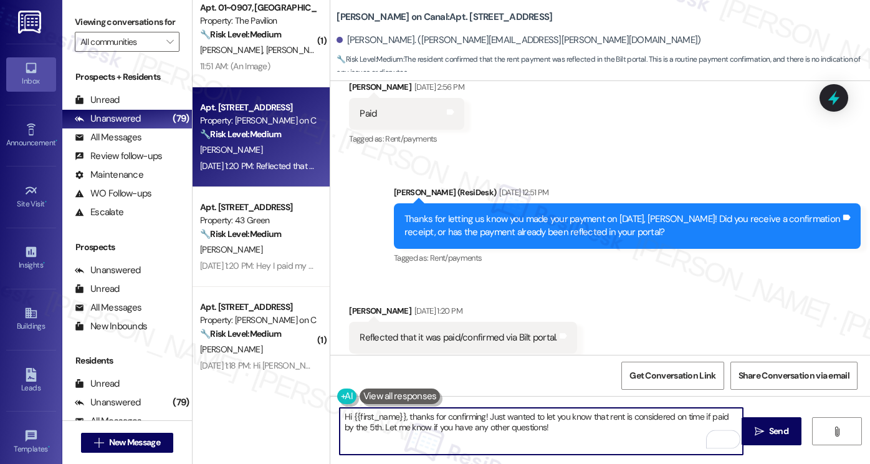
drag, startPoint x: 566, startPoint y: 423, endPoint x: 310, endPoint y: 381, distance: 259.0
click at [310, 381] on div "( 1 ) Apt. 01~3403, 233 East Wacker Property: Columbus Plaza 🔧 Risk Level: Medi…" at bounding box center [531, 232] width 677 height 464
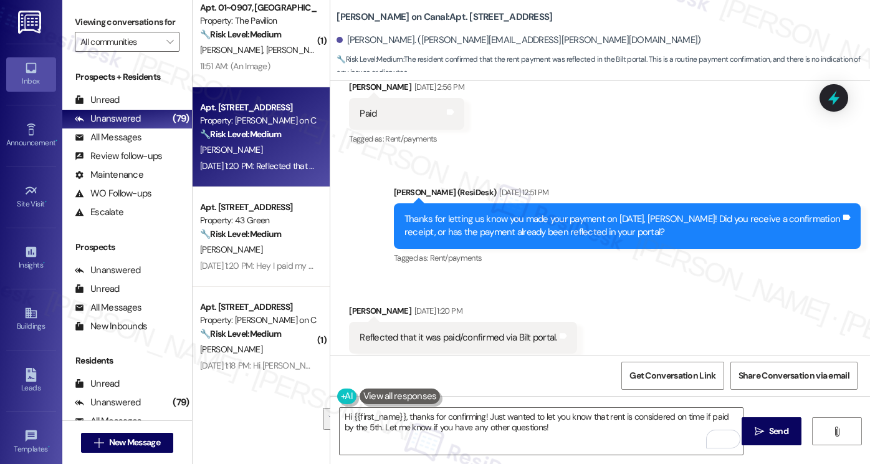
click at [85, 29] on label "Viewing conversations for" at bounding box center [127, 21] width 105 height 19
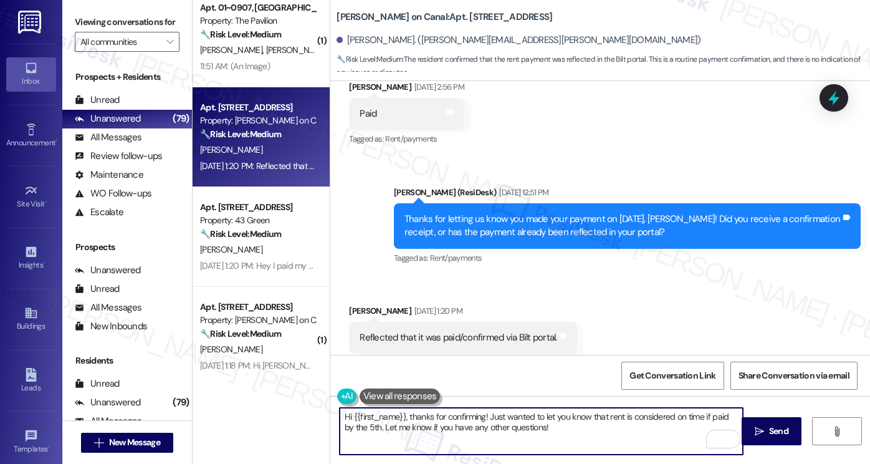
click at [474, 414] on textarea "Hi {{first_name}}, thanks for confirming! Just wanted to let you know that rent…" at bounding box center [541, 431] width 403 height 47
paste textarea "! Thanks for taking care of it. Did you receive a payment confirmation receipt …"
click at [355, 295] on div "Received via SMS Adam Koszyk Sep 05, 2025 at 1:20 PM Reflected that it was paid…" at bounding box center [463, 338] width 246 height 87
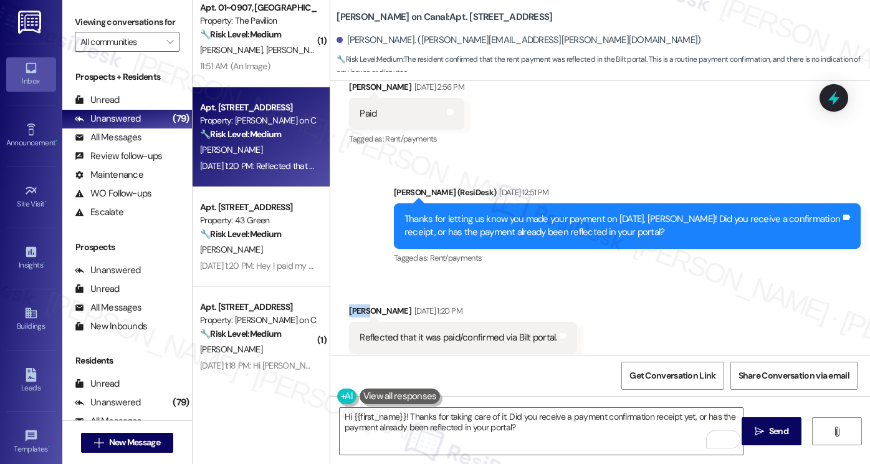
click at [355, 295] on div "Received via SMS Adam Koszyk Sep 05, 2025 at 1:20 PM Reflected that it was paid…" at bounding box center [463, 338] width 246 height 87
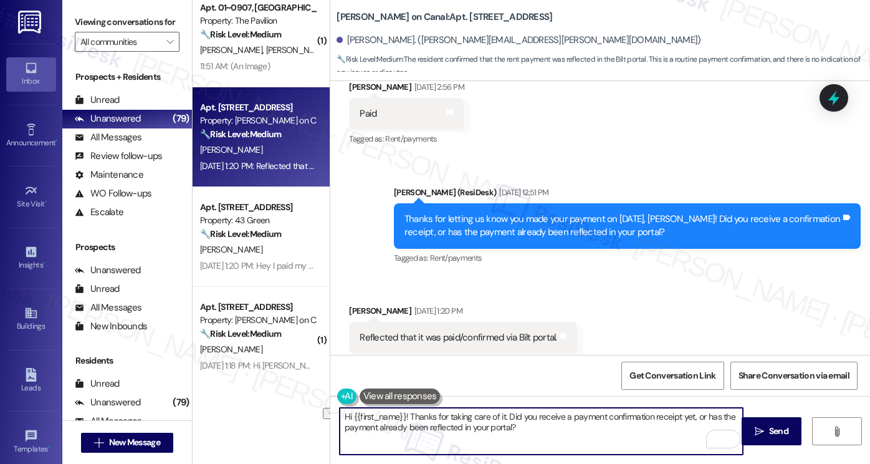
drag, startPoint x: 535, startPoint y: 429, endPoint x: 325, endPoint y: 406, distance: 211.4
click at [294, 421] on div "( 1 ) Apt. 01~3403, 233 East Wacker Property: Columbus Plaza 🔧 Risk Level: Medi…" at bounding box center [531, 232] width 677 height 464
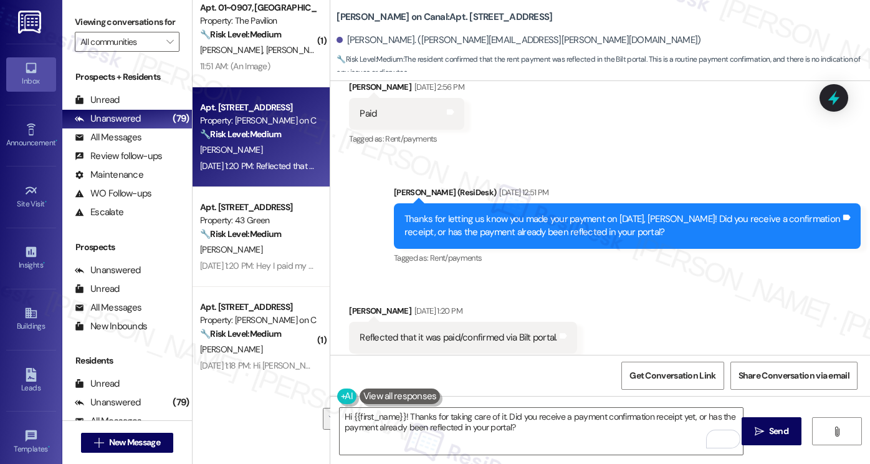
drag, startPoint x: 73, startPoint y: 17, endPoint x: 82, endPoint y: 27, distance: 12.8
click at [73, 17] on div "Viewing conversations for All communities " at bounding box center [127, 32] width 130 height 64
click at [349, 416] on textarea "Hi {{first_name}}! Thanks for taking care of it. Did you receive a payment conf…" at bounding box center [541, 431] width 403 height 47
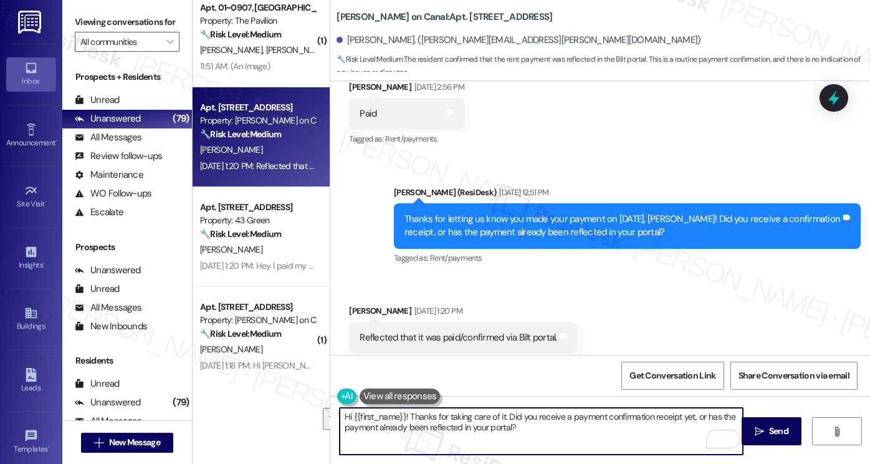
paste textarea "Great! Thanks for confirming! If you have any questions or concerns in the futu…"
click at [444, 432] on textarea "Great! Thanks for confirming! If you have any questions or concerns in the futu…" at bounding box center [541, 431] width 403 height 47
drag, startPoint x: 459, startPoint y: 424, endPoint x: 446, endPoint y: 423, distance: 12.6
click at [446, 423] on textarea "Great! Thanks for confirming! If you have any questions or concerns in the futu…" at bounding box center [541, 431] width 403 height 47
type textarea "Great! Thanks for confirming! If you have any questions or concerns in the futu…"
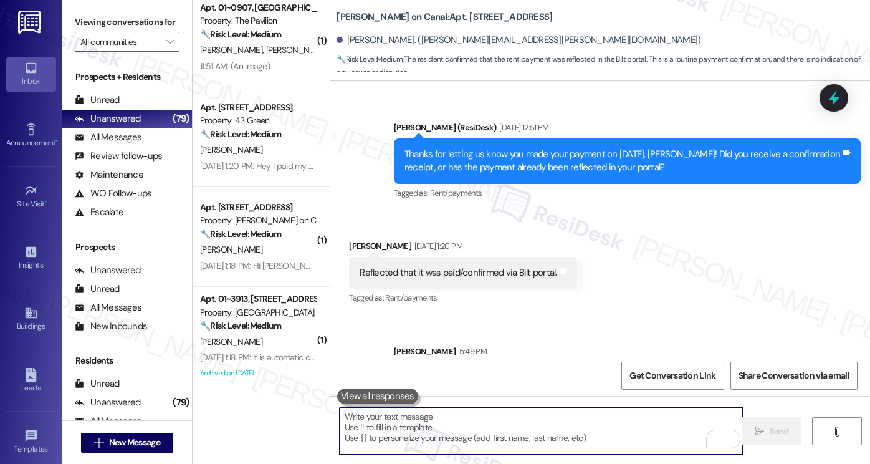
scroll to position [3471, 0]
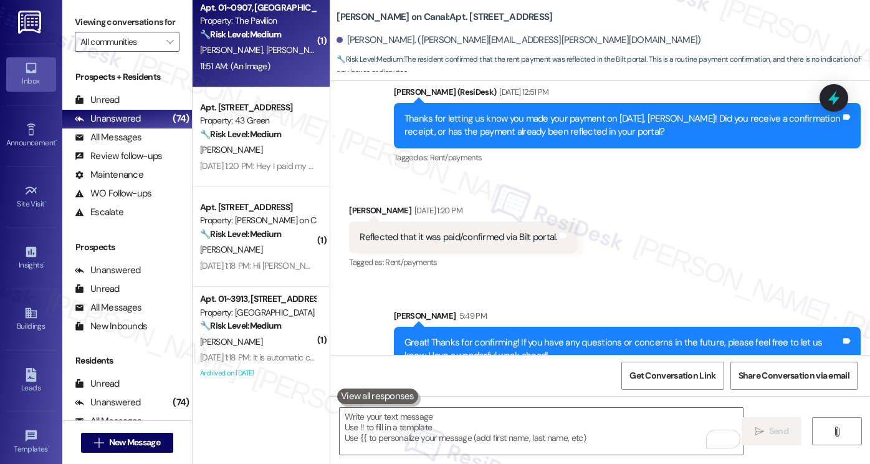
click at [247, 66] on div "11:51 AM: (An Image) 11:51 AM: (An Image)" at bounding box center [235, 65] width 70 height 11
type textarea "Fetching suggested responses. Please feel free to read through the conversation…"
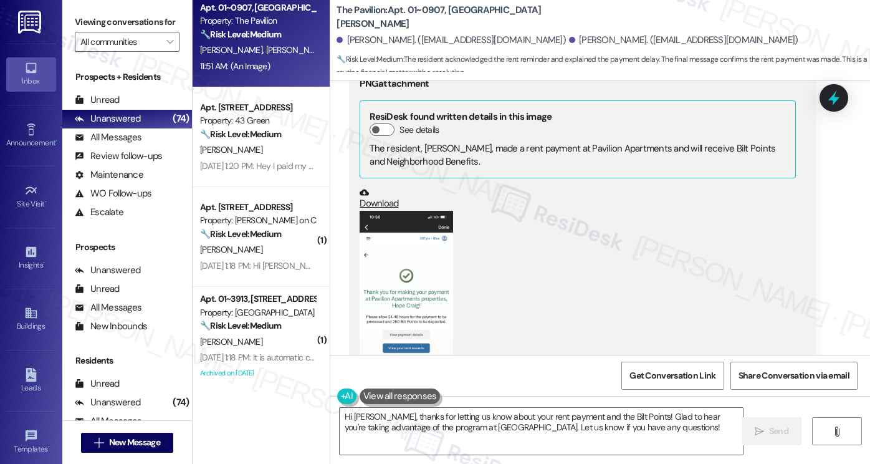
scroll to position [12503, 0]
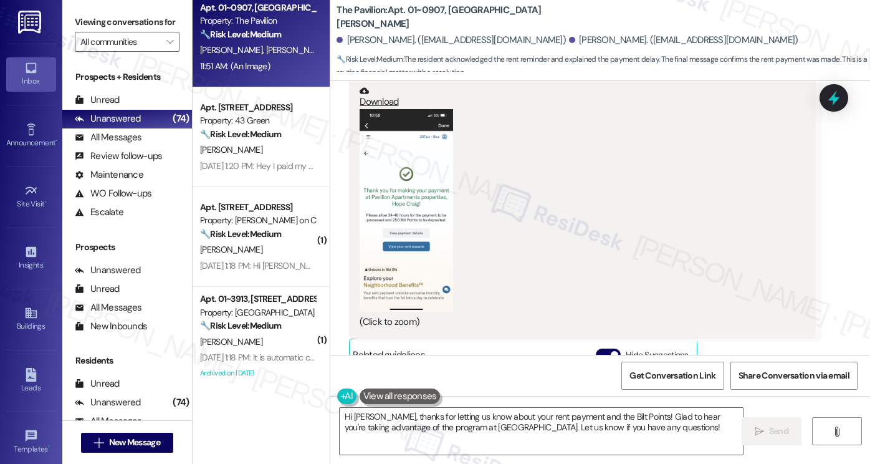
click at [409, 172] on button "Zoom image" at bounding box center [406, 210] width 93 height 203
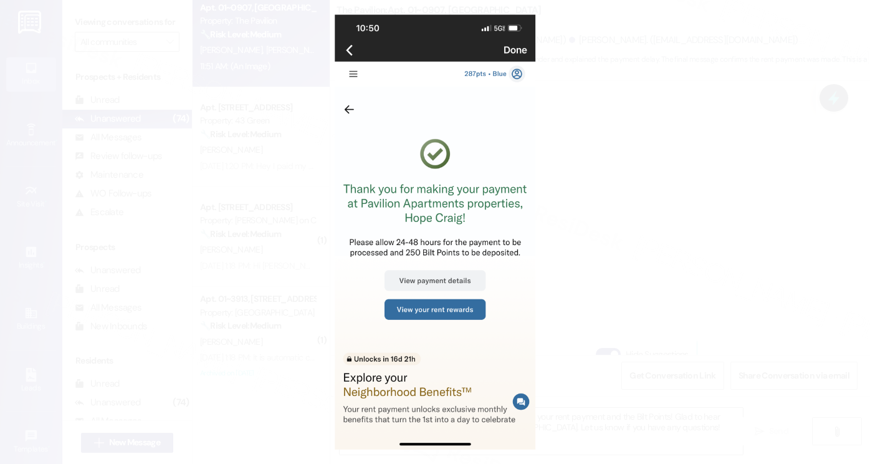
click at [619, 186] on button "Unzoom image" at bounding box center [435, 232] width 870 height 464
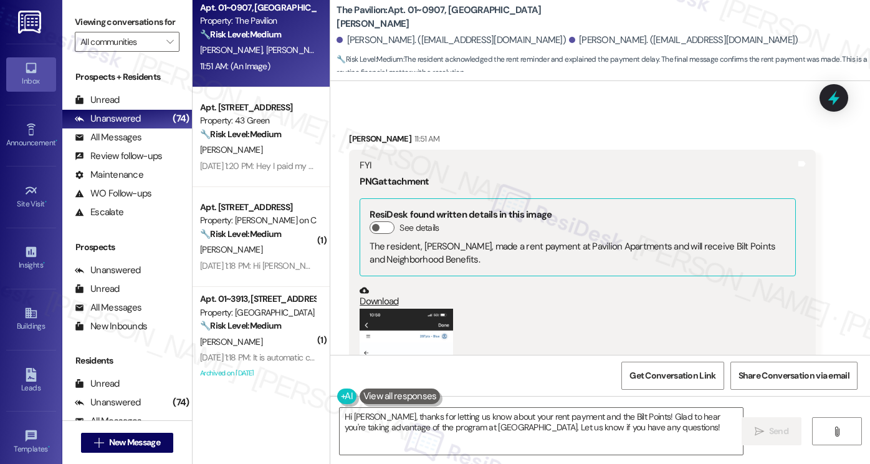
scroll to position [12254, 0]
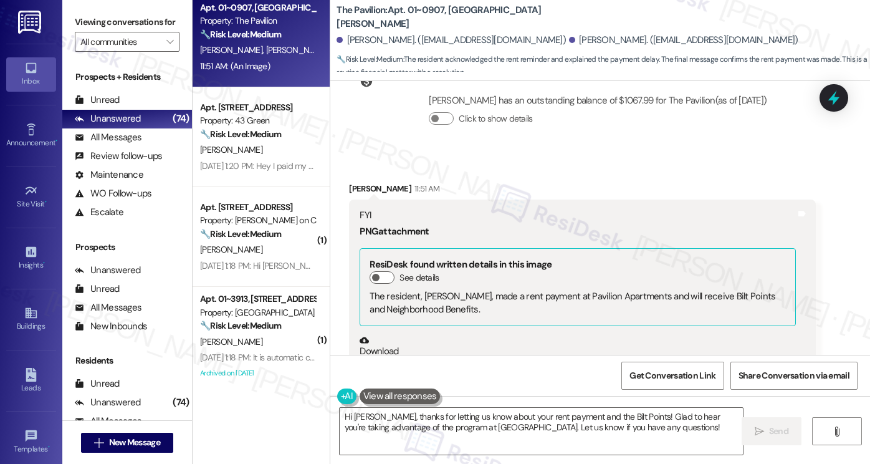
copy div "Hope"
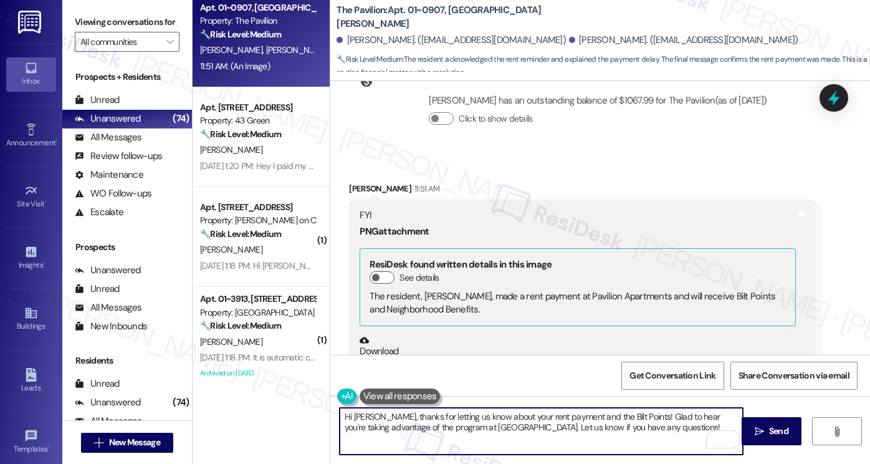
drag, startPoint x: 621, startPoint y: 413, endPoint x: 575, endPoint y: 414, distance: 46.1
click at [575, 414] on textarea "Hi Hope, thanks for letting us know about your rent payment and the Bilt Points…" at bounding box center [541, 431] width 403 height 47
drag, startPoint x: 479, startPoint y: 422, endPoint x: 304, endPoint y: 427, distance: 175.2
click at [304, 427] on div "( 1 ) Apt. 01~3403, 233 East Wacker Property: Columbus Plaza 🔧 Risk Level: Medi…" at bounding box center [531, 232] width 677 height 464
drag, startPoint x: 451, startPoint y: 431, endPoint x: 421, endPoint y: 429, distance: 29.9
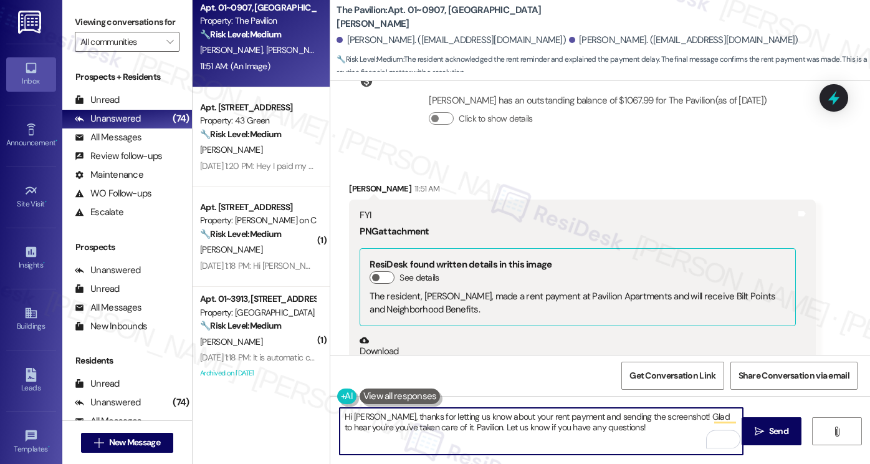
click at [421, 430] on textarea "Hi Hope, thanks for letting us know about your rent payment and sending the scr…" at bounding box center [541, 431] width 403 height 47
type textarea "Hi Hope, thanks for letting us know about your rent payment and sending the scr…"
click at [509, 428] on textarea "Hi Hope, thanks for letting us know about your rent payment and sending the scr…" at bounding box center [541, 431] width 403 height 47
click at [607, 431] on textarea "Hi Hope, thanks for letting us know about your rent payment and sending the scr…" at bounding box center [541, 431] width 403 height 47
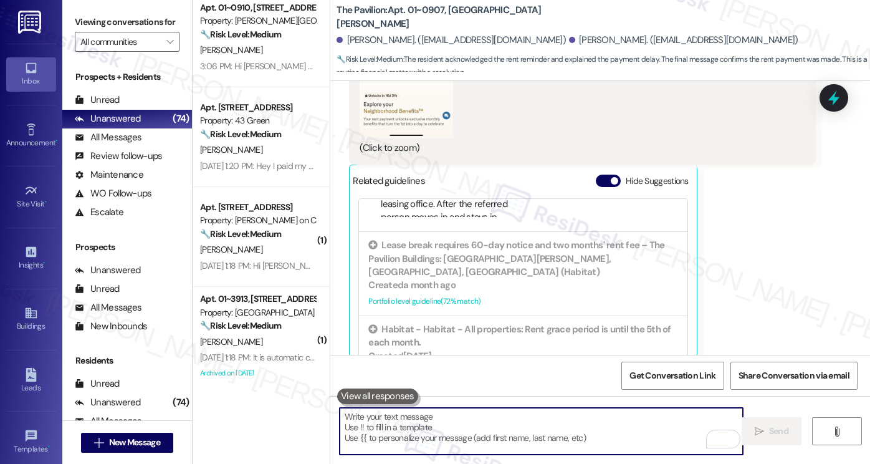
scroll to position [12728, 0]
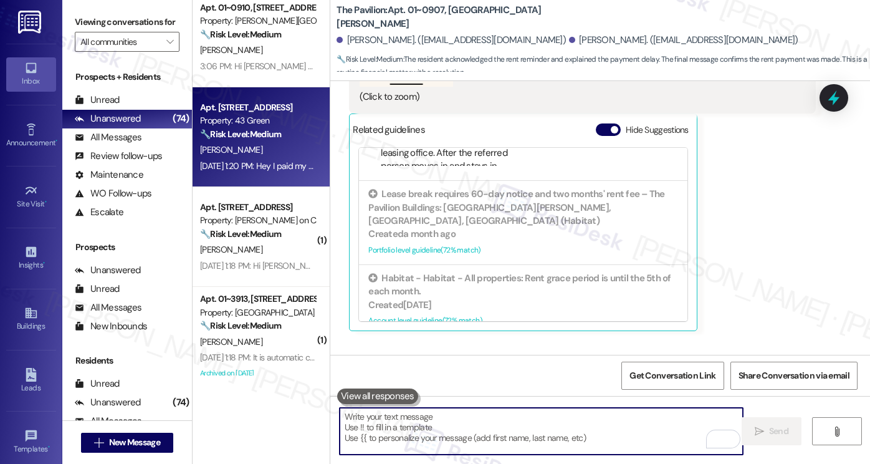
click at [288, 129] on div "🔧 Risk Level: Medium The resident is confirming that they paid their rent in re…" at bounding box center [257, 134] width 115 height 13
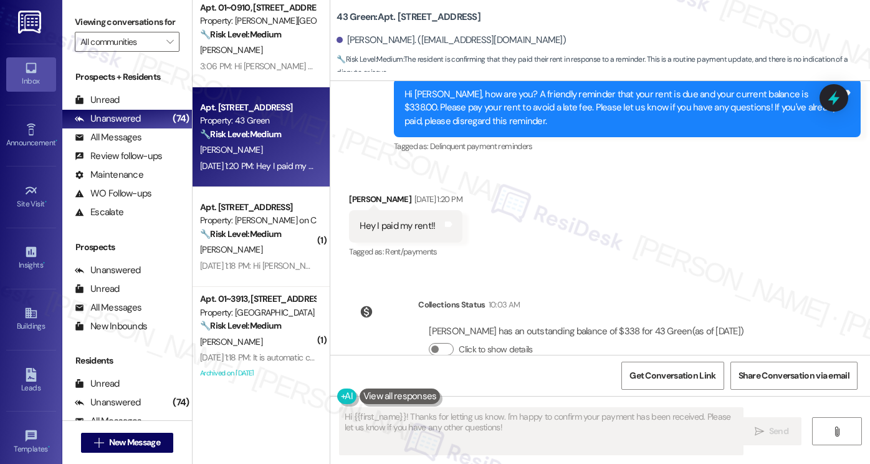
scroll to position [859, 0]
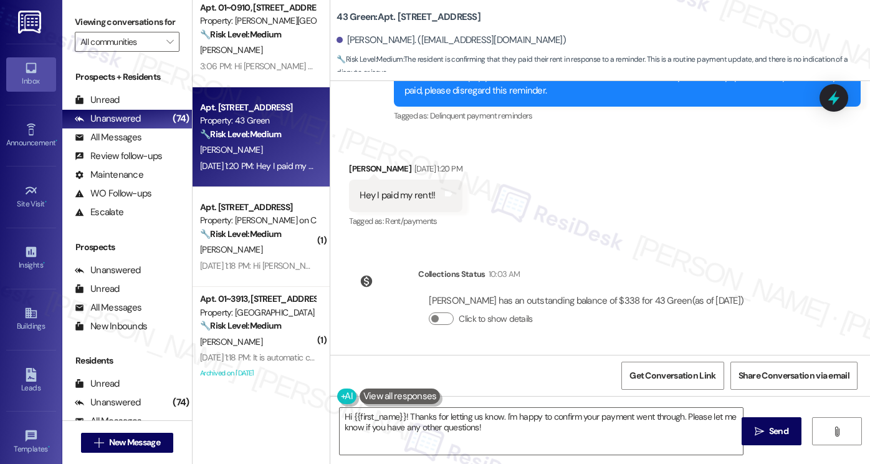
click at [466, 405] on div "Hi {{first_name}}! Thanks for letting us know. I'm happy to confirm your paymen…" at bounding box center [600, 442] width 540 height 93
click at [489, 428] on textarea "Hi {{first_name}}! Thanks for letting us know. I'm happy to confirm your paymen…" at bounding box center [541, 431] width 403 height 47
click at [100, 4] on div "Viewing conversations for All communities " at bounding box center [127, 32] width 130 height 64
click at [481, 418] on textarea "Hi {{first_name}}! Thanks for letting us know. I'm happy to confirm your paymen…" at bounding box center [541, 431] width 403 height 47
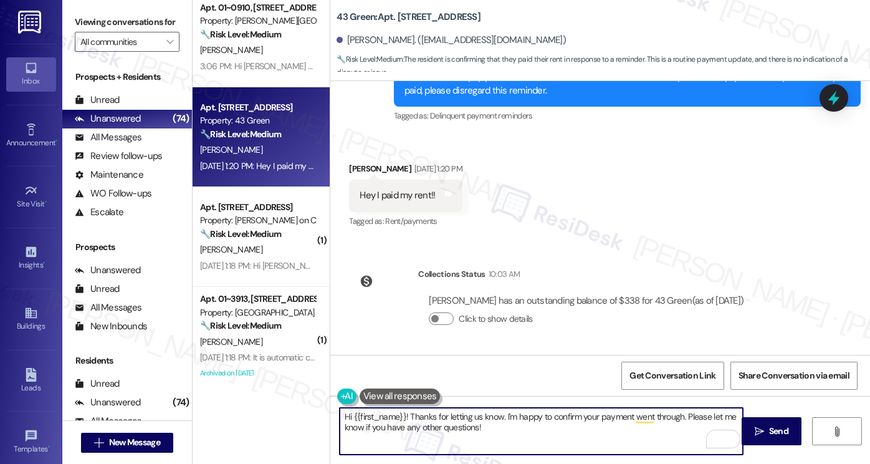
click at [481, 418] on textarea "Hi {{first_name}}! Thanks for letting us know. I'm happy to confirm your paymen…" at bounding box center [541, 431] width 403 height 47
paste textarea "taking care of it. Did you receive a payment confirmation receipt yet, or has t…"
type textarea "Hi {{first_name}}! Thanks for taking care of it. Did you receive a payment conf…"
click at [367, 170] on div "Bianca Bohanan Sep 05, 2025 at 1:20 PM" at bounding box center [405, 170] width 113 height 17
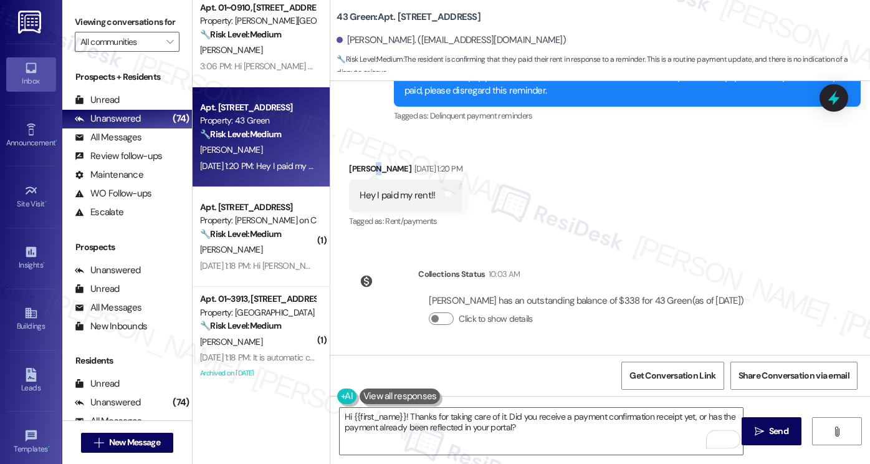
click at [367, 170] on div "Bianca Bohanan Sep 05, 2025 at 1:20 PM" at bounding box center [405, 170] width 113 height 17
click at [354, 167] on div "Bianca Bohanan Sep 05, 2025 at 1:20 PM" at bounding box center [405, 170] width 113 height 17
copy div "Bianca"
click at [762, 430] on icon "" at bounding box center [759, 431] width 9 height 10
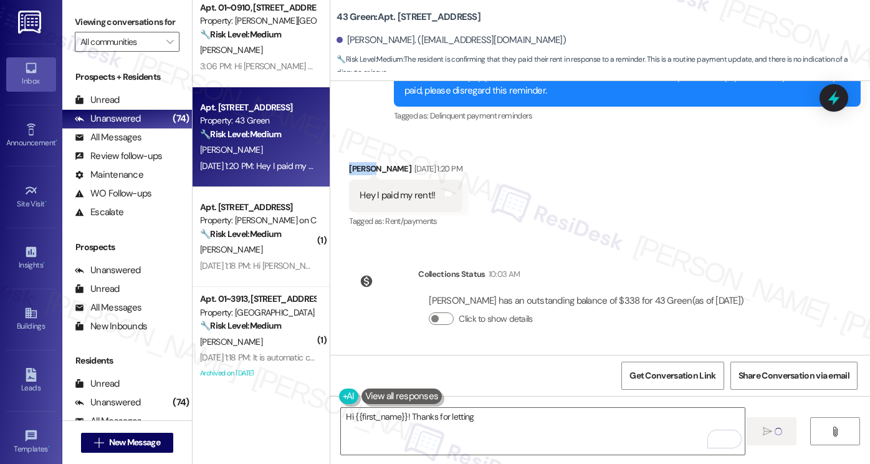
scroll to position [810, 0]
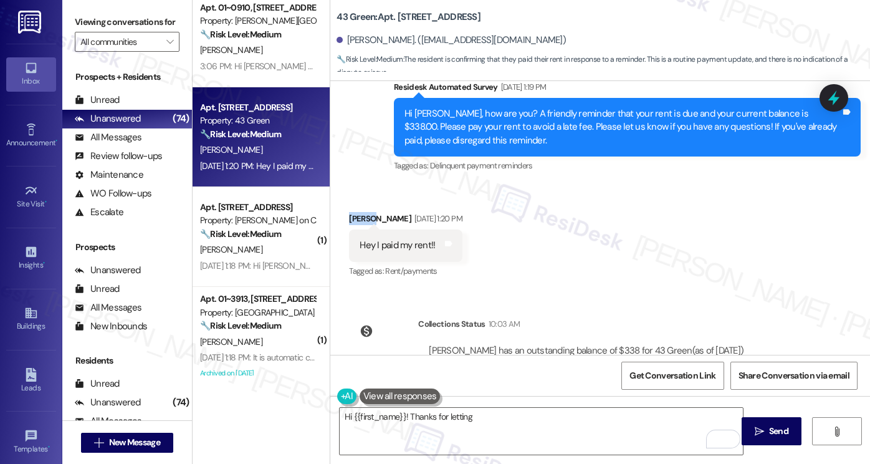
type textarea "Hi {{first_name}}! Thanks for letting us"
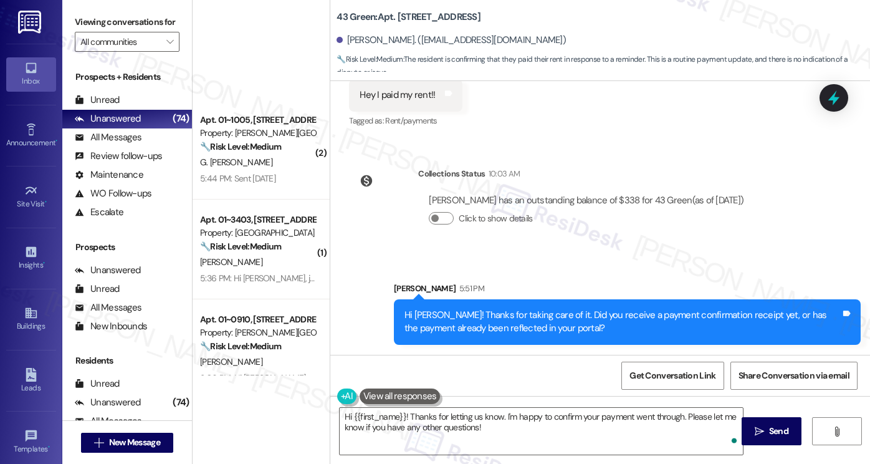
scroll to position [312, 0]
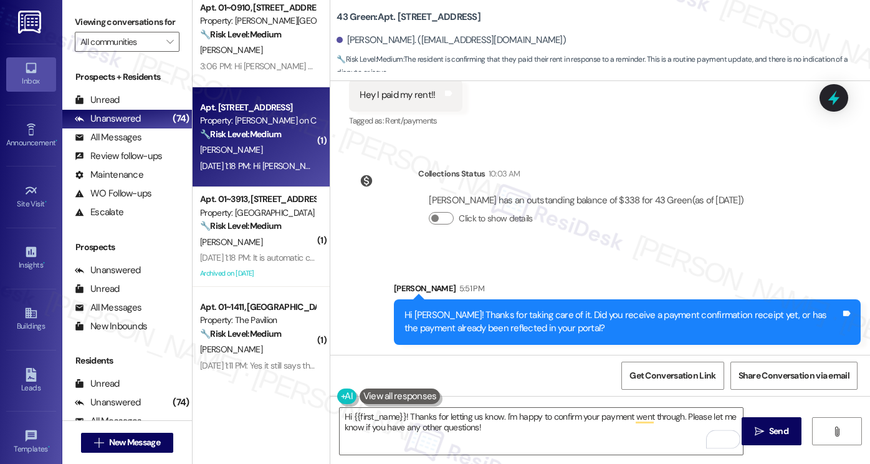
click at [287, 148] on div "[PERSON_NAME]" at bounding box center [258, 150] width 118 height 16
type textarea "Fetching suggested responses. Please feel free to read through the conversation…"
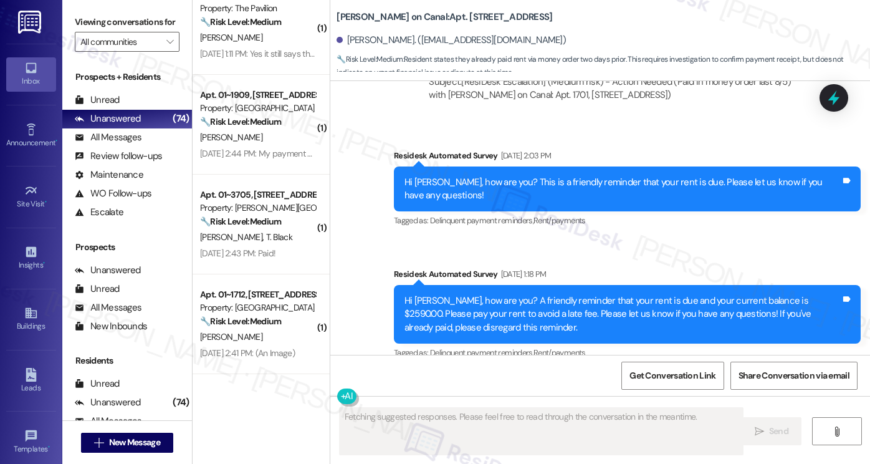
scroll to position [3912, 0]
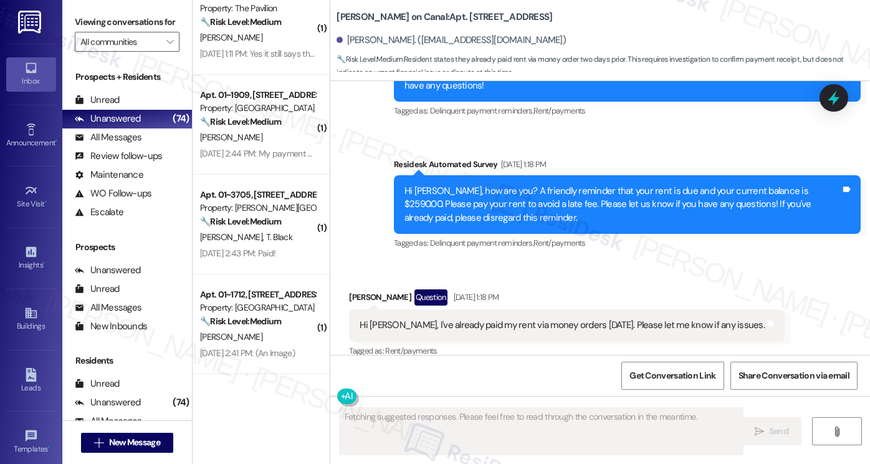
click at [447, 309] on div "Hi [PERSON_NAME], I've already paid my rent via money orders [DATE]. Please let…" at bounding box center [567, 325] width 436 height 32
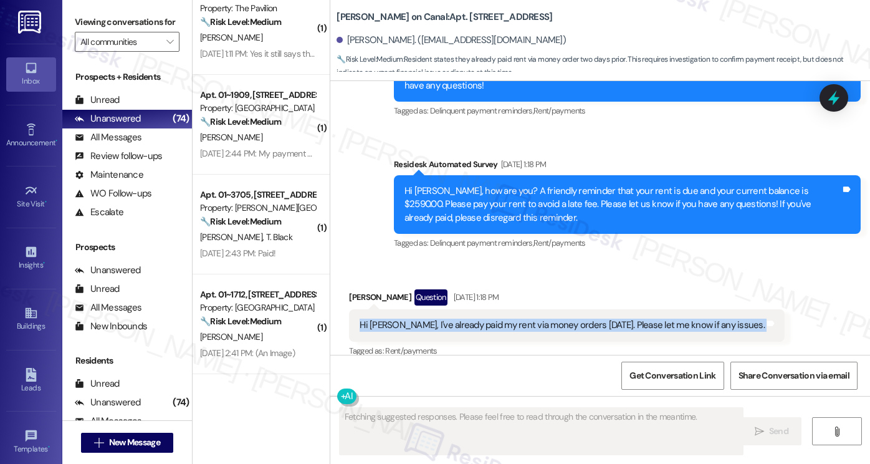
click at [447, 309] on div "Hi [PERSON_NAME], I've already paid my rent via money orders [DATE]. Please let…" at bounding box center [567, 325] width 436 height 32
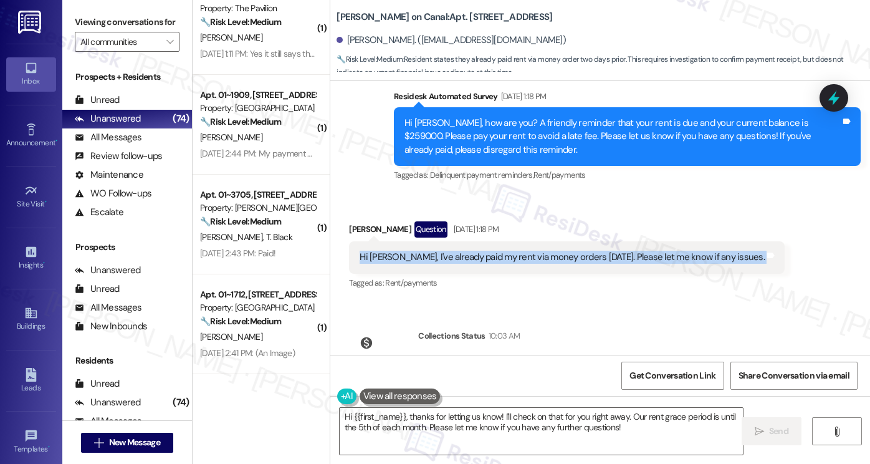
scroll to position [4027, 0]
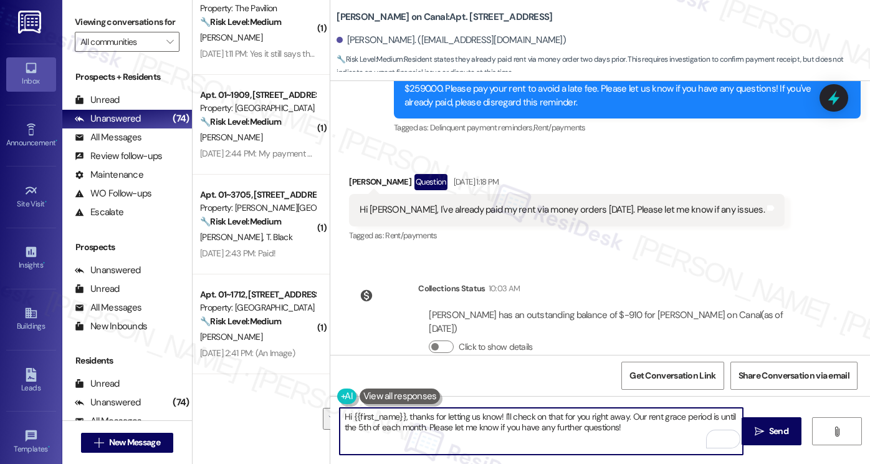
drag, startPoint x: 634, startPoint y: 428, endPoint x: 500, endPoint y: 415, distance: 134.6
click at [500, 415] on textarea "Hi {{first_name}}, thanks for letting us know! I'll check on that for you right…" at bounding box center [541, 431] width 403 height 47
click at [616, 421] on textarea "Hi {{first_name}}, thanks for letting us know! I'll check on that for you right…" at bounding box center [541, 431] width 403 height 47
click at [441, 340] on button "Click to show details" at bounding box center [441, 346] width 25 height 12
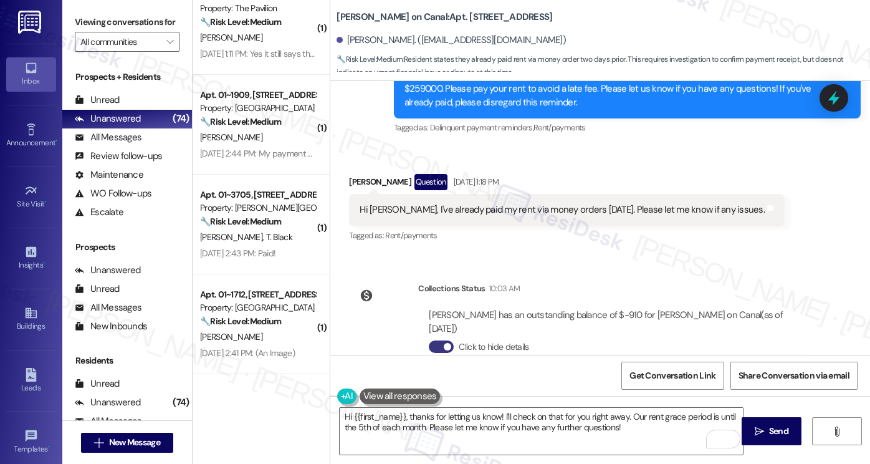
scroll to position [4214, 0]
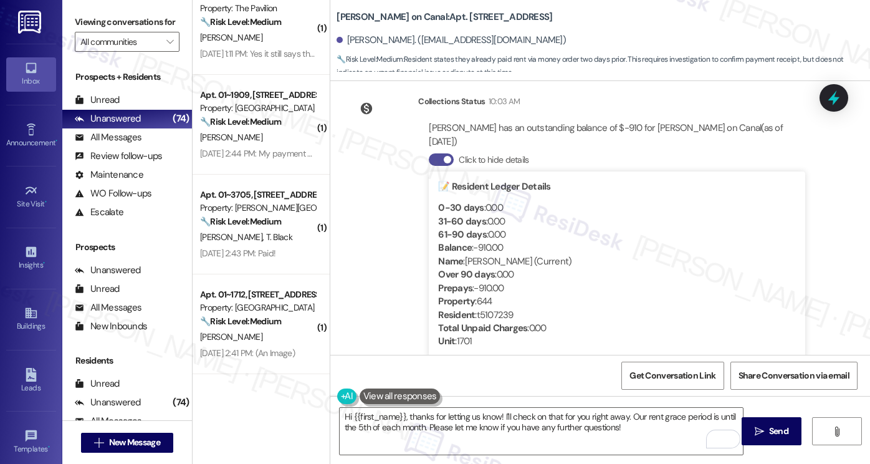
click at [444, 156] on span "button" at bounding box center [447, 159] width 7 height 7
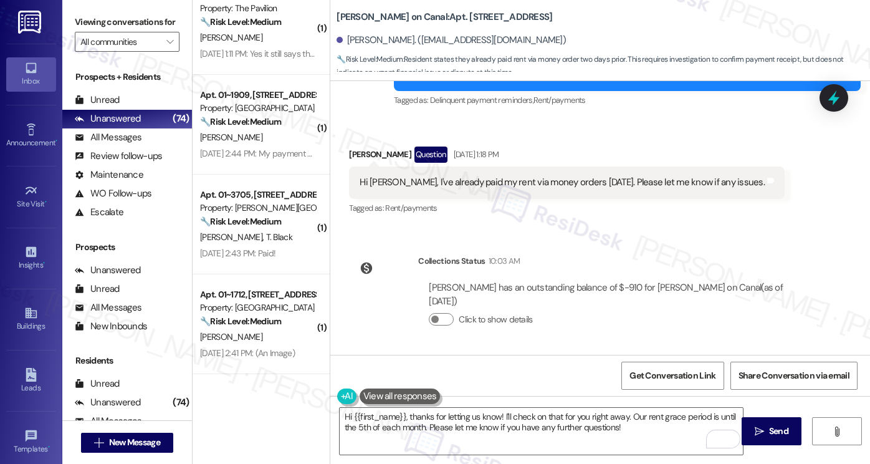
scroll to position [4027, 0]
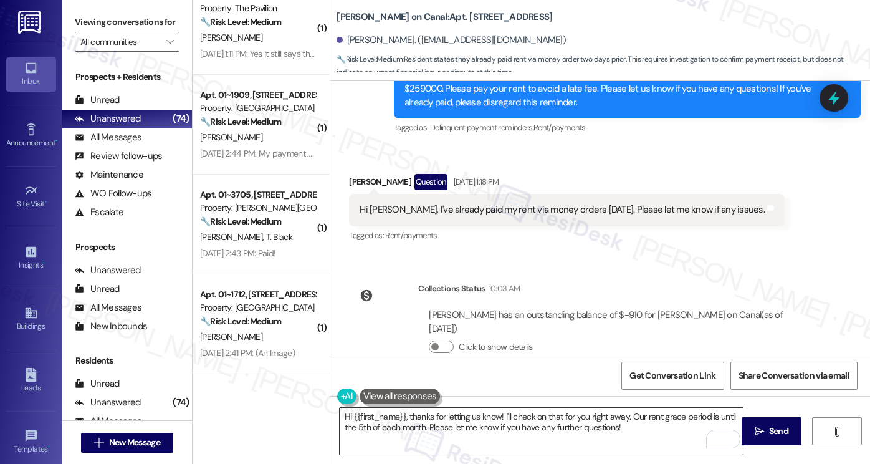
click at [573, 413] on textarea "Hi {{first_name}}, thanks for letting us know! I'll check on that for you right…" at bounding box center [541, 431] width 403 height 47
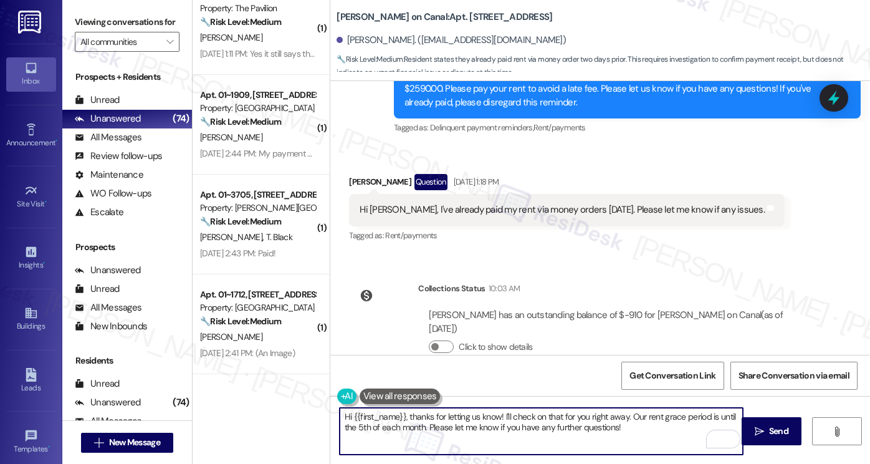
click at [624, 418] on textarea "Hi {{first_name}}, thanks for letting us know! I'll check on that for you right…" at bounding box center [541, 431] width 403 height 47
click at [619, 416] on textarea "Hi {{first_name}}, thanks for letting us know! I'll check on that for you right…" at bounding box center [541, 431] width 403 height 47
drag, startPoint x: 624, startPoint y: 416, endPoint x: 587, endPoint y: 418, distance: 36.8
click at [587, 418] on textarea "Hi {{first_name}}, thanks for letting us know! I'll check on that for you right…" at bounding box center [541, 431] width 403 height 47
click at [701, 426] on textarea "Hi {{first_name}}, thanks for letting us know! I'll check on that for you right…" at bounding box center [541, 431] width 403 height 47
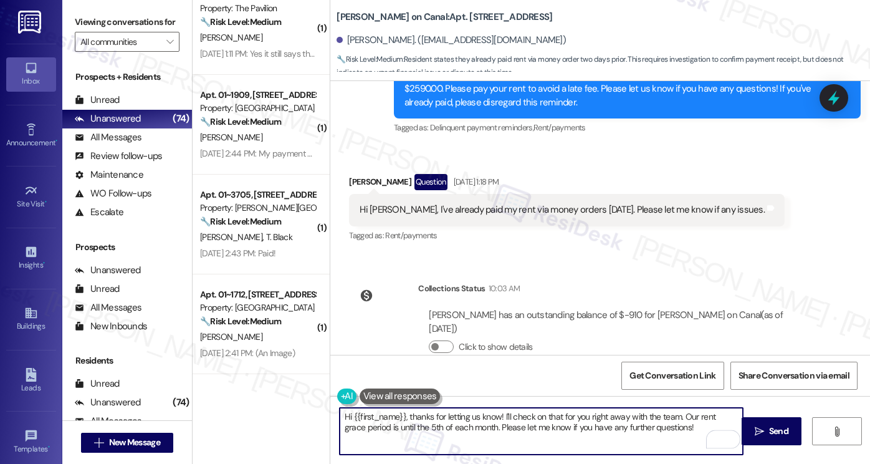
drag, startPoint x: 678, startPoint y: 416, endPoint x: 685, endPoint y: 416, distance: 6.9
click at [678, 416] on textarea "Hi {{first_name}}, thanks for letting us know! I'll check on that for you right…" at bounding box center [541, 431] width 403 height 47
click at [597, 436] on textarea "Hi {{first_name}}, thanks for letting us know! I'll check on that for you right…" at bounding box center [541, 431] width 403 height 47
click at [674, 413] on textarea "Hi {{first_name}}, thanks for letting us know! I'll check on that for you right…" at bounding box center [541, 431] width 403 height 47
click at [542, 443] on textarea "Hi {{first_name}}, thanks for letting us know! I'll check on that for you right…" at bounding box center [541, 431] width 403 height 47
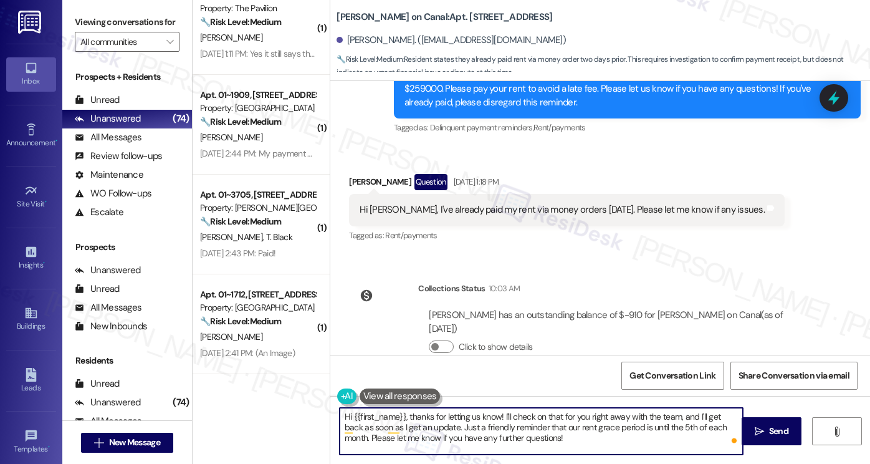
type textarea "Hi {{first_name}}, thanks for letting us know! I'll check on that for you right…"
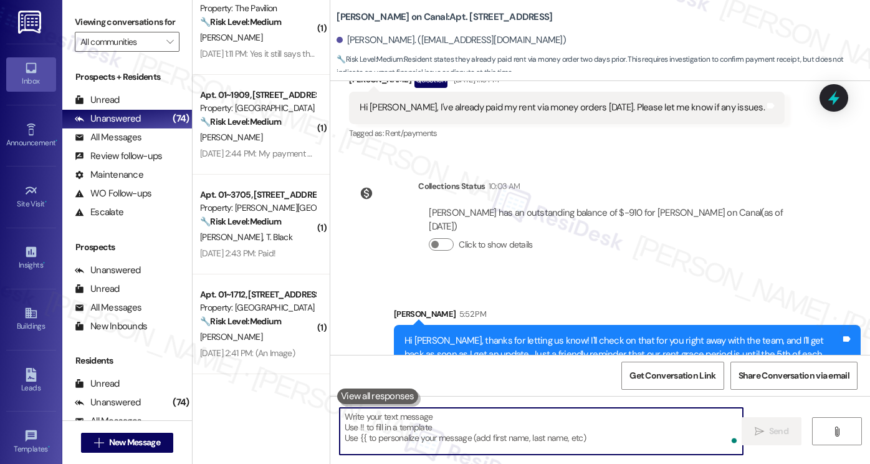
scroll to position [4141, 0]
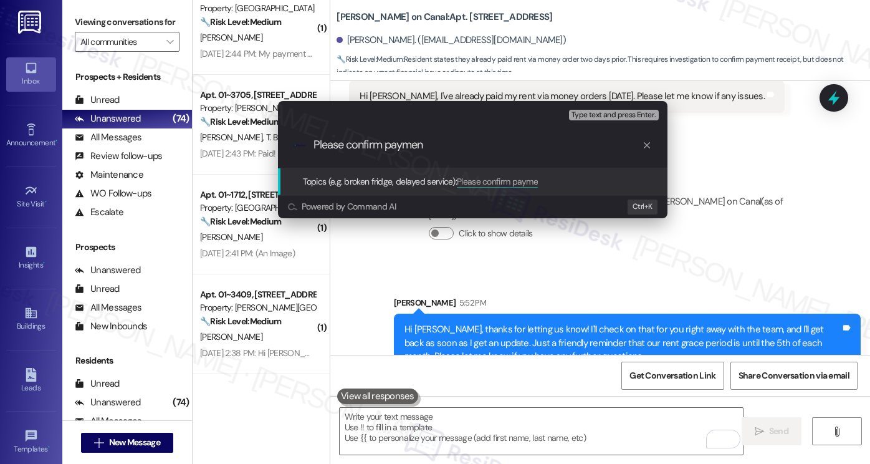
type input "Please confirm payment"
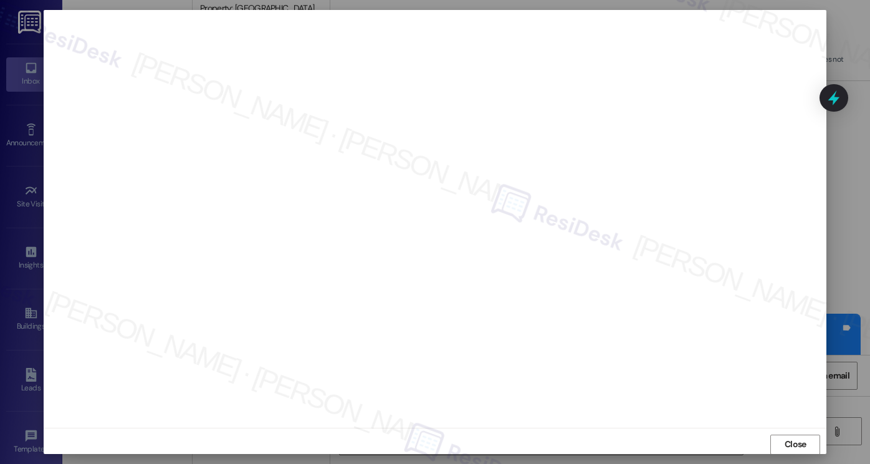
scroll to position [6, 0]
click at [791, 433] on span "Close" at bounding box center [796, 437] width 22 height 13
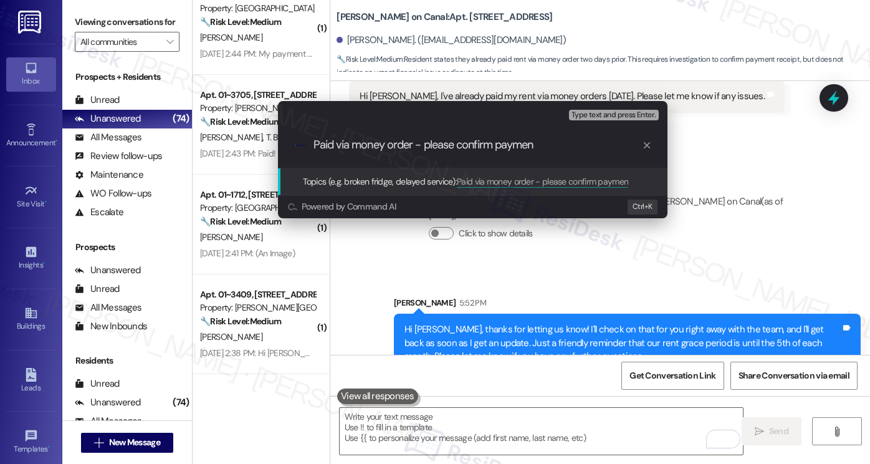
type input "Paid via money order - please confirm payment"
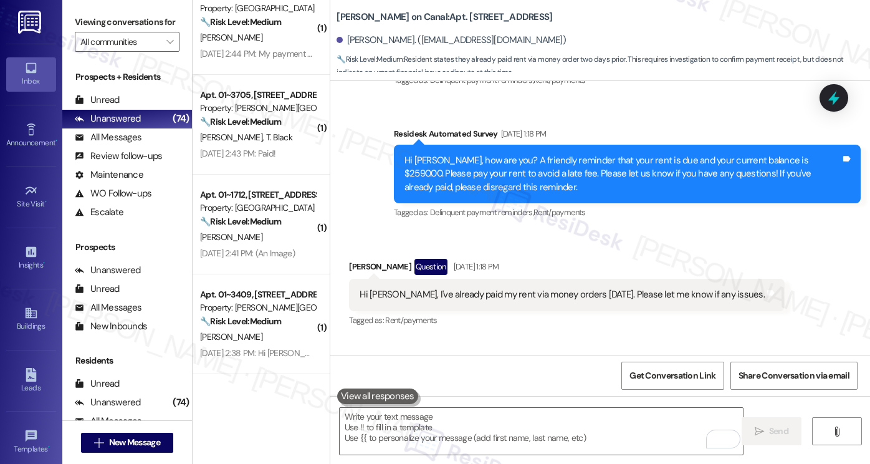
scroll to position [3912, 0]
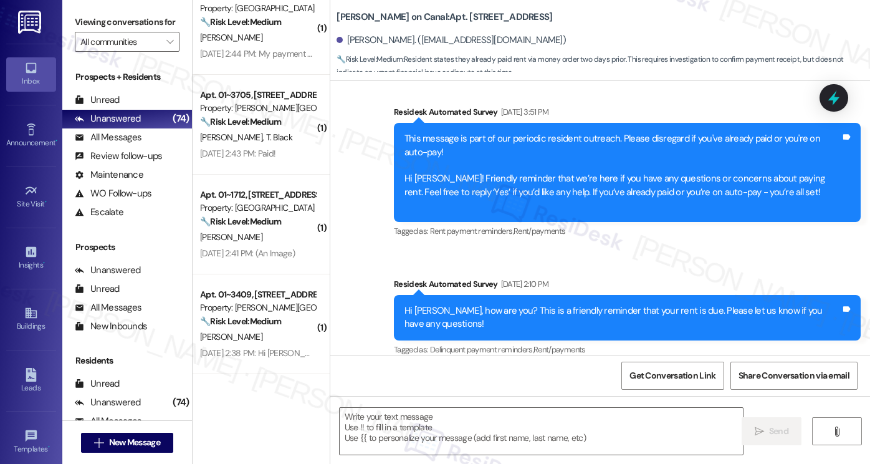
type textarea "Fetching suggested responses. Please feel free to read through the conversation…"
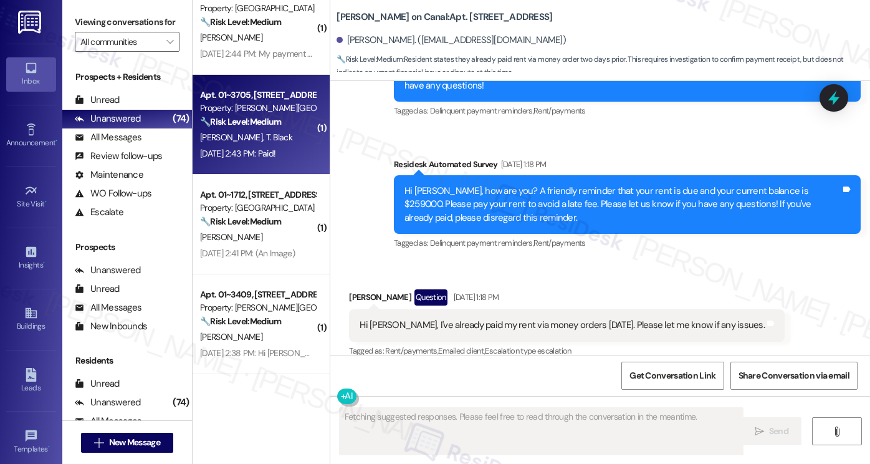
click at [285, 140] on div "[PERSON_NAME] Black" at bounding box center [258, 138] width 118 height 16
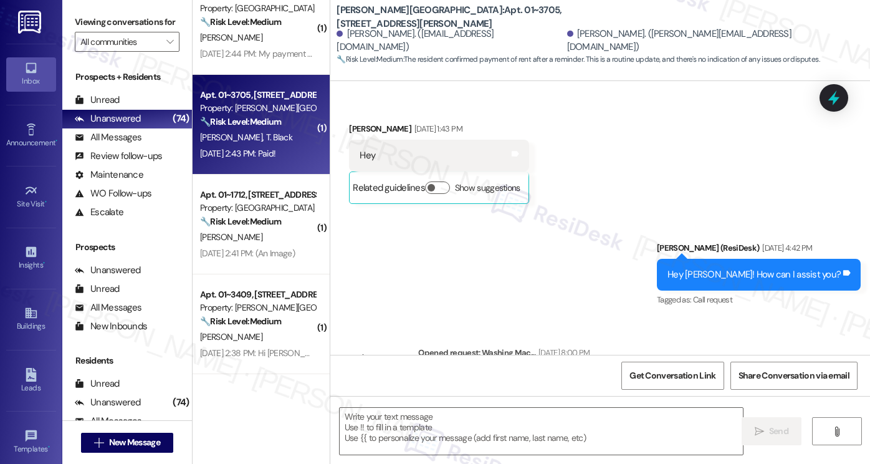
type textarea "Fetching suggested responses. Please feel free to read through the conversation…"
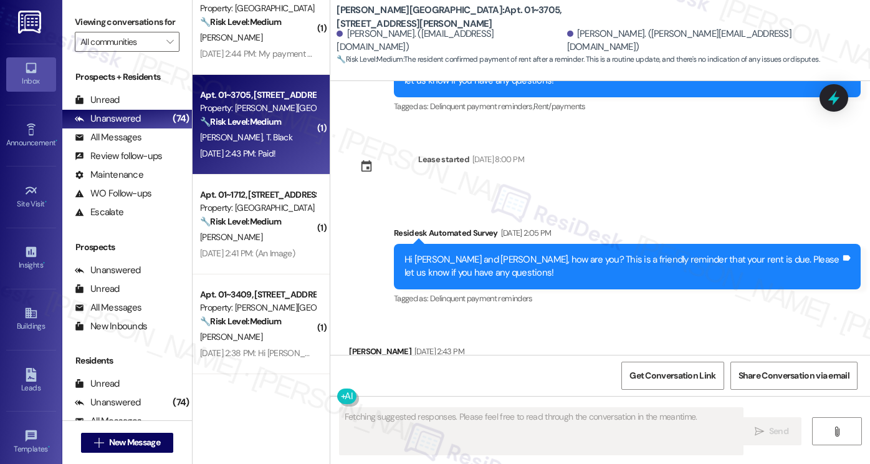
scroll to position [2703, 0]
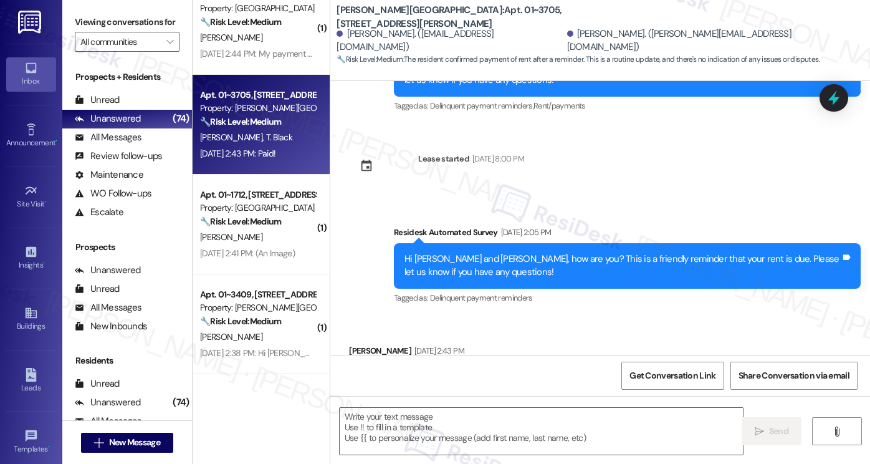
click at [96, 32] on label "Viewing conversations for" at bounding box center [127, 21] width 105 height 19
click at [416, 421] on textarea at bounding box center [541, 431] width 403 height 47
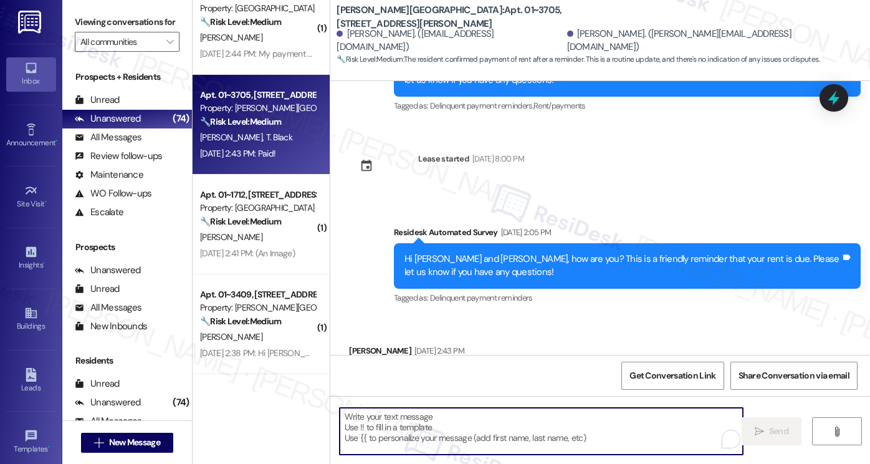
paste textarea "Hi {{first_name}}! Thanks for taking care of it. Did you receive a payment conf…"
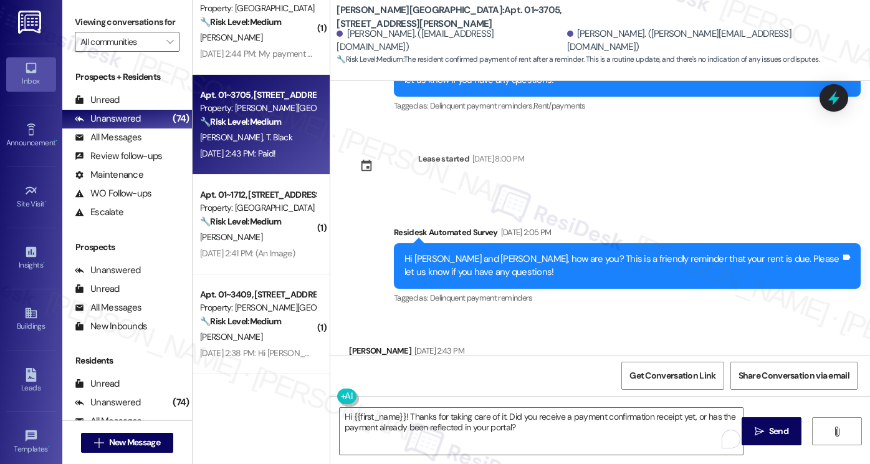
click at [359, 344] on div "[PERSON_NAME] [DATE] 2:43 PM" at bounding box center [406, 352] width 115 height 17
copy div "Amber"
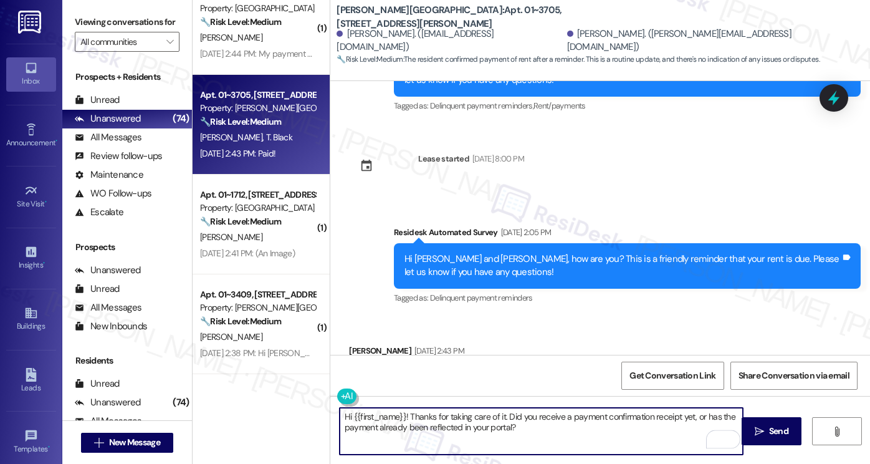
click at [352, 417] on textarea "Hi {{first_name}}! Thanks for taking care of it. Did you receive a payment conf…" at bounding box center [541, 431] width 403 height 47
drag, startPoint x: 349, startPoint y: 416, endPoint x: 399, endPoint y: 416, distance: 49.9
click at [399, 416] on textarea "Hi {{first_name}}! Thanks for taking care of it. Did you receive a payment conf…" at bounding box center [541, 431] width 403 height 47
paste textarea "Amber"
click at [381, 414] on textarea "Hi [PERSON_NAME]! Thanks for taking care of it. Did you receive a payment confi…" at bounding box center [541, 431] width 403 height 47
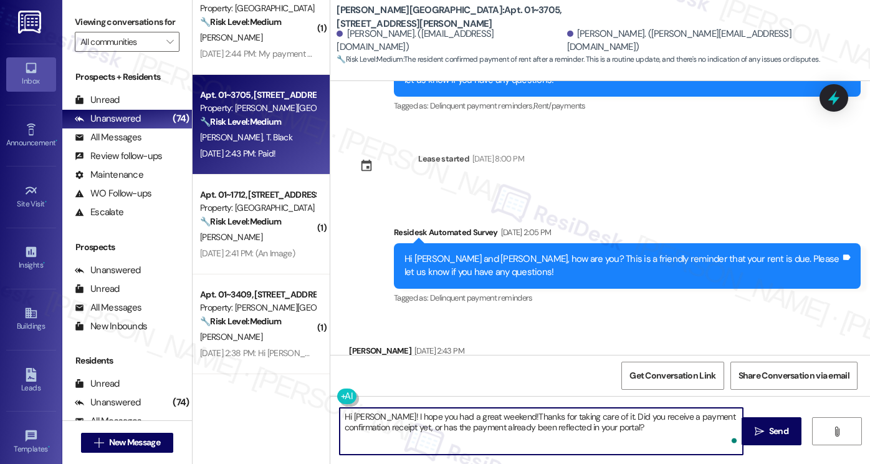
type textarea "Hi [PERSON_NAME]! I hope you had a great weekend! Thanks for taking care of it.…"
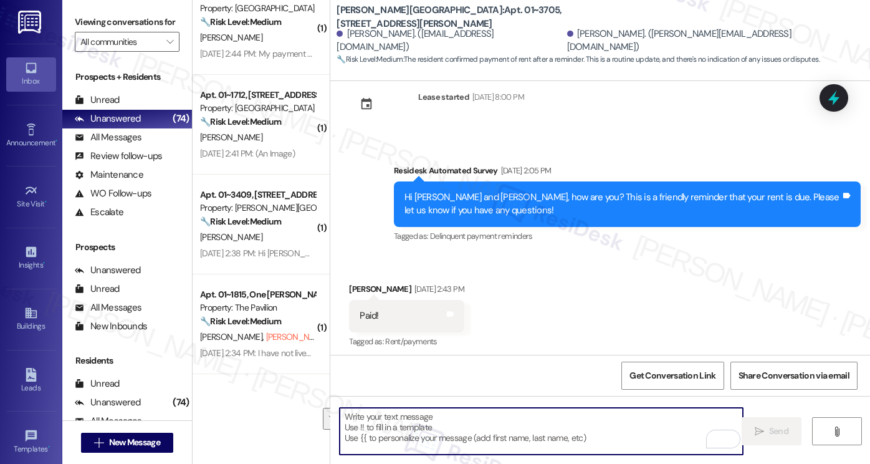
scroll to position [2803, 0]
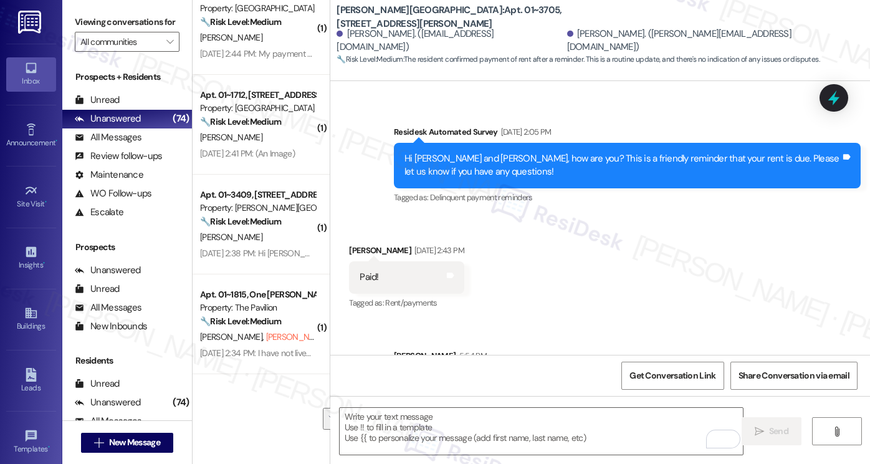
click at [102, 24] on label "Viewing conversations for" at bounding box center [127, 21] width 105 height 19
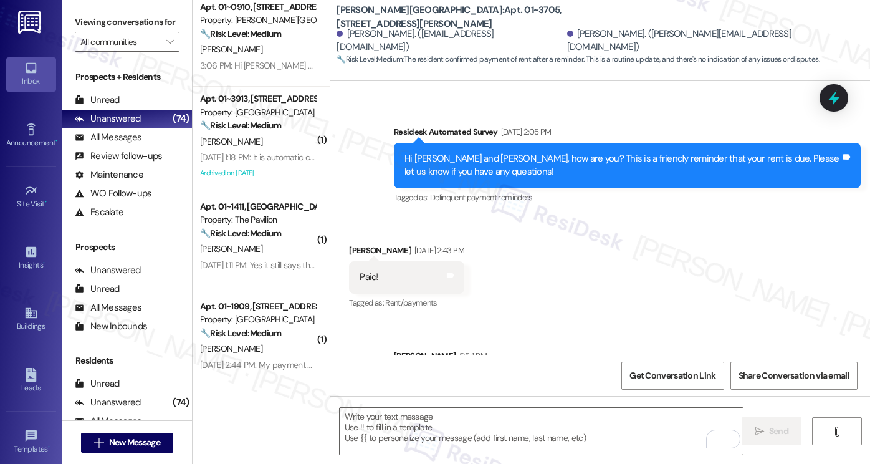
scroll to position [436, 0]
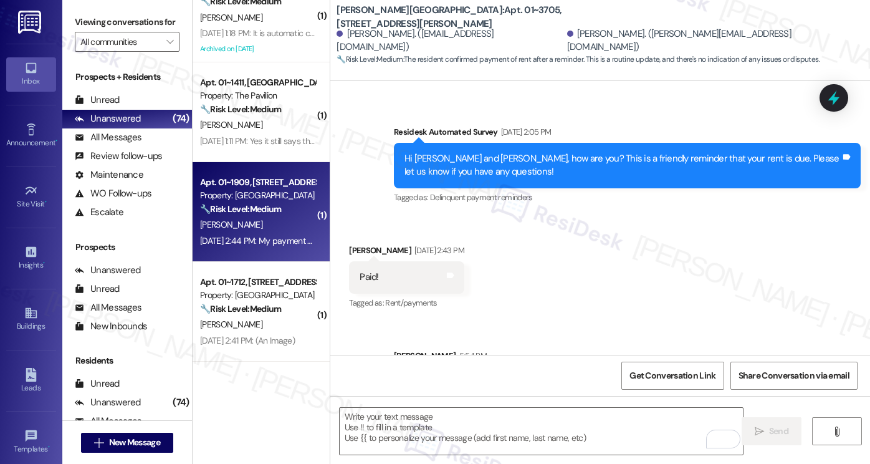
click at [267, 243] on div "[DATE] 2:44 PM: My payment was paid on the [DATE] [DATE] 2:44 PM: My payment wa…" at bounding box center [295, 240] width 191 height 11
type textarea "Fetching suggested responses. Please feel free to read through the conversation…"
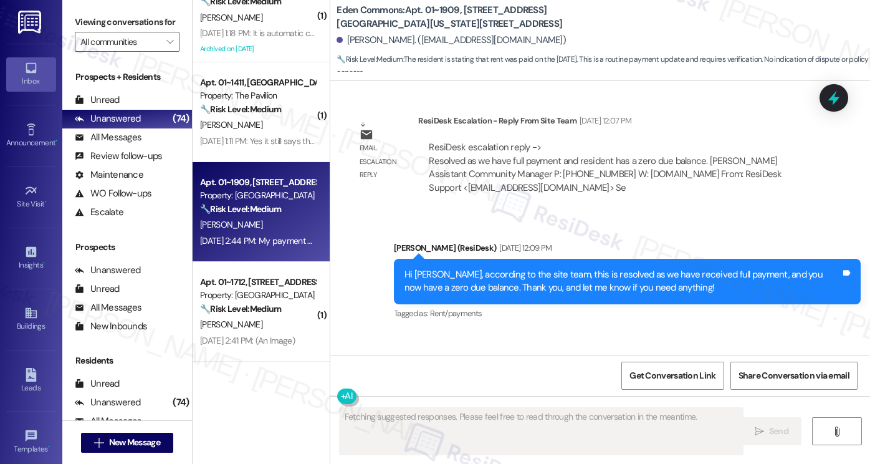
scroll to position [8795, 0]
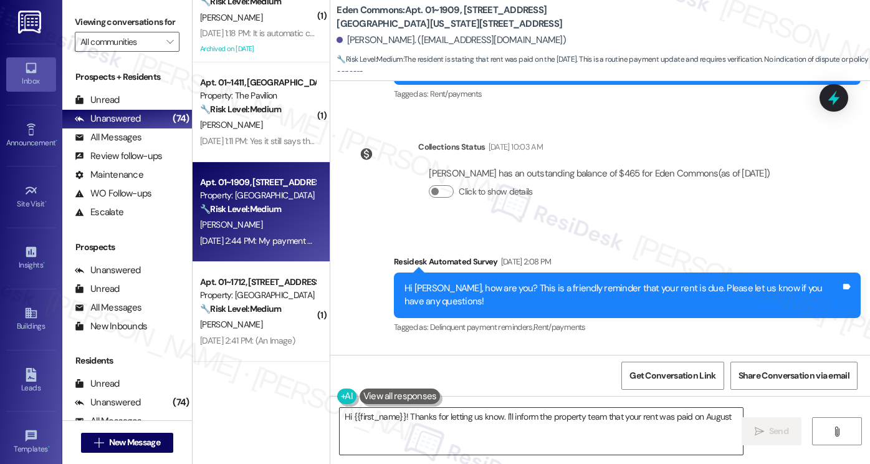
click at [467, 433] on textarea "Hi {{first_name}}! Thanks for letting us know. I'll inform the property team th…" at bounding box center [541, 431] width 403 height 47
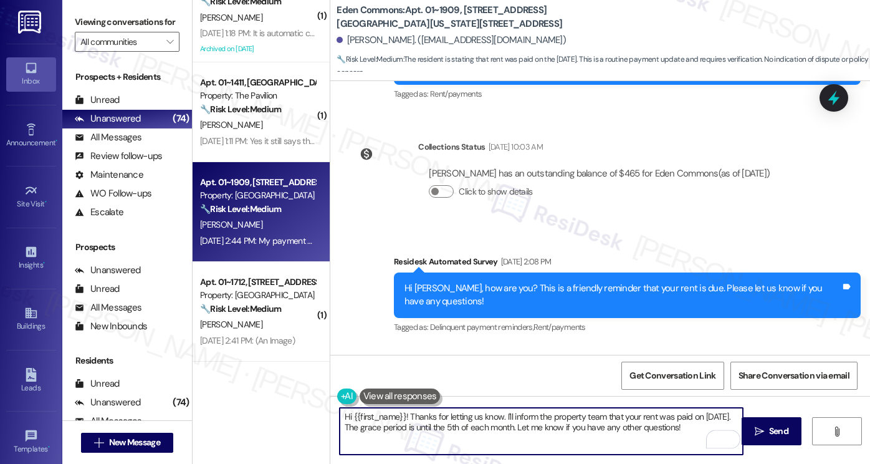
click at [404, 413] on textarea "Hi {{first_name}}! Thanks for letting us know. I'll inform the property team th…" at bounding box center [541, 431] width 403 height 47
paste textarea "[PERSON_NAME]! I hope you had a great weekend! Thanks for taking care of it. Di…"
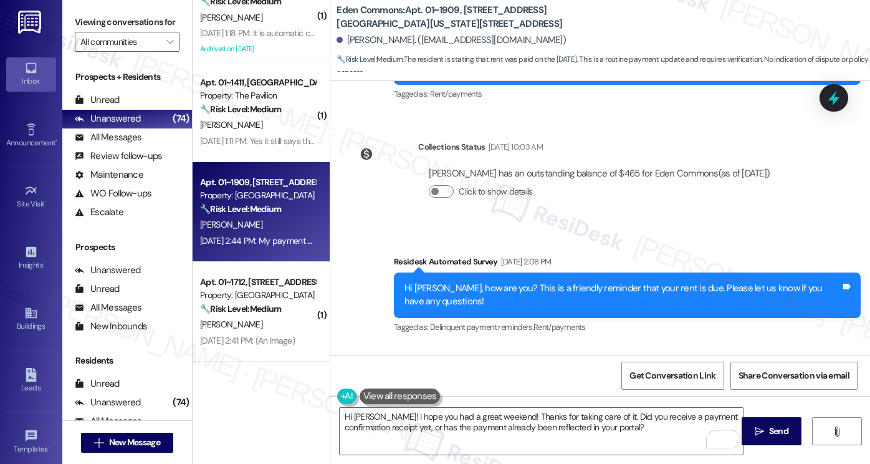
click at [363, 373] on div "[PERSON_NAME] [DATE] 2:44 PM" at bounding box center [434, 381] width 171 height 17
copy div "Victoria"
click at [366, 413] on textarea "Hi [PERSON_NAME]! I hope you had a great weekend! Thanks for taking care of it.…" at bounding box center [541, 431] width 403 height 47
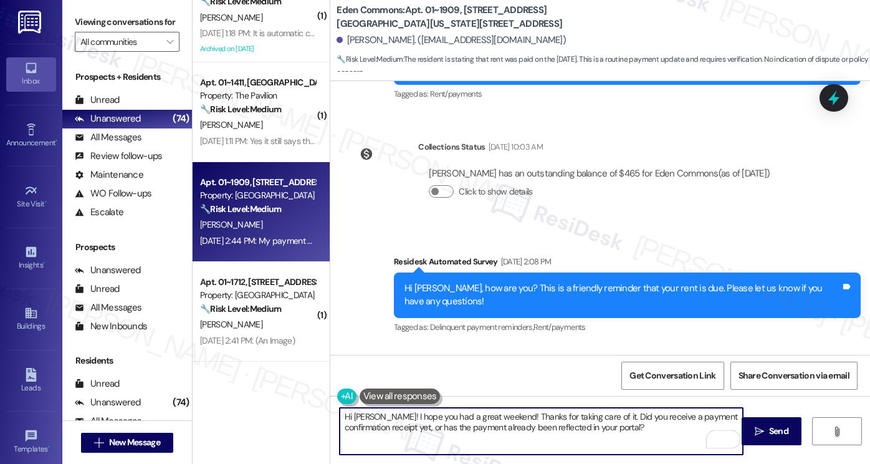
click at [366, 413] on textarea "Hi [PERSON_NAME]! I hope you had a great weekend! Thanks for taking care of it.…" at bounding box center [541, 431] width 403 height 47
paste textarea "Victoria"
type textarea "Hi [PERSON_NAME]! I hope you had a great weekend! Thanks for taking care of it.…"
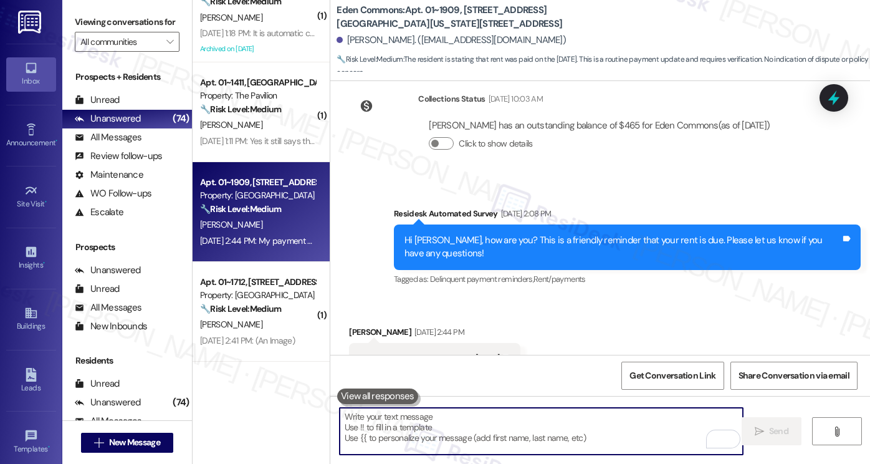
scroll to position [8895, 0]
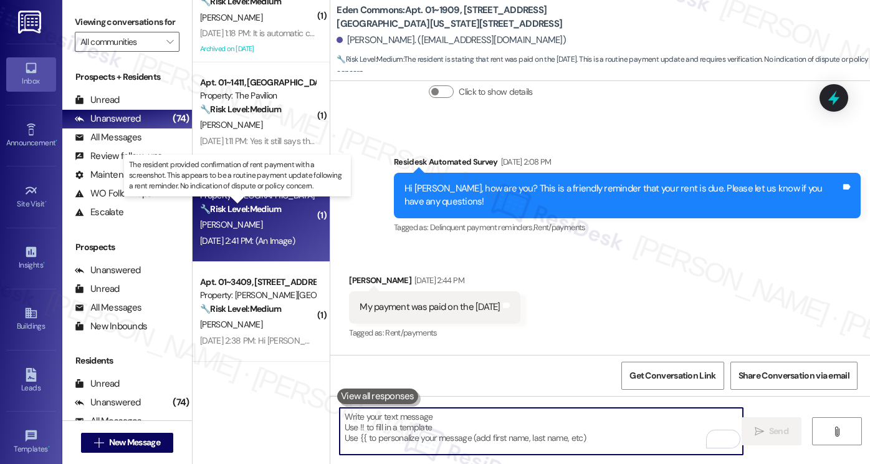
click at [241, 203] on strong "🔧 Risk Level: Medium" at bounding box center [240, 208] width 81 height 11
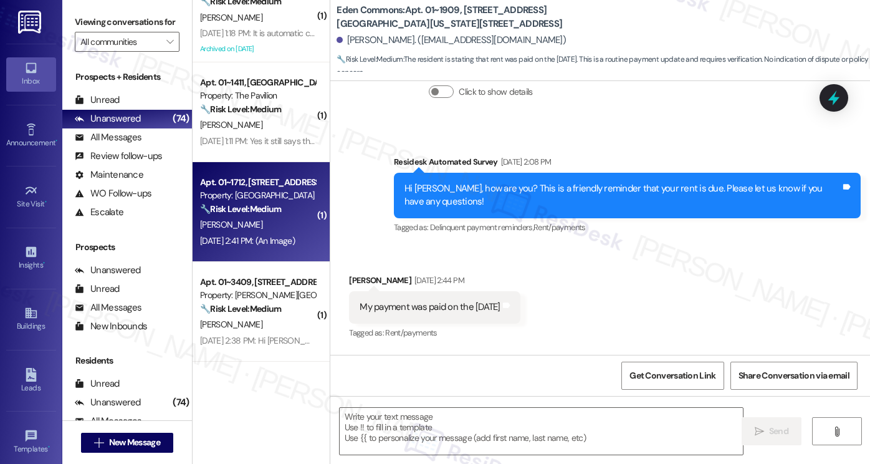
type textarea "Fetching suggested responses. Please feel free to read through the conversation…"
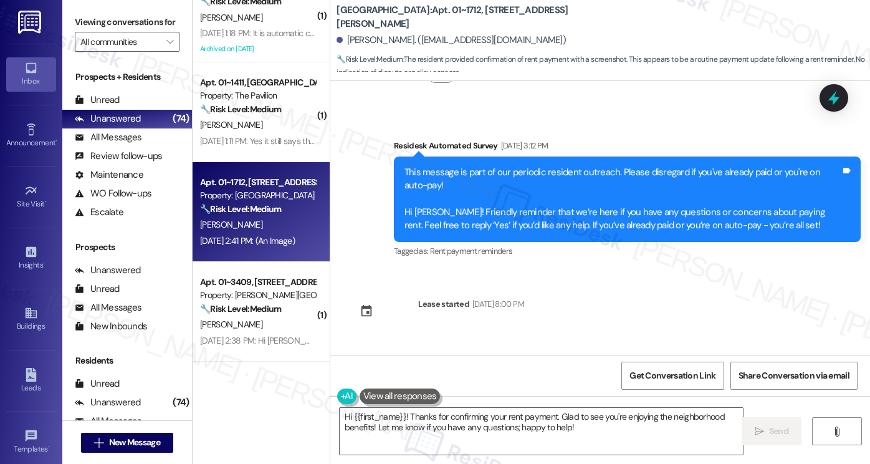
scroll to position [1845, 0]
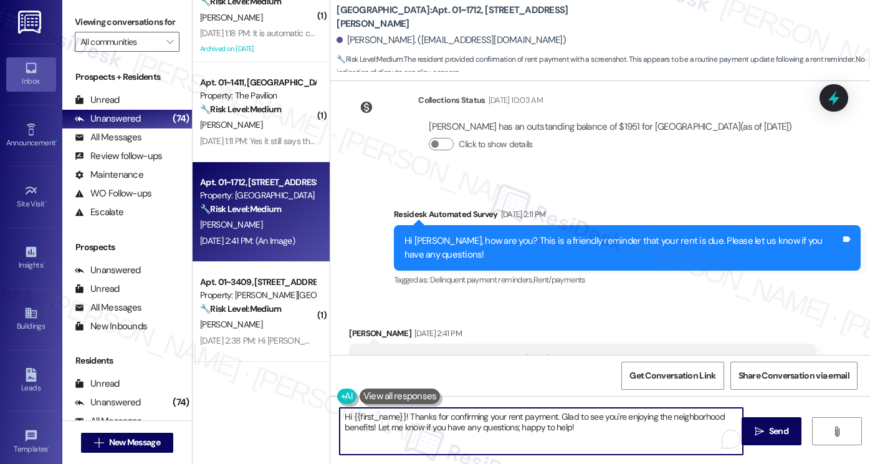
drag, startPoint x: 369, startPoint y: 428, endPoint x: 569, endPoint y: 415, distance: 200.5
click at [569, 415] on textarea "Hi {{first_name}}! Thanks for confirming your rent payment. Glad to see you're …" at bounding box center [541, 431] width 403 height 47
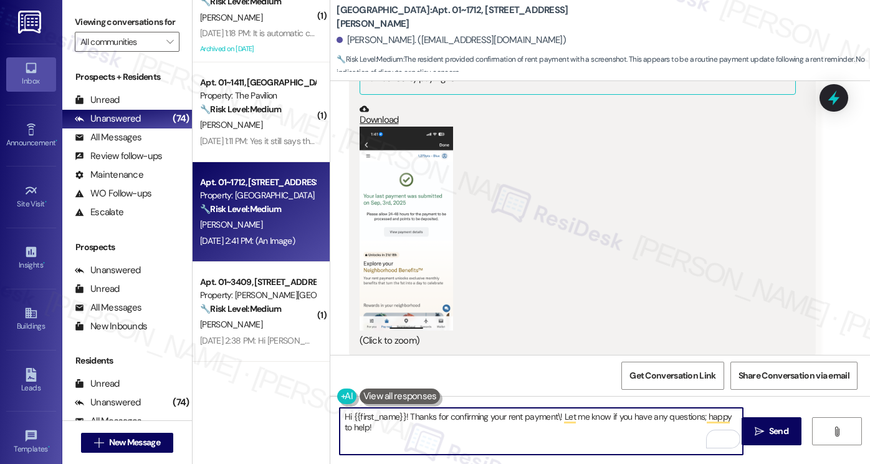
scroll to position [2219, 0]
click at [485, 409] on textarea "Hi {{first_name}}! Thanks for confirming your rent payment\! Let me know if you…" at bounding box center [541, 431] width 403 height 47
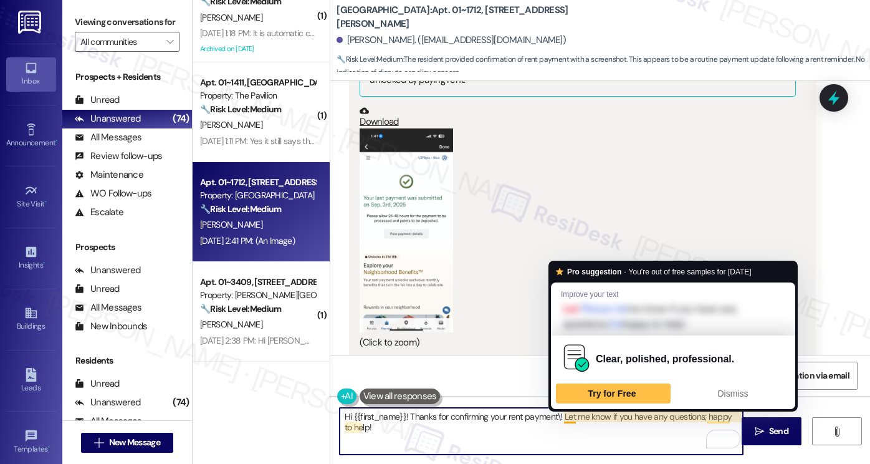
click at [554, 418] on textarea "Hi {{first_name}}! Thanks for confirming your rent payment\! Let me know if you…" at bounding box center [541, 431] width 403 height 47
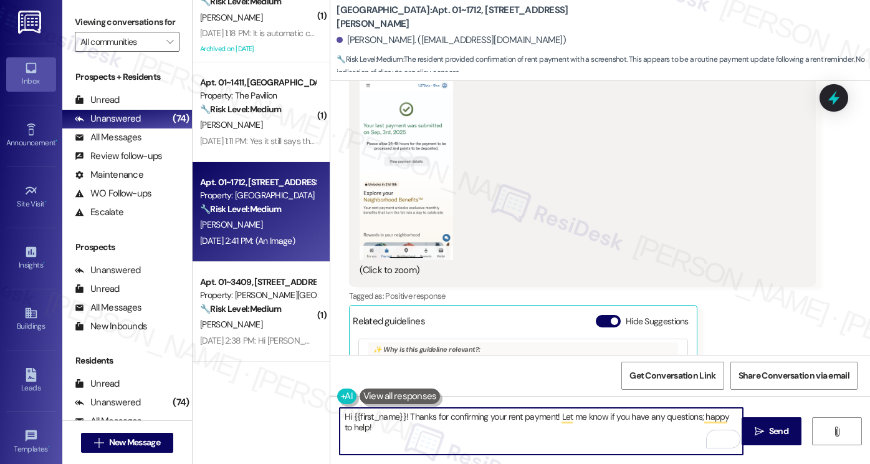
scroll to position [2406, 0]
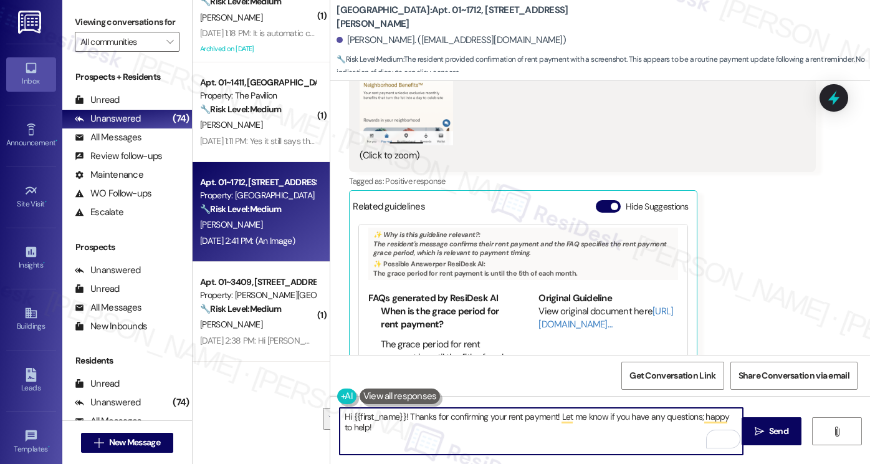
drag, startPoint x: 445, startPoint y: 431, endPoint x: 526, endPoint y: 418, distance: 82.0
click at [434, 416] on textarea "Hi {{first_name}}! Thanks for confirming your rent payment! Let me know if you …" at bounding box center [541, 431] width 403 height 47
click at [539, 418] on textarea "Hi {{first_name}}! Thanks for confirming your rent payment! Let me know if you …" at bounding box center [541, 431] width 403 height 47
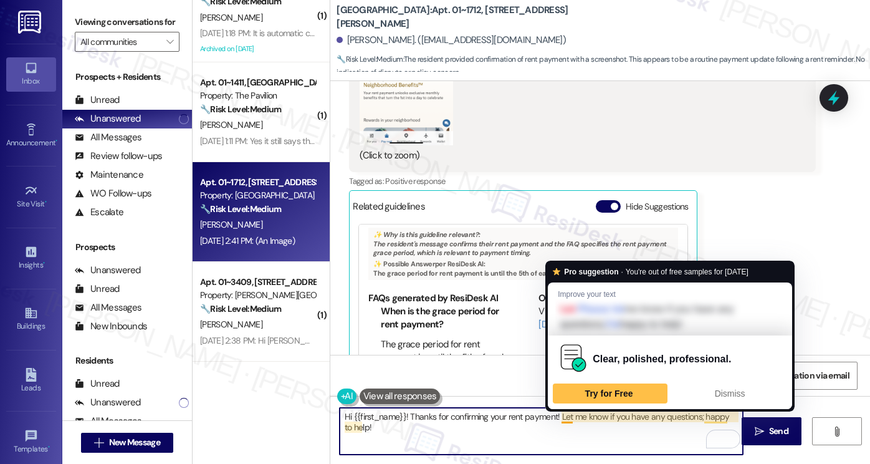
click at [552, 416] on textarea "Hi {{first_name}}! Thanks for confirming your rent payment! Let me know if you …" at bounding box center [541, 431] width 403 height 47
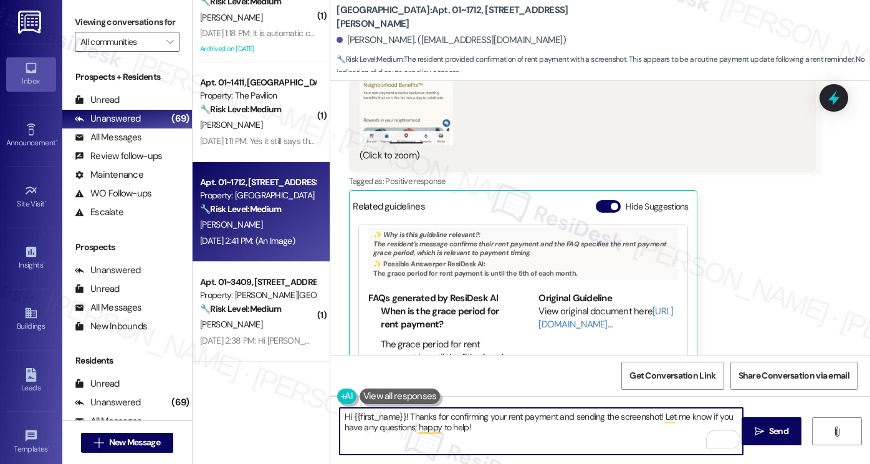
click at [477, 431] on textarea "Hi {{first_name}}! Thanks for confirming your rent payment and sending the scre…" at bounding box center [541, 431] width 403 height 47
drag, startPoint x: 411, startPoint y: 431, endPoint x: 424, endPoint y: 428, distance: 12.8
click at [411, 431] on textarea "Hi {{first_name}}! Thanks for confirming your rent payment and sending the scre…" at bounding box center [541, 431] width 403 height 47
type textarea "Hi {{first_name}}! Thanks for confirming your rent payment and sending the scre…"
click at [470, 426] on textarea "Hi {{first_name}}! Thanks for confirming your rent payment and sending the scre…" at bounding box center [541, 431] width 403 height 47
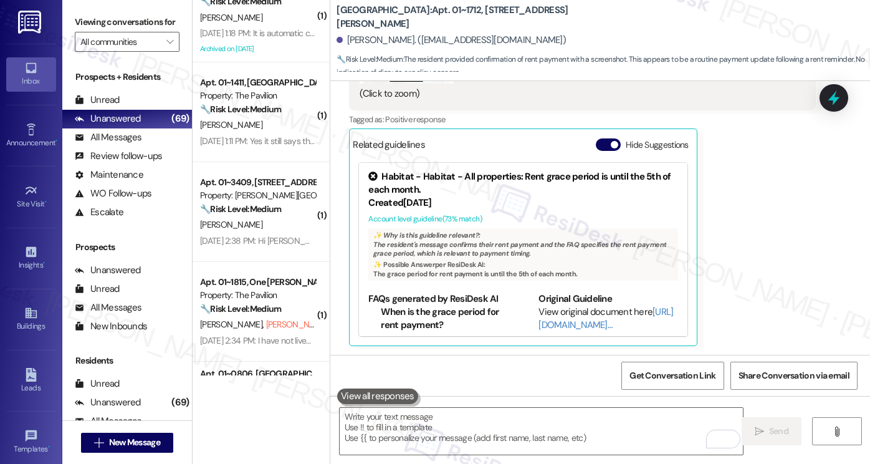
scroll to position [2568, 0]
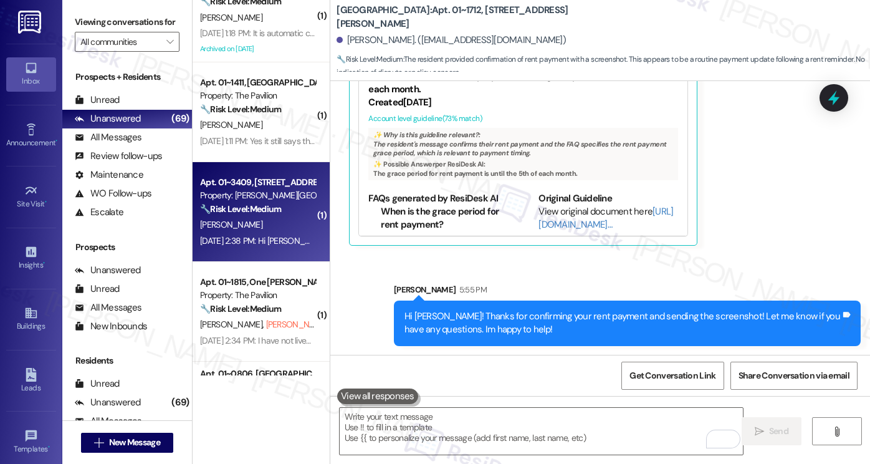
click at [259, 206] on strong "🔧 Risk Level: Medium" at bounding box center [240, 208] width 81 height 11
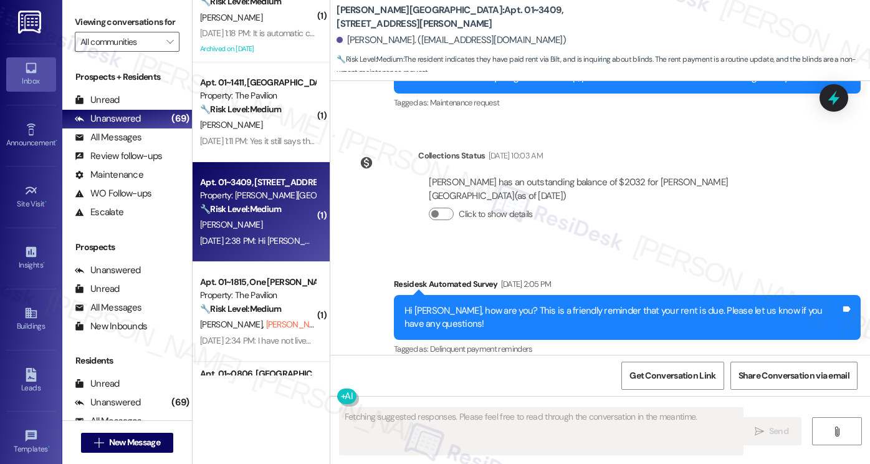
scroll to position [4442, 0]
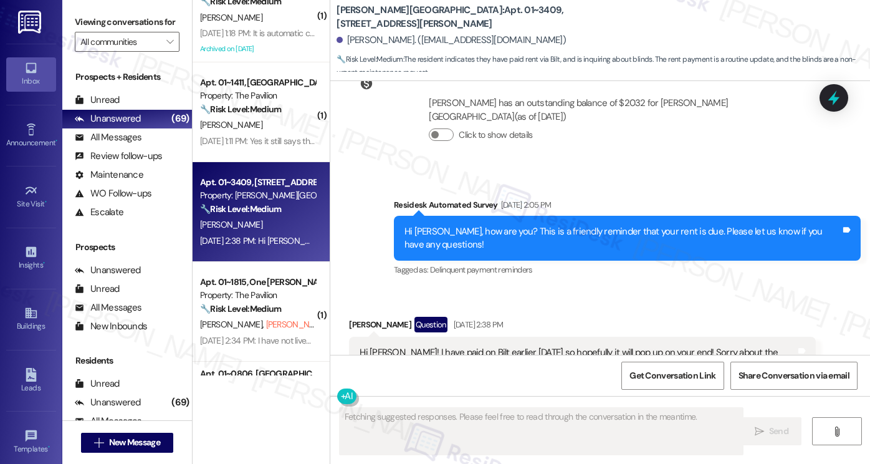
click at [476, 346] on div "Hi [PERSON_NAME]! I have paid on Bilt earlier [DATE] so hopefully it will pop u…" at bounding box center [578, 359] width 436 height 27
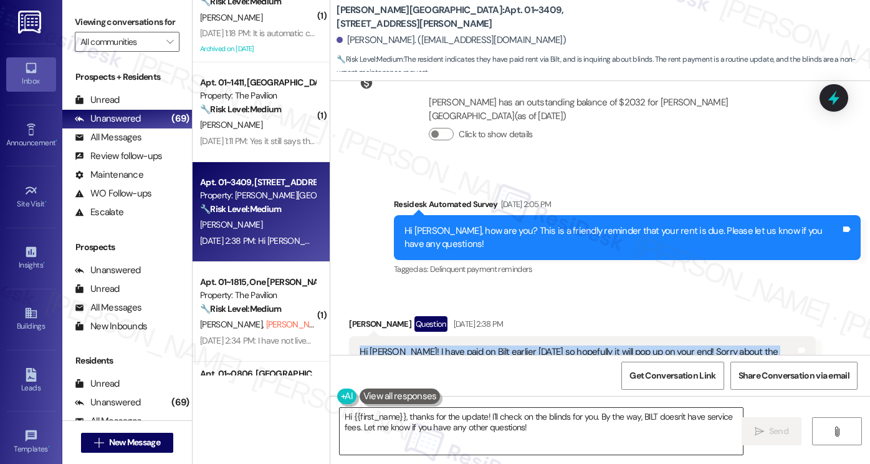
click at [521, 426] on textarea "Hi {{first_name}}, thanks for the update! I'll check on the blinds for you. By …" at bounding box center [541, 431] width 403 height 47
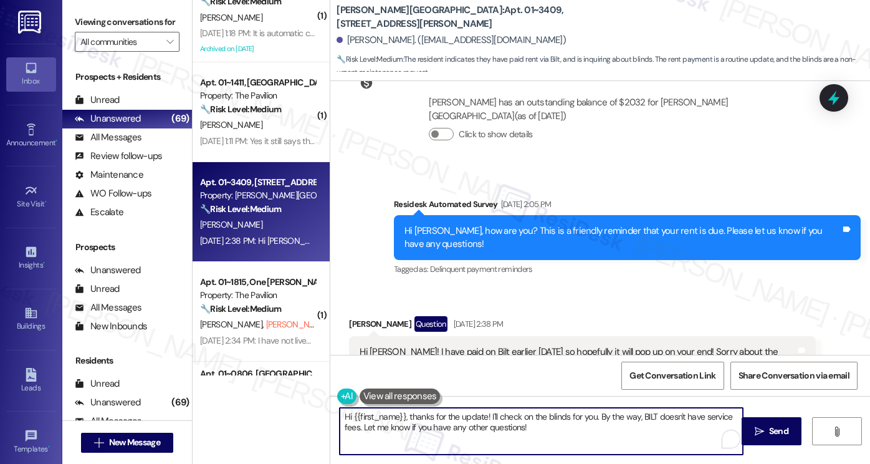
click at [521, 426] on textarea "Hi {{first_name}}, thanks for the update! I'll check on the blinds for you. By …" at bounding box center [541, 431] width 403 height 47
click at [582, 426] on textarea "Hi {{first_name}}, thanks for the update! I'll check on the blinds for you. By …" at bounding box center [541, 431] width 403 height 47
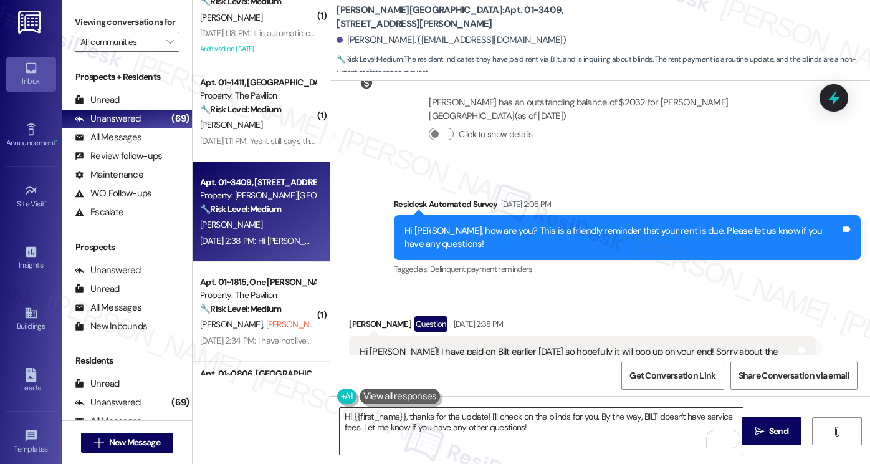
click at [454, 414] on textarea "Hi {{first_name}}, thanks for the update! I'll check on the blinds for you. By …" at bounding box center [541, 431] width 403 height 47
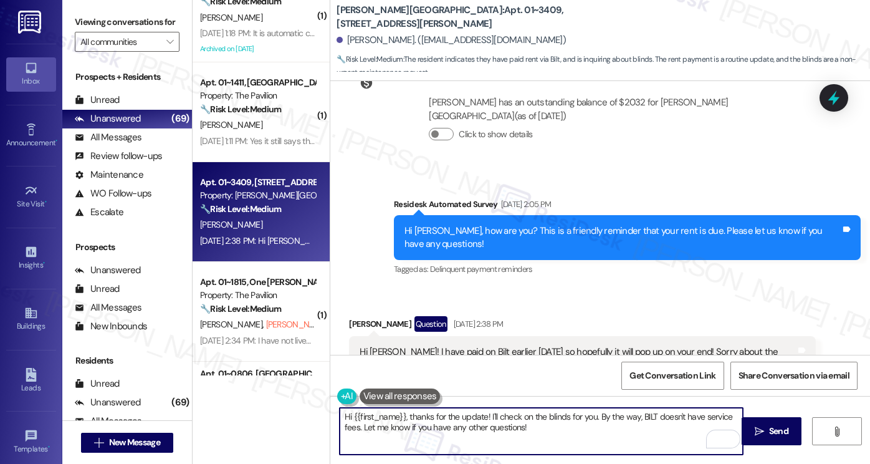
click at [538, 430] on textarea "Hi {{first_name}}, thanks for the update! I'll check on the blinds for you. By …" at bounding box center [541, 431] width 403 height 47
drag, startPoint x: 479, startPoint y: 415, endPoint x: 487, endPoint y: 415, distance: 8.1
click at [479, 415] on textarea "Hi {{first_name}}, thanks for the update! I'll check on the blinds for you. By …" at bounding box center [541, 431] width 403 height 47
click at [638, 433] on textarea "Hi {{first_name}}, thanks for the update and for paying your rent! I'll check o…" at bounding box center [541, 431] width 403 height 47
type textarea "Hi {{first_name}}, thanks for the update and for paying your rent! I'll check o…"
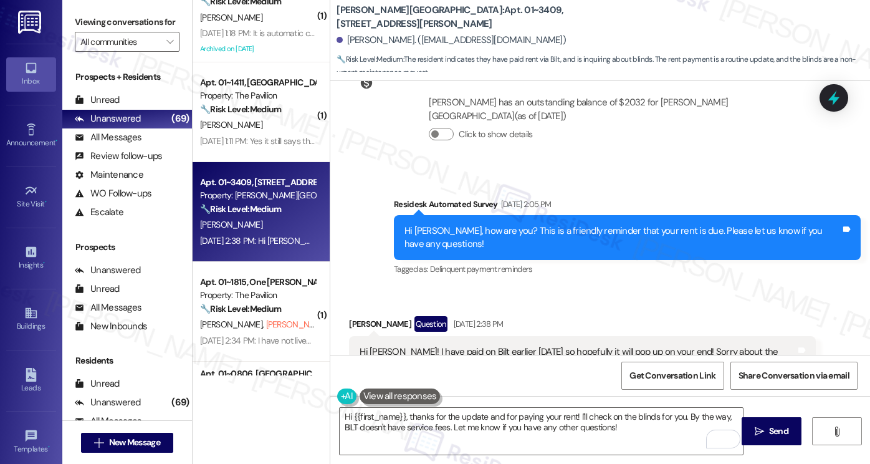
click at [112, 7] on div "Viewing conversations for All communities " at bounding box center [127, 32] width 130 height 64
